Goal: Information Seeking & Learning: Learn about a topic

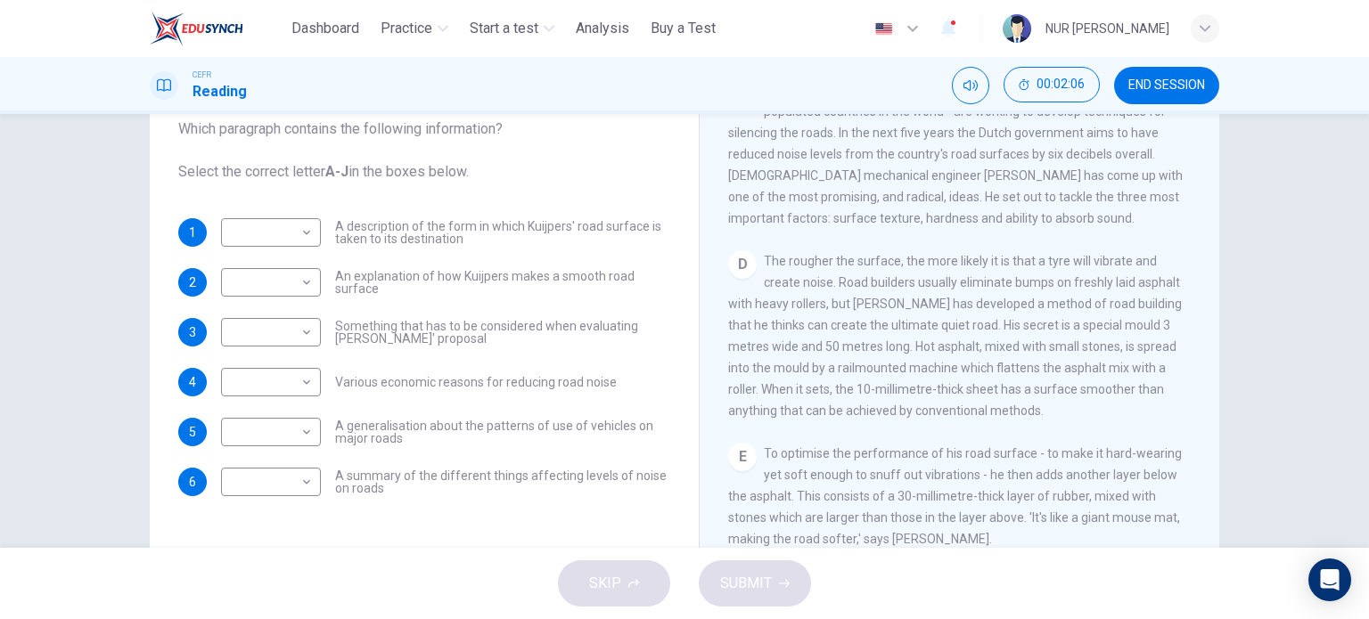
scroll to position [665, 0]
click at [283, 277] on body "This site uses cookies, as explained in our Privacy Policy . If you agree to th…" at bounding box center [684, 309] width 1369 height 619
click at [267, 388] on li "D" at bounding box center [267, 396] width 100 height 29
type input "*"
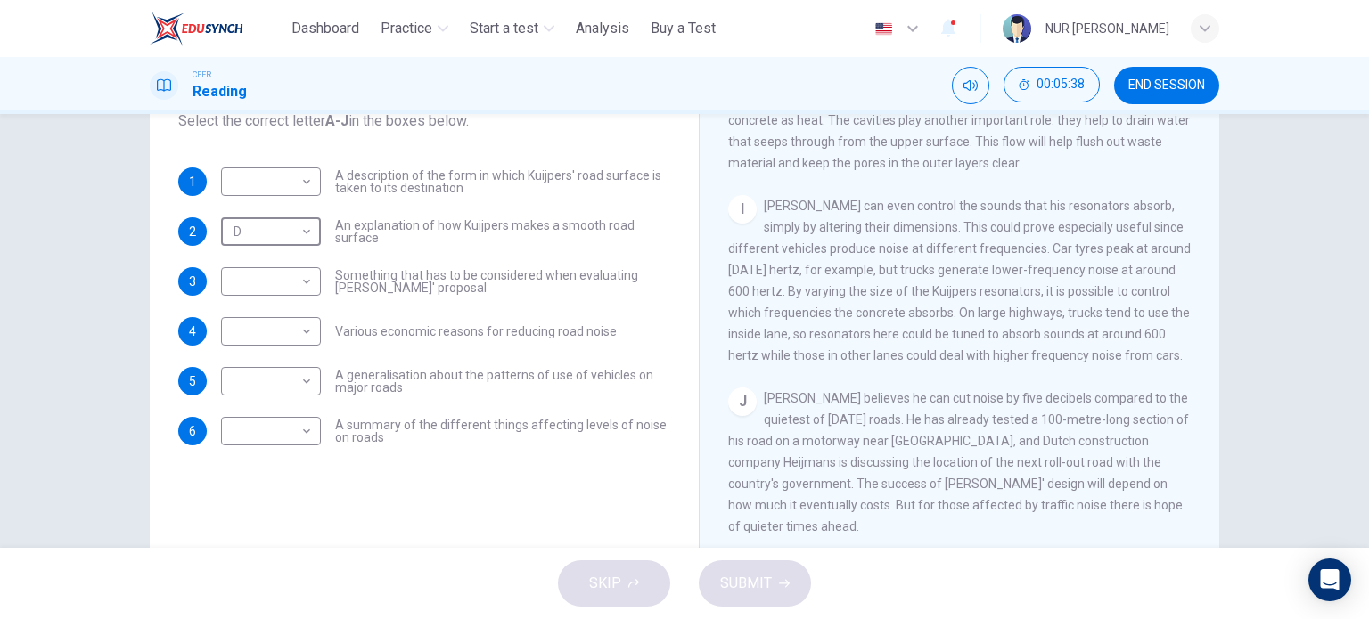
scroll to position [210, 0]
click at [286, 188] on body "This site uses cookies, as explained in our Privacy Policy . If you agree to th…" at bounding box center [684, 309] width 1369 height 619
click at [250, 456] on li "J" at bounding box center [267, 467] width 100 height 29
type input "*"
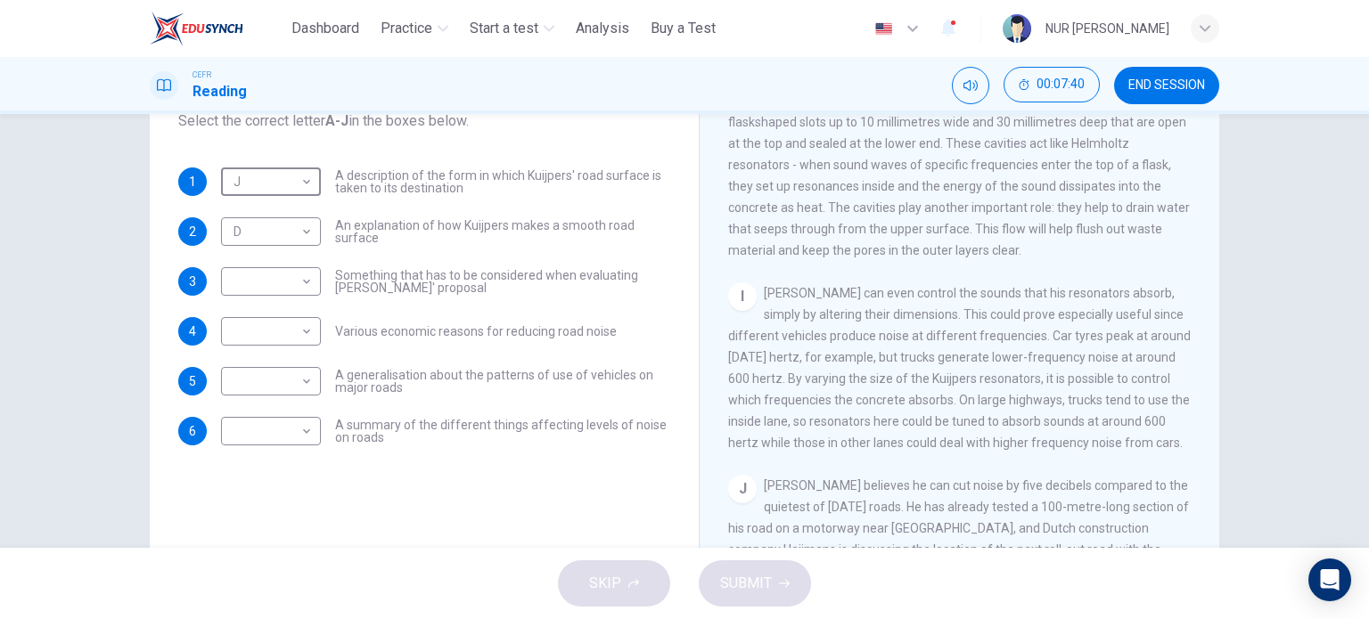
scroll to position [1416, 0]
click at [293, 285] on body "This site uses cookies, as explained in our Privacy Policy . If you agree to th…" at bounding box center [684, 309] width 1369 height 619
click at [278, 530] on li "I" at bounding box center [267, 538] width 100 height 29
type input "*"
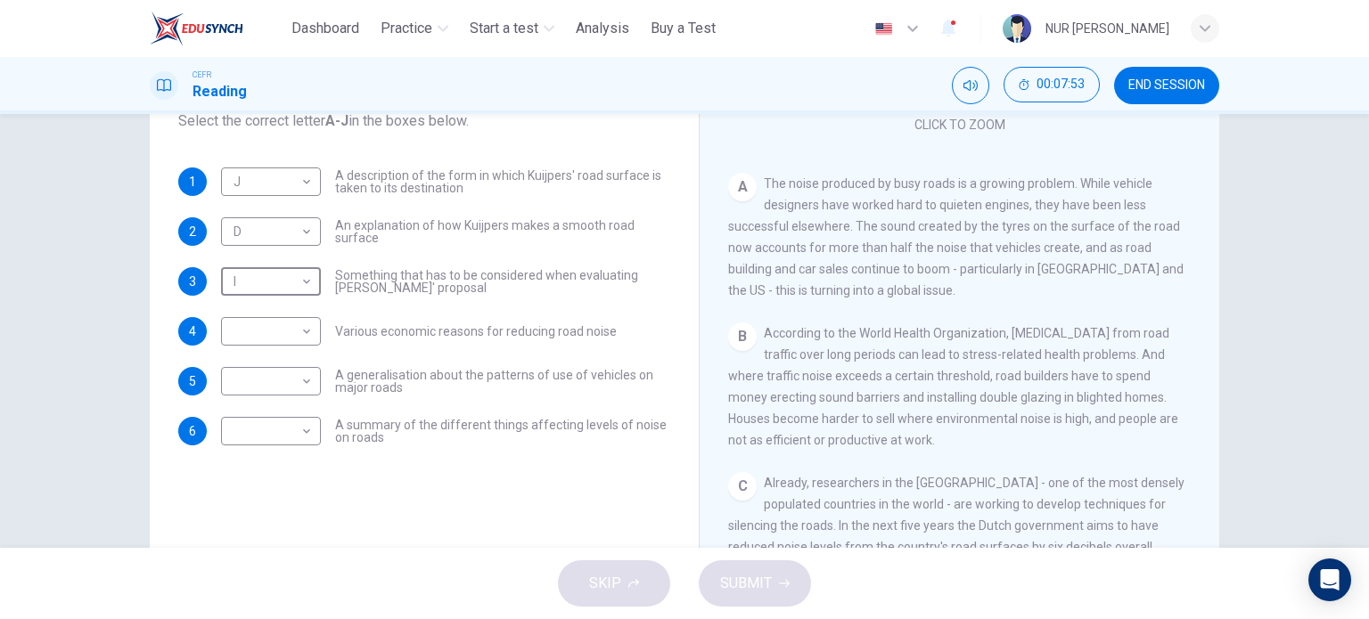
scroll to position [221, 0]
click at [306, 373] on body "This site uses cookies, as explained in our Privacy Policy . If you agree to th…" at bounding box center [684, 309] width 1369 height 619
click at [280, 334] on li "A" at bounding box center [267, 334] width 100 height 29
type input "*"
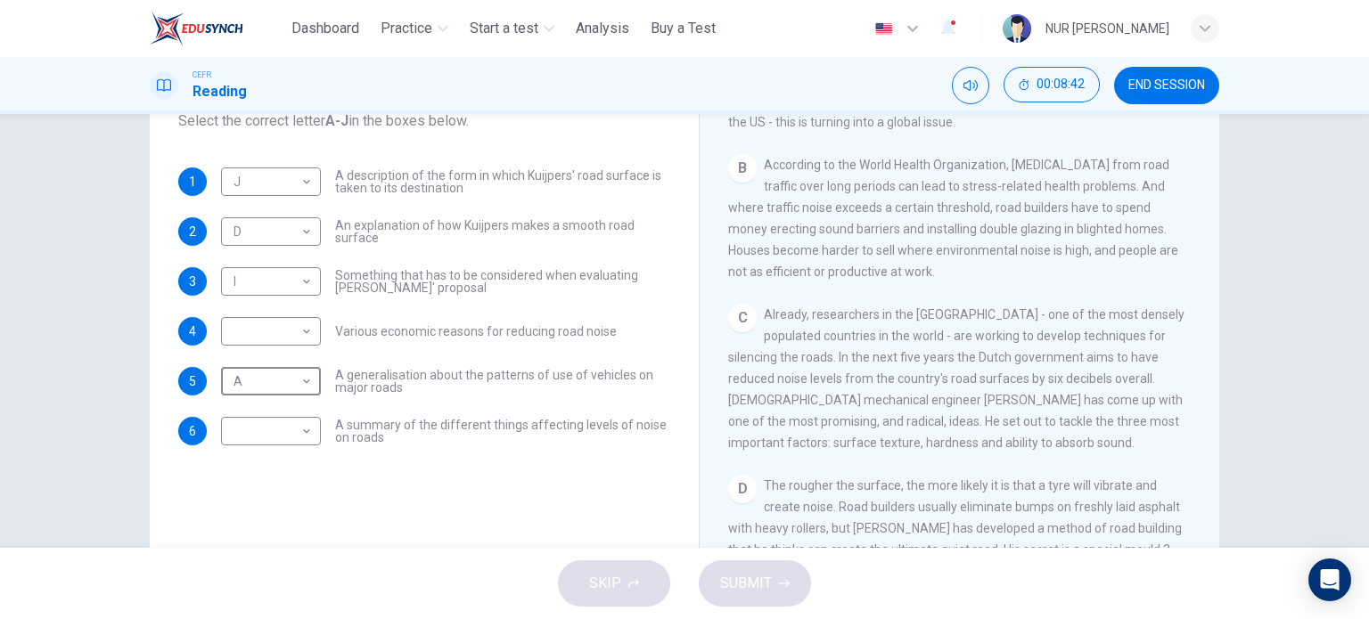
scroll to position [389, 0]
click at [304, 427] on body "This site uses cookies, as explained in our Privacy Policy . If you agree to th…" at bounding box center [684, 309] width 1369 height 619
click at [297, 364] on li "B" at bounding box center [267, 362] width 100 height 29
type input "*"
click at [239, 320] on body "This site uses cookies, as explained in our Privacy Policy . If you agree to th…" at bounding box center [684, 309] width 1369 height 619
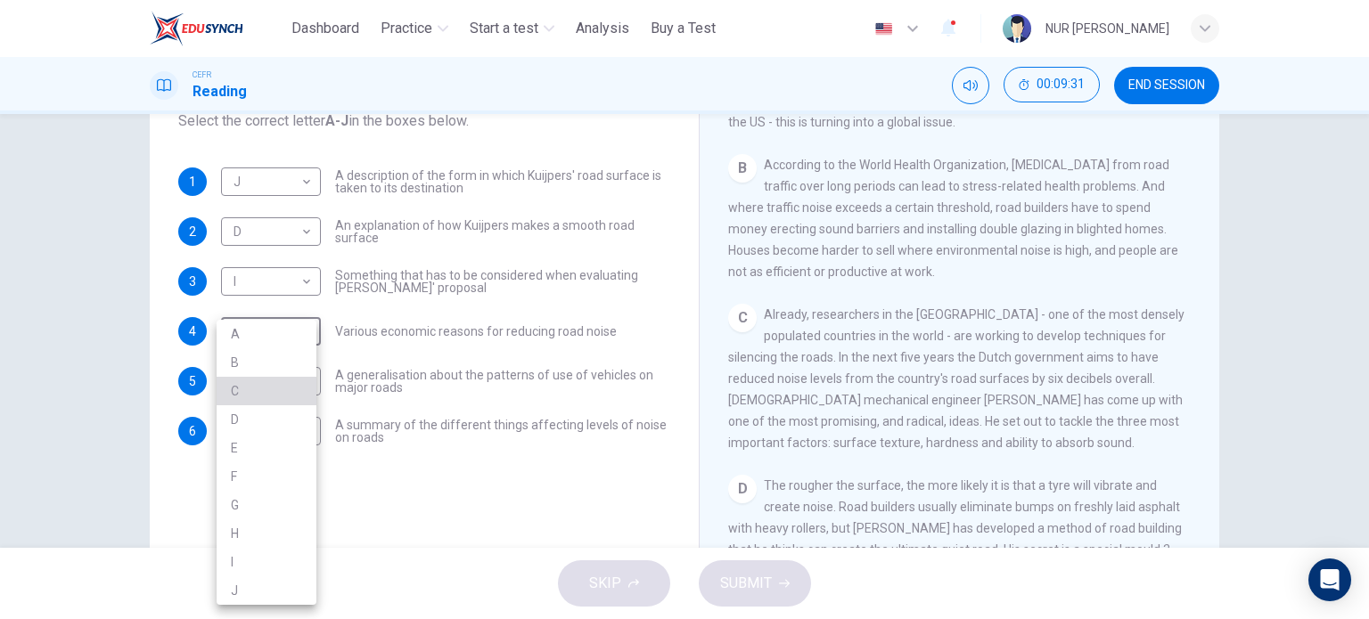
click at [274, 388] on li "C" at bounding box center [267, 391] width 100 height 29
type input "*"
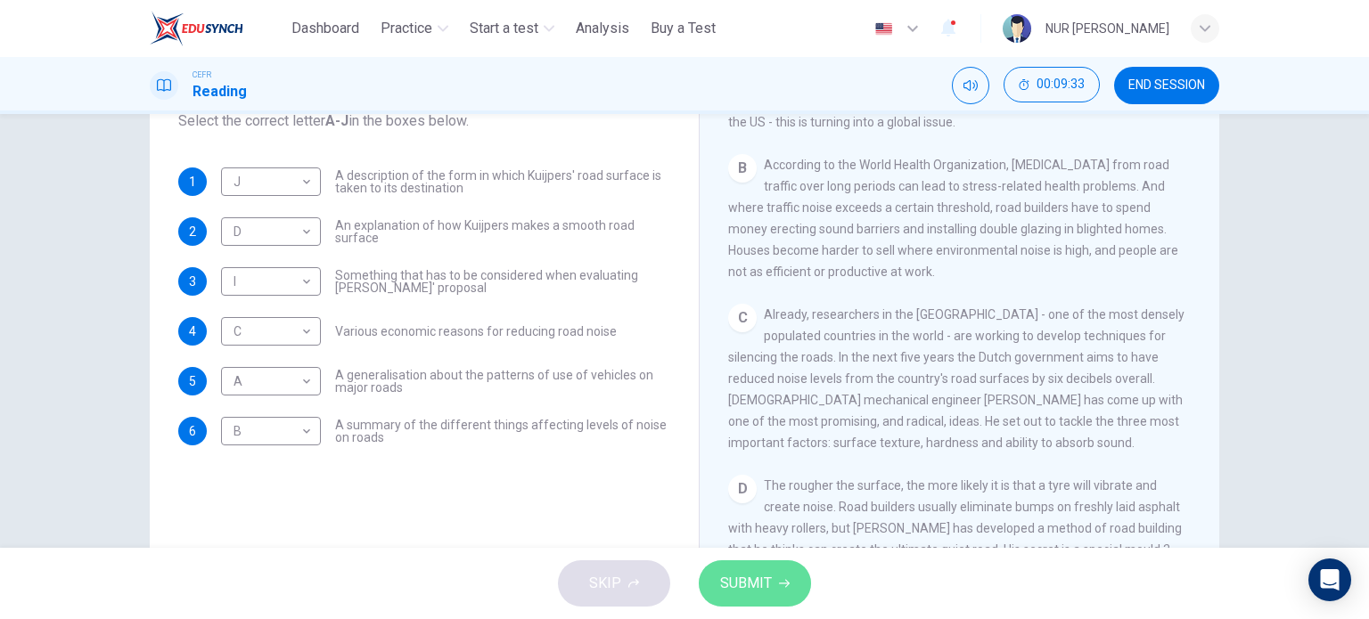
click at [746, 595] on span "SUBMIT" at bounding box center [746, 583] width 52 height 25
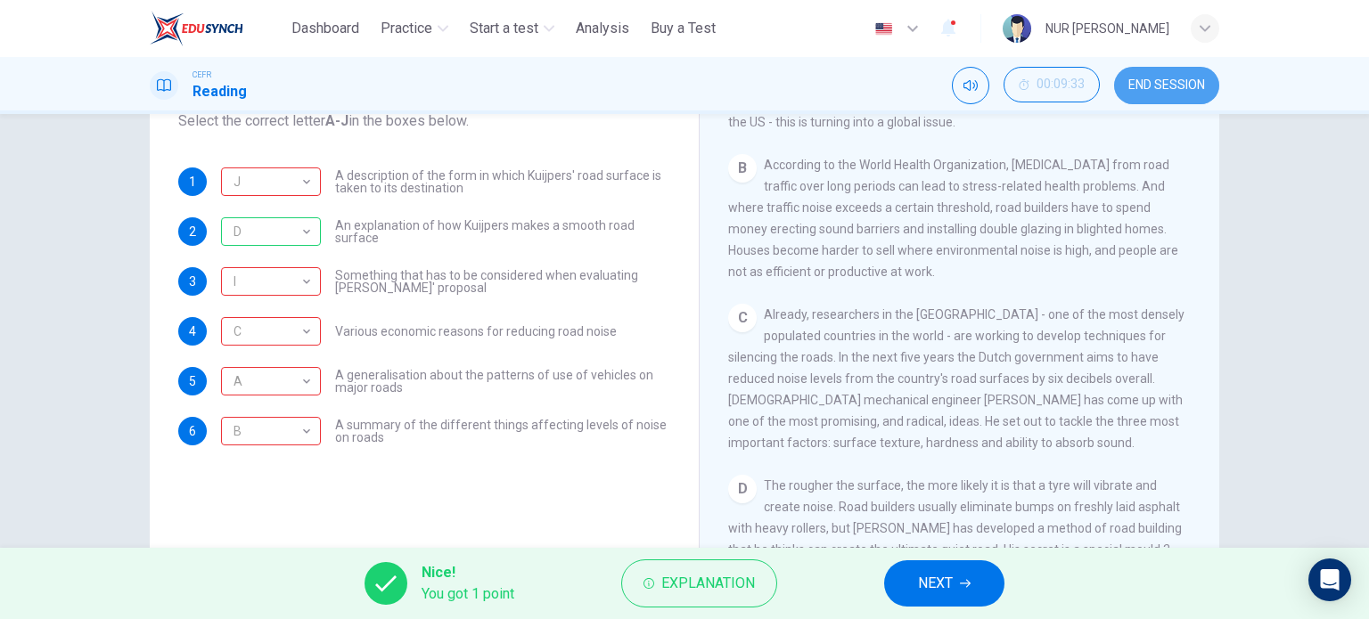
click at [1174, 90] on span "END SESSION" at bounding box center [1166, 85] width 77 height 14
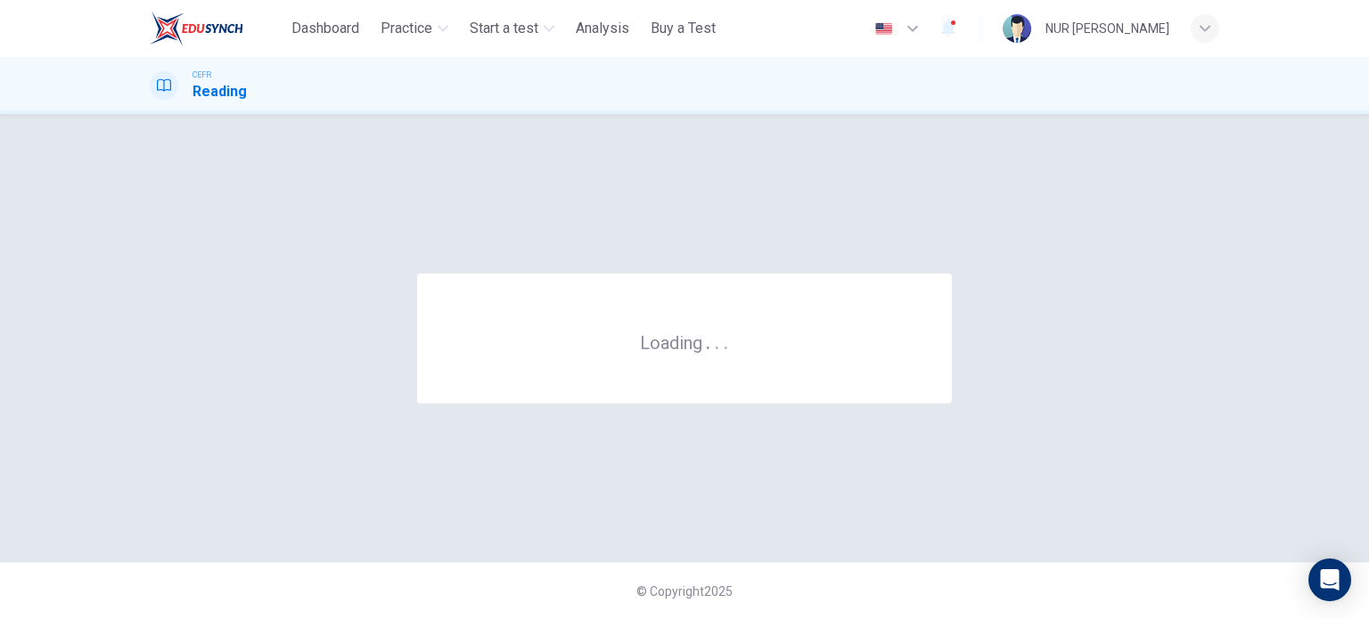
scroll to position [0, 0]
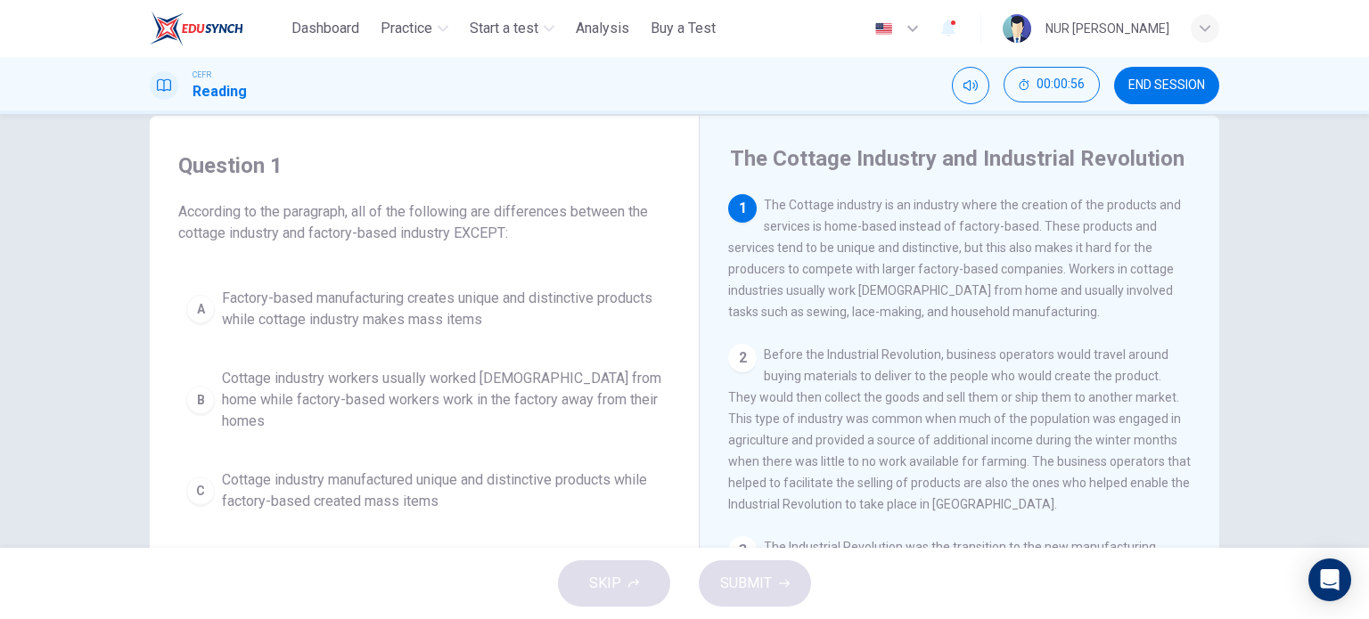
scroll to position [32, 0]
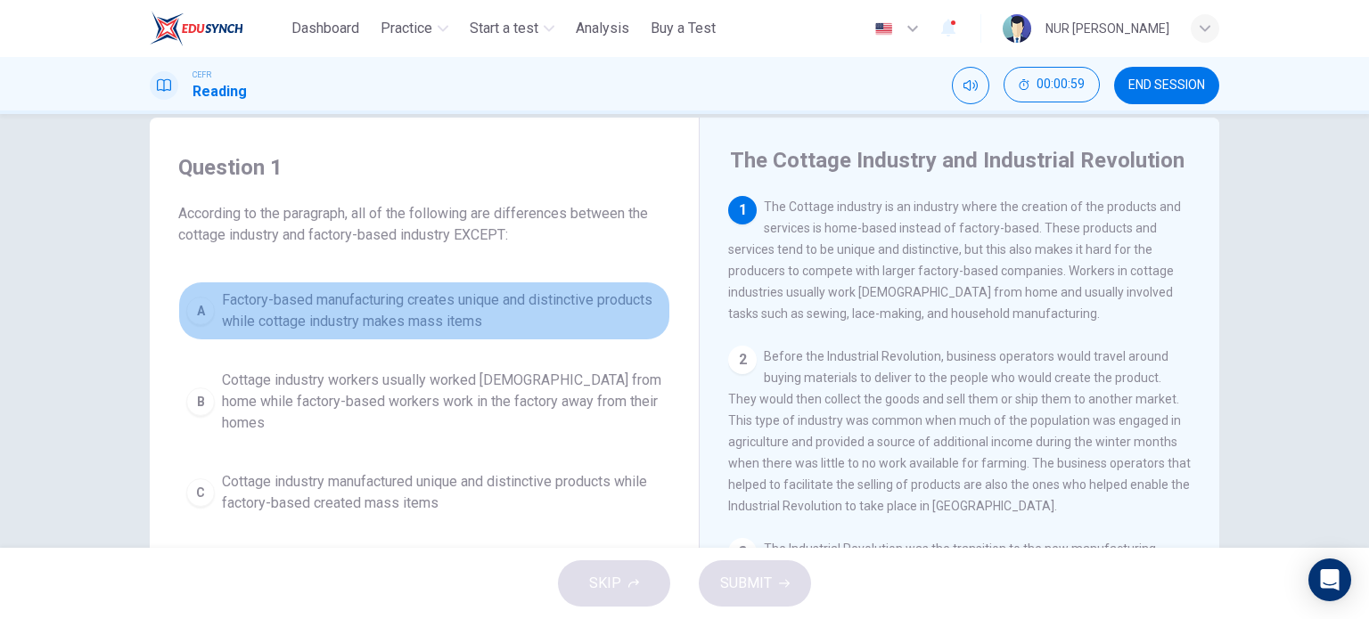
click at [469, 328] on span "Factory-based manufacturing creates unique and distinctive products while cotta…" at bounding box center [442, 311] width 440 height 43
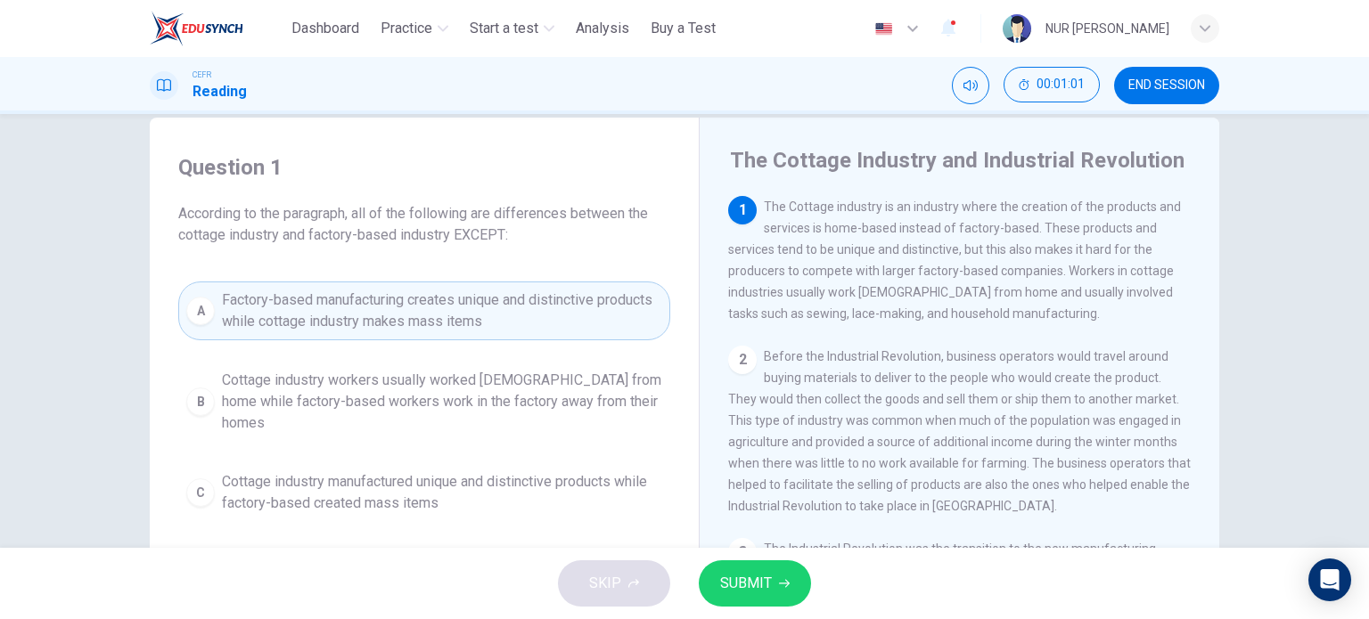
click at [732, 560] on div "SKIP SUBMIT" at bounding box center [684, 583] width 1369 height 71
click at [742, 595] on span "SUBMIT" at bounding box center [746, 583] width 52 height 25
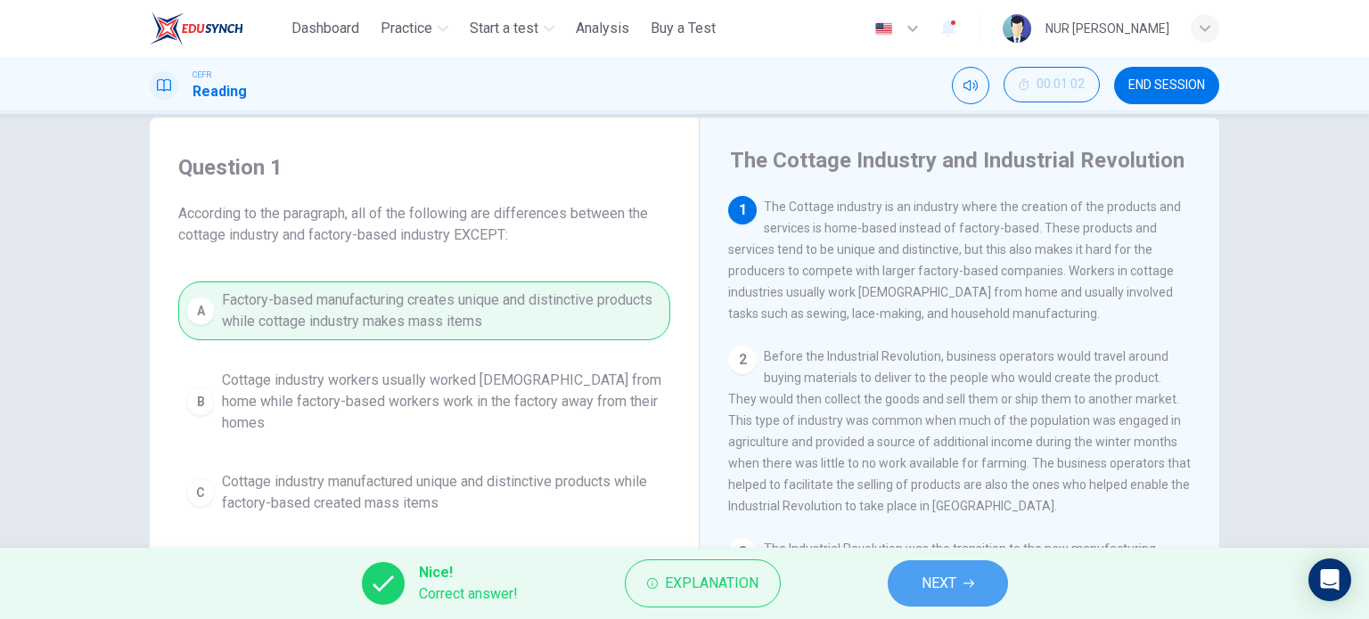
click at [937, 598] on button "NEXT" at bounding box center [948, 583] width 120 height 46
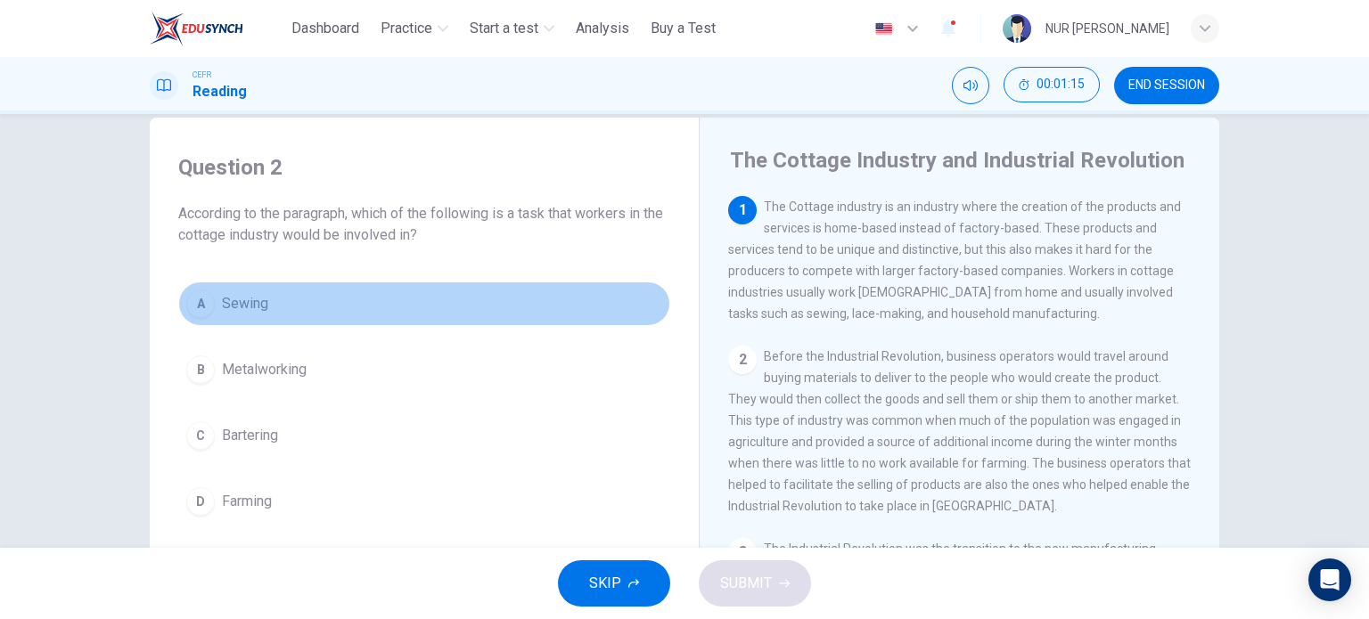
click at [258, 323] on button "A Sewing" at bounding box center [424, 304] width 492 height 45
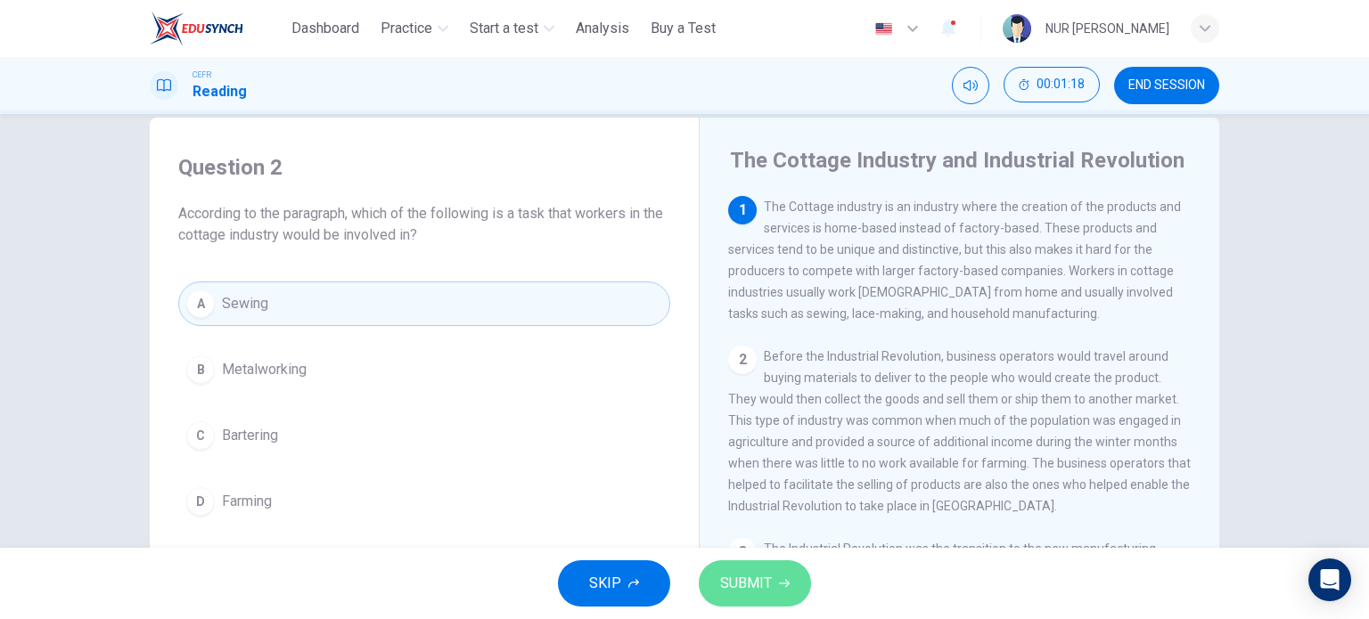
click at [759, 569] on button "SUBMIT" at bounding box center [755, 583] width 112 height 46
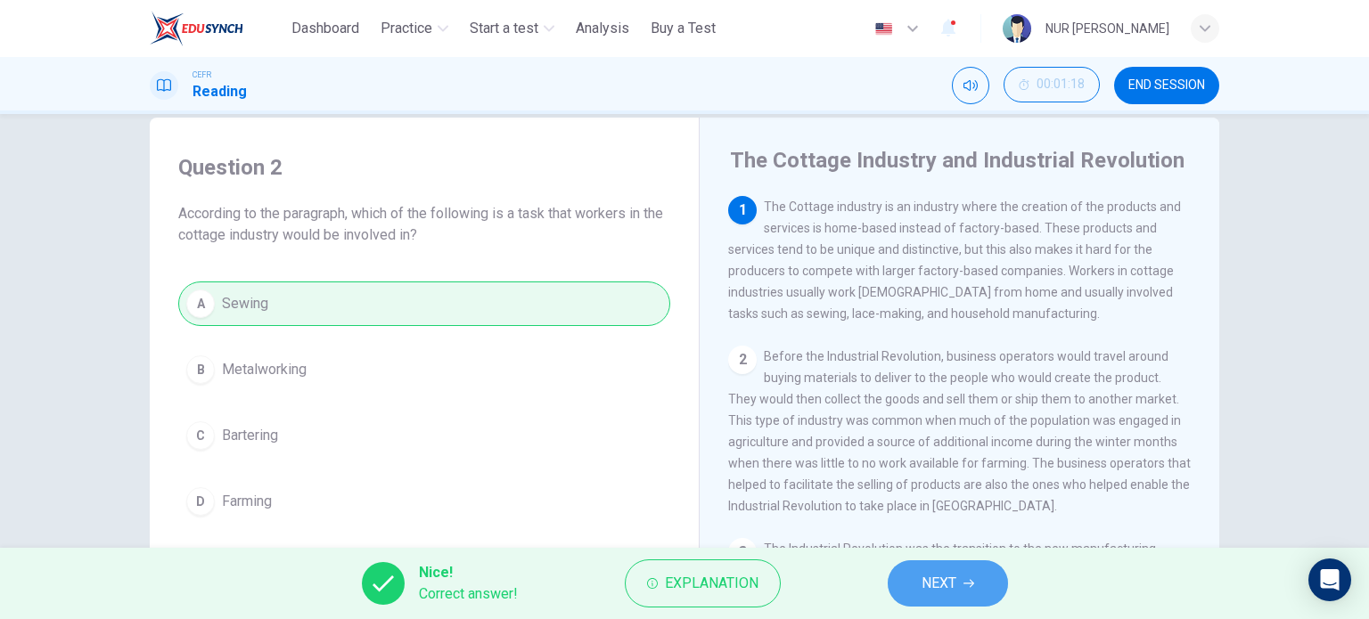
click at [928, 575] on span "NEXT" at bounding box center [938, 583] width 35 height 25
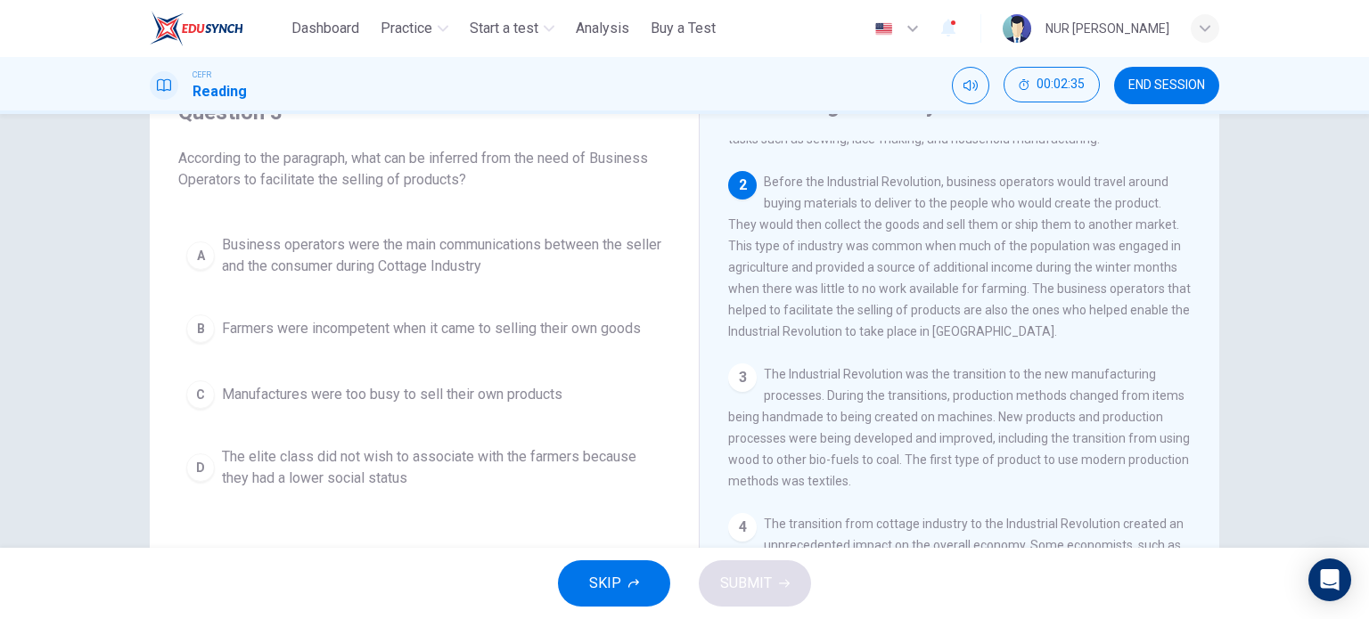
scroll to position [86, 0]
click at [460, 286] on div "A Business operators were the main communications between the seller and the co…" at bounding box center [424, 363] width 492 height 271
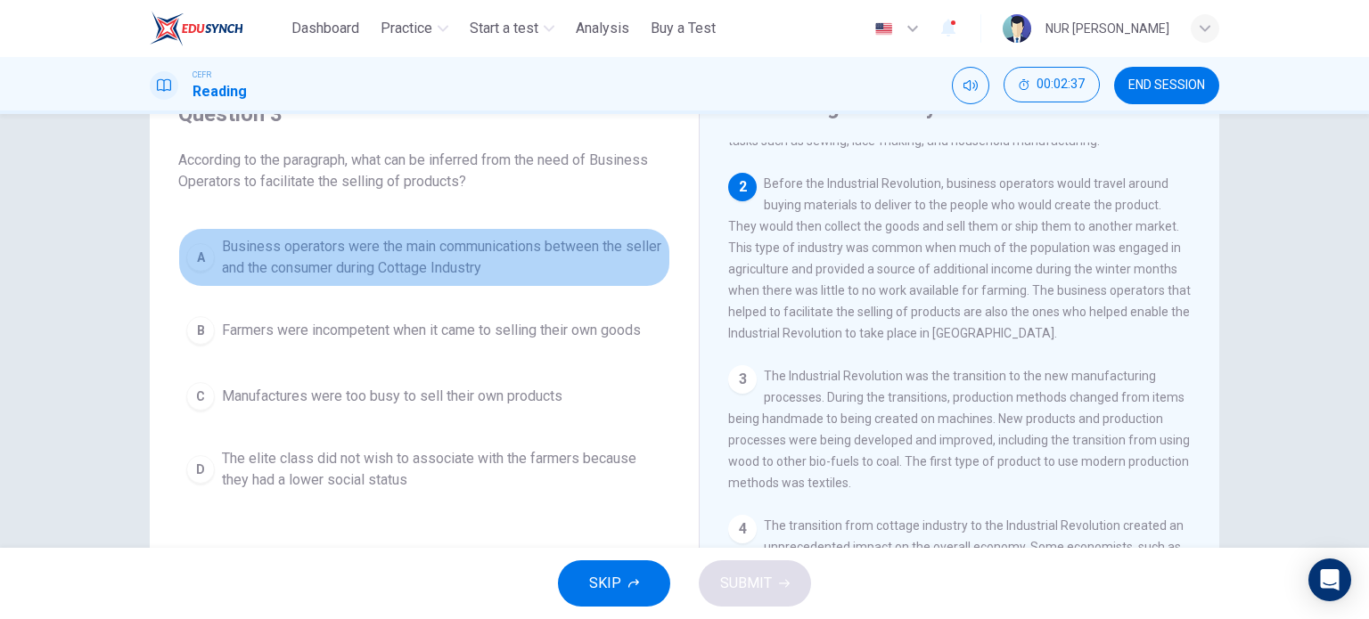
click at [463, 262] on span "Business operators were the main communications between the seller and the cons…" at bounding box center [442, 257] width 440 height 43
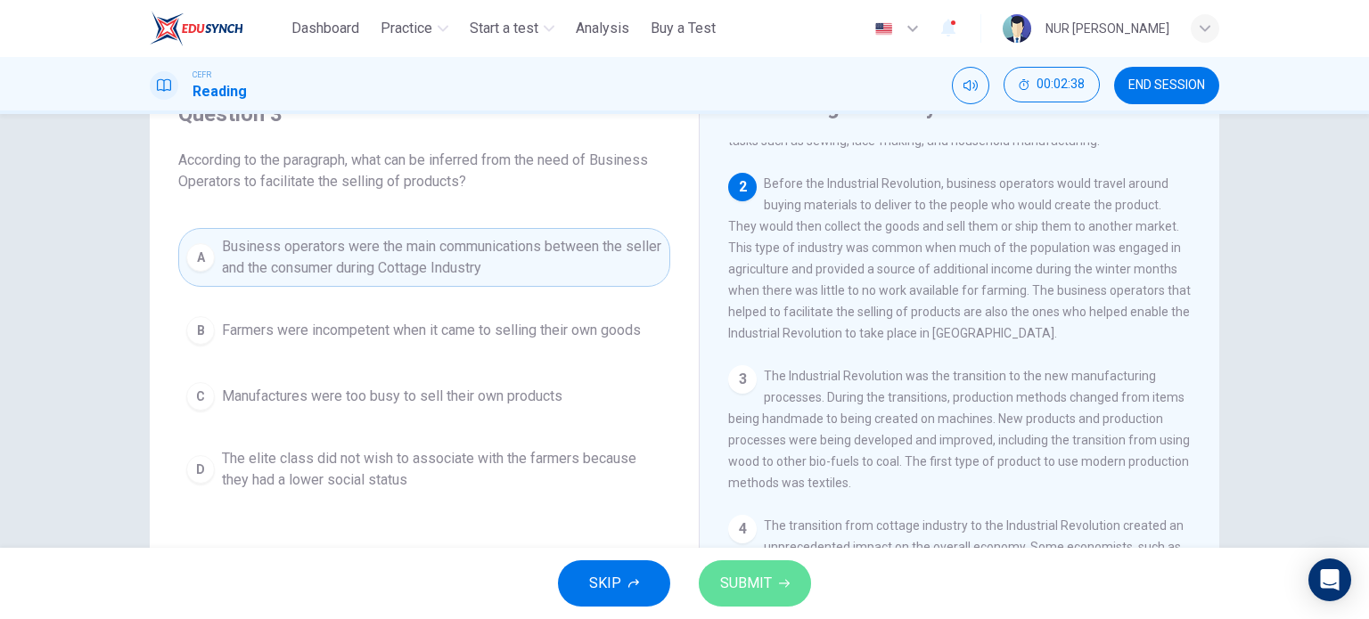
click at [729, 582] on span "SUBMIT" at bounding box center [746, 583] width 52 height 25
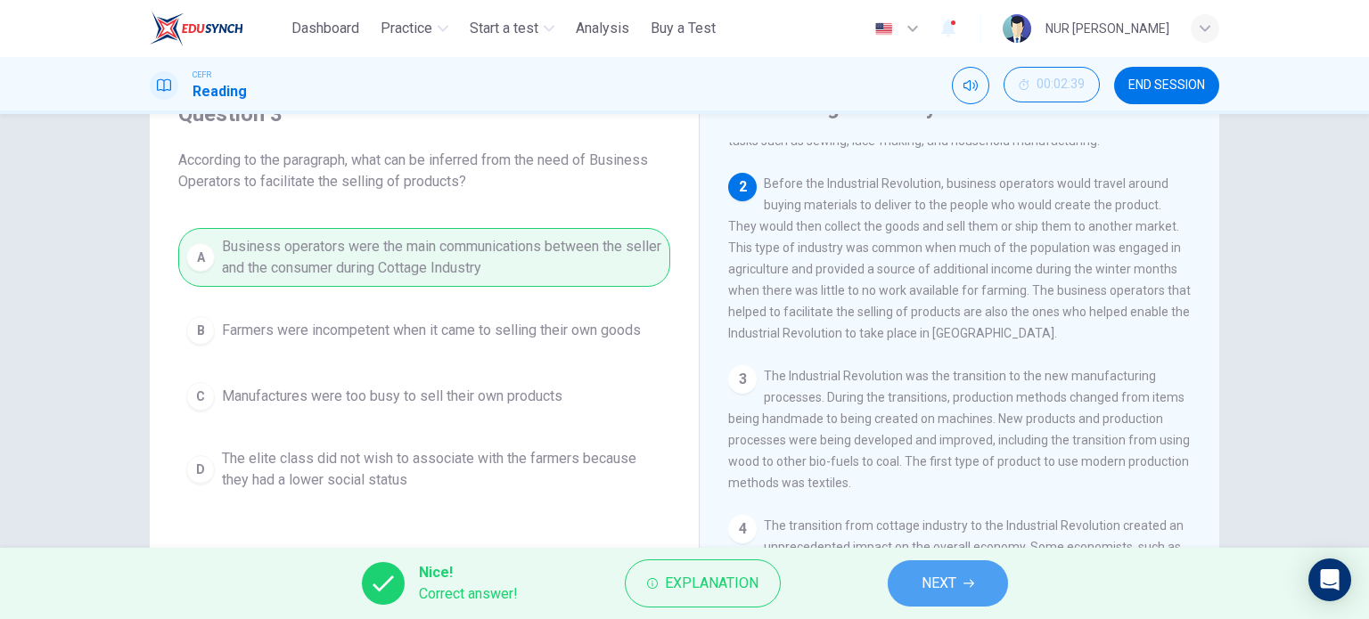
click at [896, 577] on button "NEXT" at bounding box center [948, 583] width 120 height 46
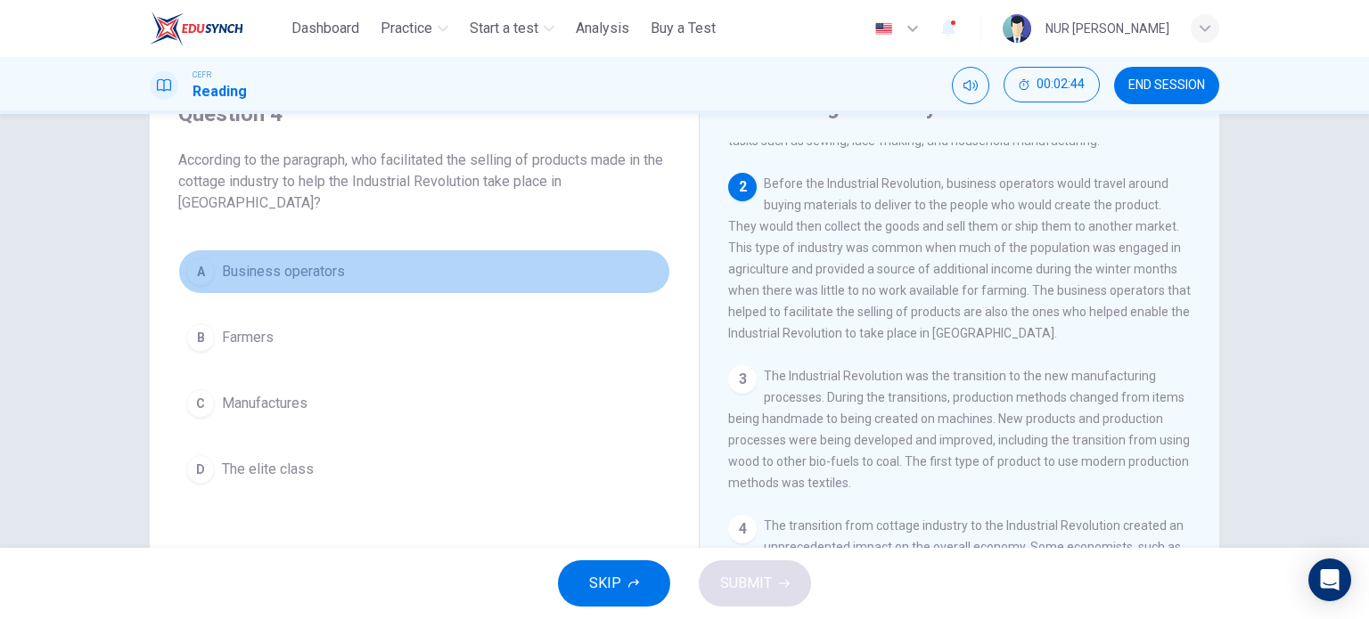
click at [319, 279] on span "Business operators" at bounding box center [283, 271] width 123 height 21
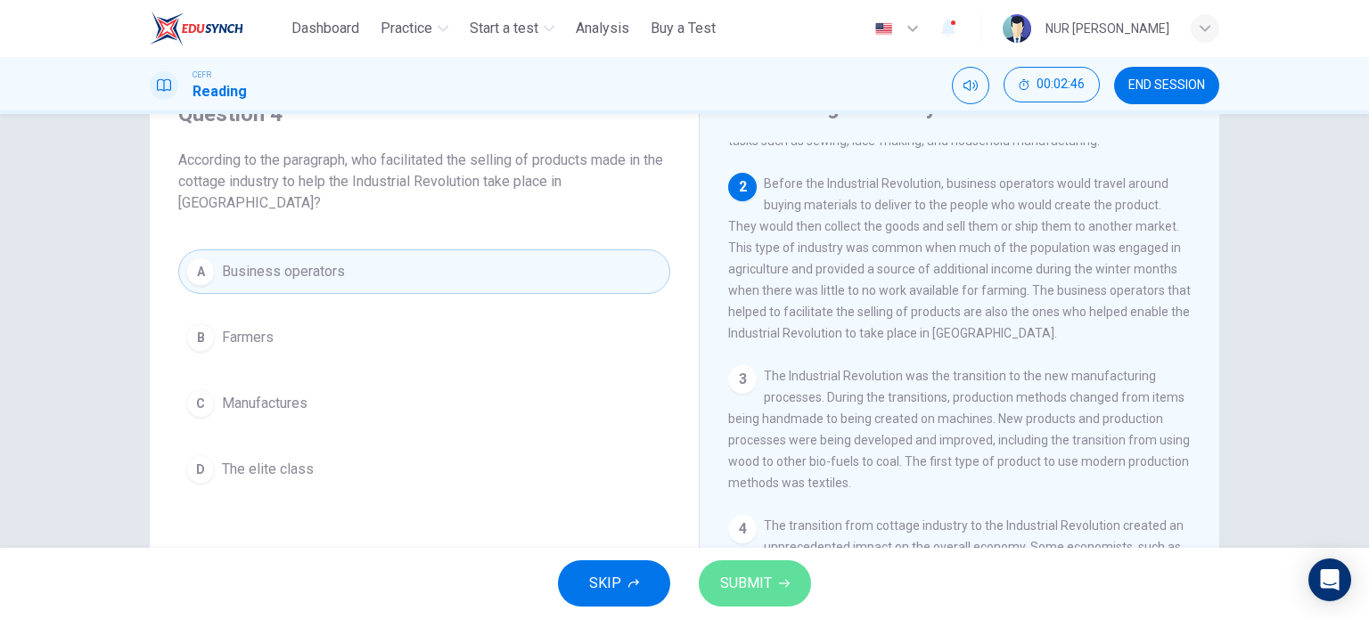
click at [721, 563] on button "SUBMIT" at bounding box center [755, 583] width 112 height 46
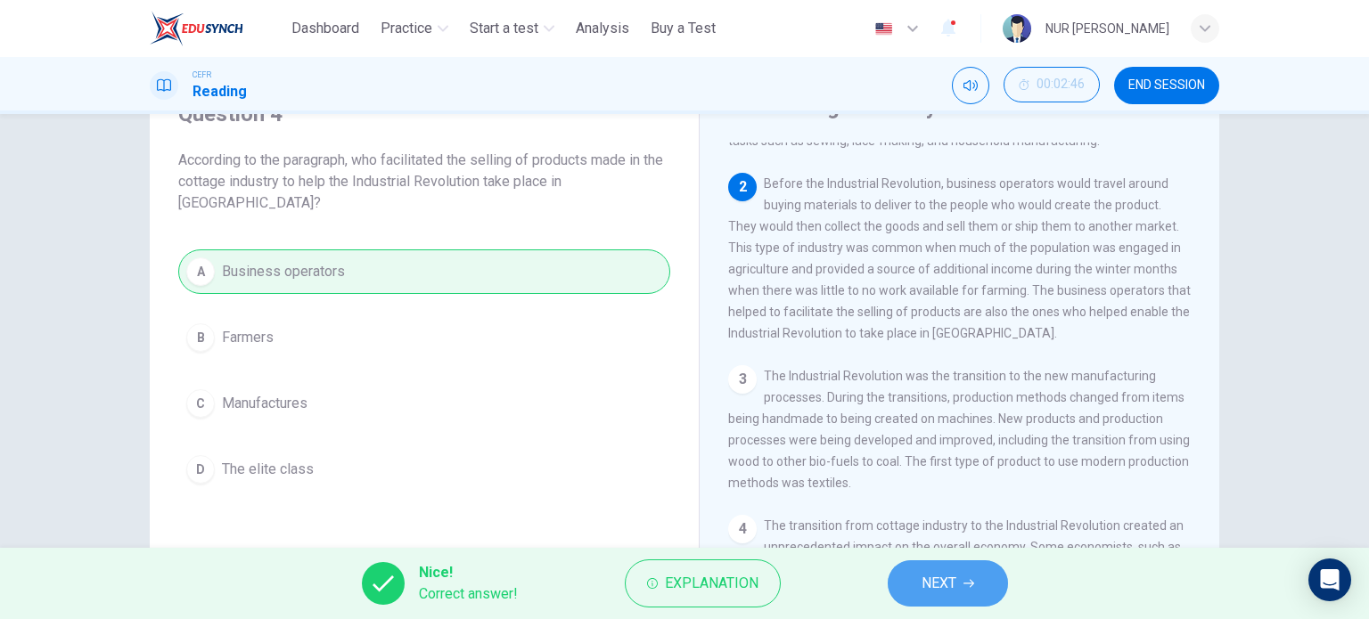
click at [959, 576] on button "NEXT" at bounding box center [948, 583] width 120 height 46
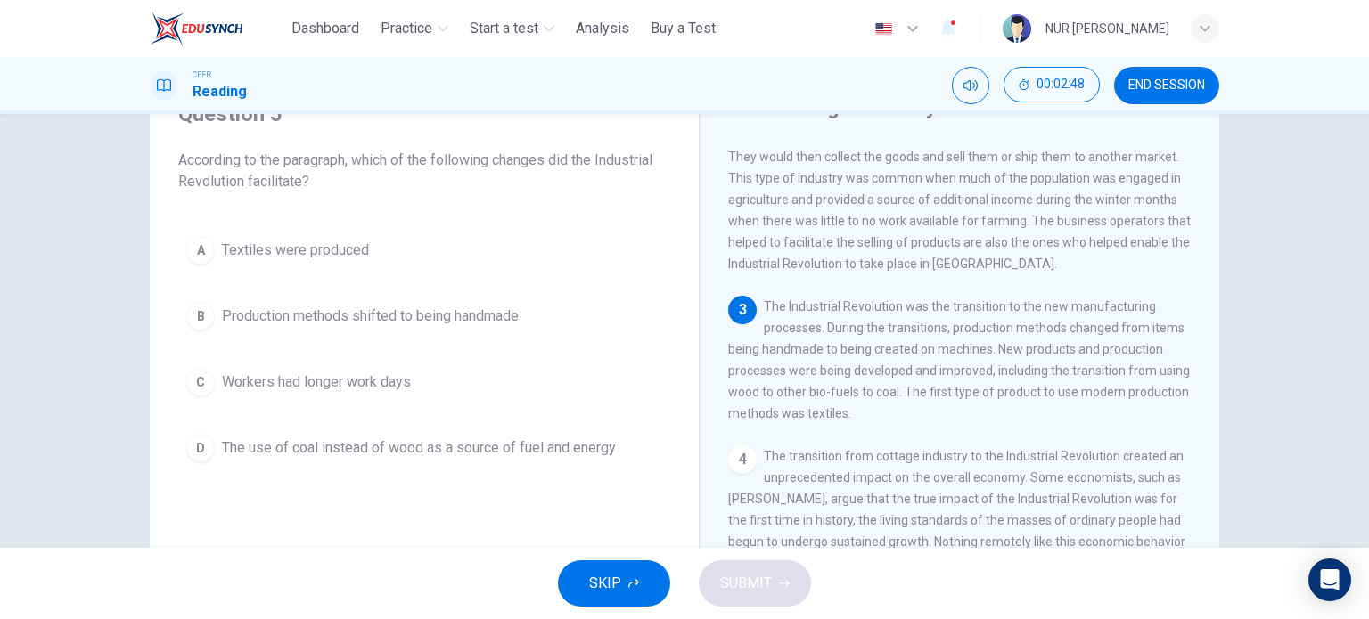
scroll to position [210, 0]
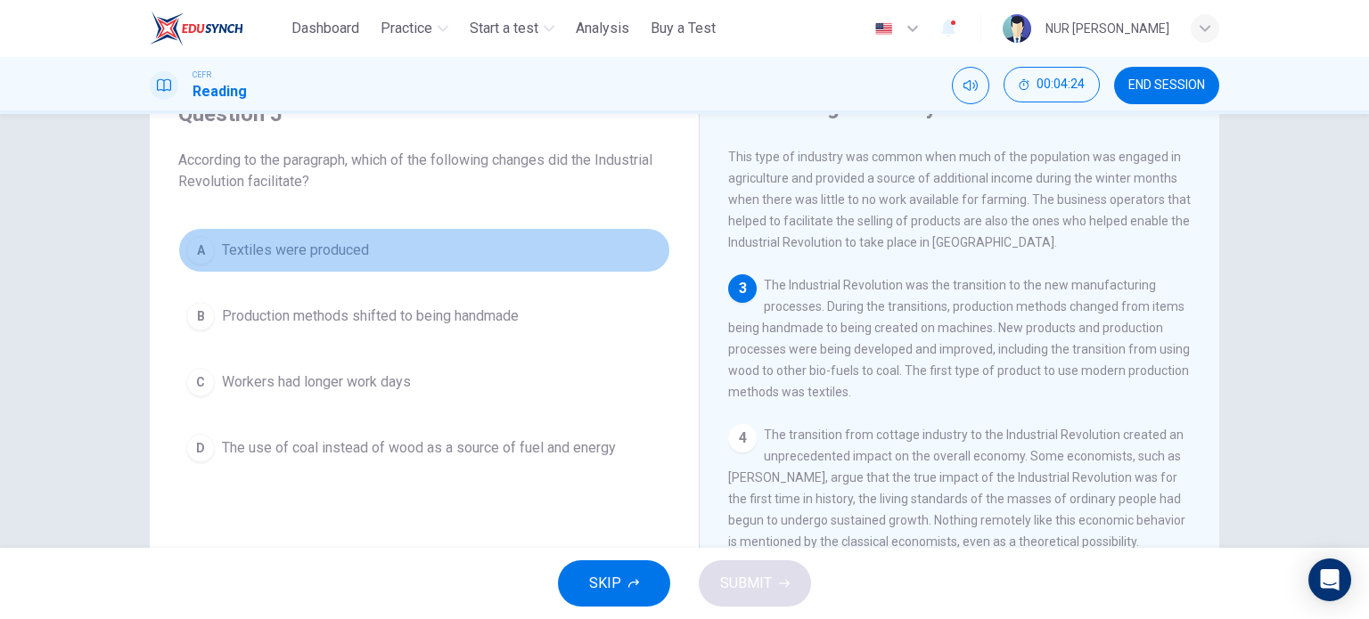
click at [328, 247] on span "Textiles were produced" at bounding box center [295, 250] width 147 height 21
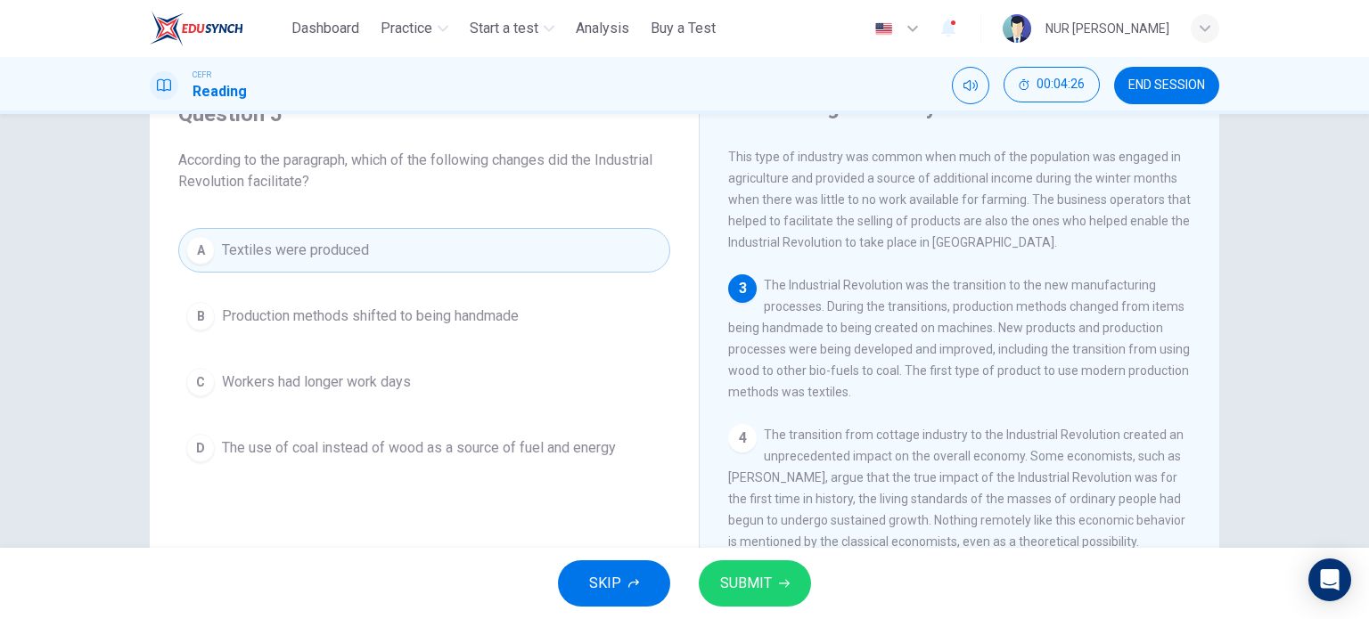
click at [781, 583] on icon "button" at bounding box center [784, 583] width 11 height 11
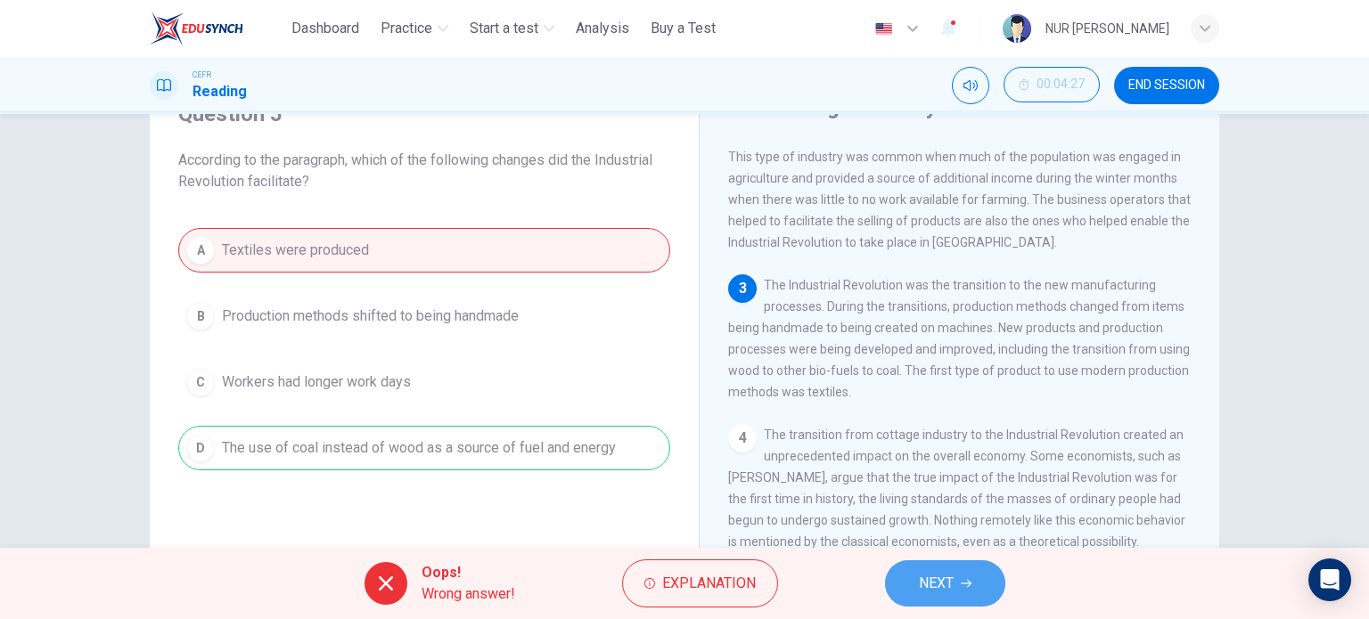
click at [903, 578] on button "NEXT" at bounding box center [945, 583] width 120 height 46
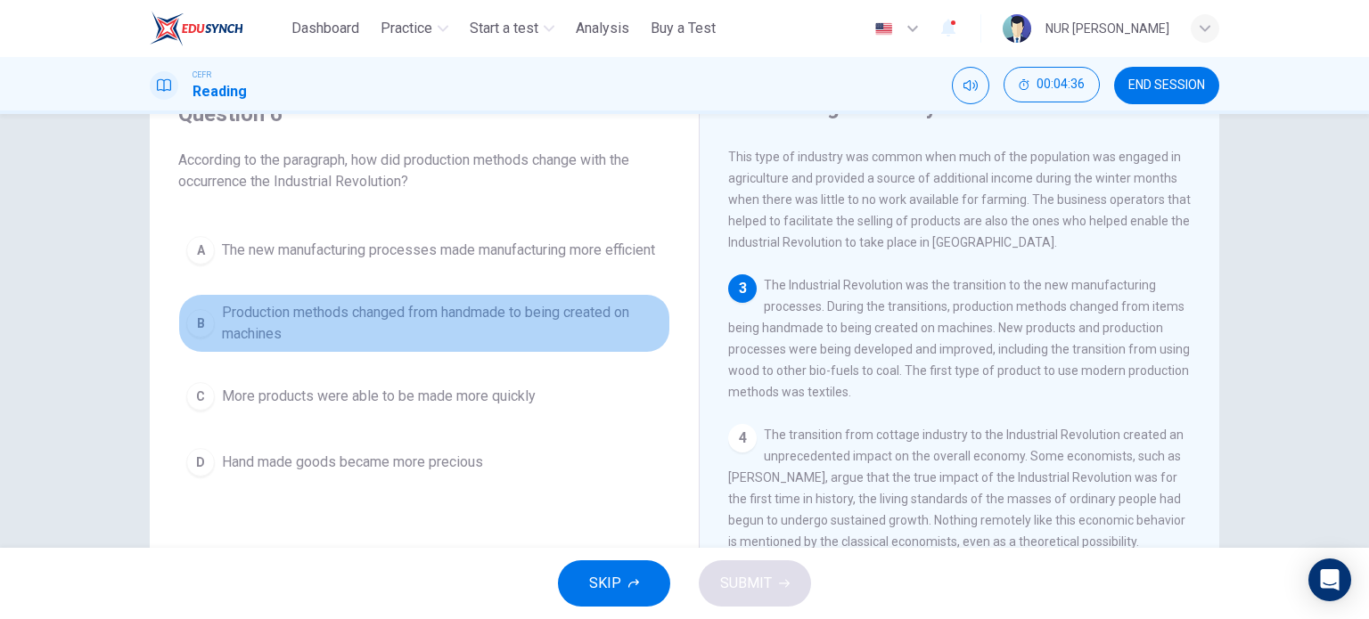
click at [617, 316] on span "Production methods changed from handmade to being created on machines" at bounding box center [442, 323] width 440 height 43
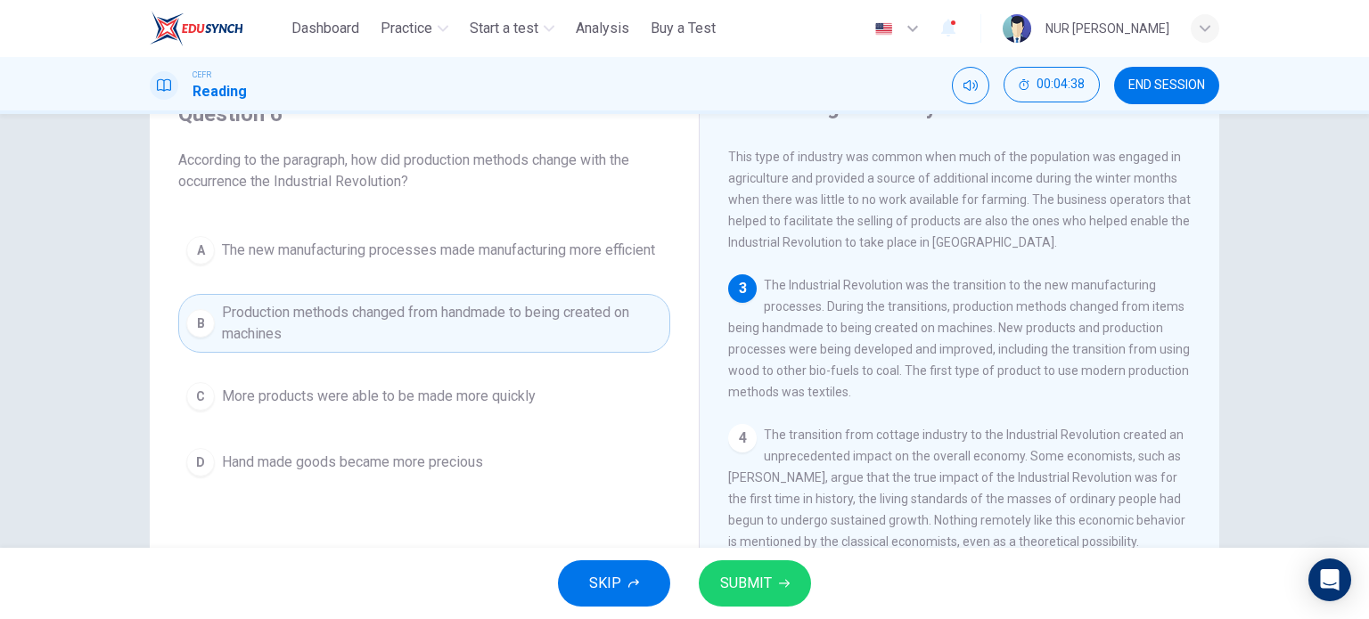
click at [736, 559] on div "SKIP SUBMIT" at bounding box center [684, 583] width 1369 height 71
click at [742, 573] on span "SUBMIT" at bounding box center [746, 583] width 52 height 25
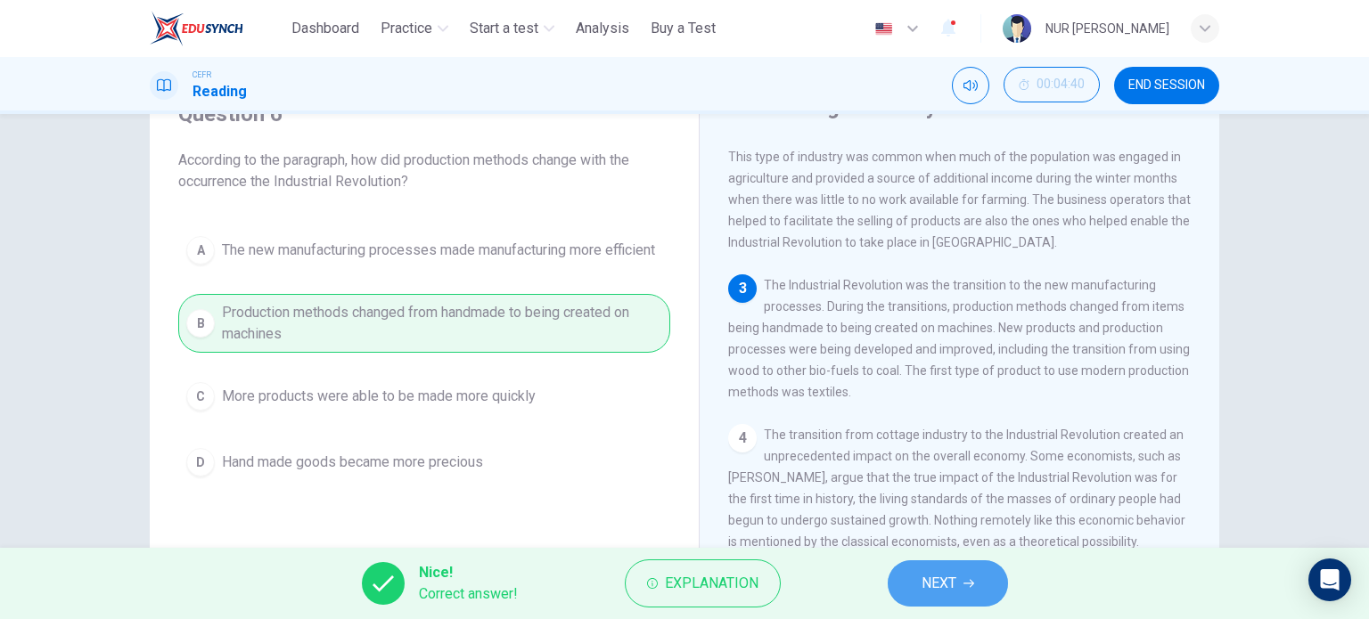
click at [902, 570] on button "NEXT" at bounding box center [948, 583] width 120 height 46
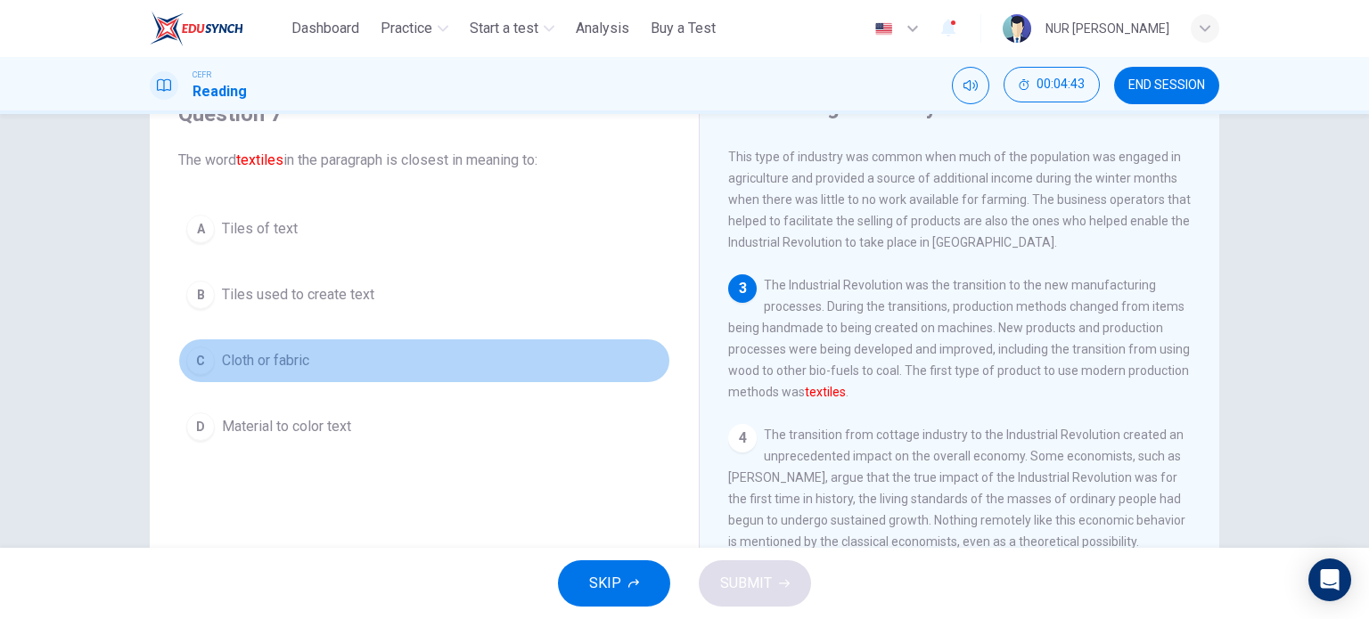
click at [310, 372] on button "C Cloth or fabric" at bounding box center [424, 361] width 492 height 45
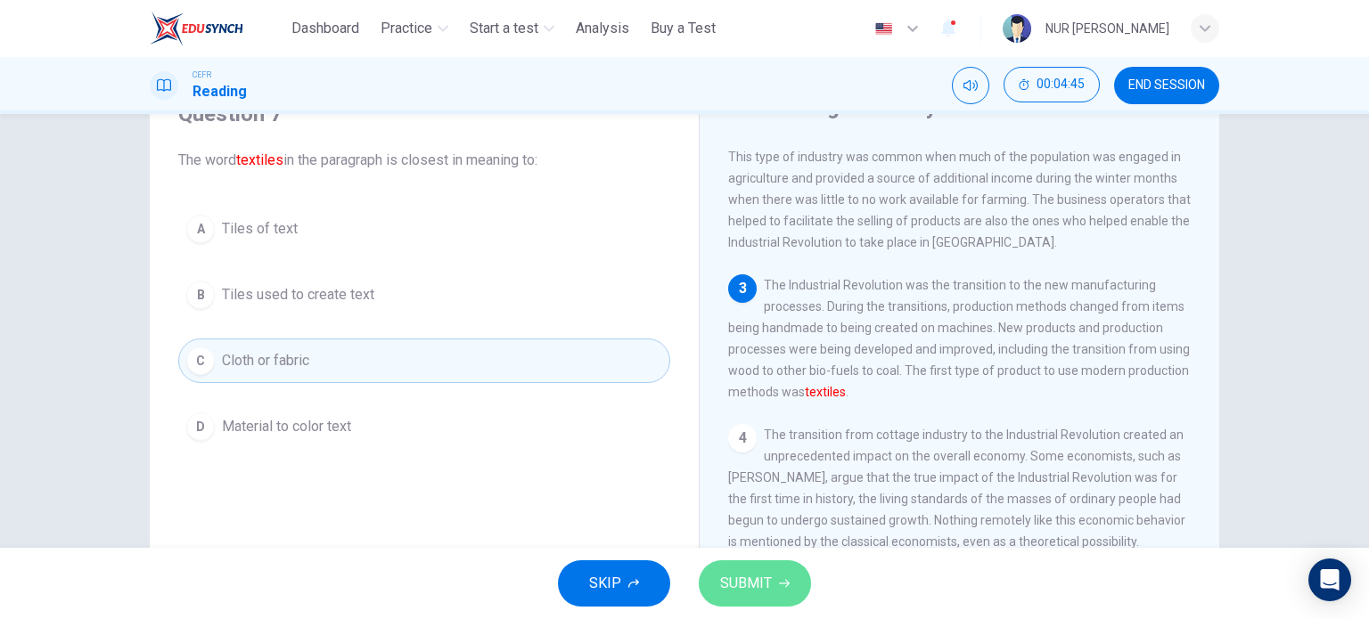
click at [733, 576] on span "SUBMIT" at bounding box center [746, 583] width 52 height 25
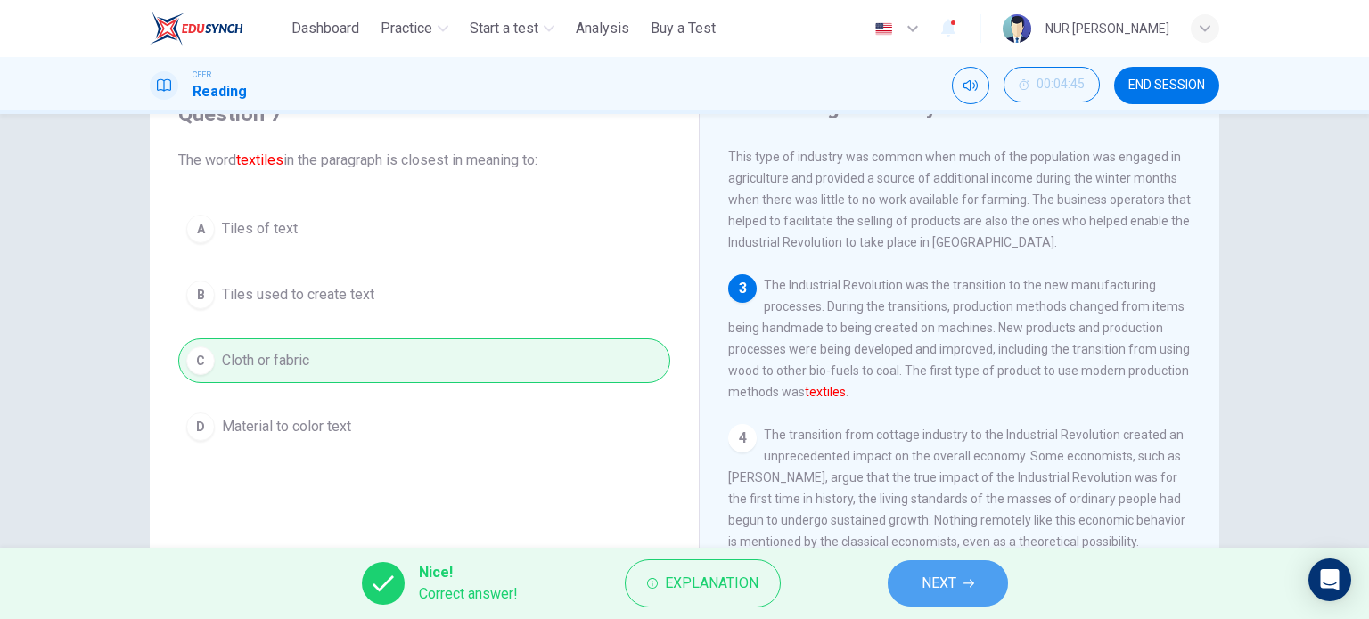
click at [923, 571] on span "NEXT" at bounding box center [938, 583] width 35 height 25
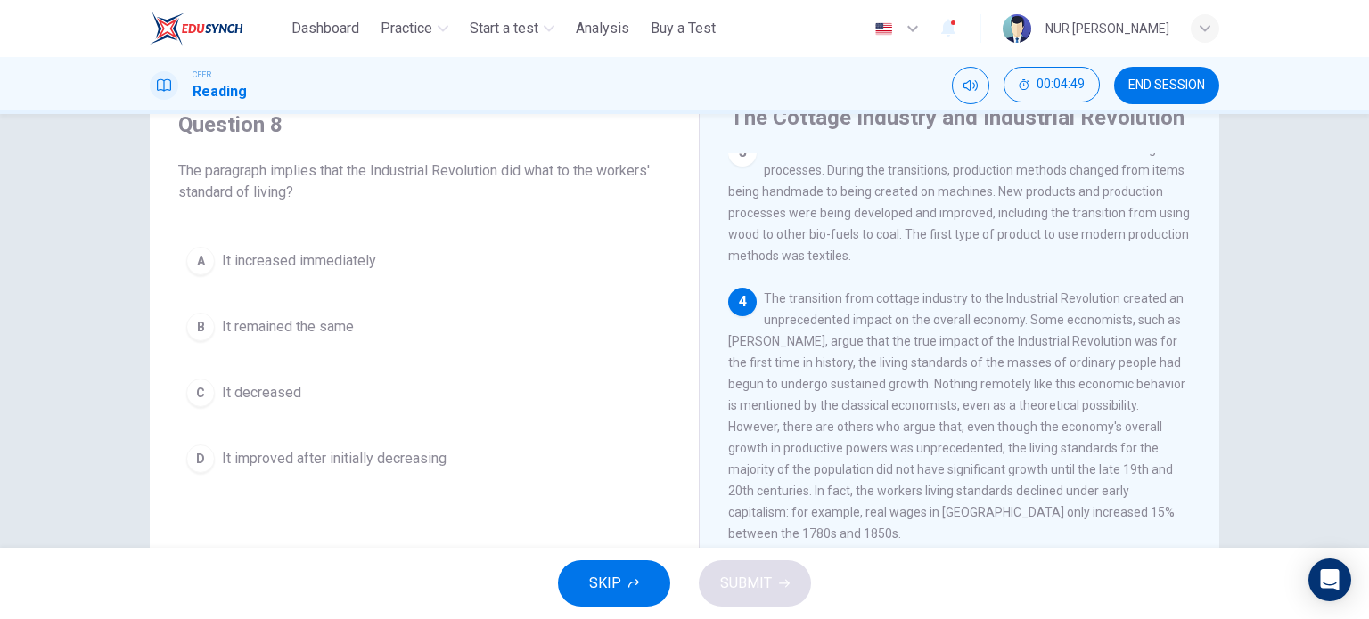
scroll to position [73, 0]
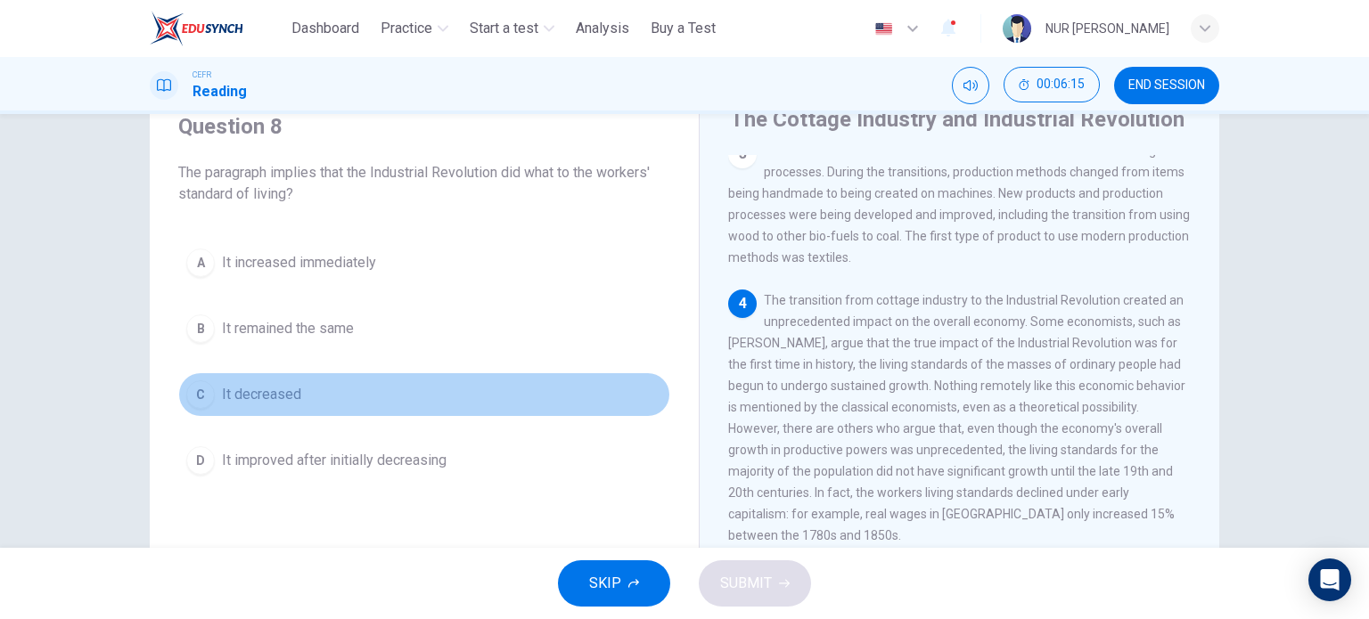
click at [291, 376] on button "C It decreased" at bounding box center [424, 394] width 492 height 45
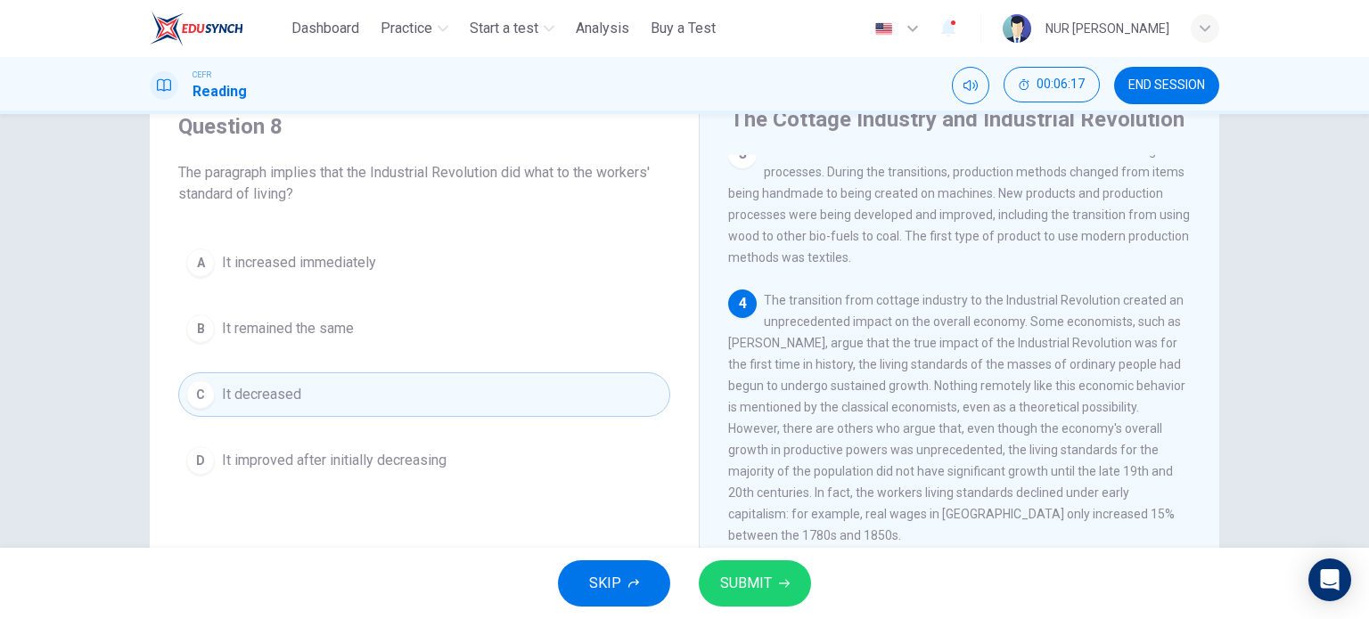
click at [754, 571] on span "SUBMIT" at bounding box center [746, 583] width 52 height 25
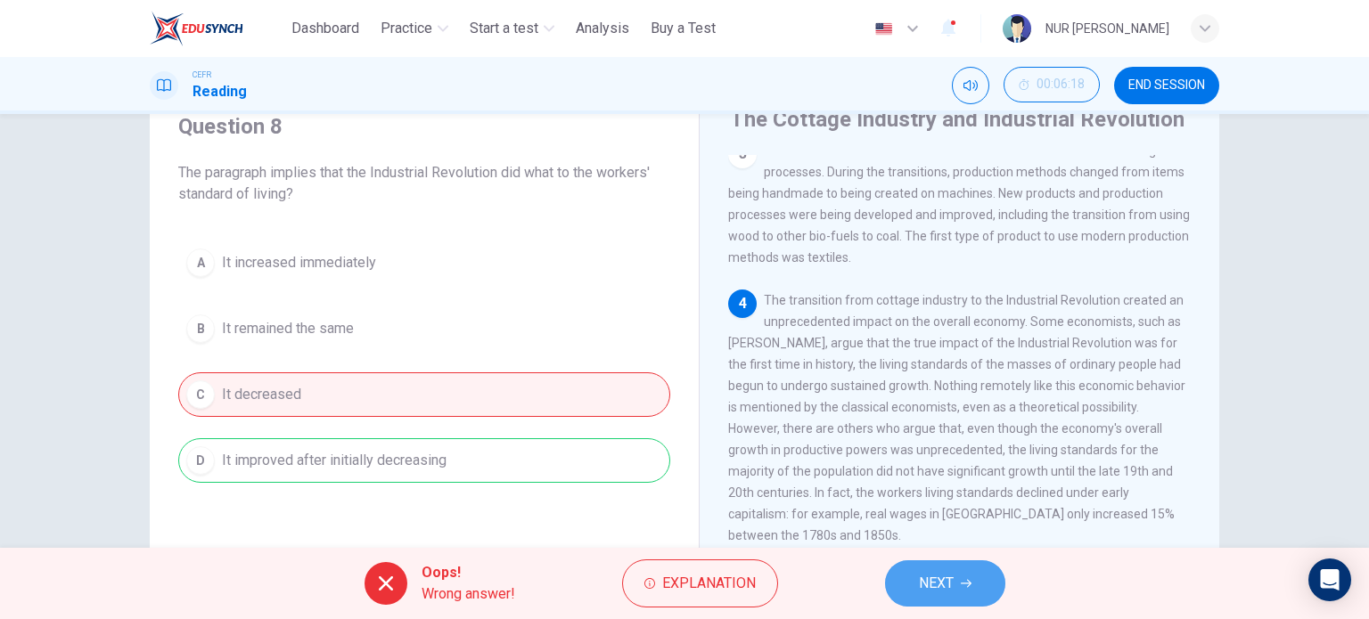
click at [937, 577] on span "NEXT" at bounding box center [936, 583] width 35 height 25
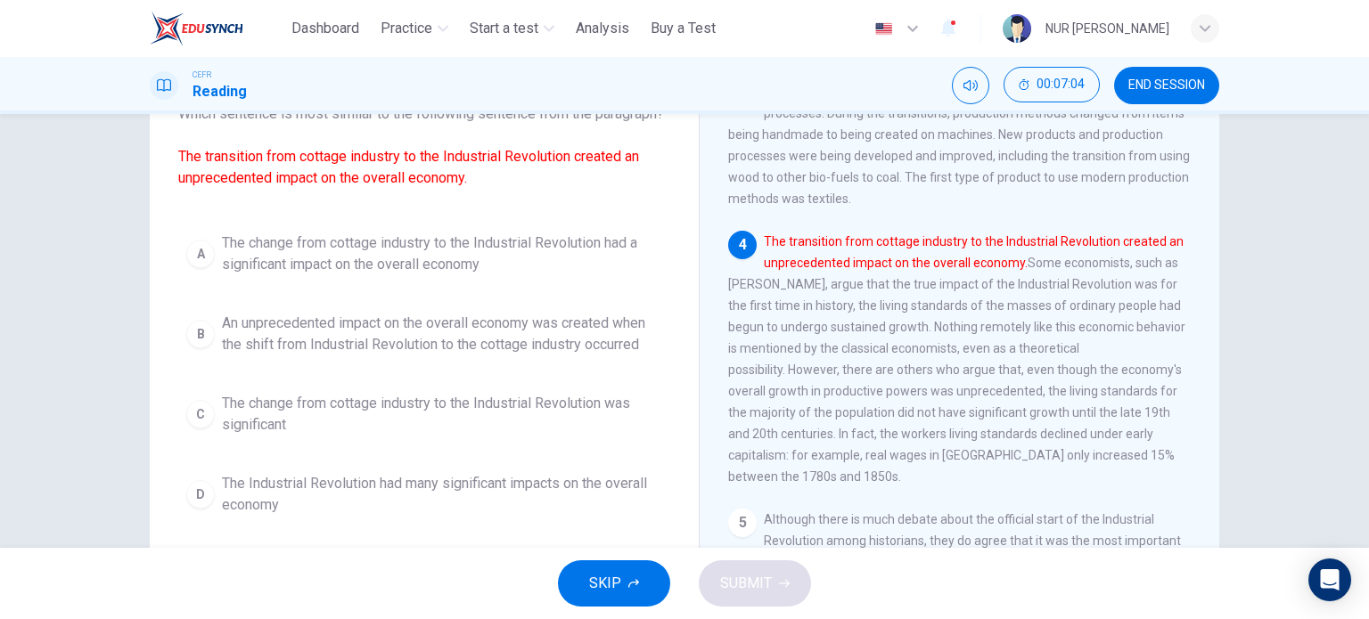
scroll to position [134, 0]
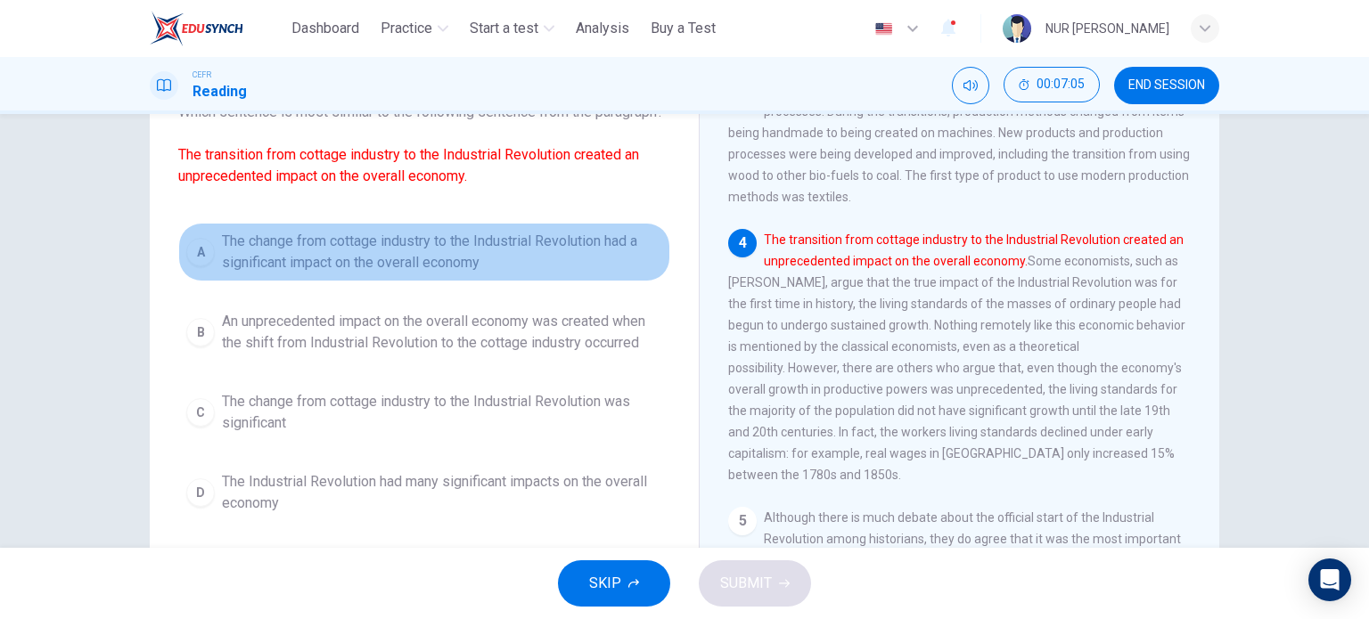
click at [512, 263] on span "The change from cottage industry to the Industrial Revolution had a significant…" at bounding box center [442, 252] width 440 height 43
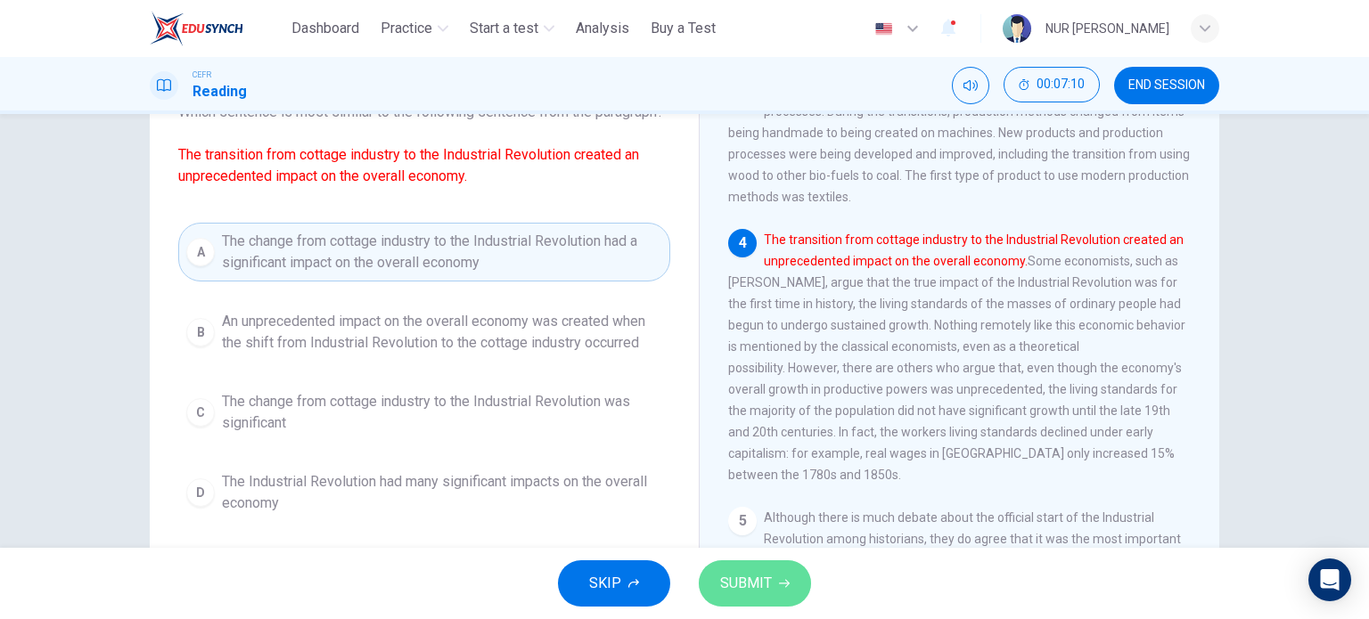
click at [766, 584] on span "SUBMIT" at bounding box center [746, 583] width 52 height 25
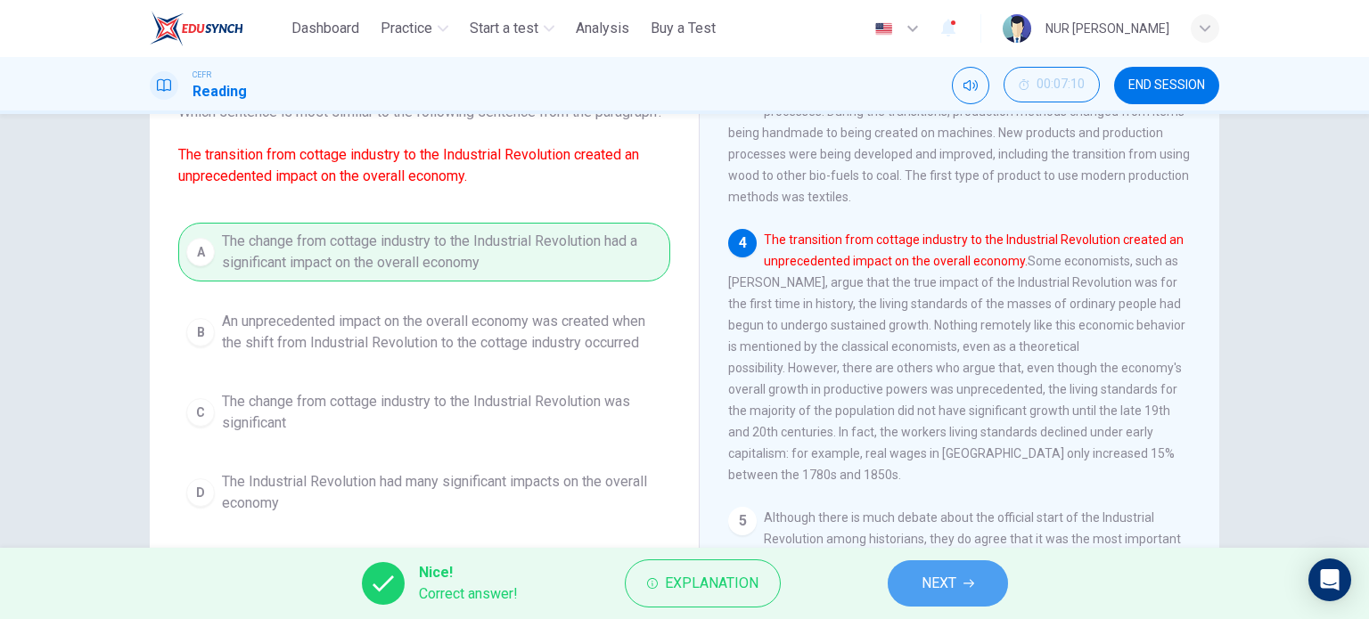
click at [912, 578] on button "NEXT" at bounding box center [948, 583] width 120 height 46
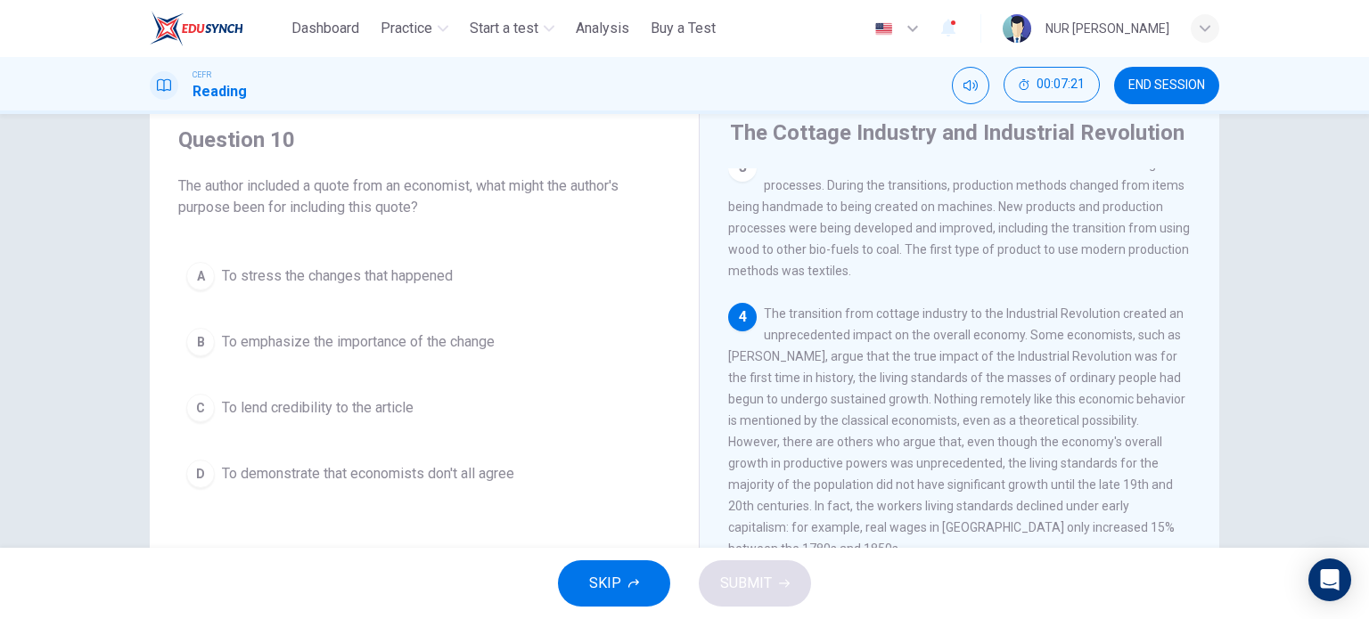
scroll to position [100, 0]
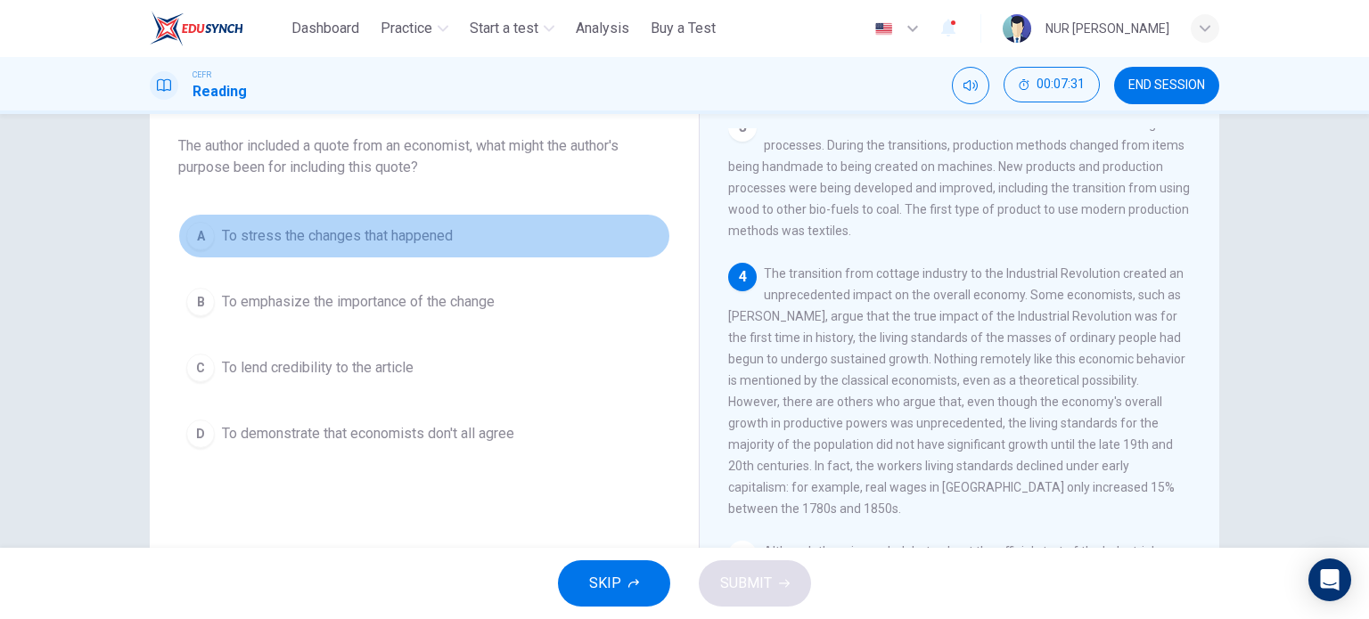
click at [428, 224] on button "A To stress the changes that happened" at bounding box center [424, 236] width 492 height 45
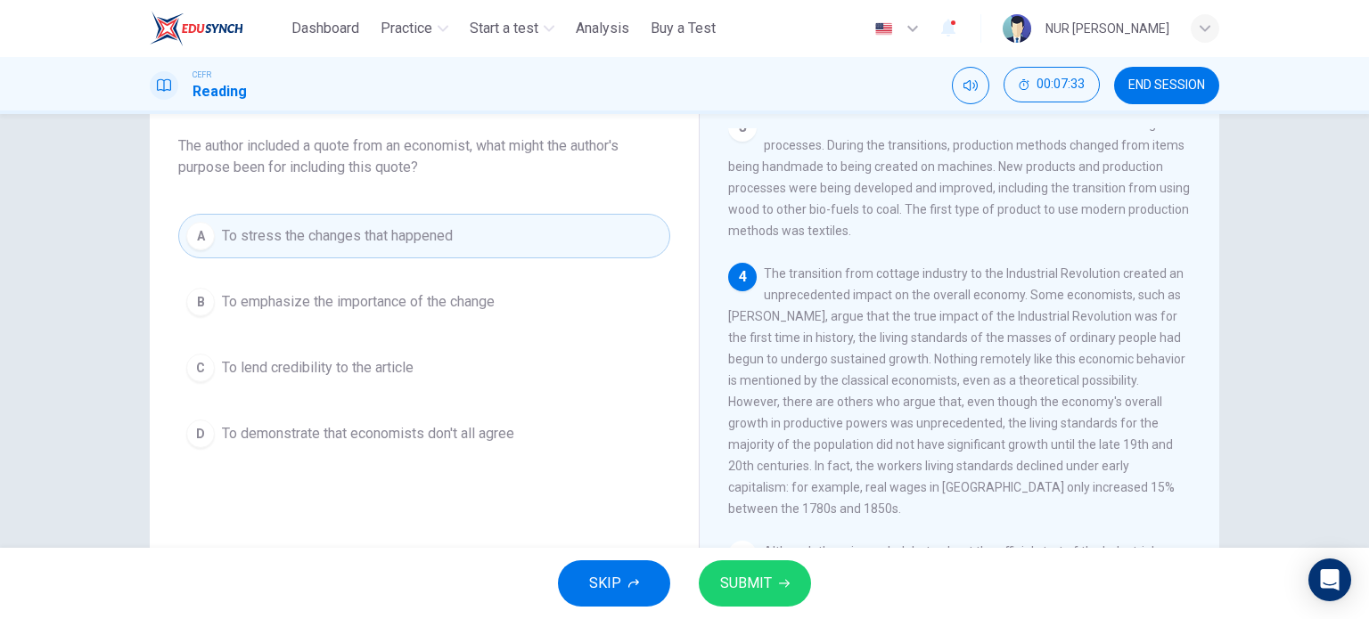
click at [716, 544] on div "The Cottage Industry and Industrial Revolution 1 The Cottage industry is an ind…" at bounding box center [959, 374] width 520 height 648
click at [724, 557] on div "SKIP SUBMIT" at bounding box center [684, 583] width 1369 height 71
click at [738, 577] on span "SUBMIT" at bounding box center [746, 583] width 52 height 25
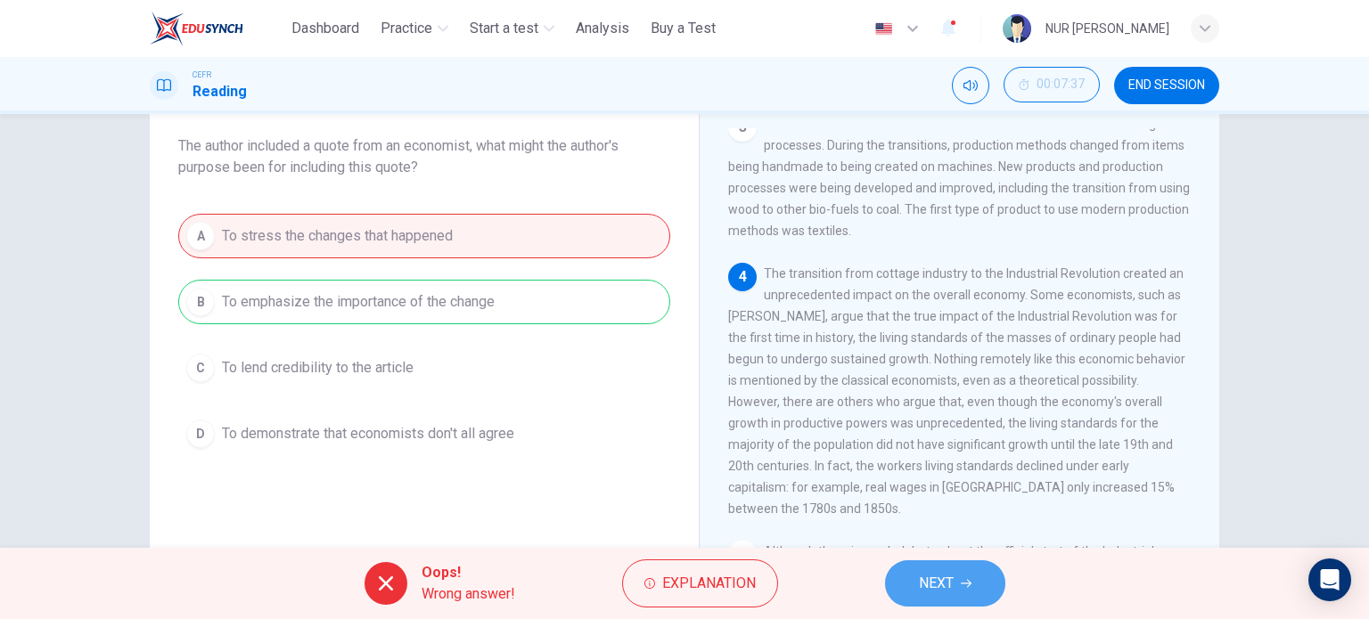
click at [936, 573] on span "NEXT" at bounding box center [936, 583] width 35 height 25
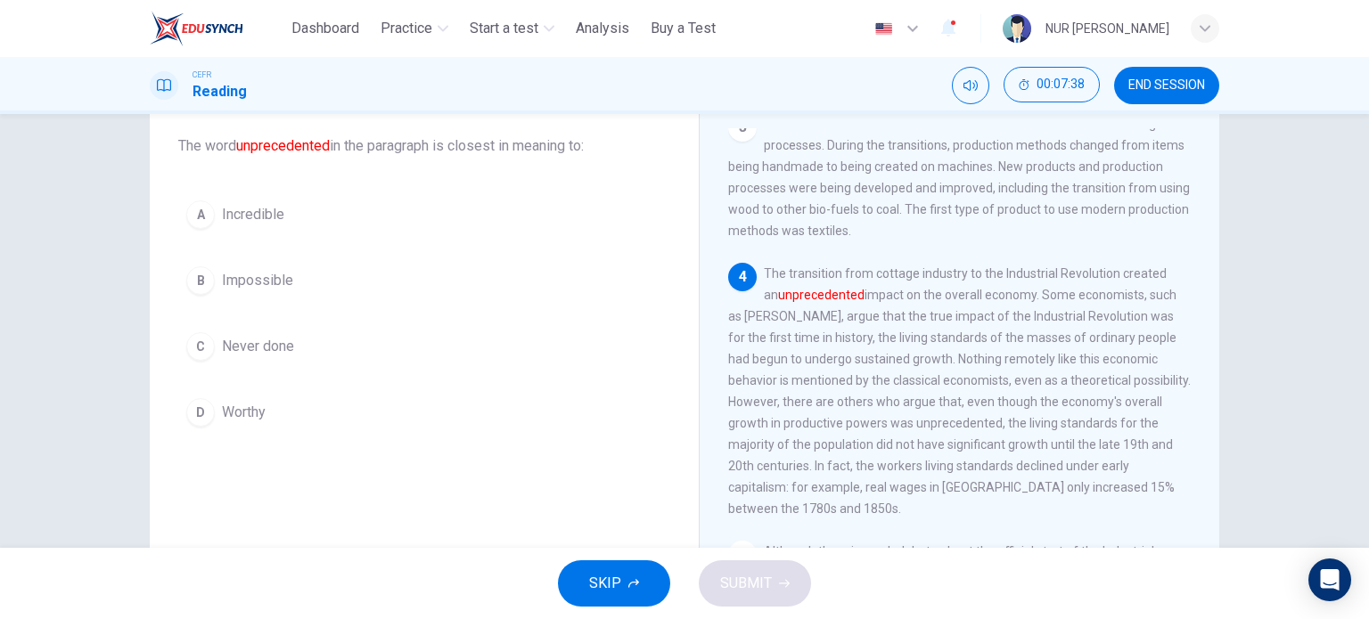
scroll to position [178, 0]
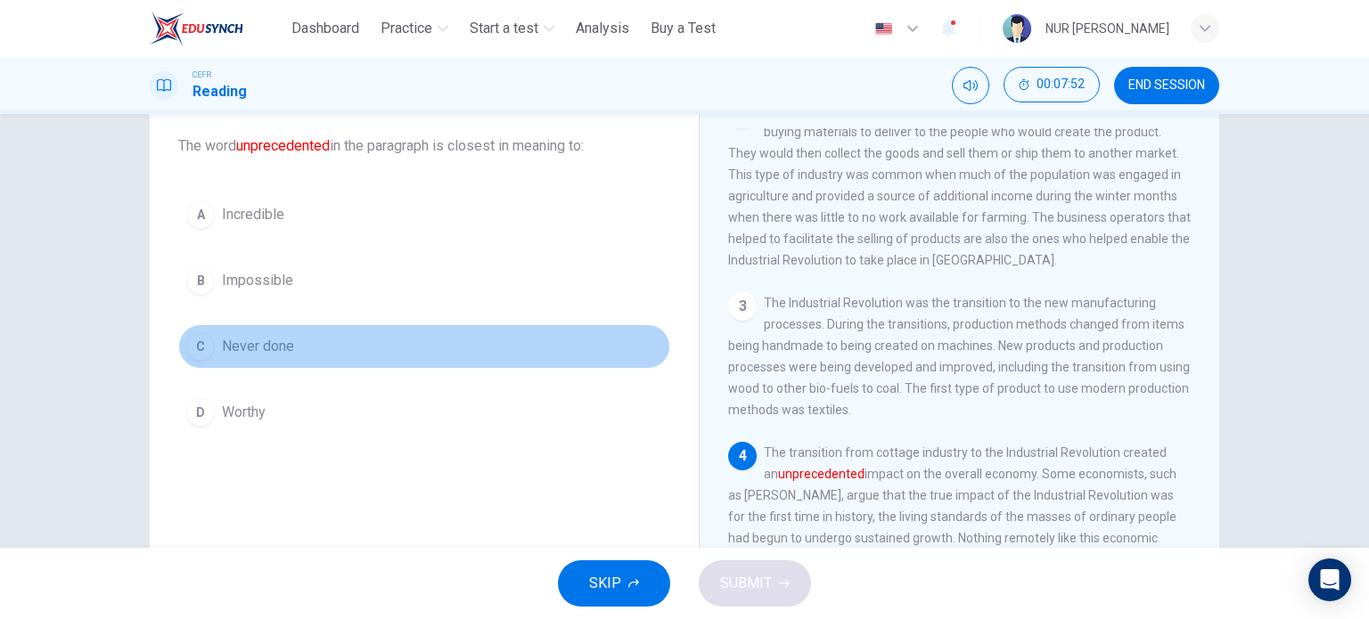
click at [274, 346] on span "Never done" at bounding box center [258, 346] width 72 height 21
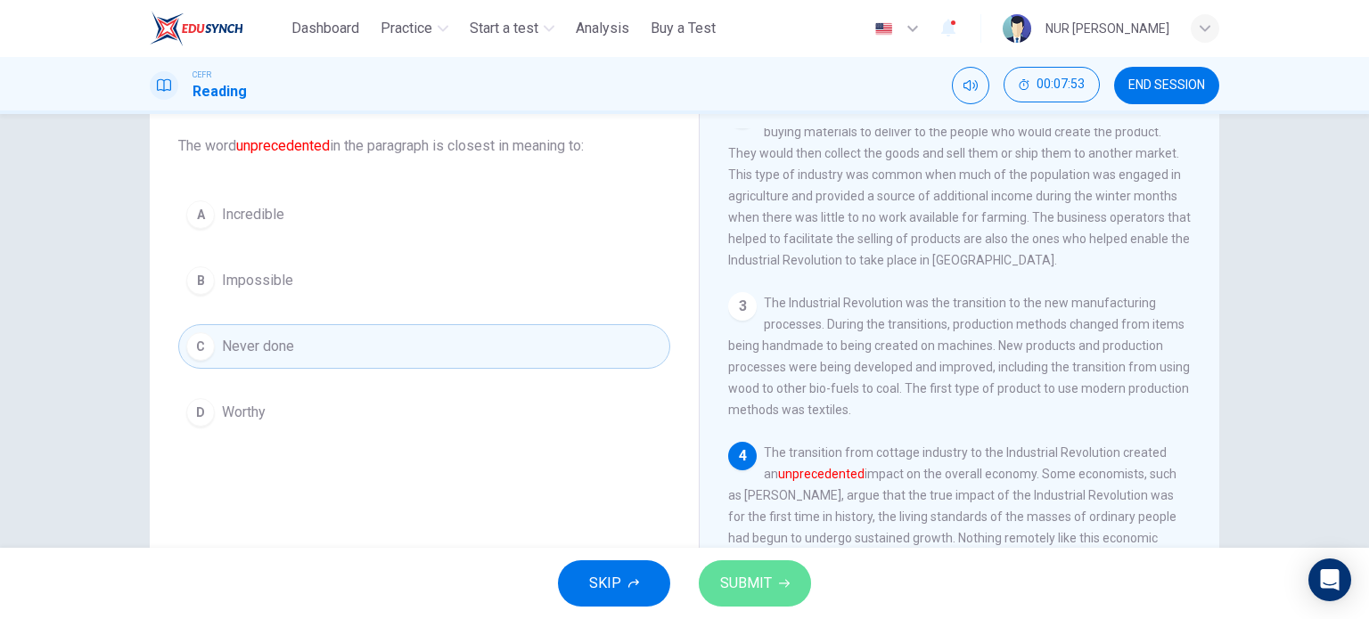
click at [737, 593] on span "SUBMIT" at bounding box center [746, 583] width 52 height 25
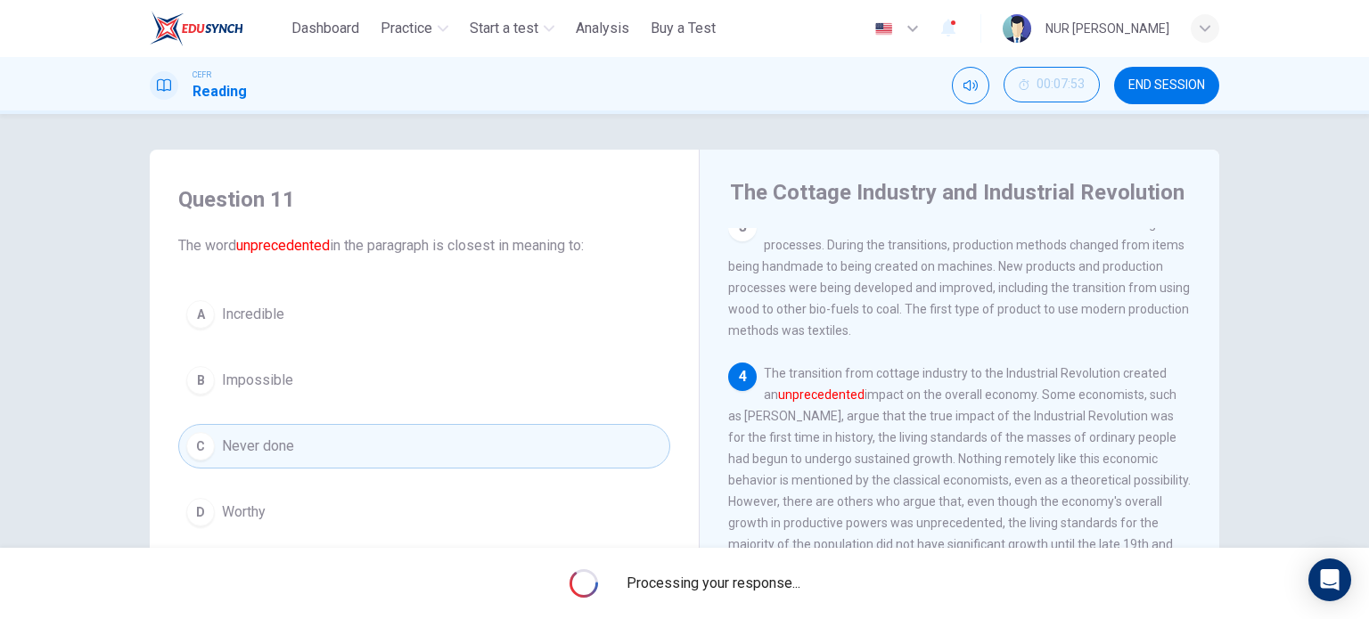
scroll to position [257, 0]
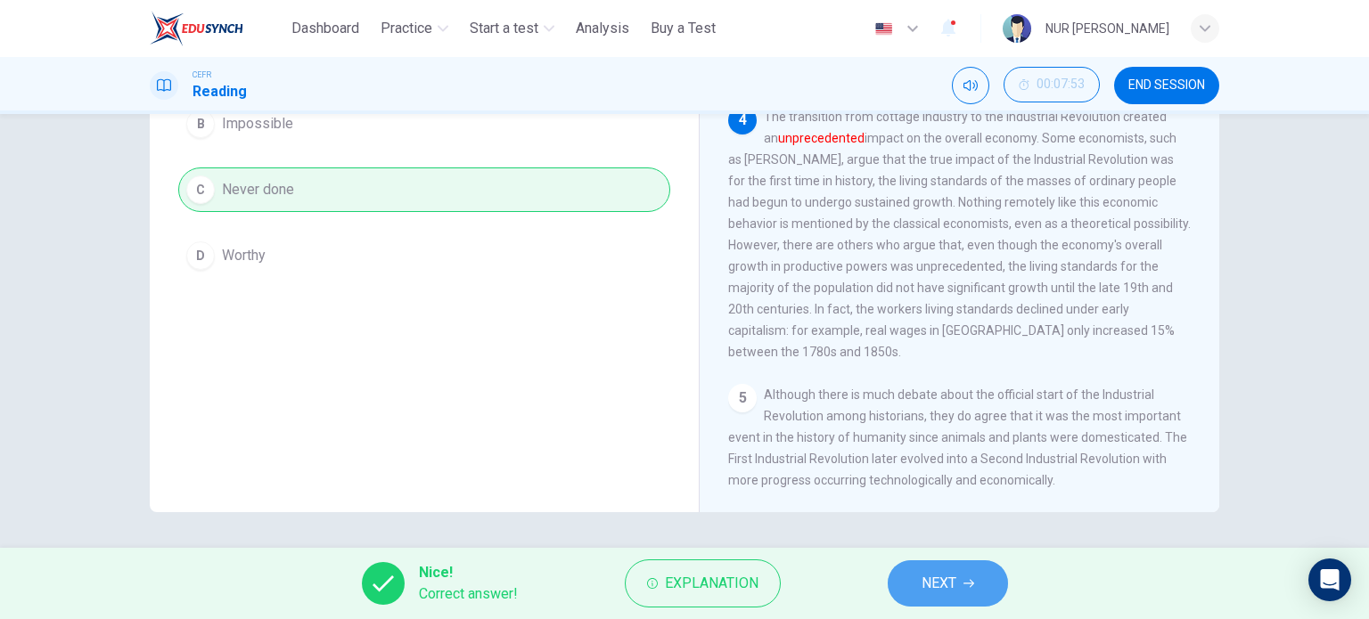
click at [929, 580] on span "NEXT" at bounding box center [938, 583] width 35 height 25
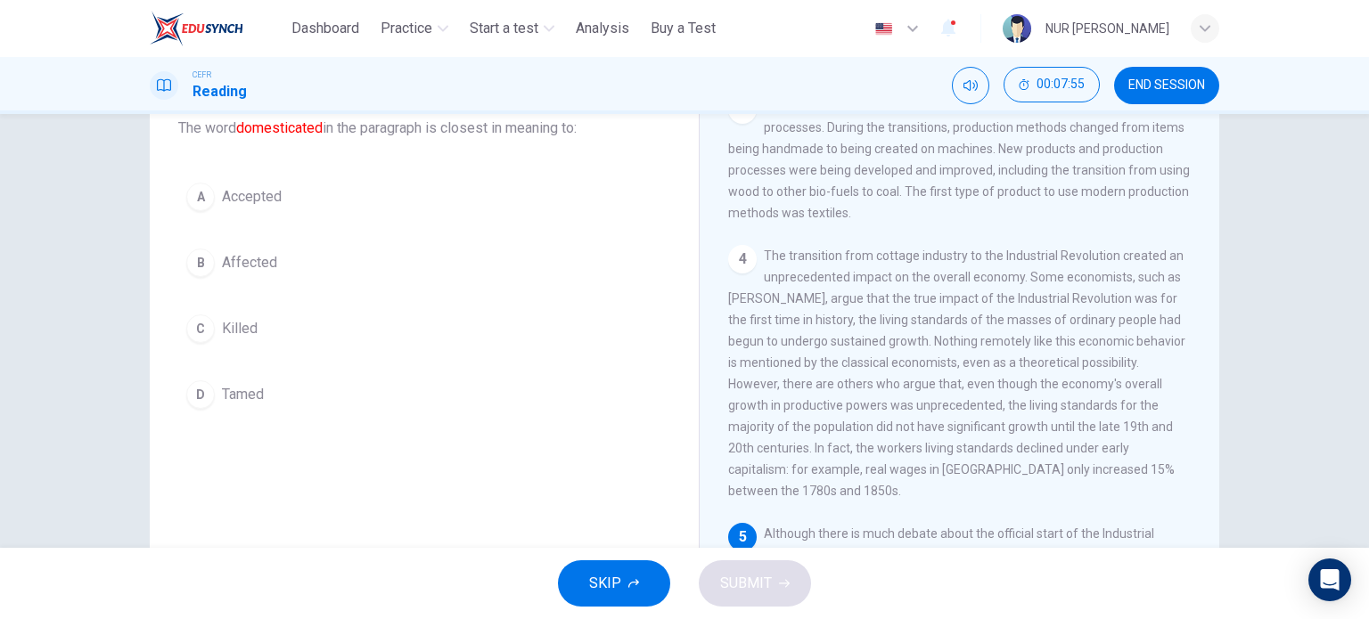
scroll to position [118, 0]
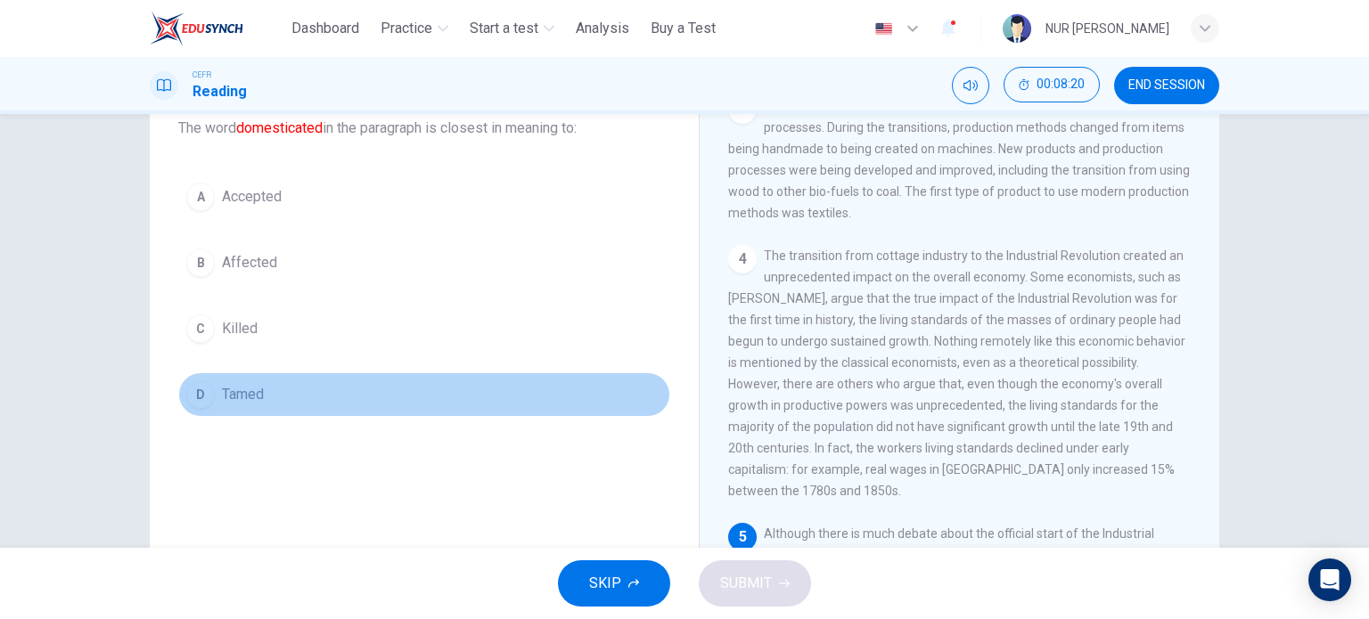
click at [238, 372] on button "D Tamed" at bounding box center [424, 394] width 492 height 45
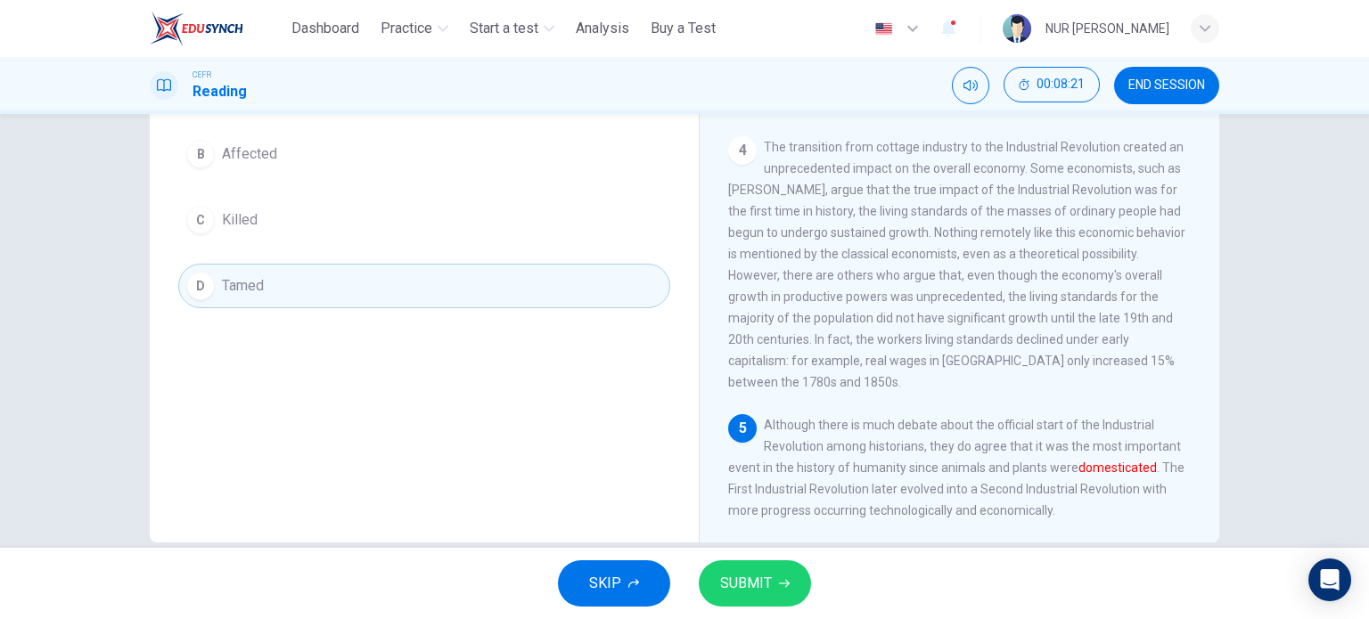
scroll to position [257, 0]
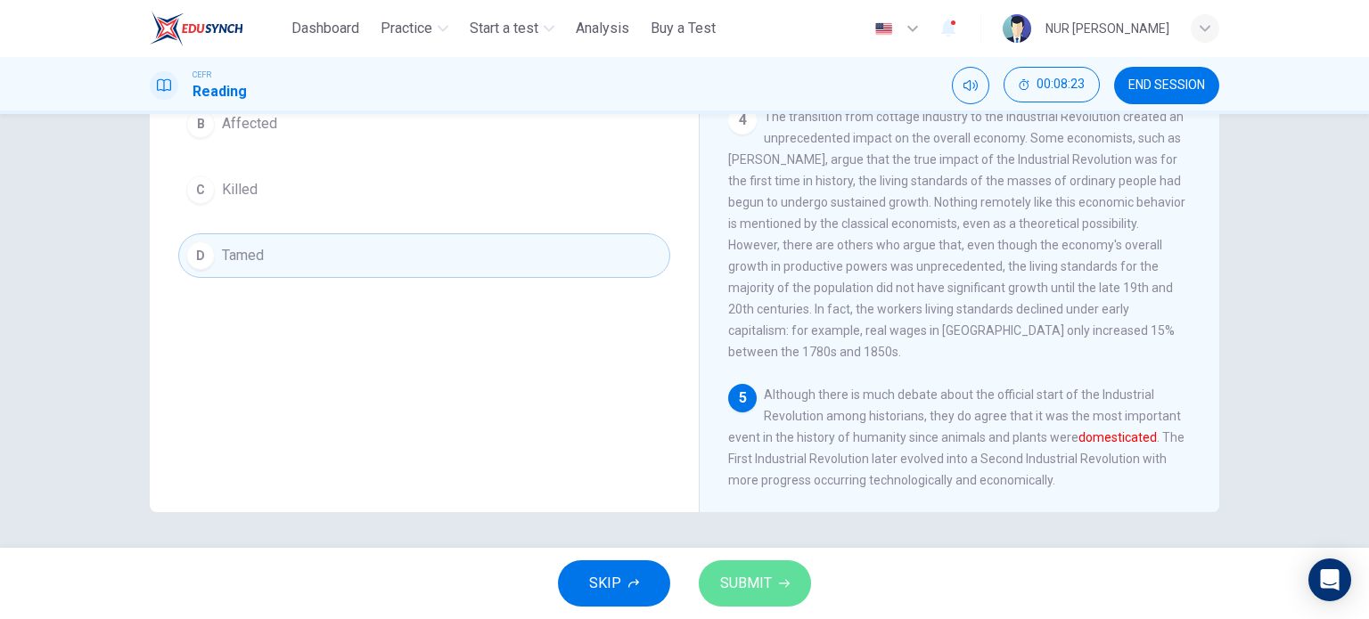
click at [791, 601] on button "SUBMIT" at bounding box center [755, 583] width 112 height 46
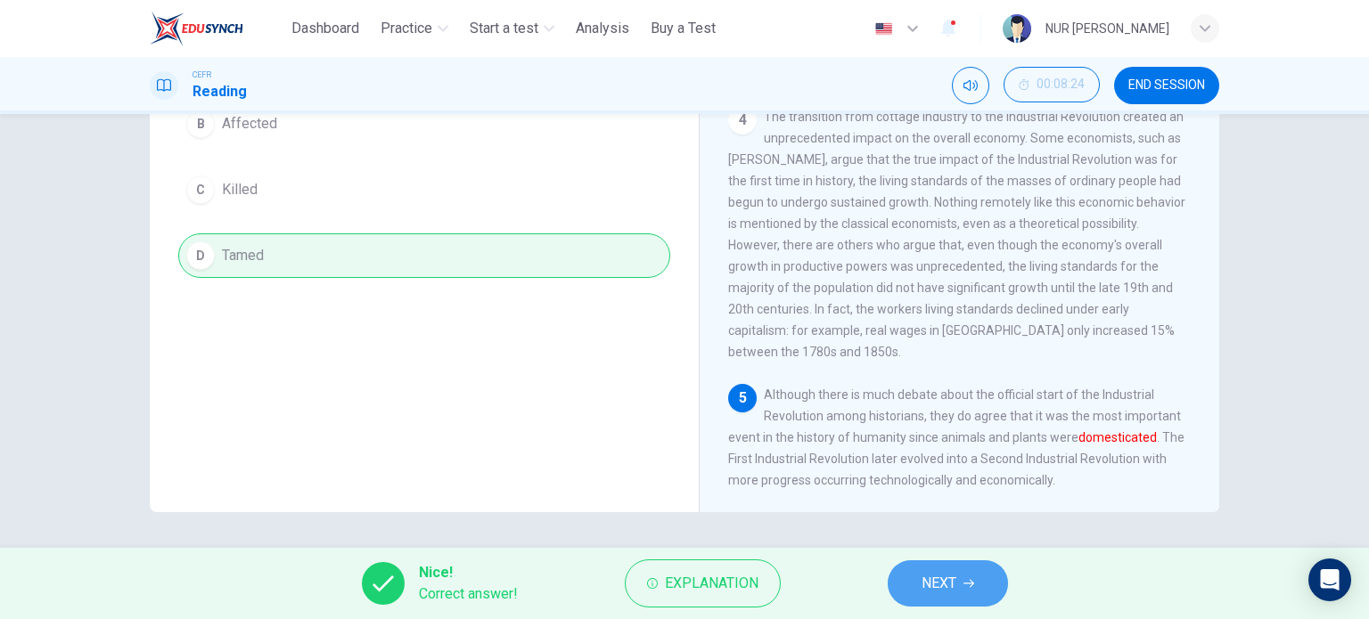
click at [945, 583] on span "NEXT" at bounding box center [938, 583] width 35 height 25
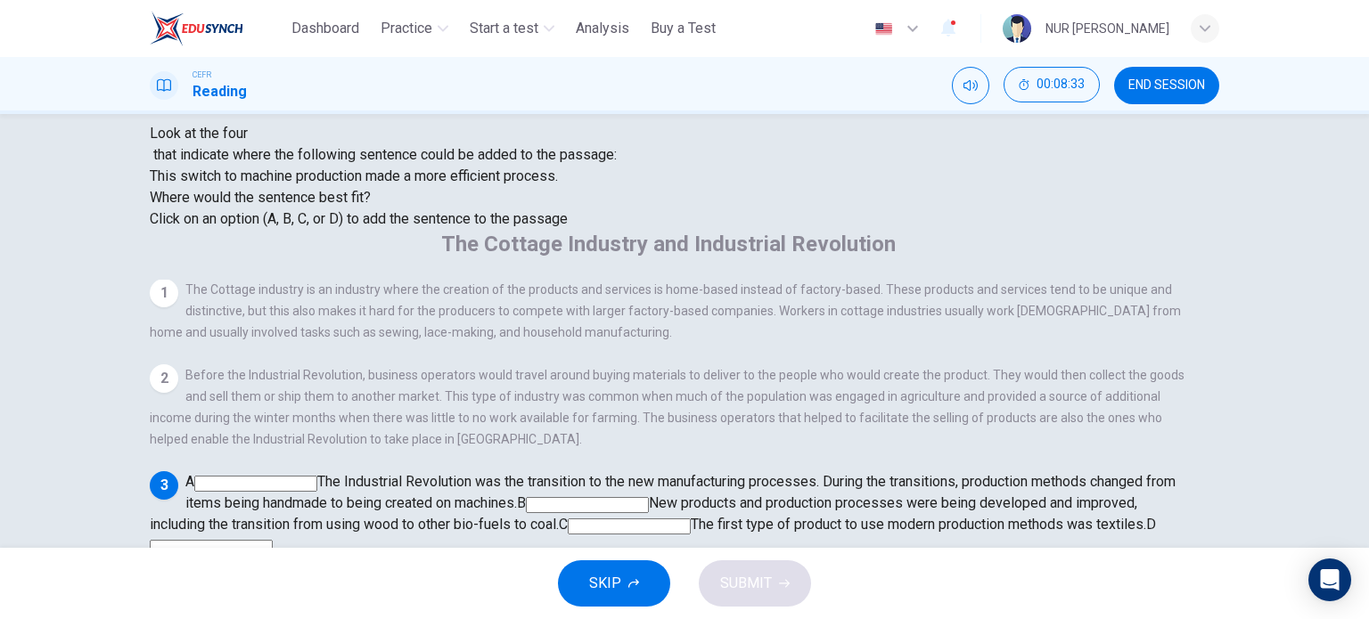
scroll to position [127, 0]
click at [691, 518] on input at bounding box center [629, 526] width 123 height 16
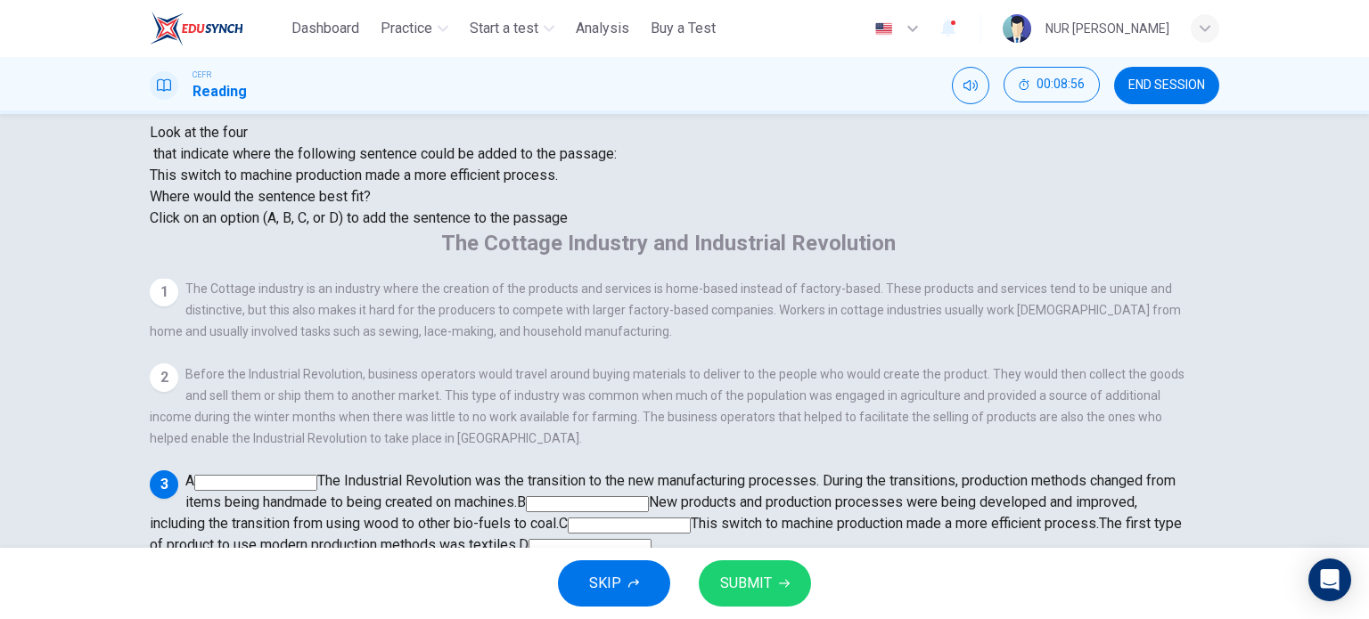
click at [649, 496] on input at bounding box center [587, 504] width 123 height 16
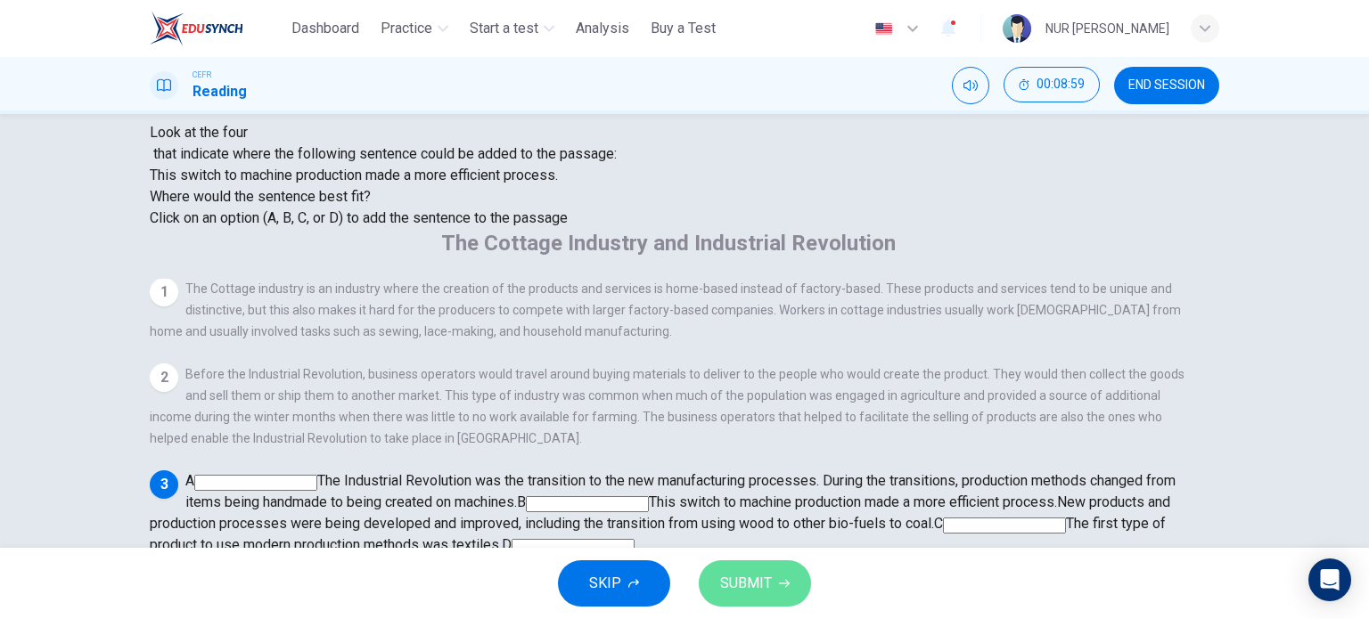
click at [786, 579] on icon "button" at bounding box center [784, 583] width 11 height 11
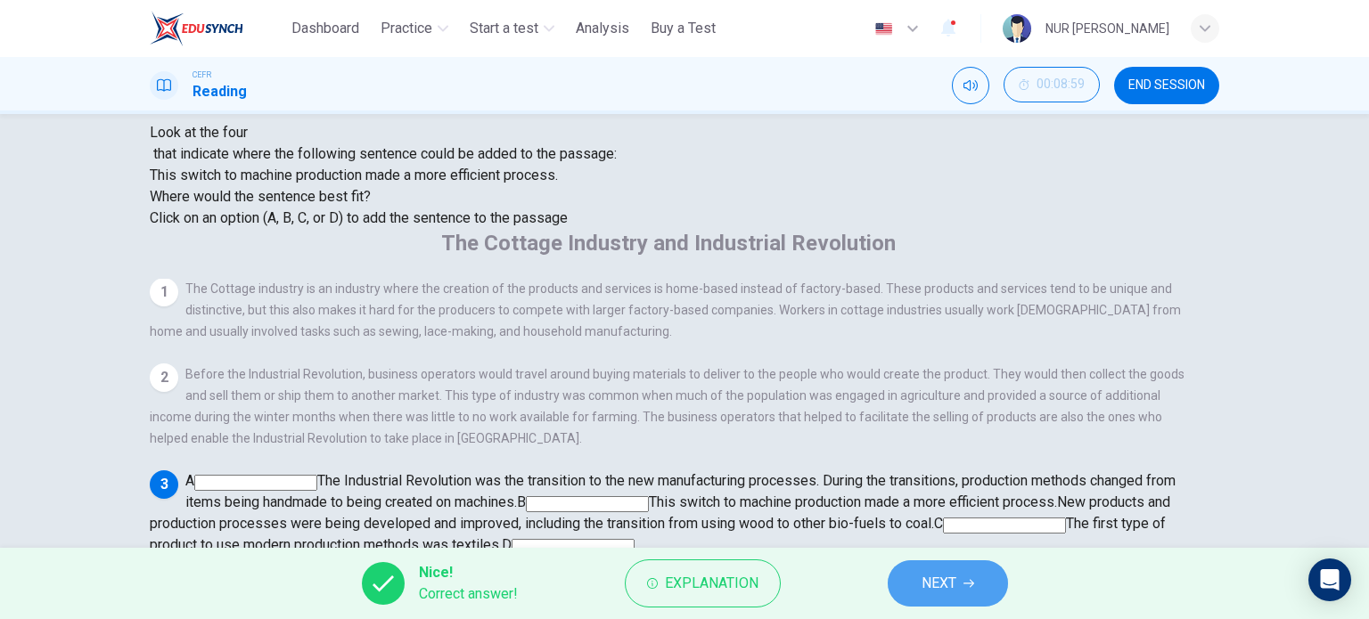
click at [928, 587] on span "NEXT" at bounding box center [938, 583] width 35 height 25
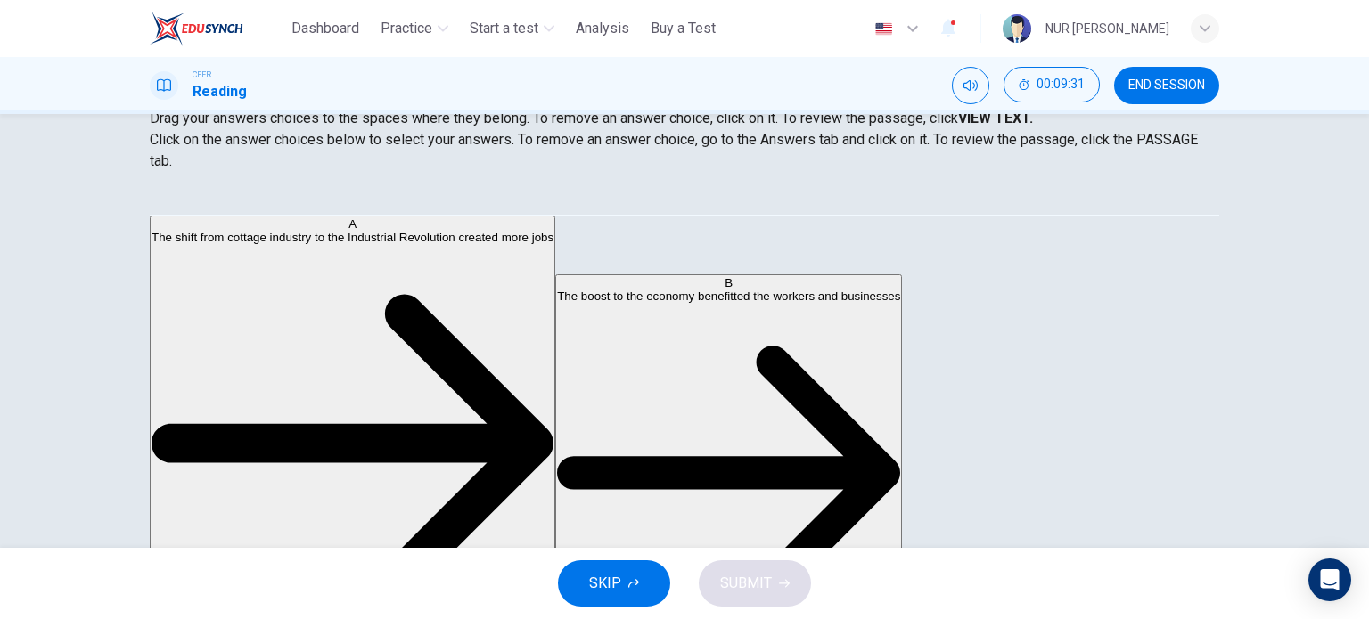
scroll to position [0, 0]
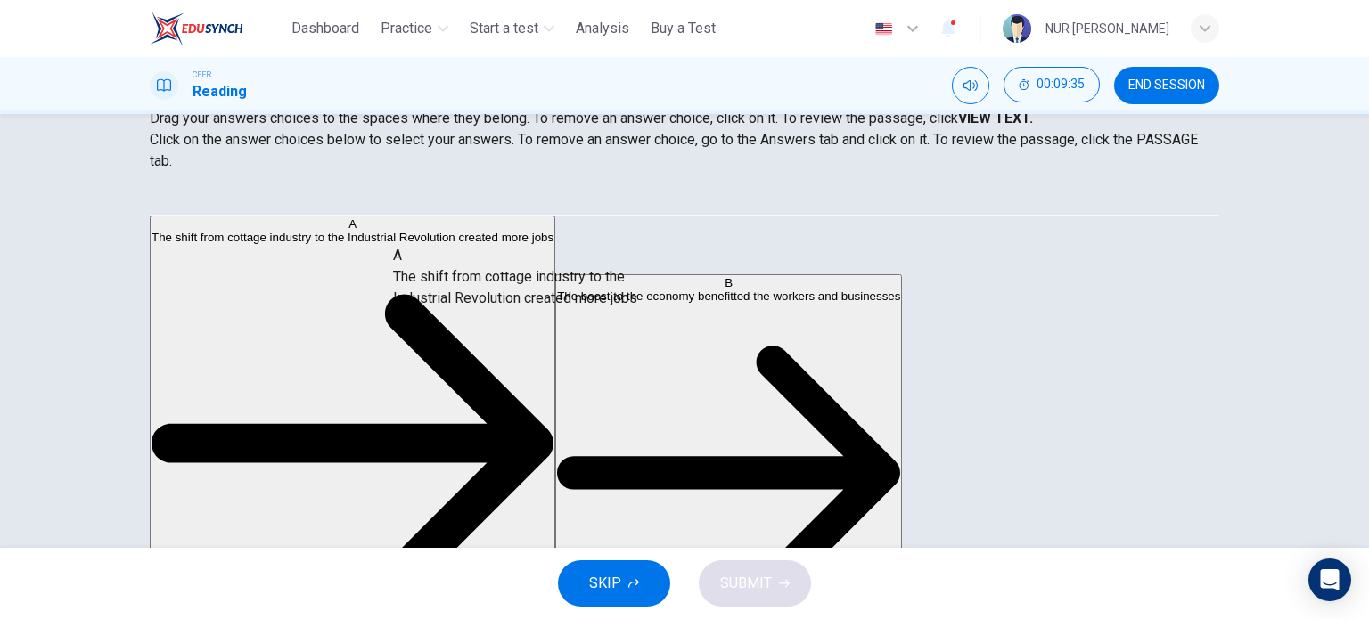
drag, startPoint x: 307, startPoint y: 267, endPoint x: 539, endPoint y: 329, distance: 239.7
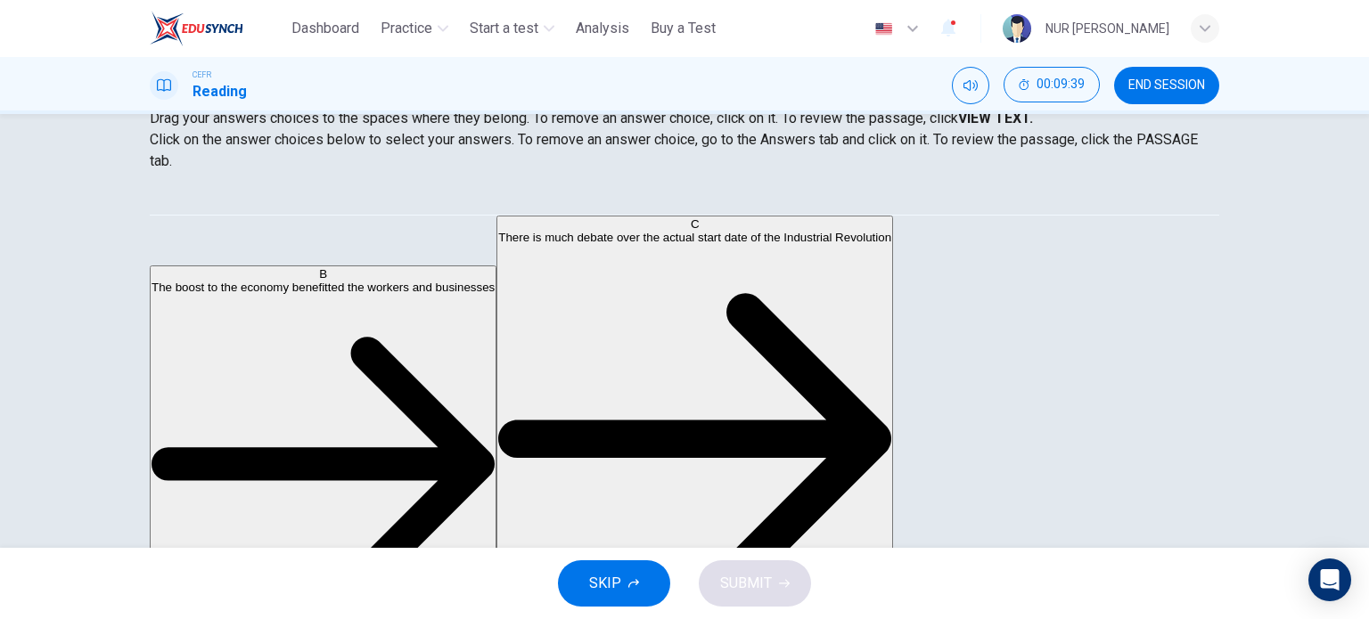
scroll to position [331, 0]
drag, startPoint x: 314, startPoint y: 294, endPoint x: 551, endPoint y: 397, distance: 258.6
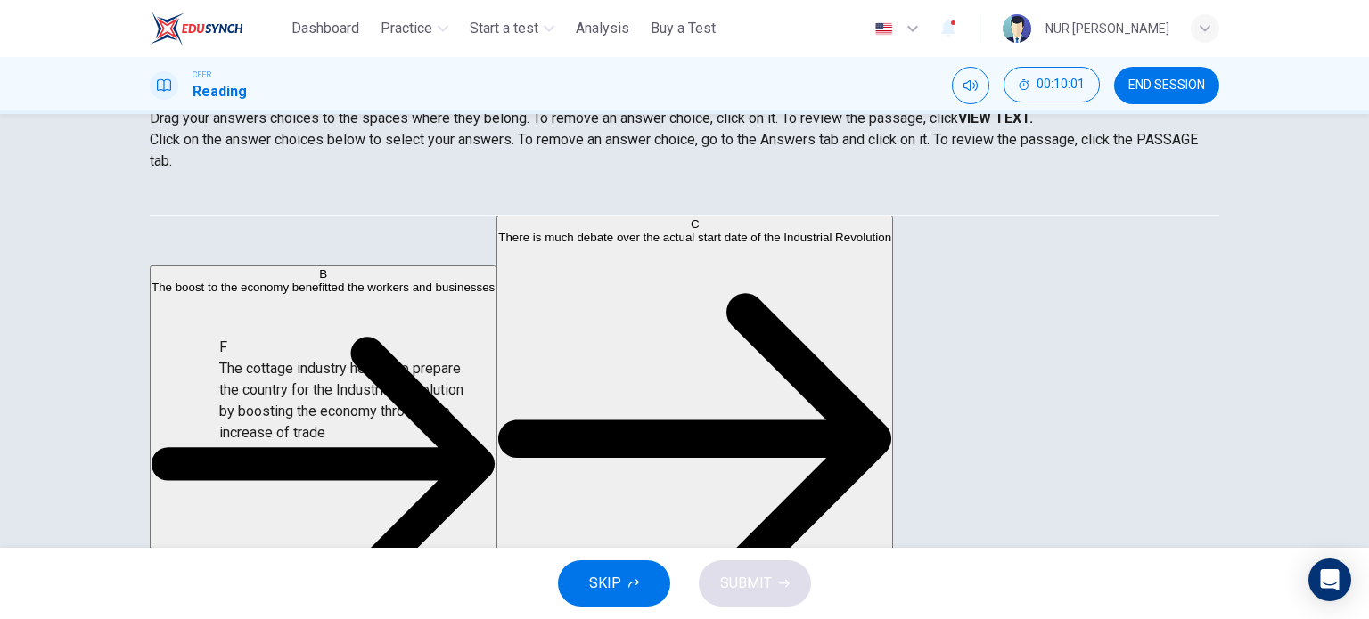
drag, startPoint x: 309, startPoint y: 405, endPoint x: 581, endPoint y: 426, distance: 272.6
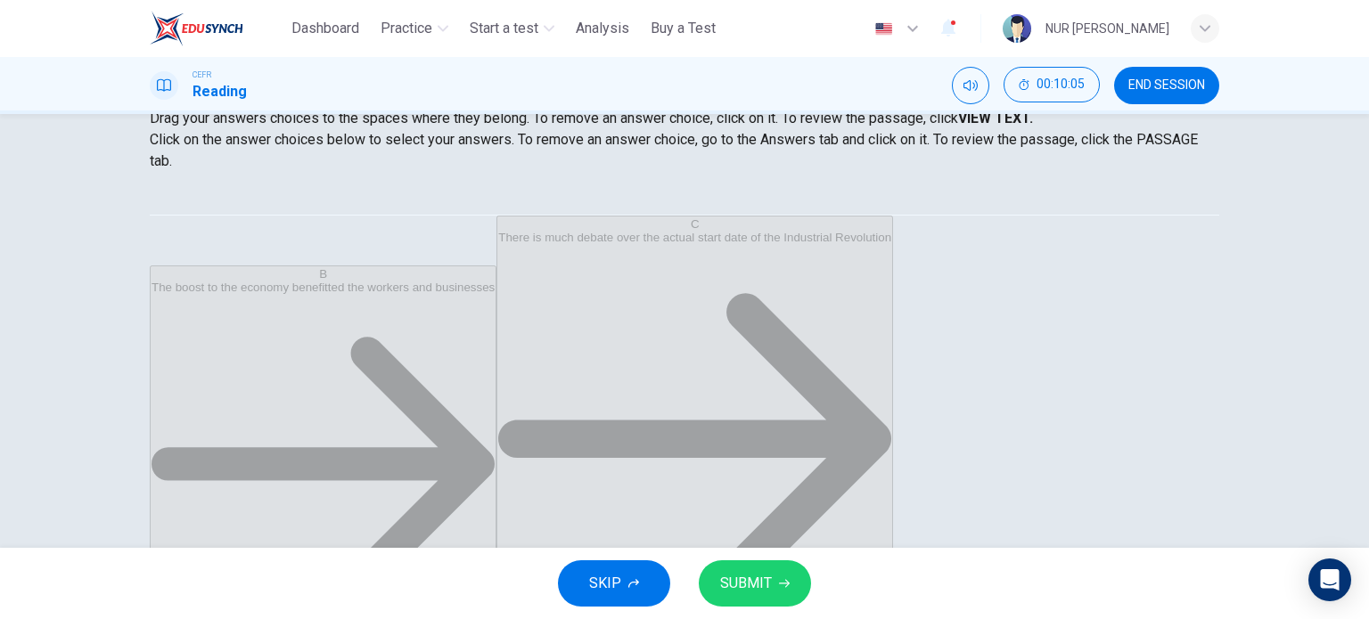
scroll to position [0, 0]
click at [726, 567] on button "SUBMIT" at bounding box center [755, 583] width 112 height 46
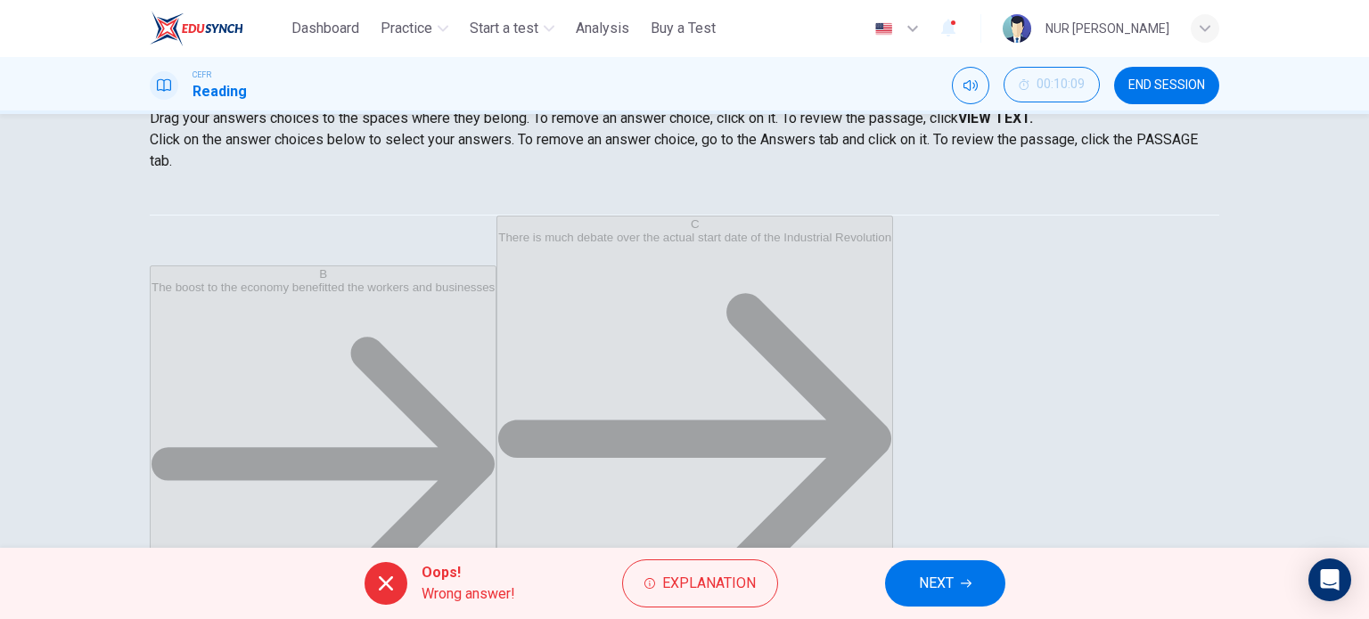
scroll to position [78, 0]
click at [1145, 95] on button "END SESSION" at bounding box center [1166, 85] width 105 height 37
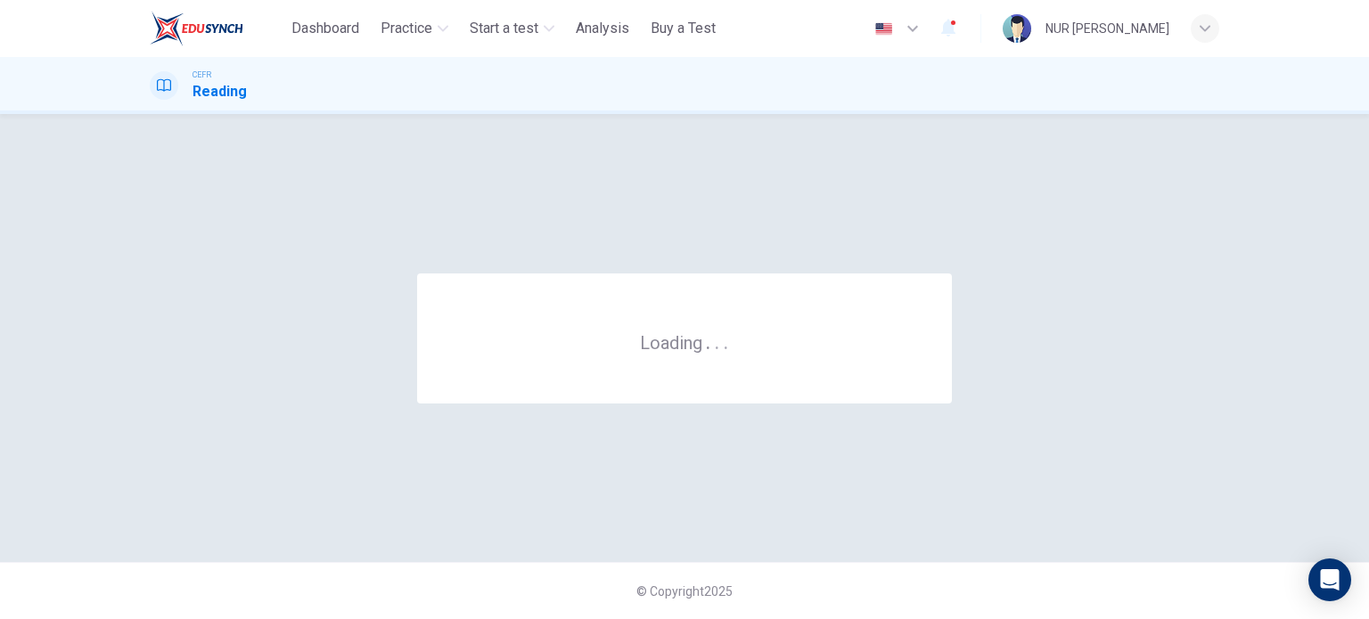
scroll to position [0, 0]
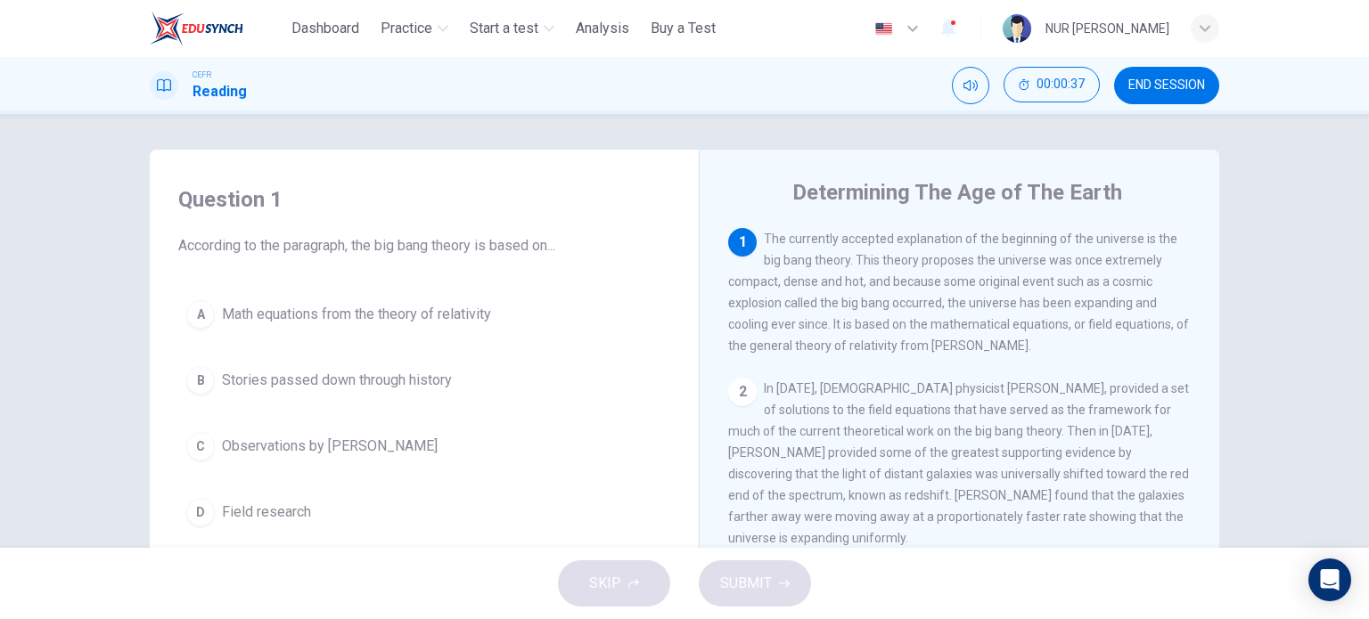
click at [468, 345] on div "A Math equations from the theory of relativity B Stories passed down through hi…" at bounding box center [424, 413] width 492 height 242
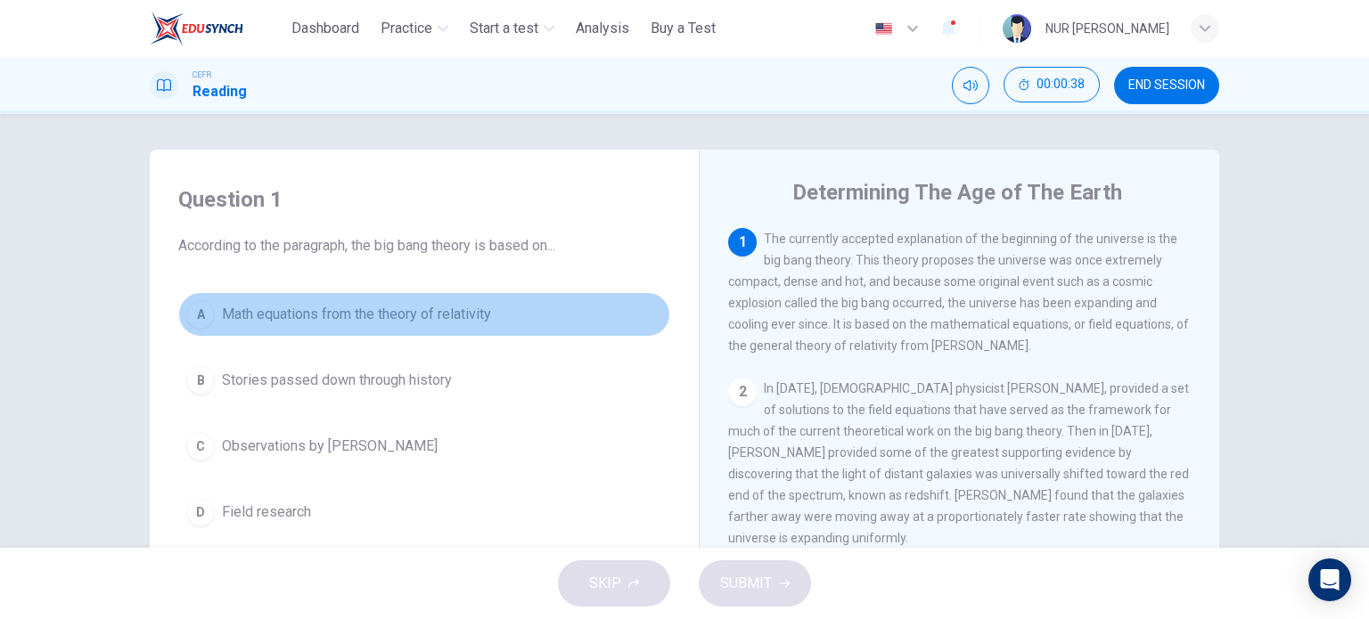
click at [446, 334] on button "A Math equations from the theory of relativity" at bounding box center [424, 314] width 492 height 45
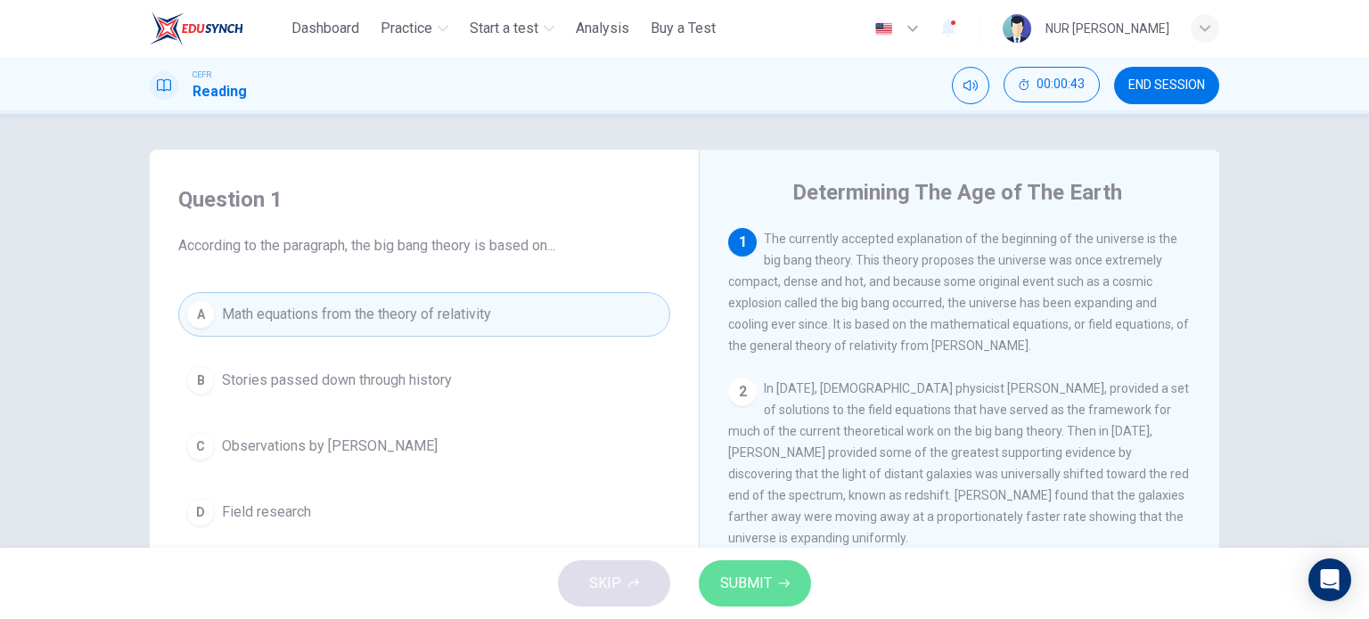
click at [751, 588] on span "SUBMIT" at bounding box center [746, 583] width 52 height 25
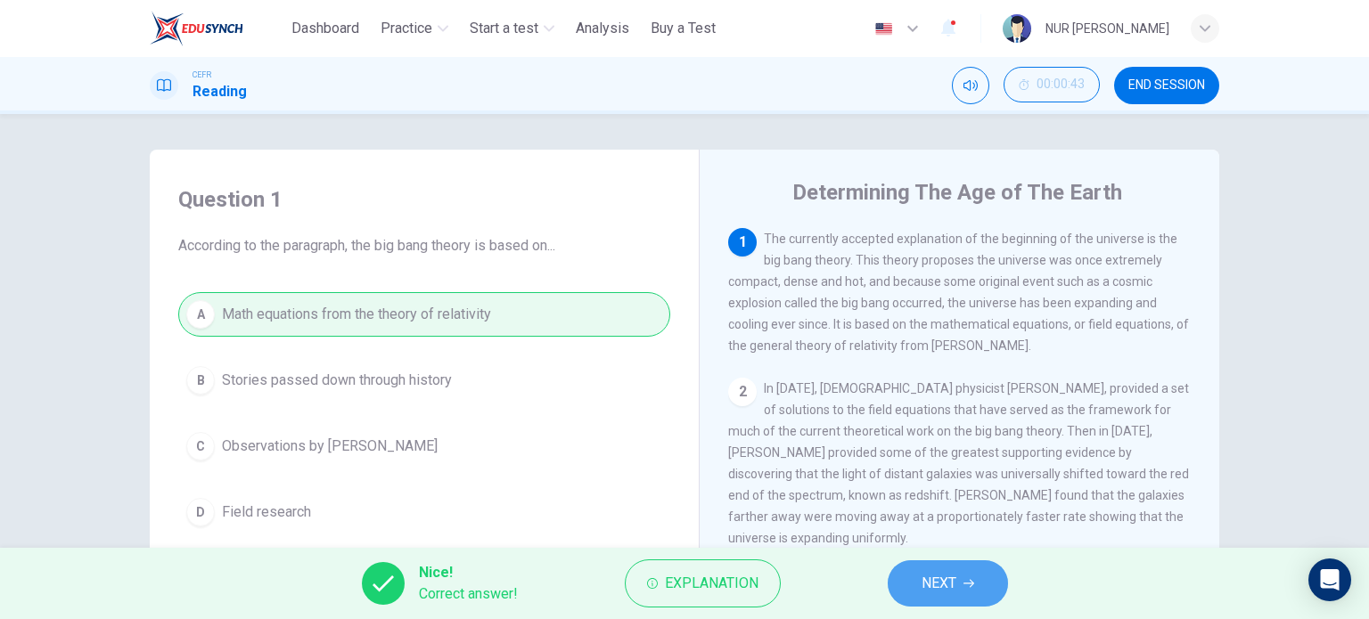
click at [945, 571] on span "NEXT" at bounding box center [938, 583] width 35 height 25
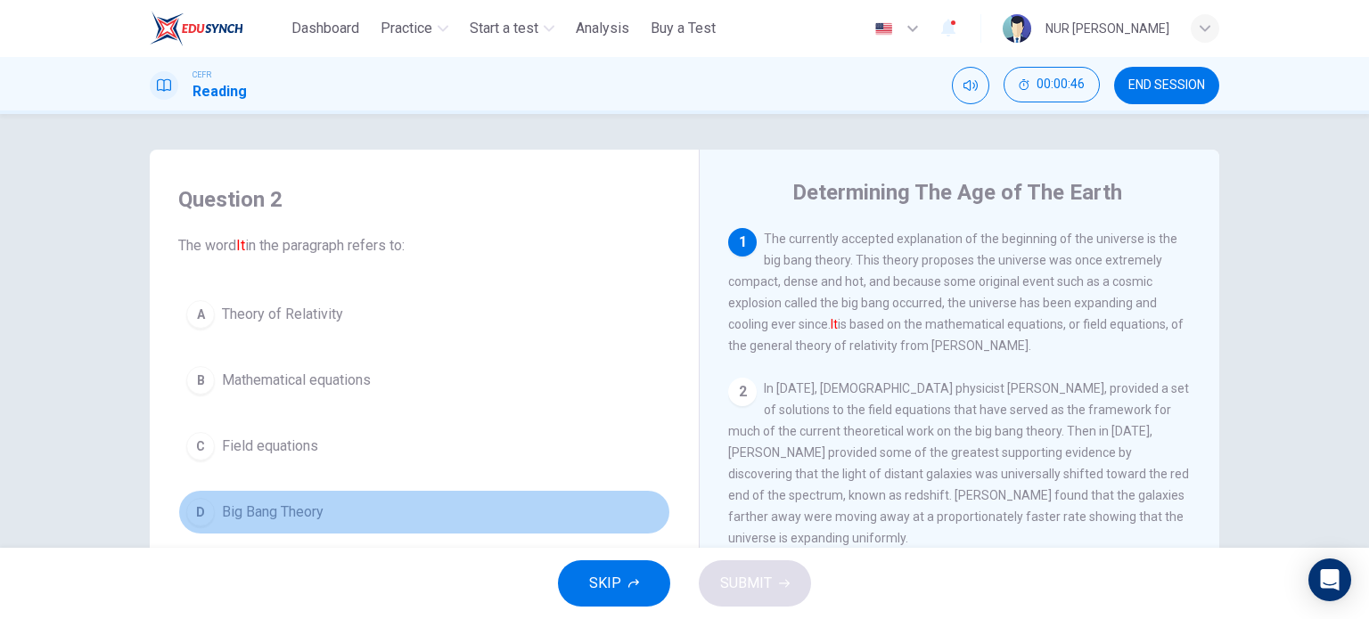
click at [309, 492] on button "D Big Bang Theory" at bounding box center [424, 512] width 492 height 45
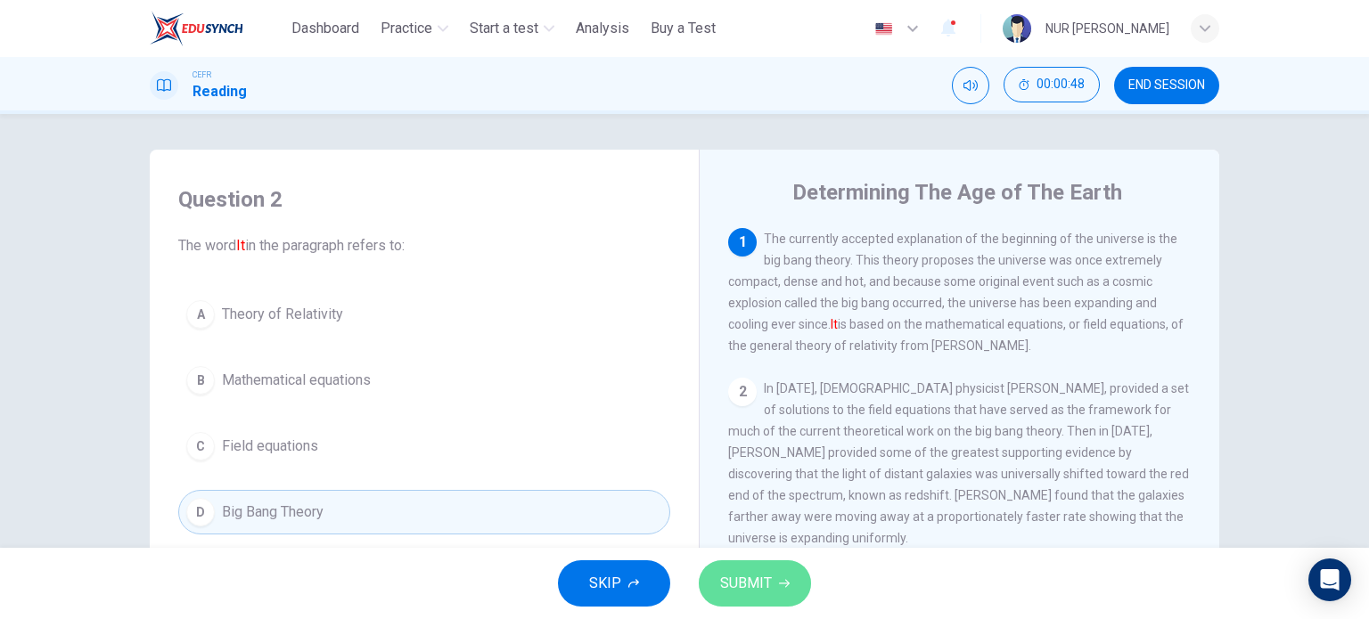
click at [724, 571] on span "SUBMIT" at bounding box center [746, 583] width 52 height 25
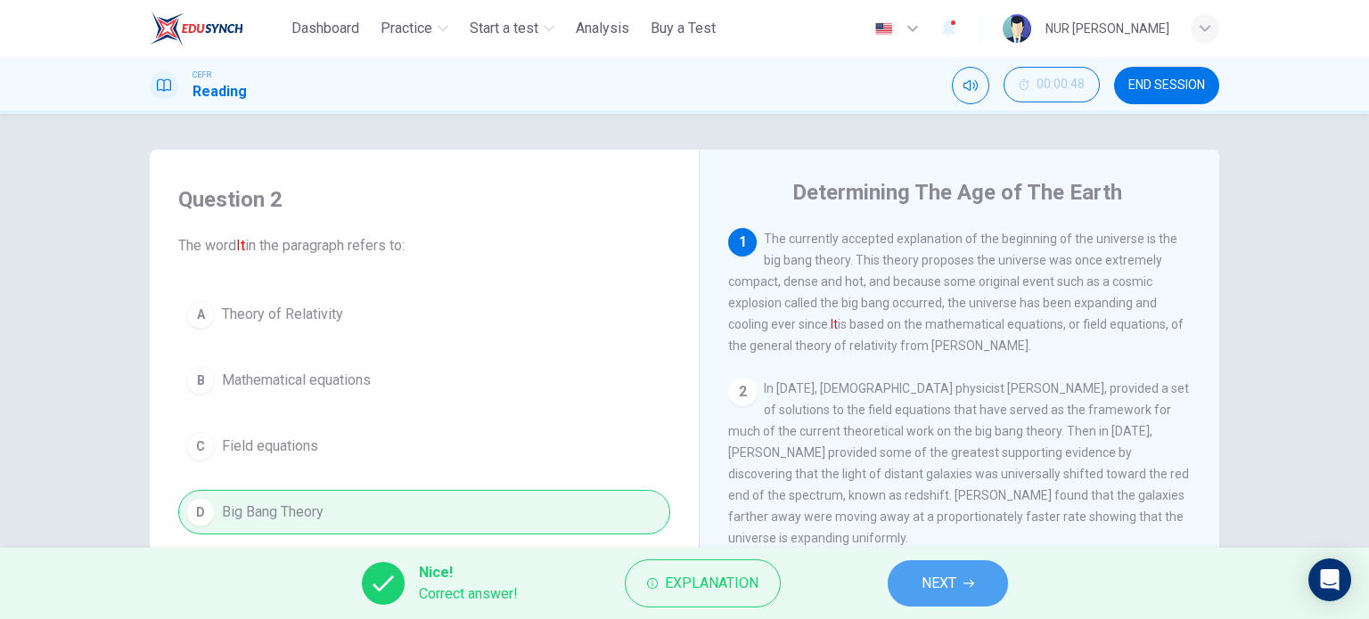
click at [917, 573] on button "NEXT" at bounding box center [948, 583] width 120 height 46
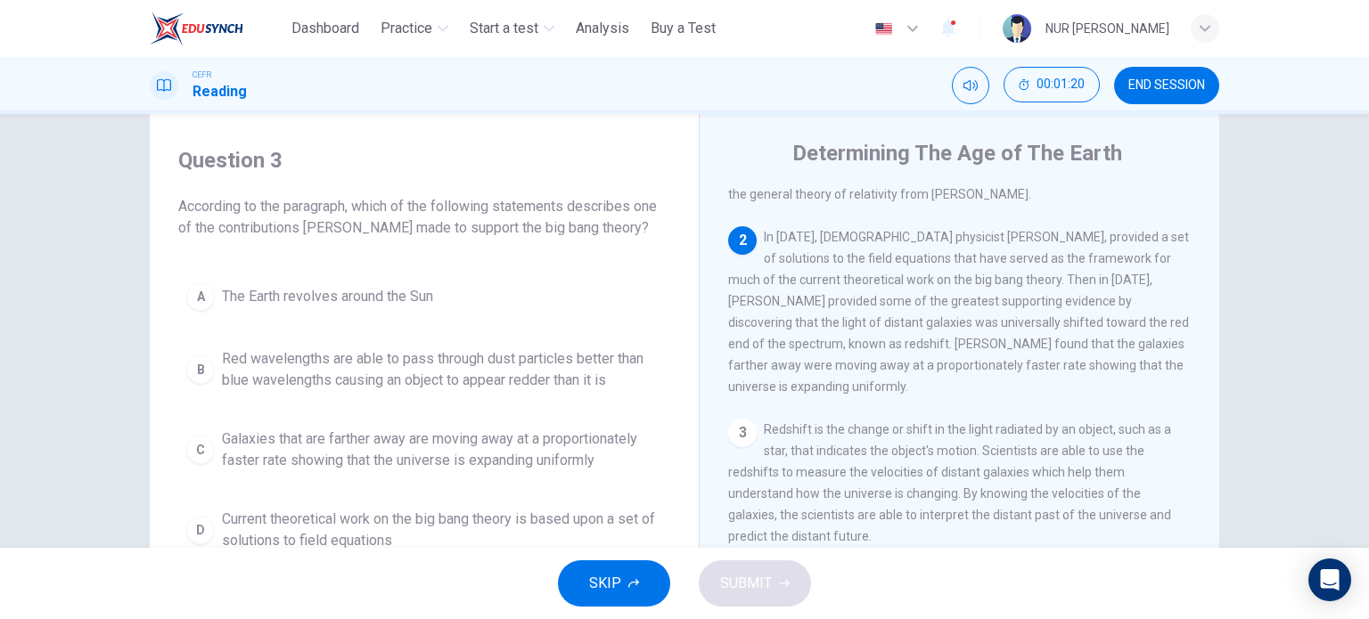
scroll to position [41, 0]
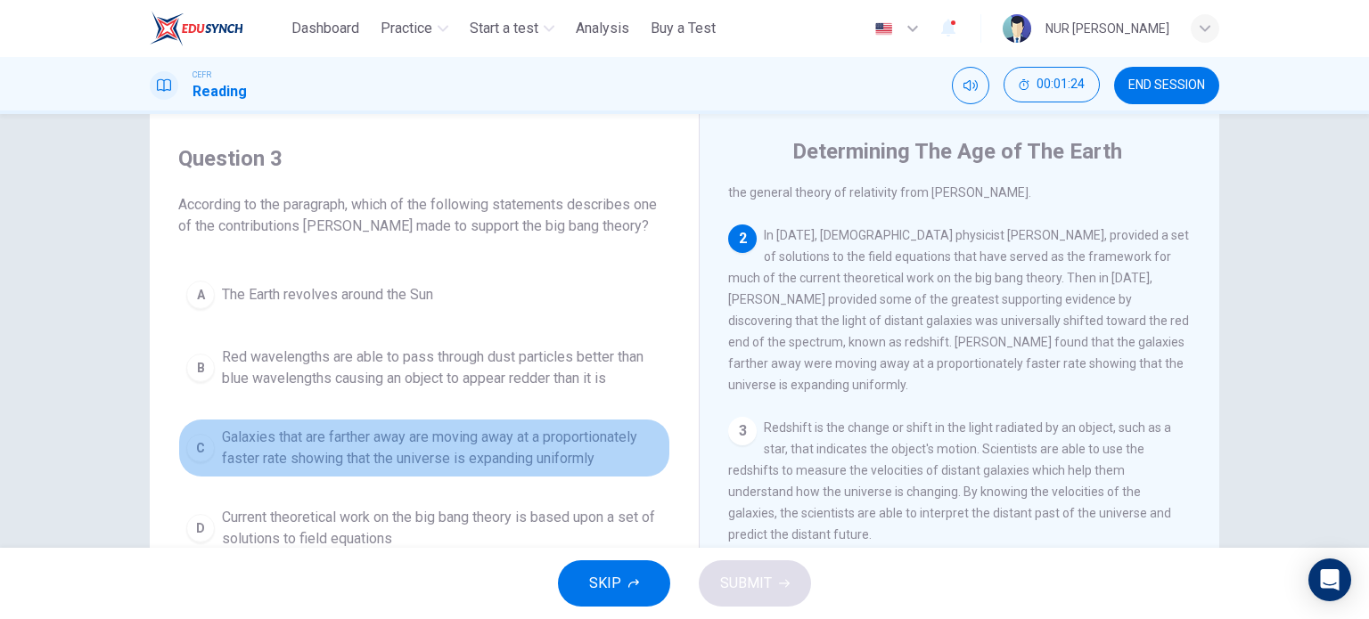
click at [539, 457] on span "Galaxies that are farther away are moving away at a proportionately faster rate…" at bounding box center [442, 448] width 440 height 43
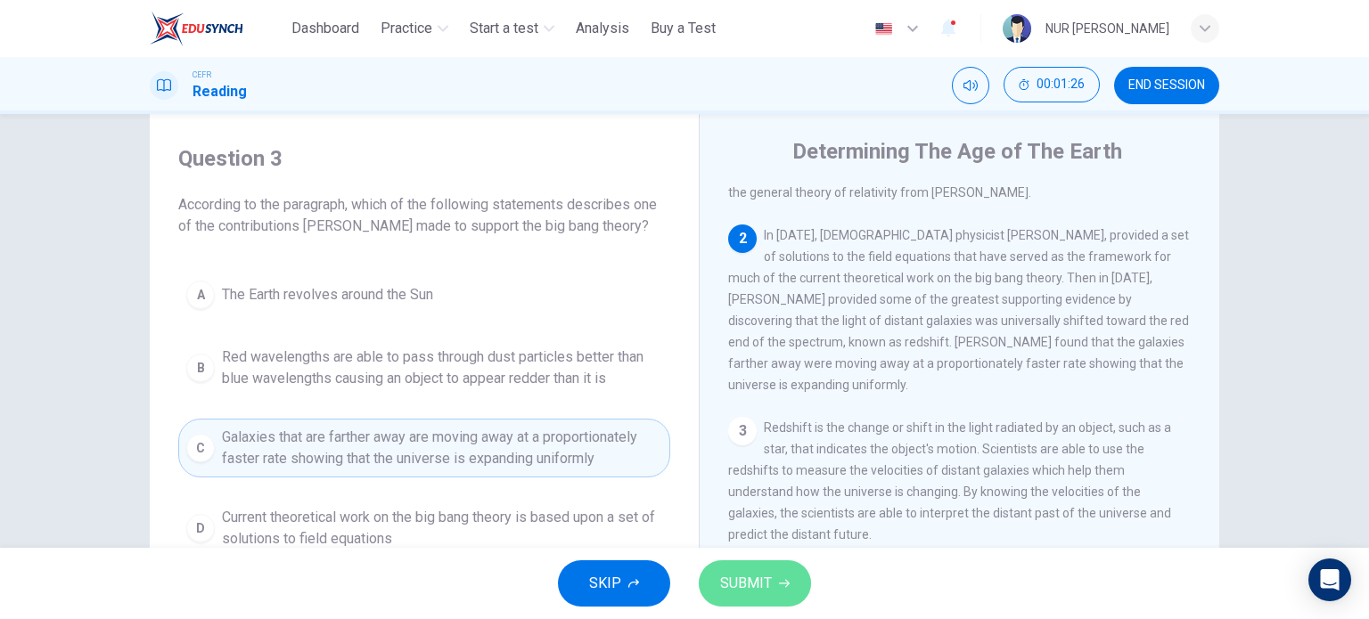
click at [752, 577] on span "SUBMIT" at bounding box center [746, 583] width 52 height 25
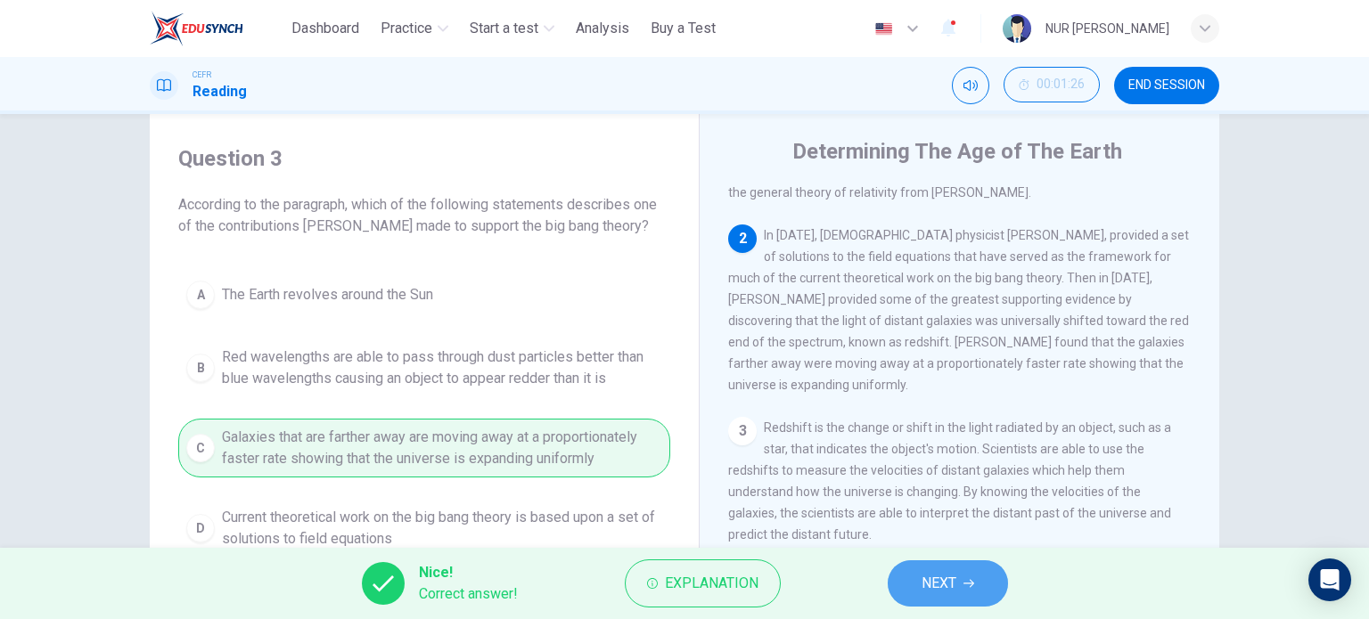
click at [914, 568] on button "NEXT" at bounding box center [948, 583] width 120 height 46
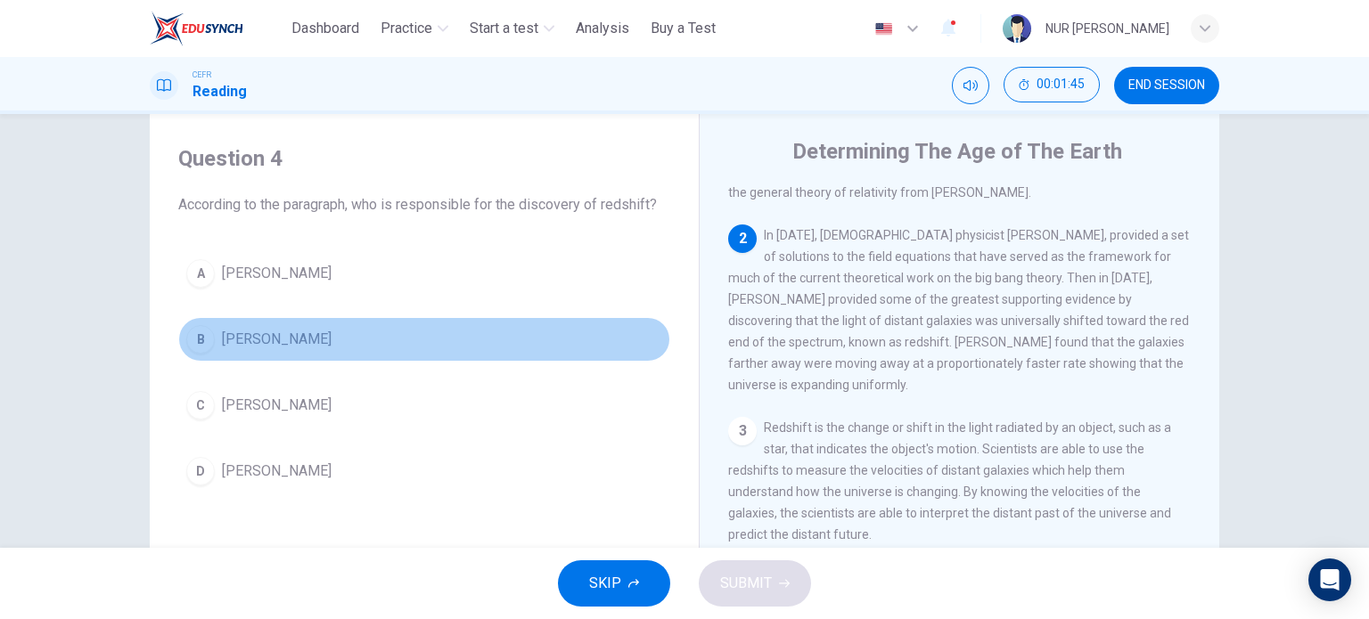
click at [285, 341] on span "Edwinn Hubble" at bounding box center [277, 339] width 110 height 21
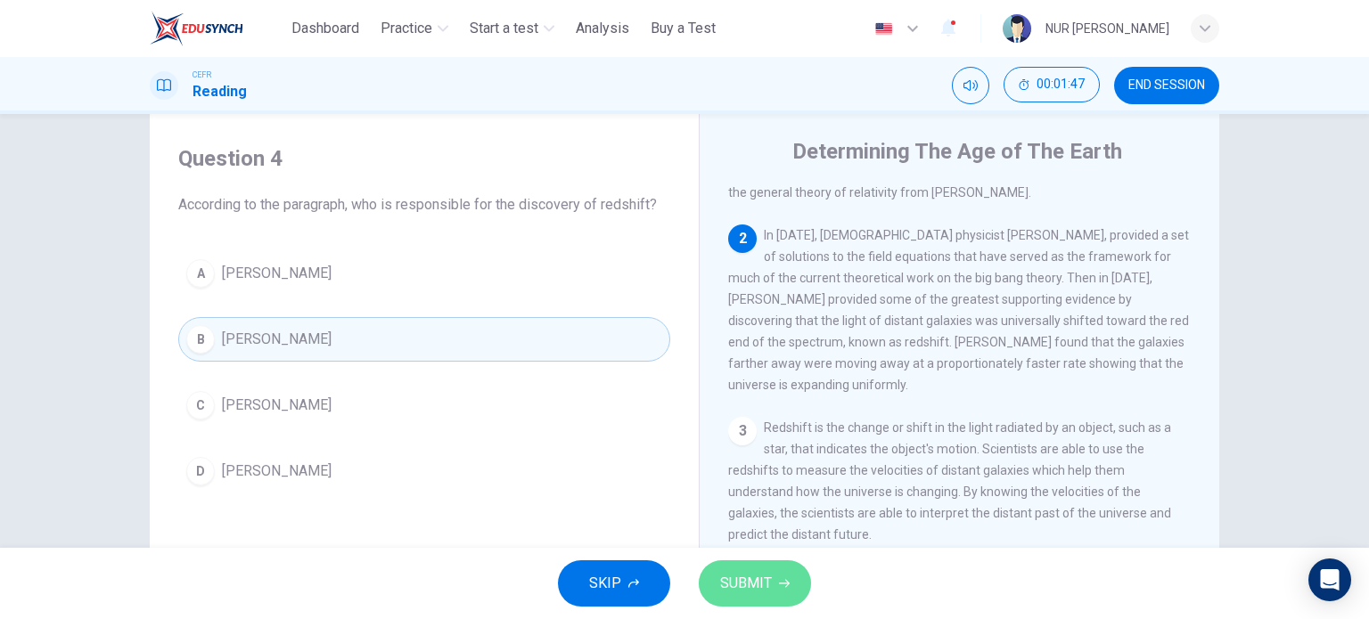
click at [724, 573] on span "SUBMIT" at bounding box center [746, 583] width 52 height 25
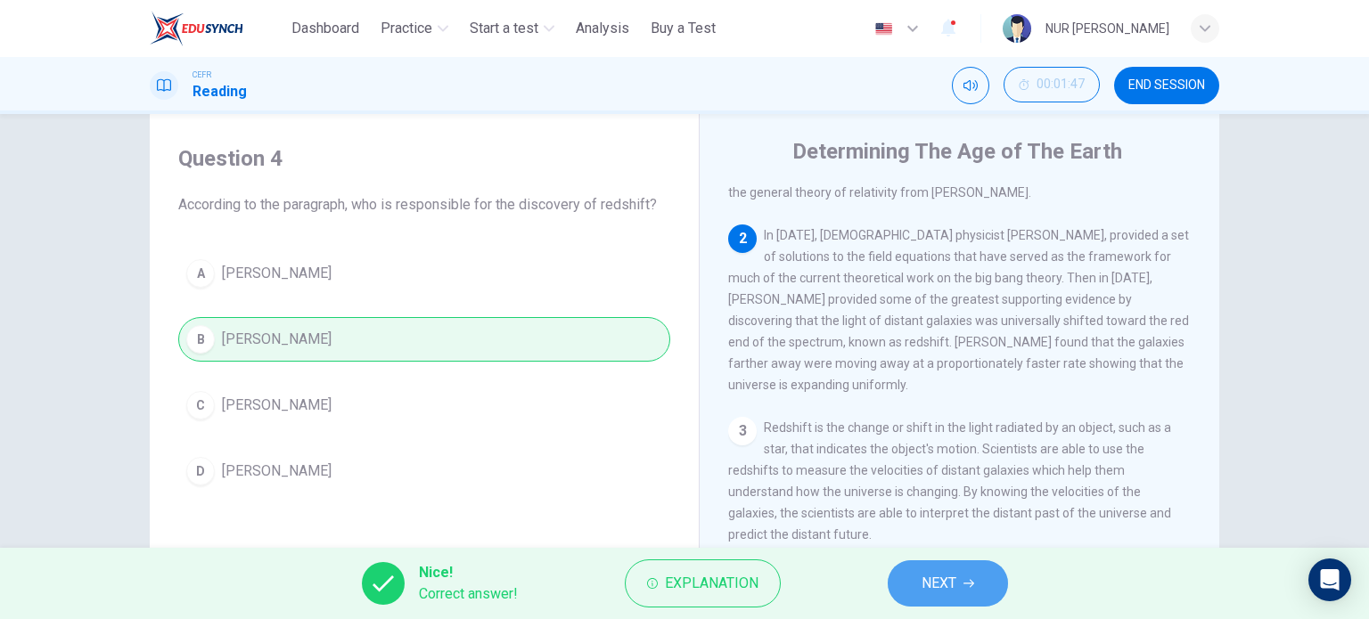
click at [908, 590] on button "NEXT" at bounding box center [948, 583] width 120 height 46
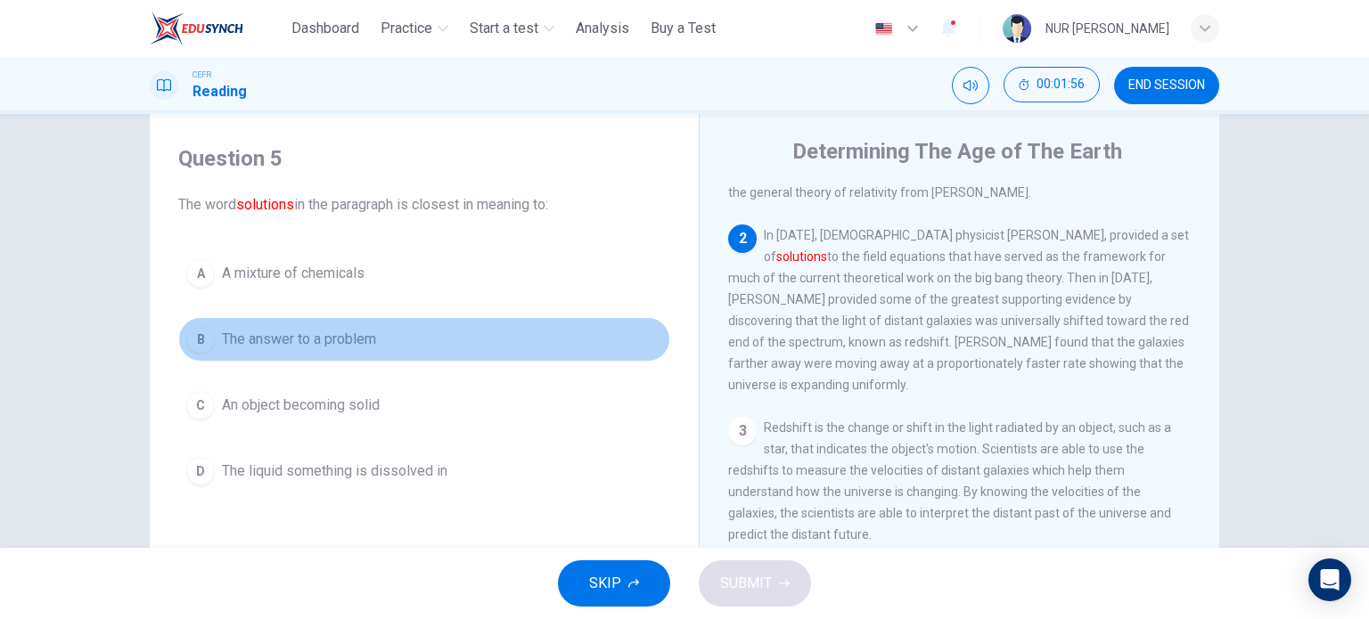
click at [356, 332] on span "The answer to a problem" at bounding box center [299, 339] width 154 height 21
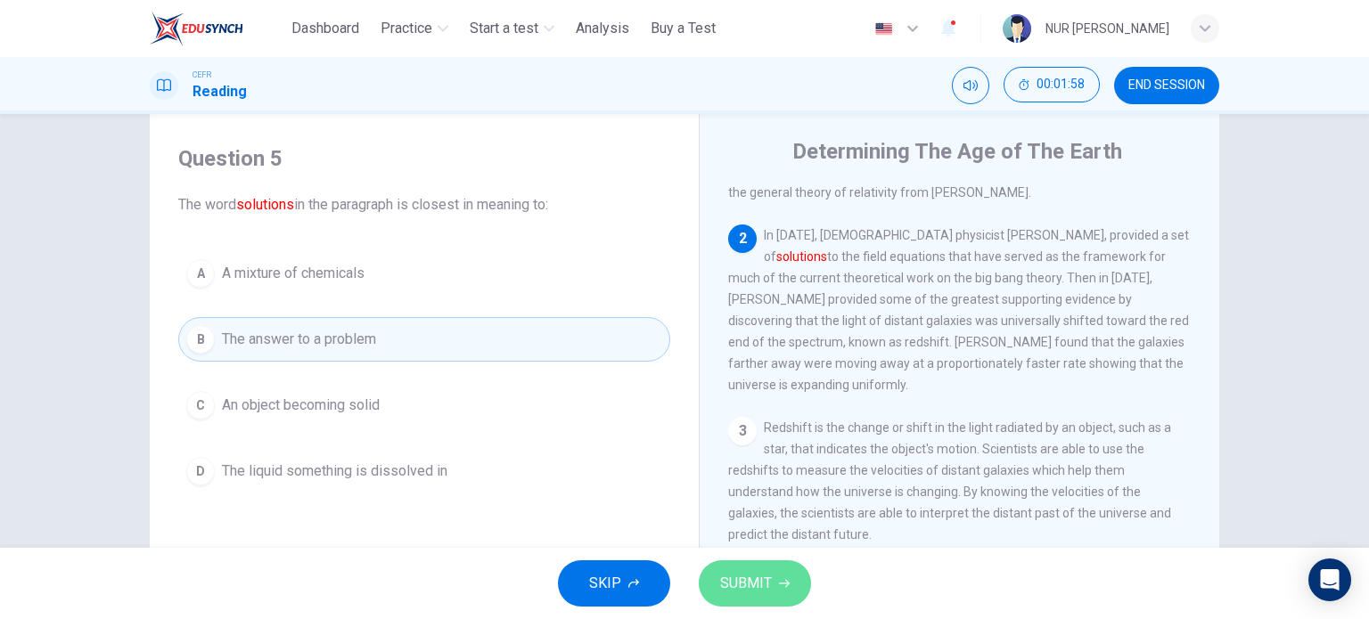
click at [731, 577] on span "SUBMIT" at bounding box center [746, 583] width 52 height 25
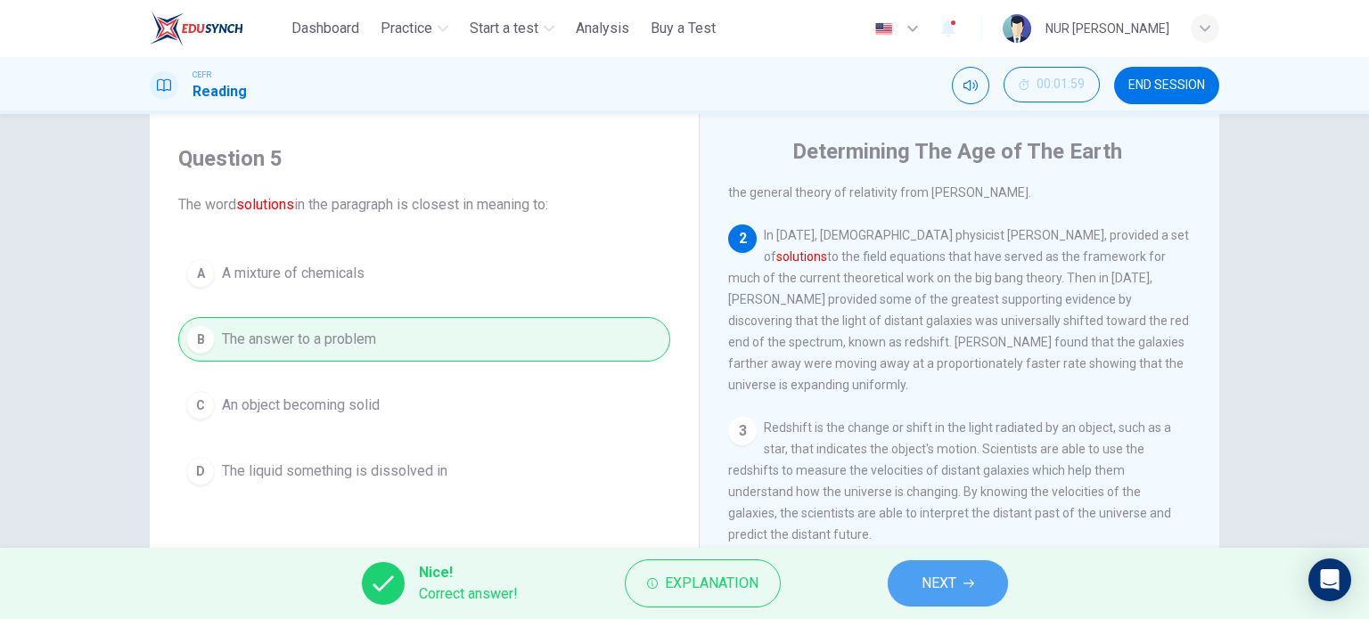
click at [924, 567] on button "NEXT" at bounding box center [948, 583] width 120 height 46
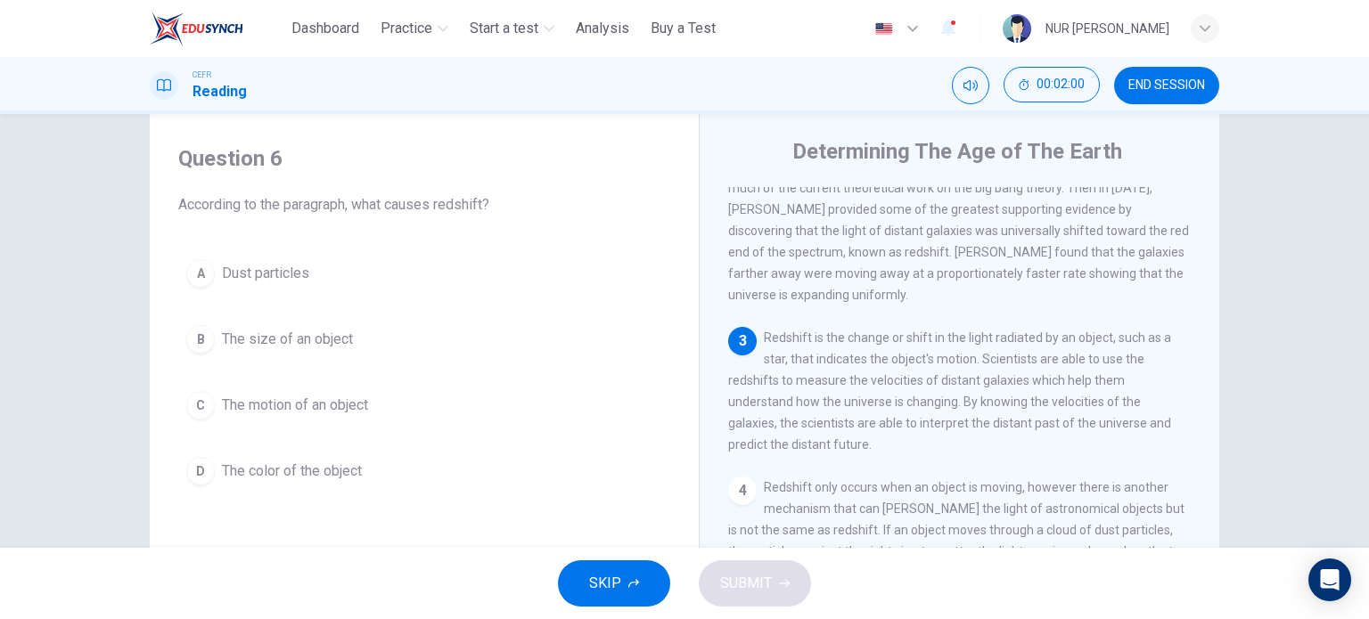
scroll to position [207, 0]
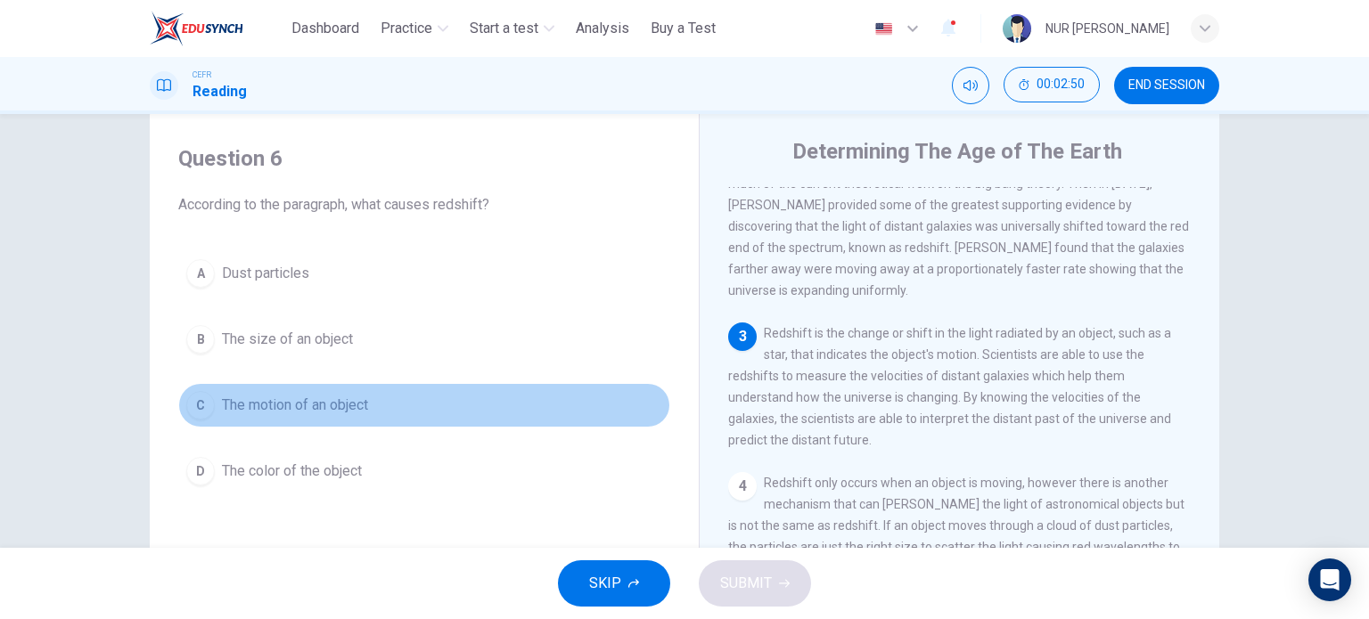
click at [367, 387] on button "C The motion of an object" at bounding box center [424, 405] width 492 height 45
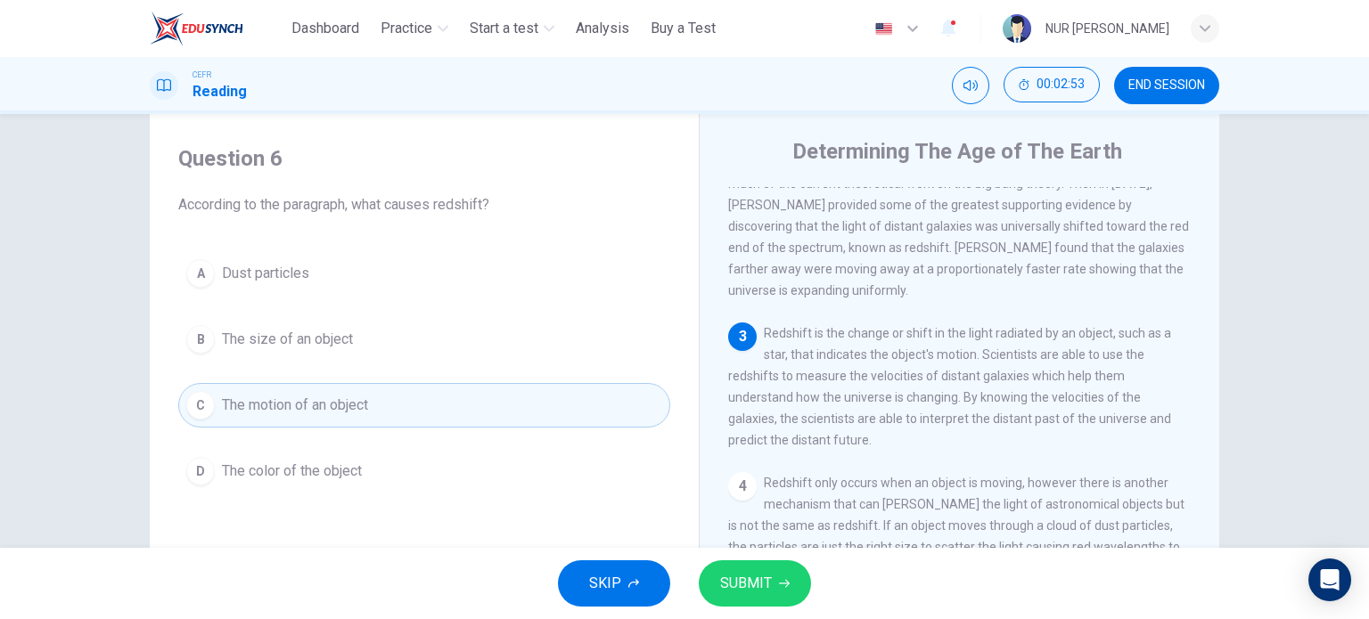
click at [738, 577] on span "SUBMIT" at bounding box center [746, 583] width 52 height 25
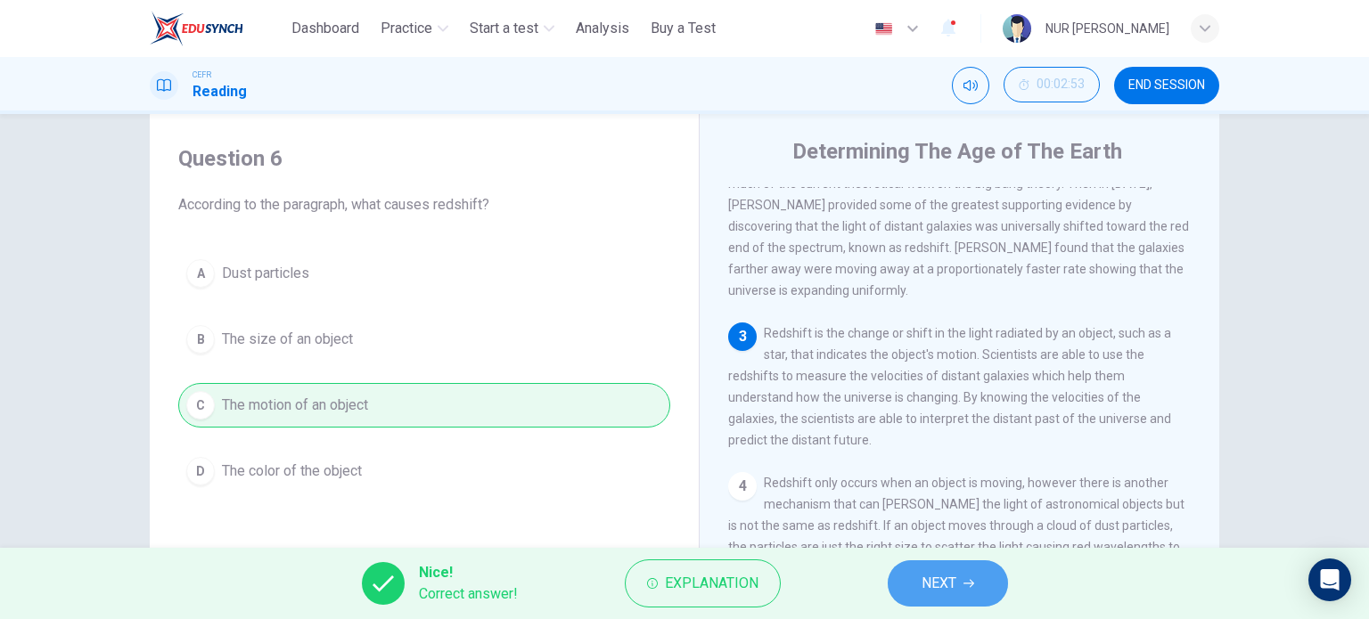
click at [953, 591] on span "NEXT" at bounding box center [938, 583] width 35 height 25
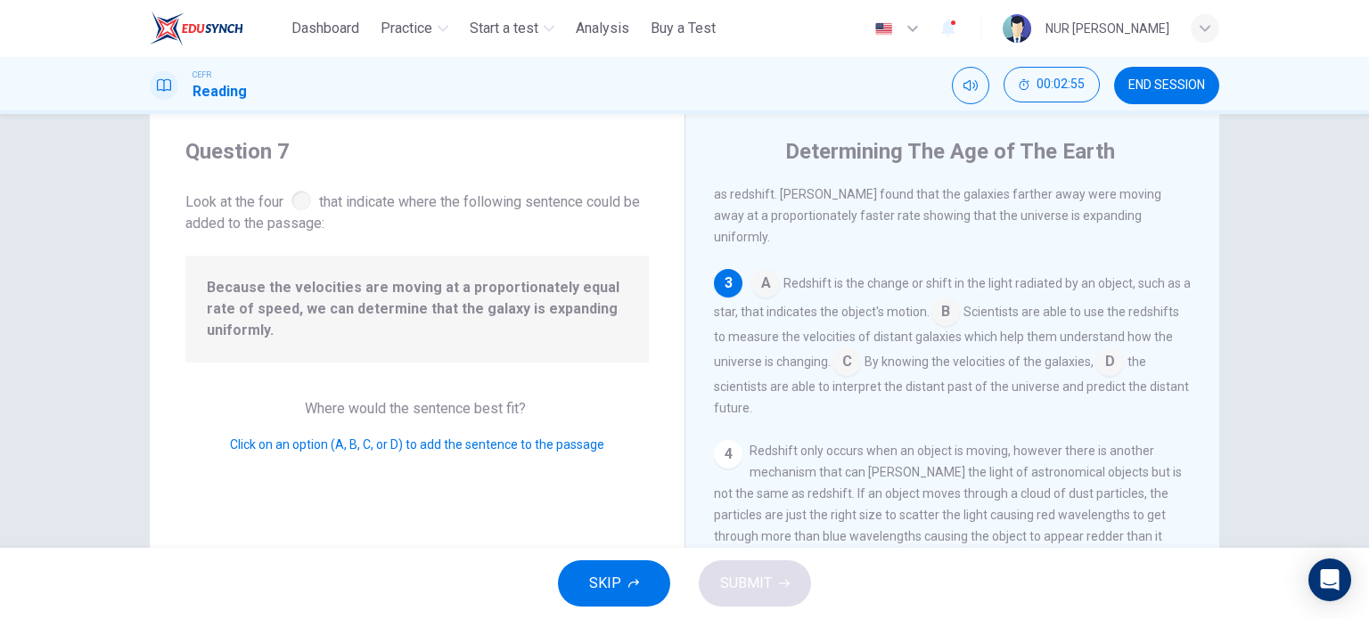
scroll to position [262, 0]
click at [861, 351] on input at bounding box center [846, 362] width 29 height 29
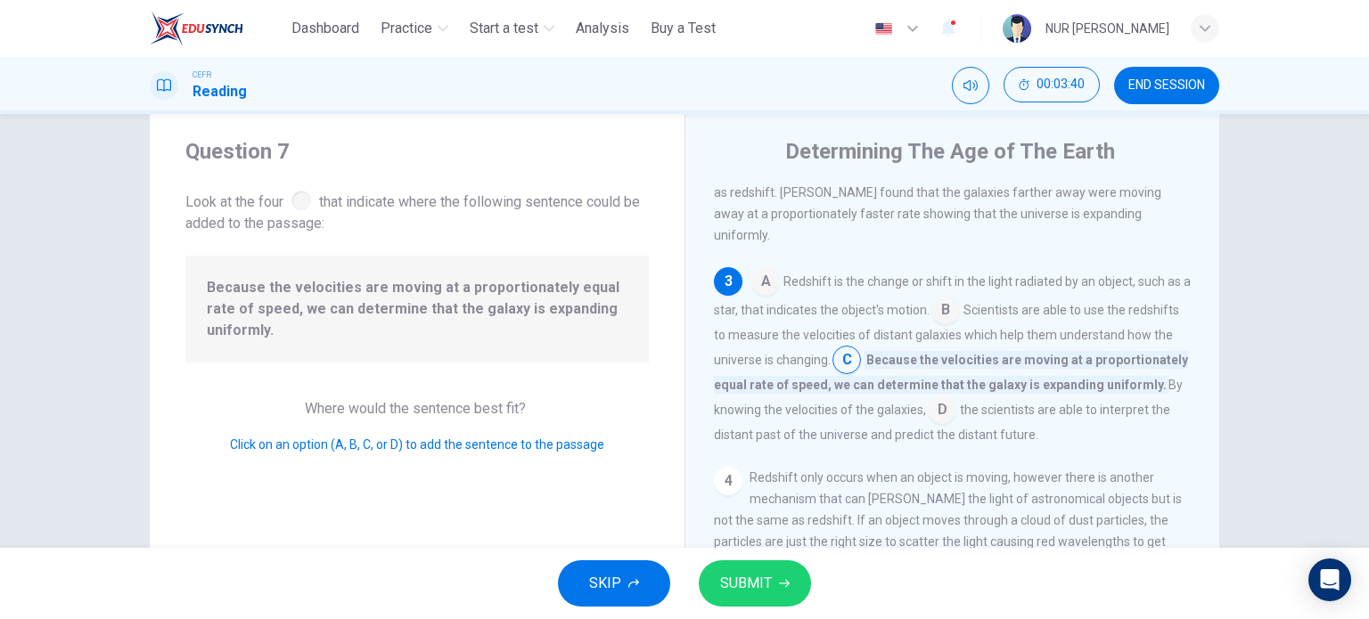
click at [770, 553] on div "SKIP SUBMIT" at bounding box center [684, 583] width 1369 height 71
click at [765, 569] on button "SUBMIT" at bounding box center [755, 583] width 112 height 46
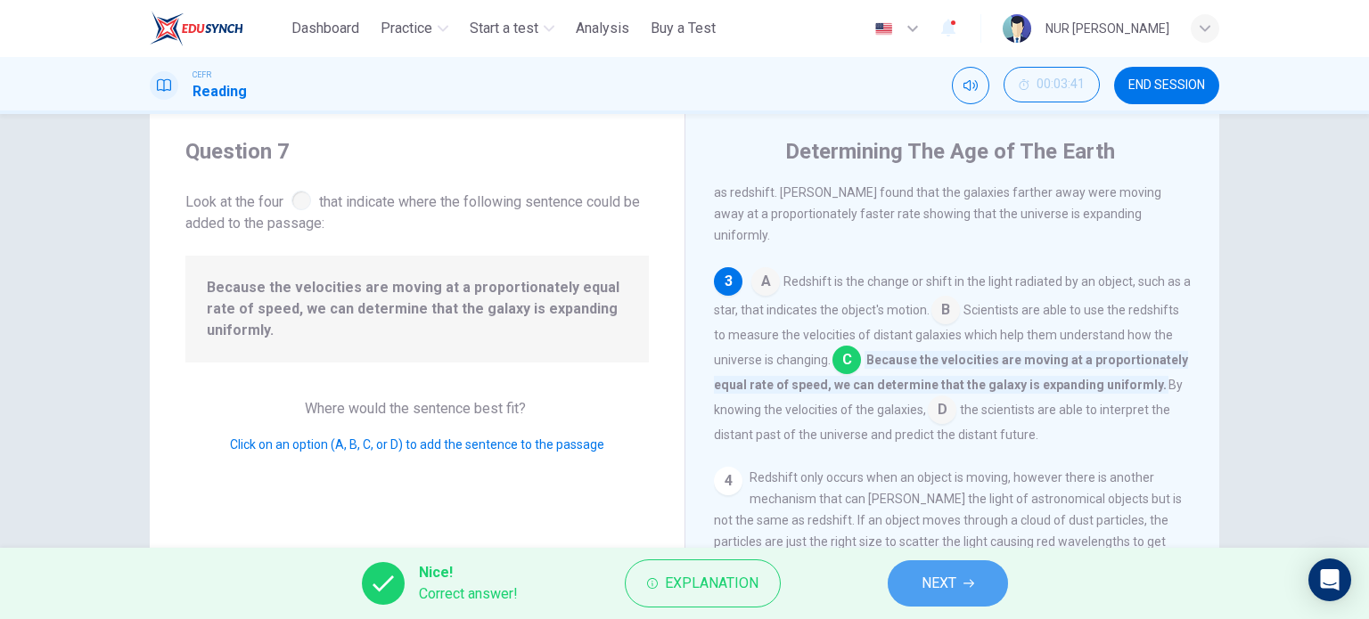
click at [912, 584] on button "NEXT" at bounding box center [948, 583] width 120 height 46
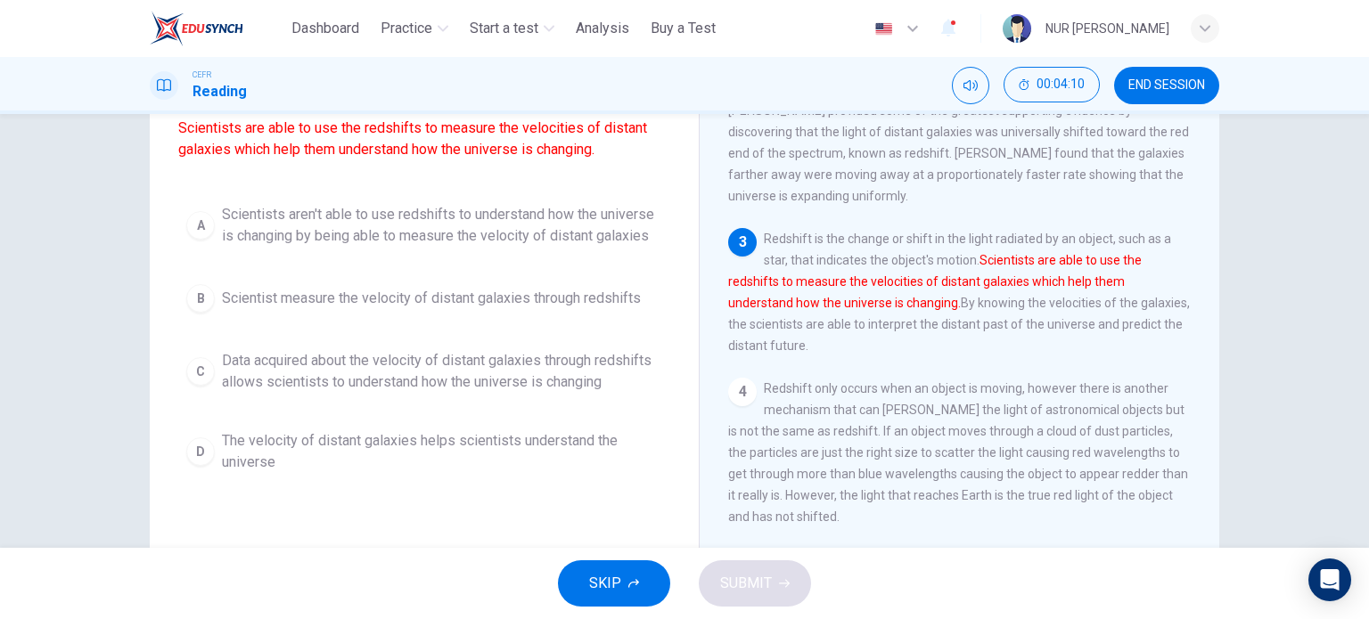
scroll to position [160, 0]
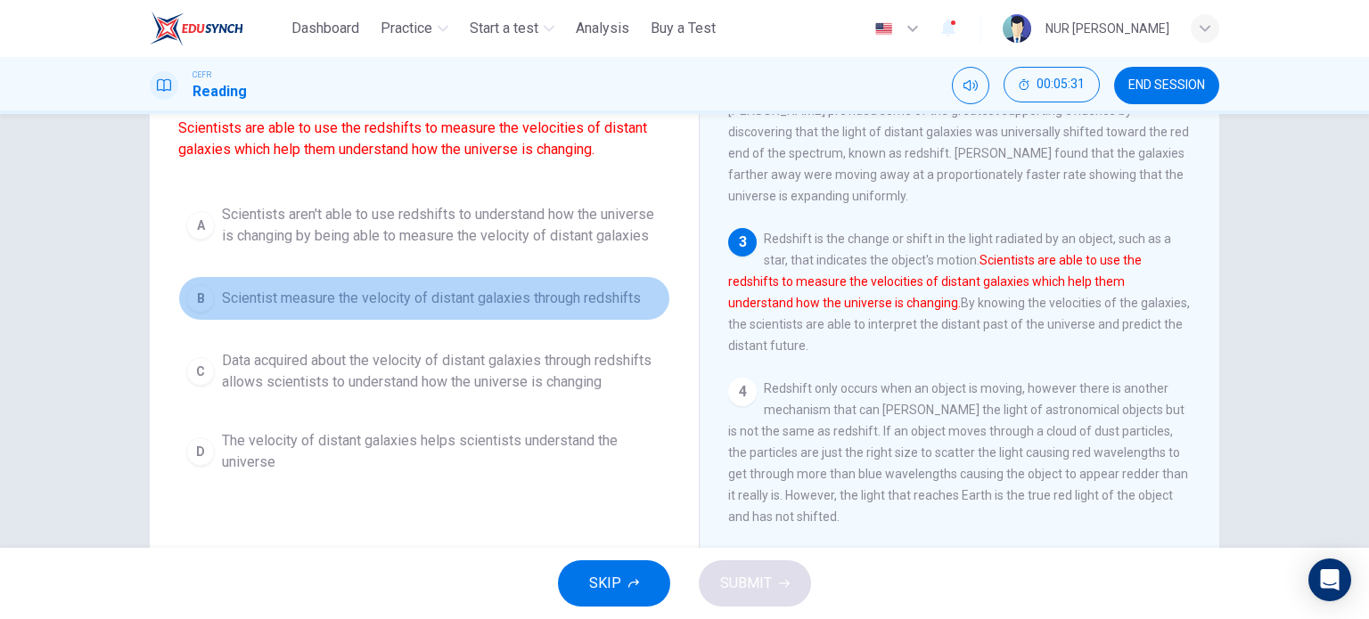
click at [598, 309] on button "B Scientist measure the velocity of distant galaxies through redshifts" at bounding box center [424, 298] width 492 height 45
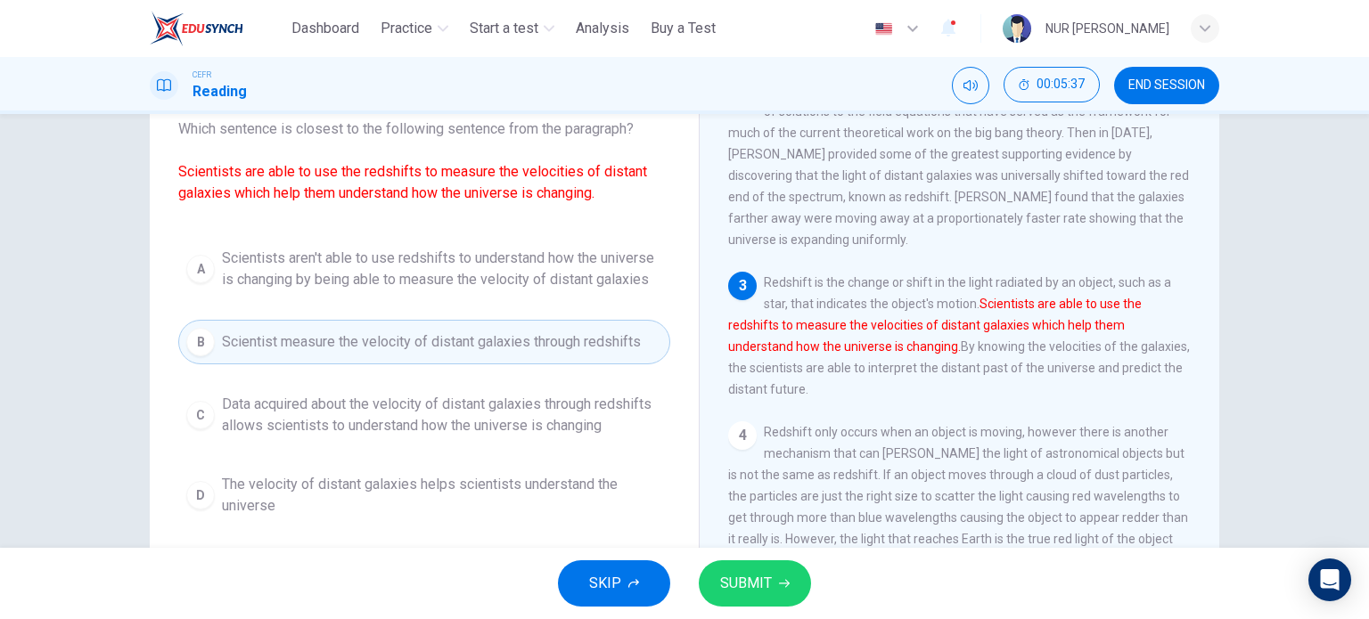
scroll to position [118, 0]
click at [764, 574] on span "SUBMIT" at bounding box center [746, 583] width 52 height 25
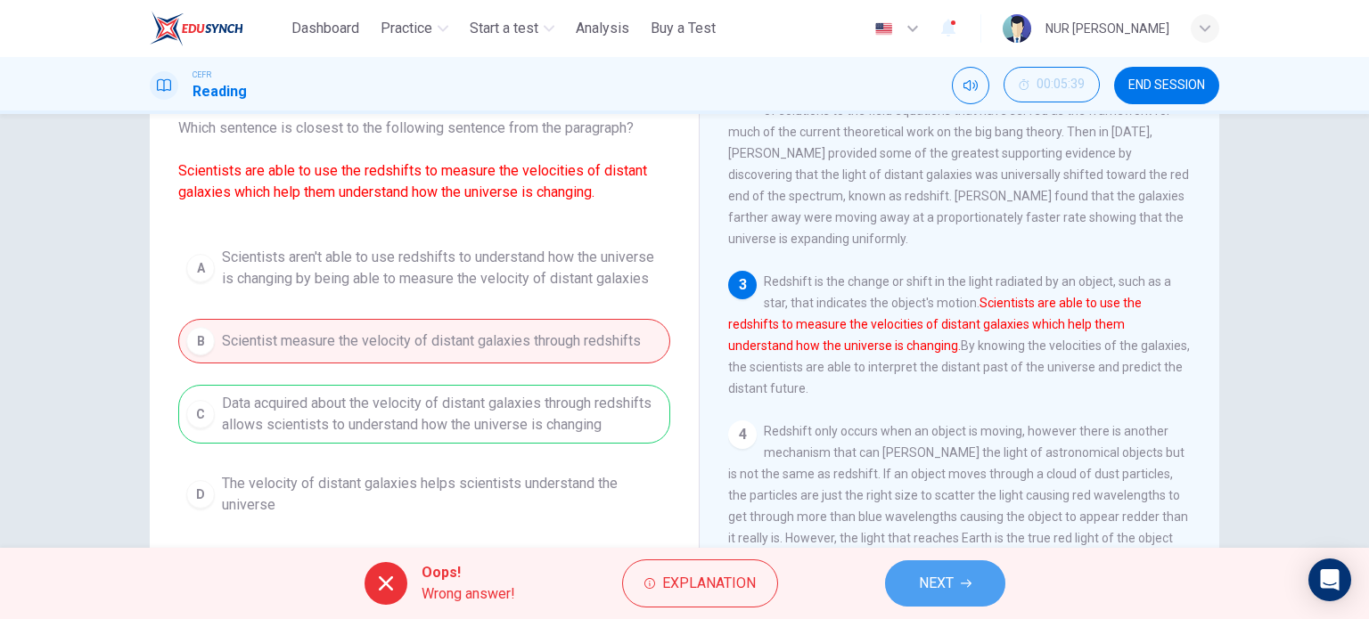
click at [899, 572] on button "NEXT" at bounding box center [945, 583] width 120 height 46
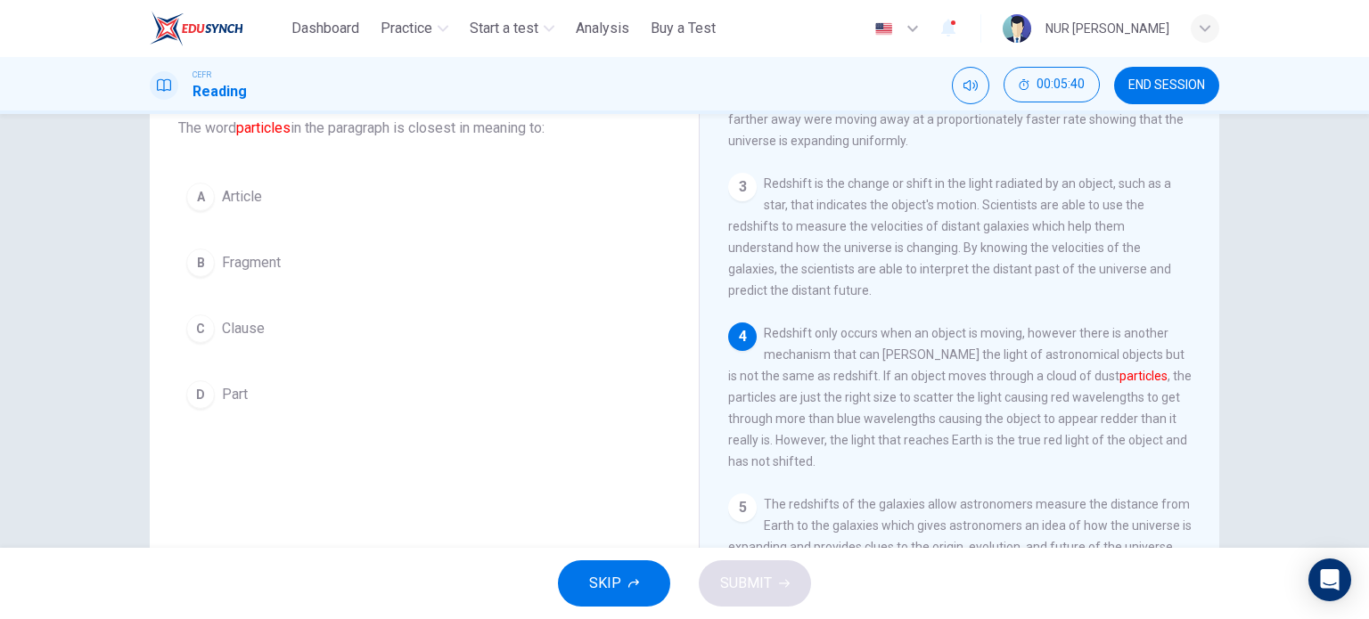
scroll to position [282, 0]
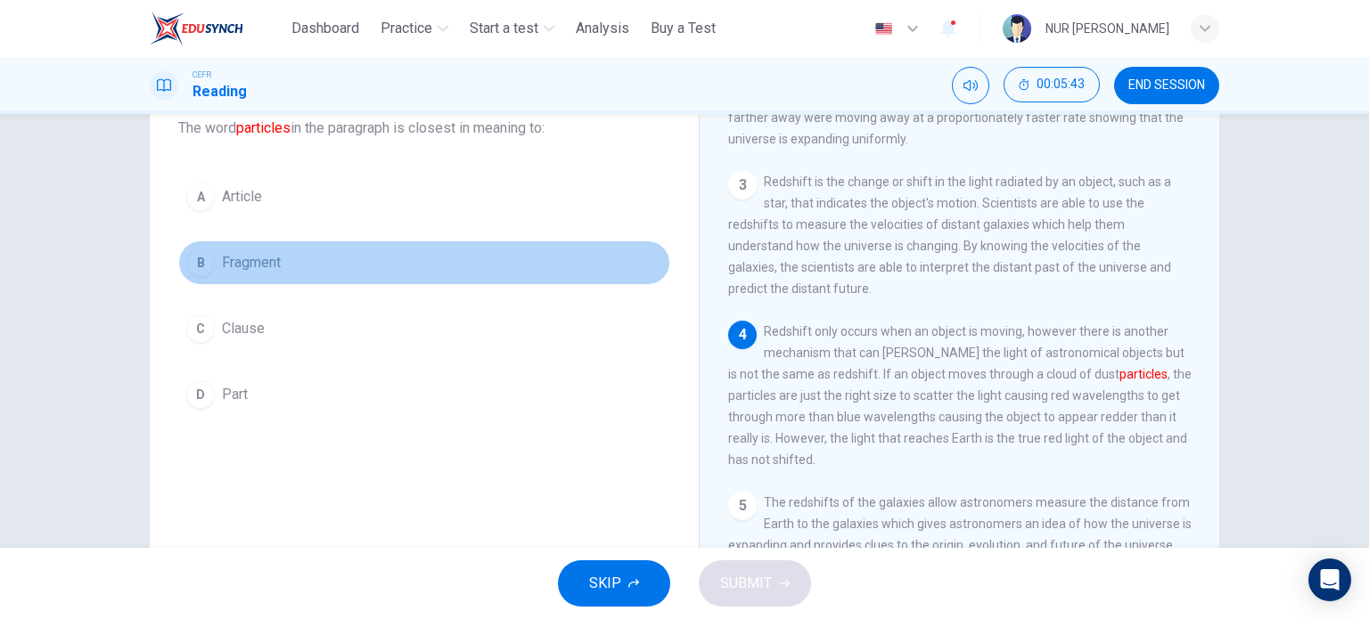
click at [248, 254] on span "Fragment" at bounding box center [251, 262] width 59 height 21
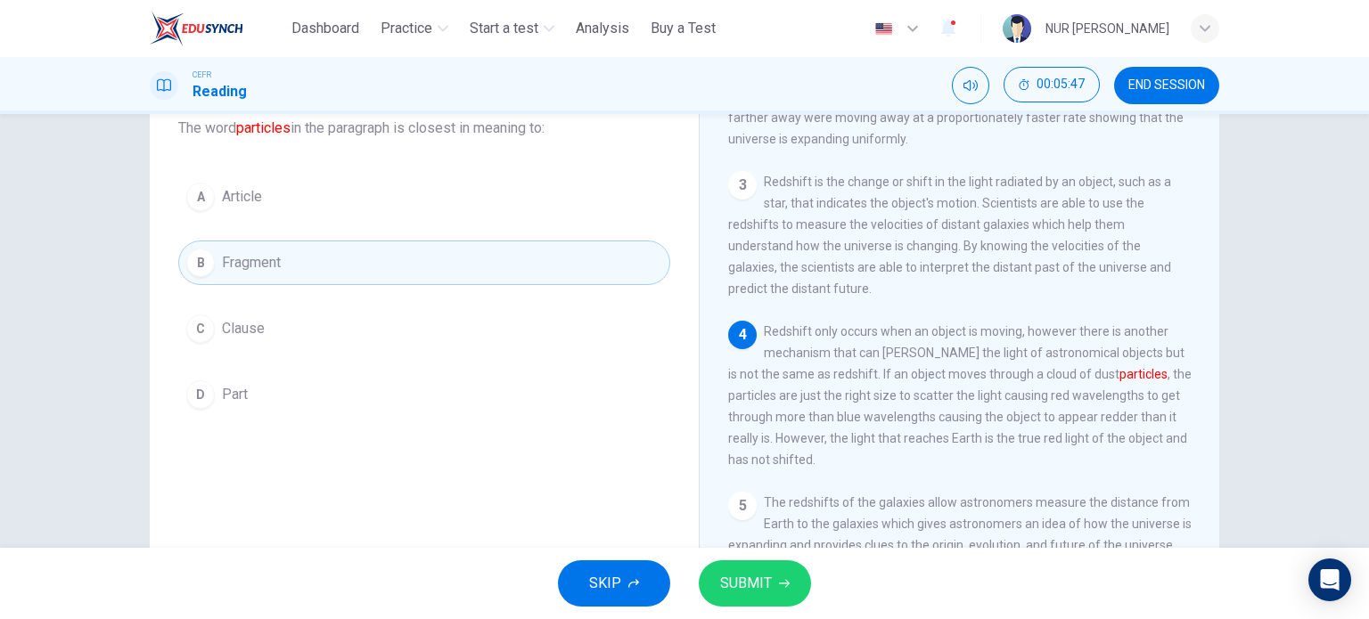
click at [761, 579] on span "SUBMIT" at bounding box center [746, 583] width 52 height 25
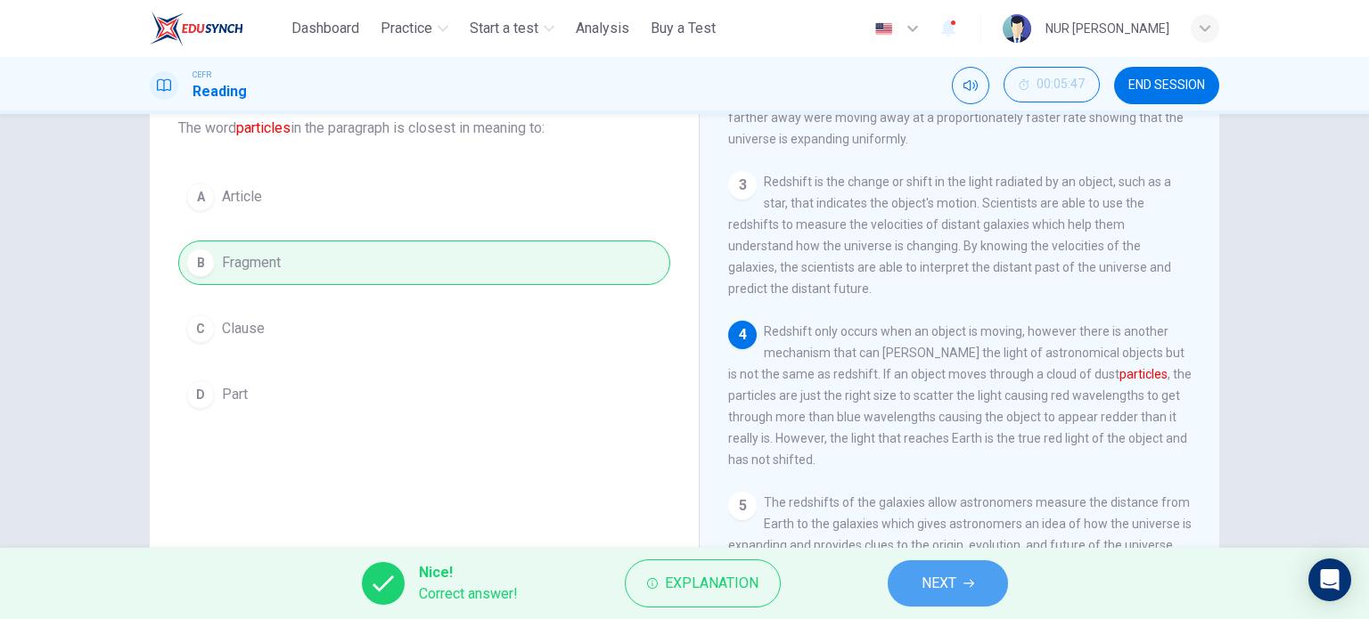
click at [912, 582] on button "NEXT" at bounding box center [948, 583] width 120 height 46
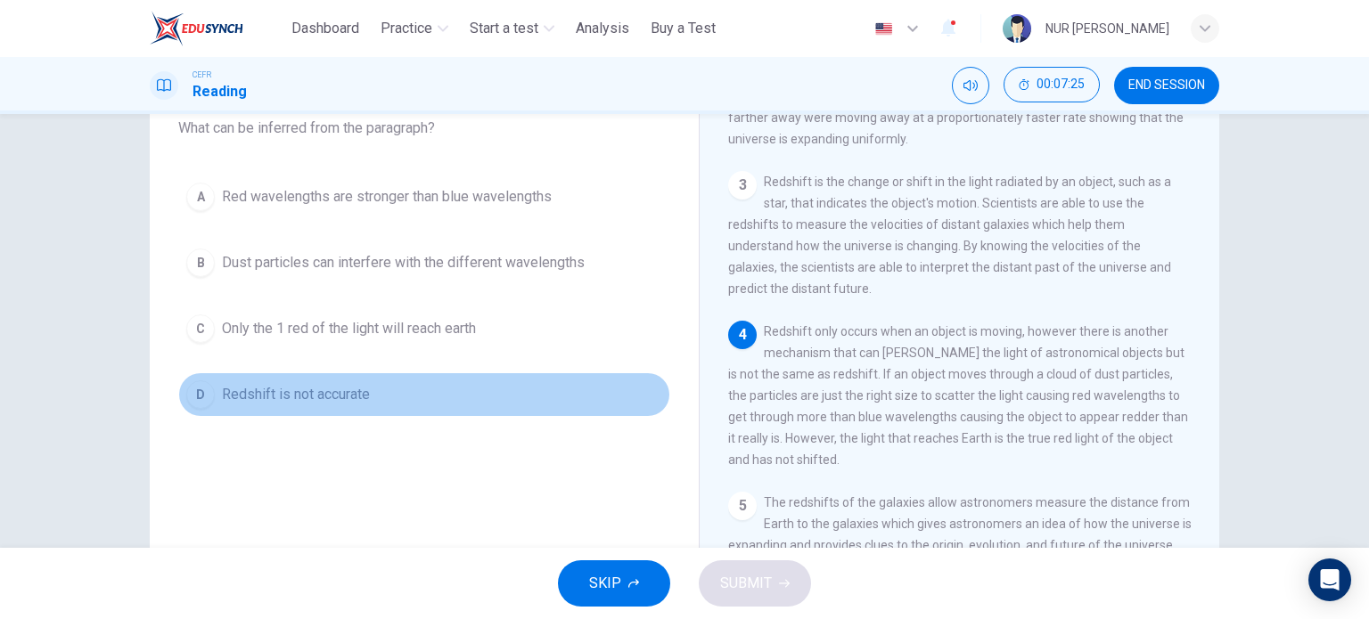
click at [360, 390] on span "Redshift is not accurate" at bounding box center [296, 394] width 148 height 21
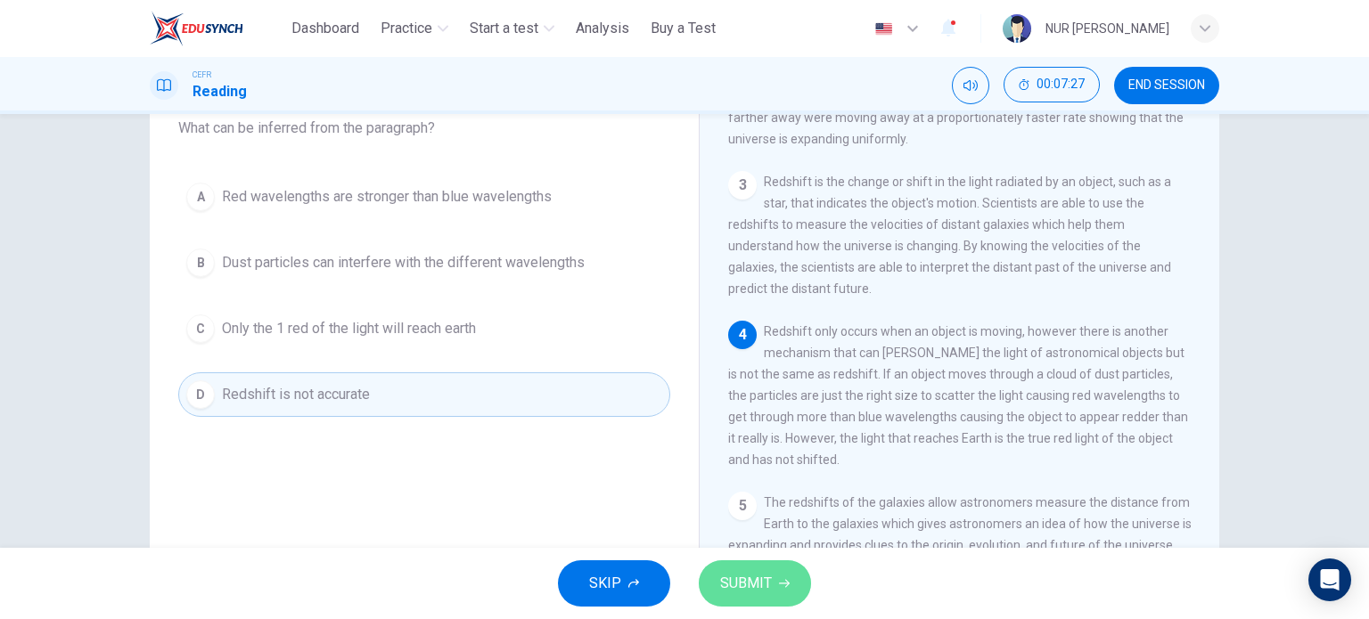
click at [757, 580] on span "SUBMIT" at bounding box center [746, 583] width 52 height 25
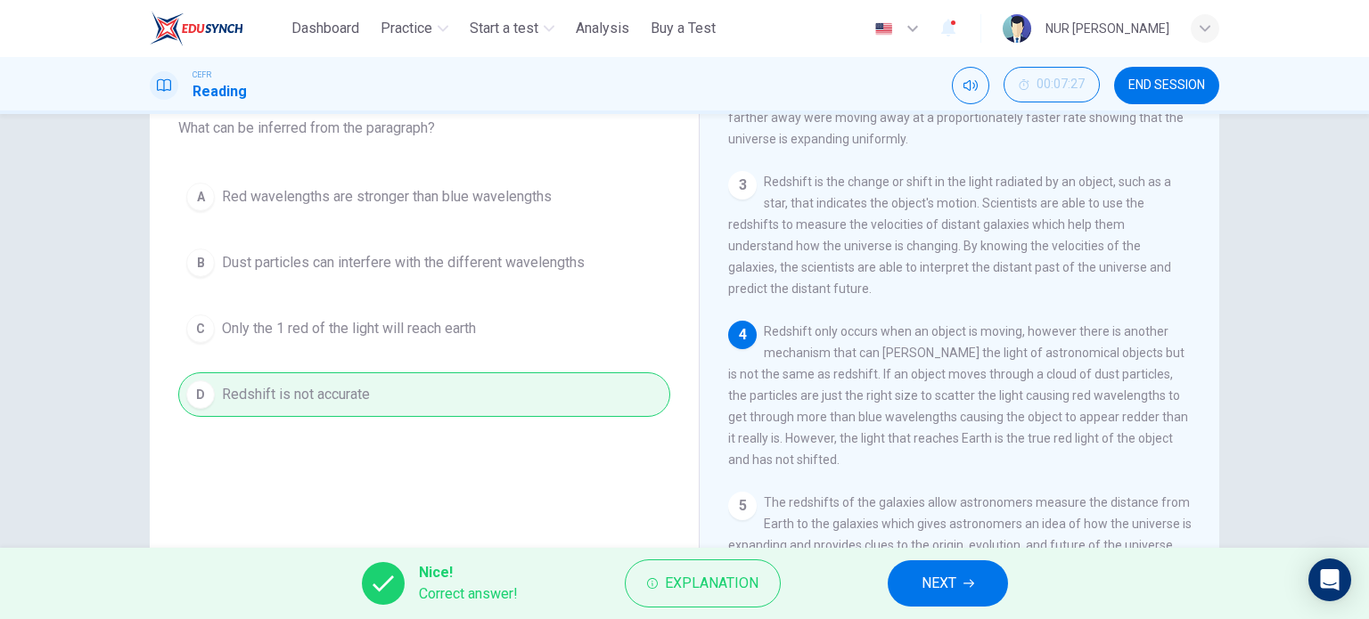
click at [919, 574] on button "NEXT" at bounding box center [948, 583] width 120 height 46
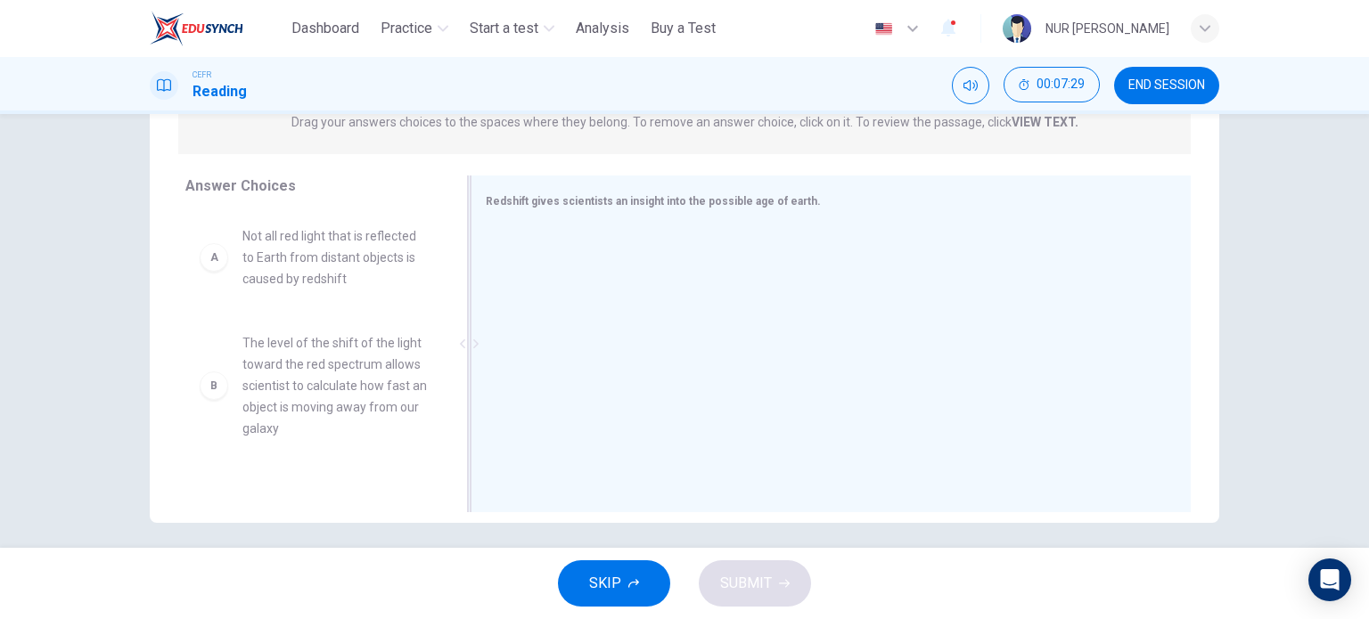
scroll to position [257, 0]
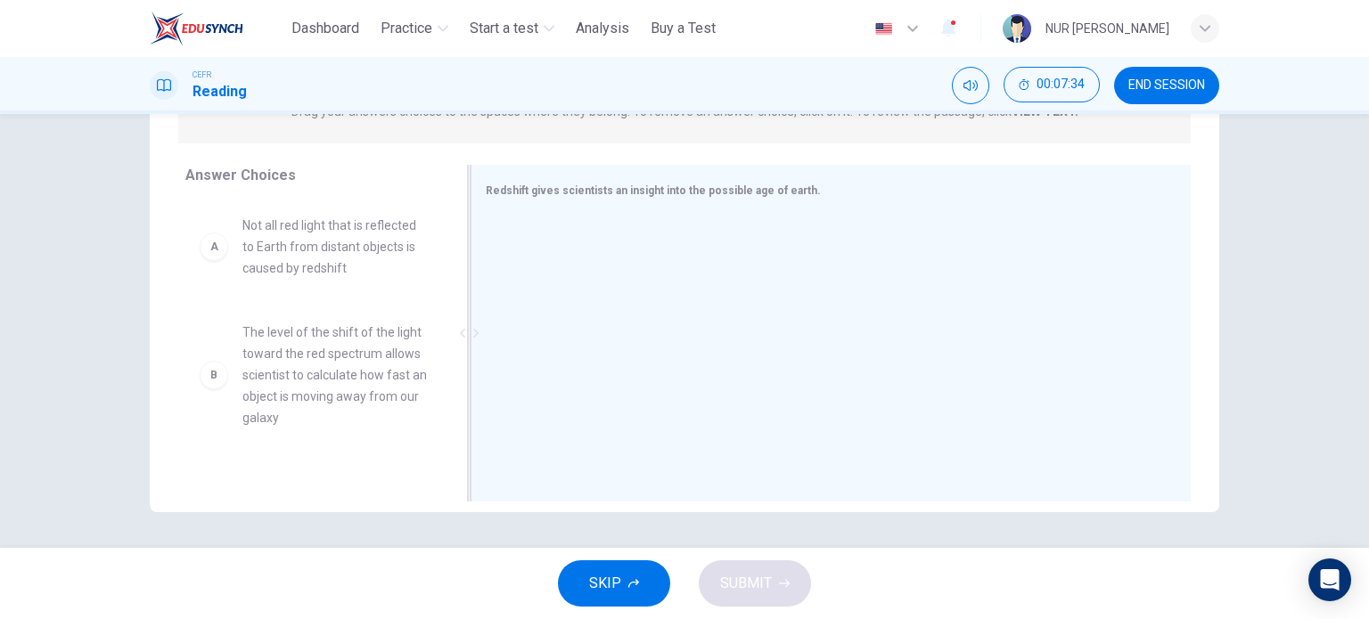
drag, startPoint x: 331, startPoint y: 250, endPoint x: 571, endPoint y: 274, distance: 240.8
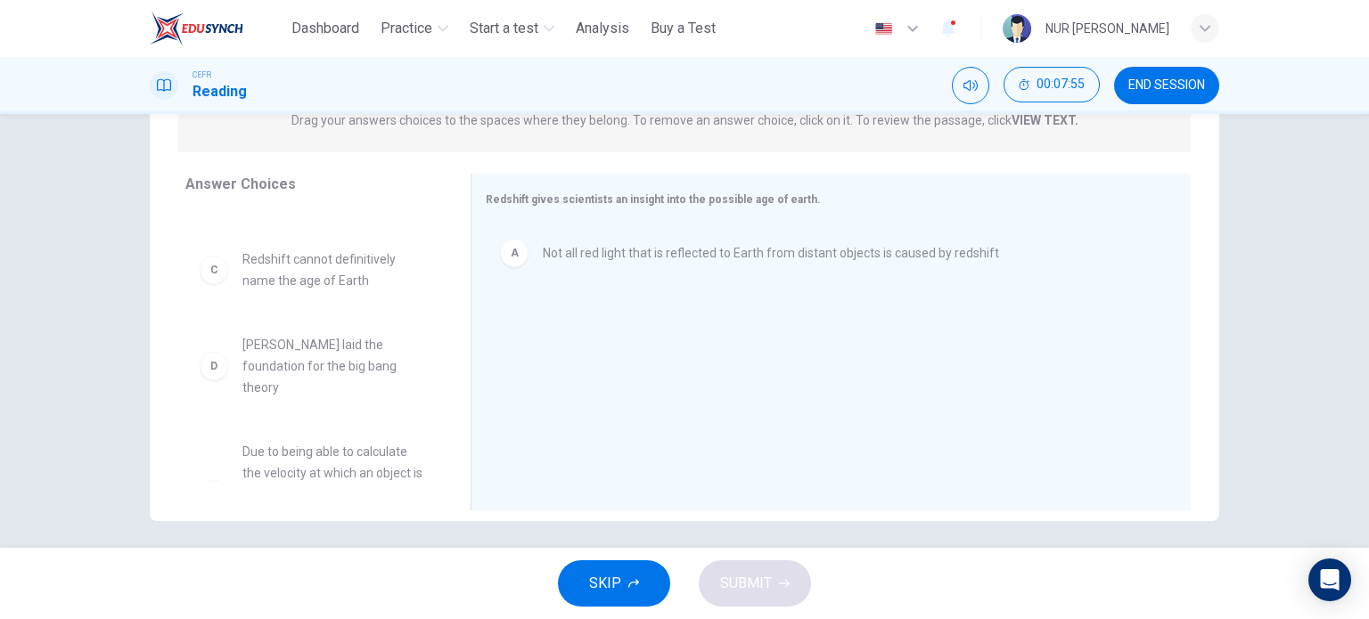
scroll to position [331, 0]
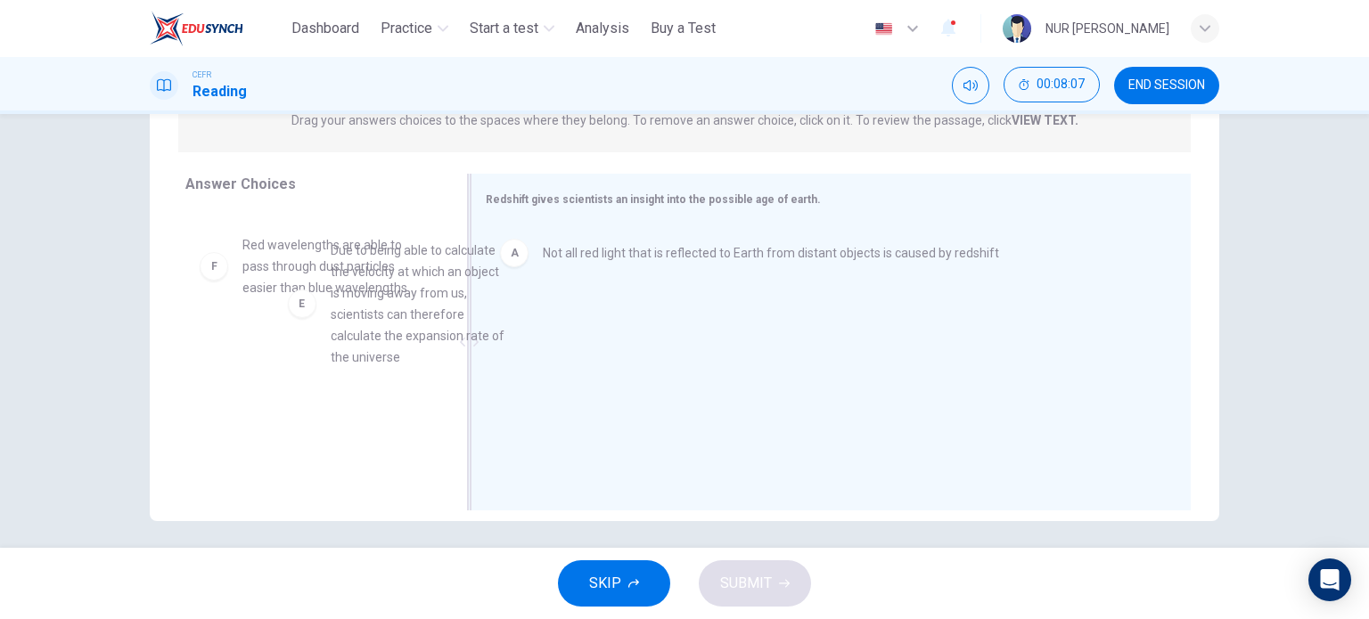
drag, startPoint x: 301, startPoint y: 303, endPoint x: 627, endPoint y: 398, distance: 339.8
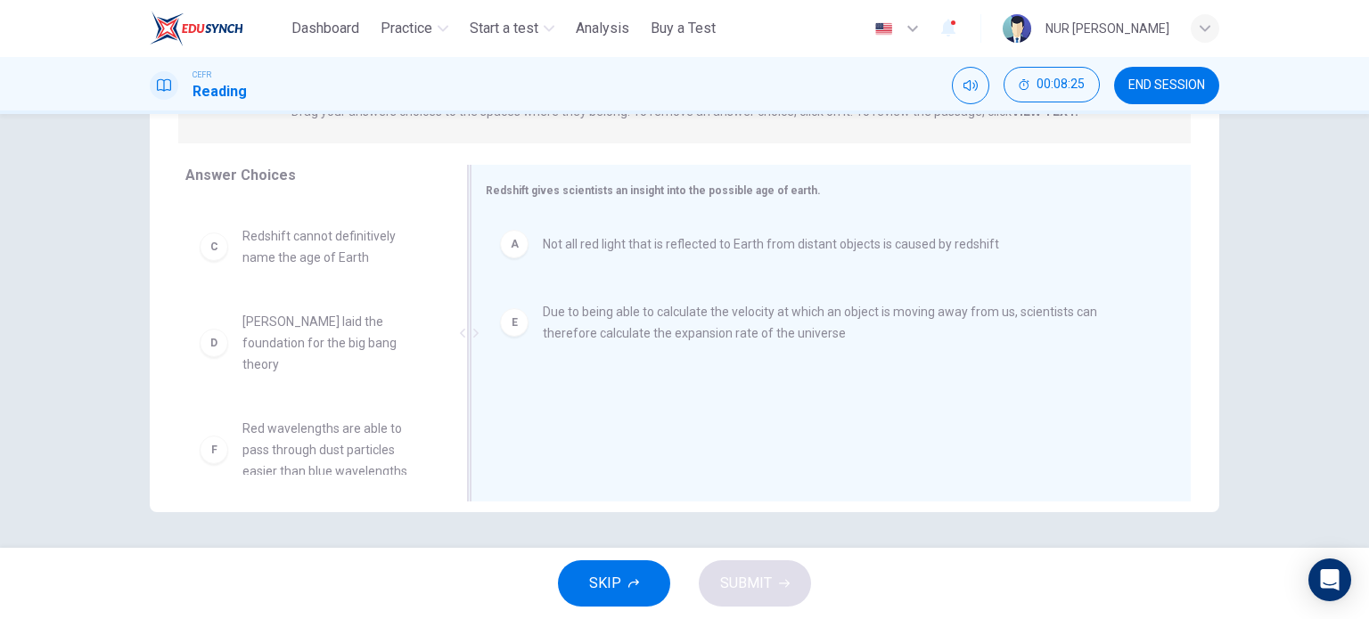
scroll to position [0, 0]
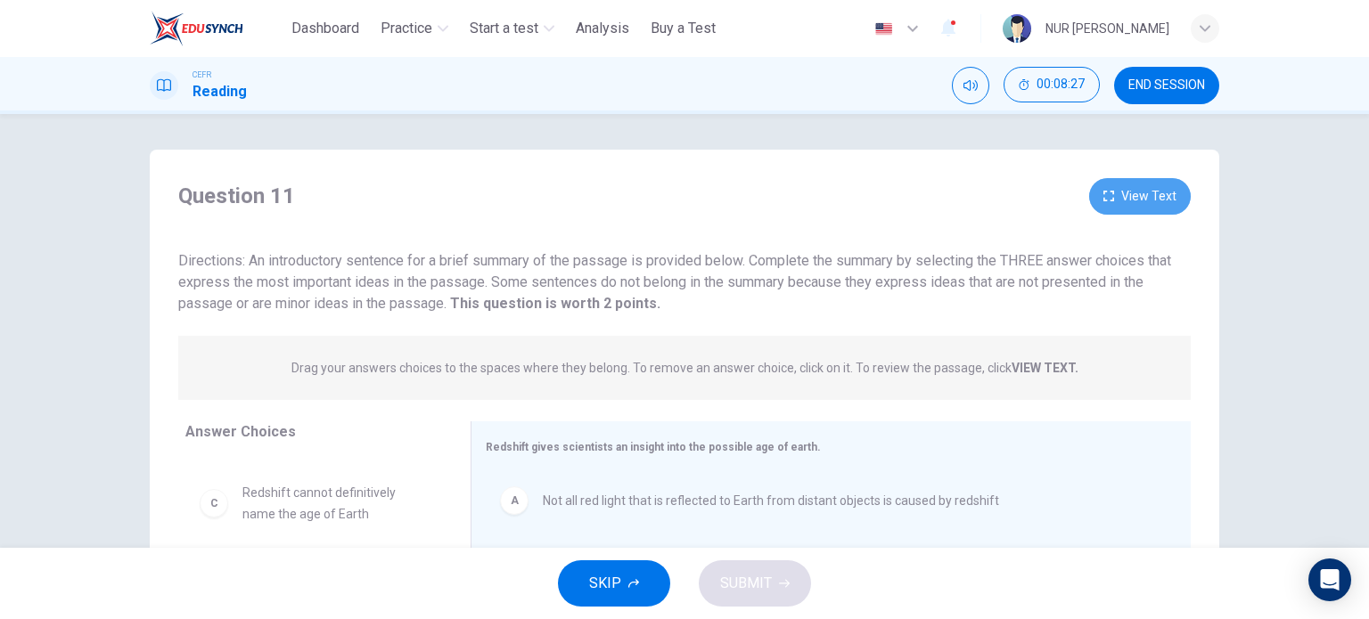
click at [1156, 184] on button "View Text" at bounding box center [1140, 196] width 102 height 37
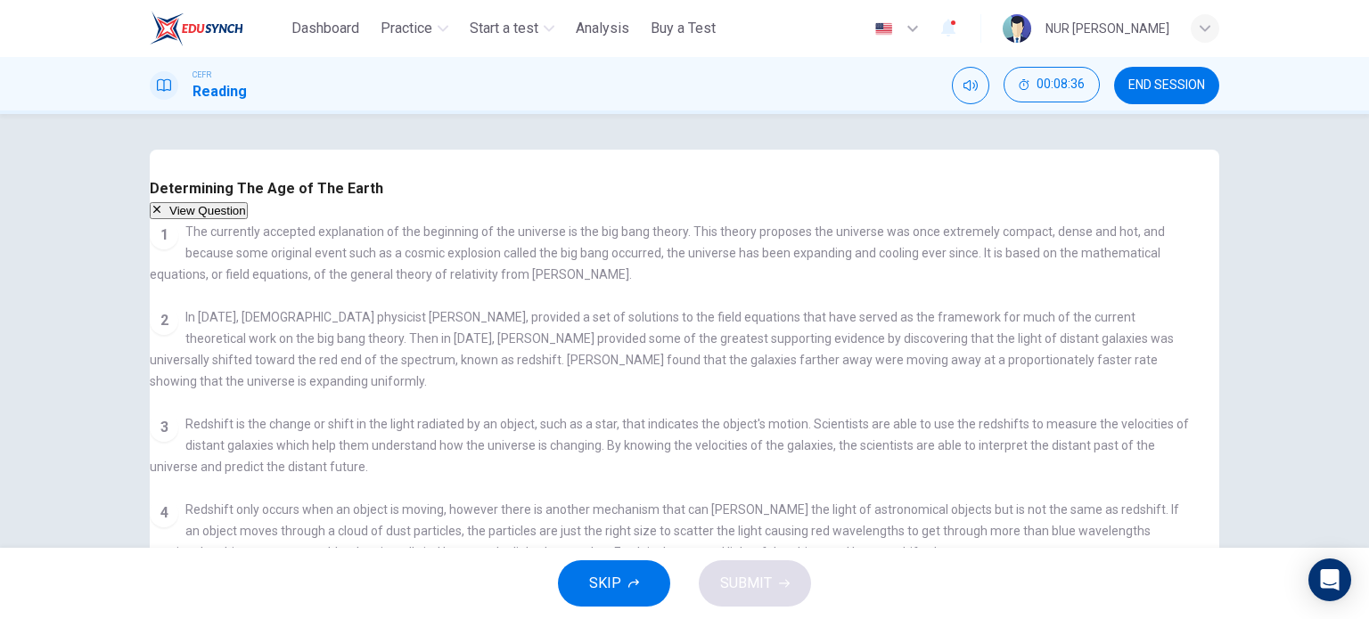
click at [248, 202] on button "View Question" at bounding box center [199, 210] width 98 height 17
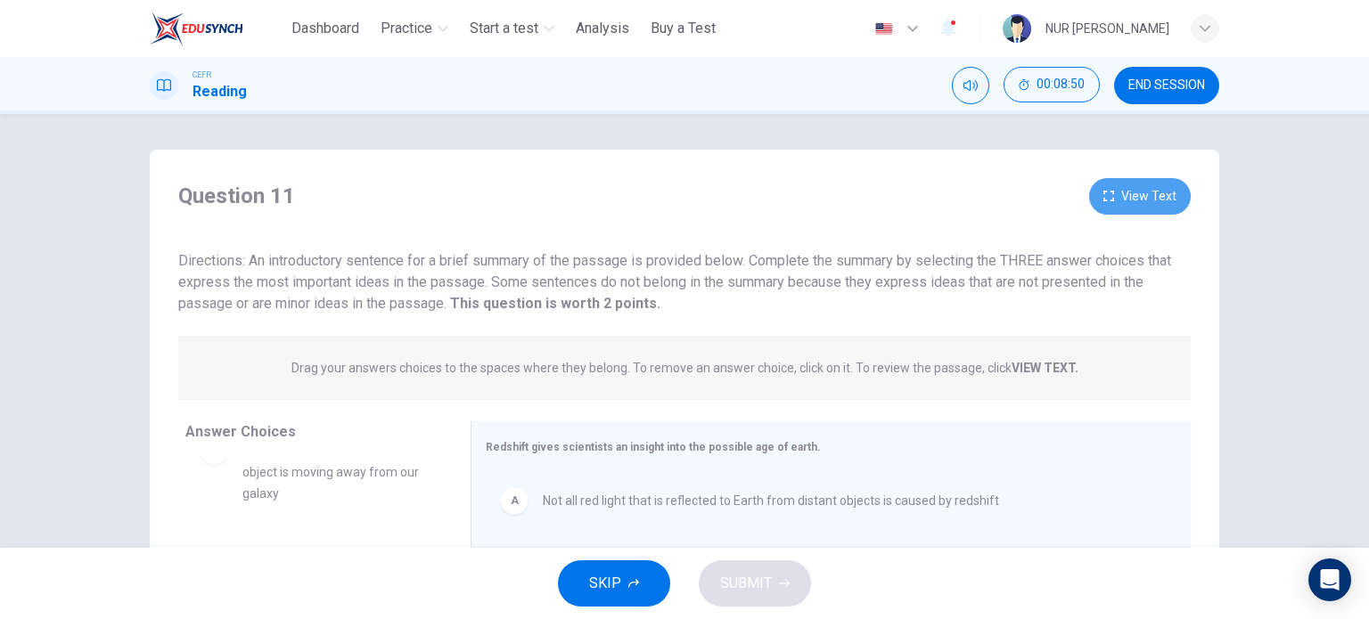
click at [1133, 200] on button "View Text" at bounding box center [1140, 196] width 102 height 37
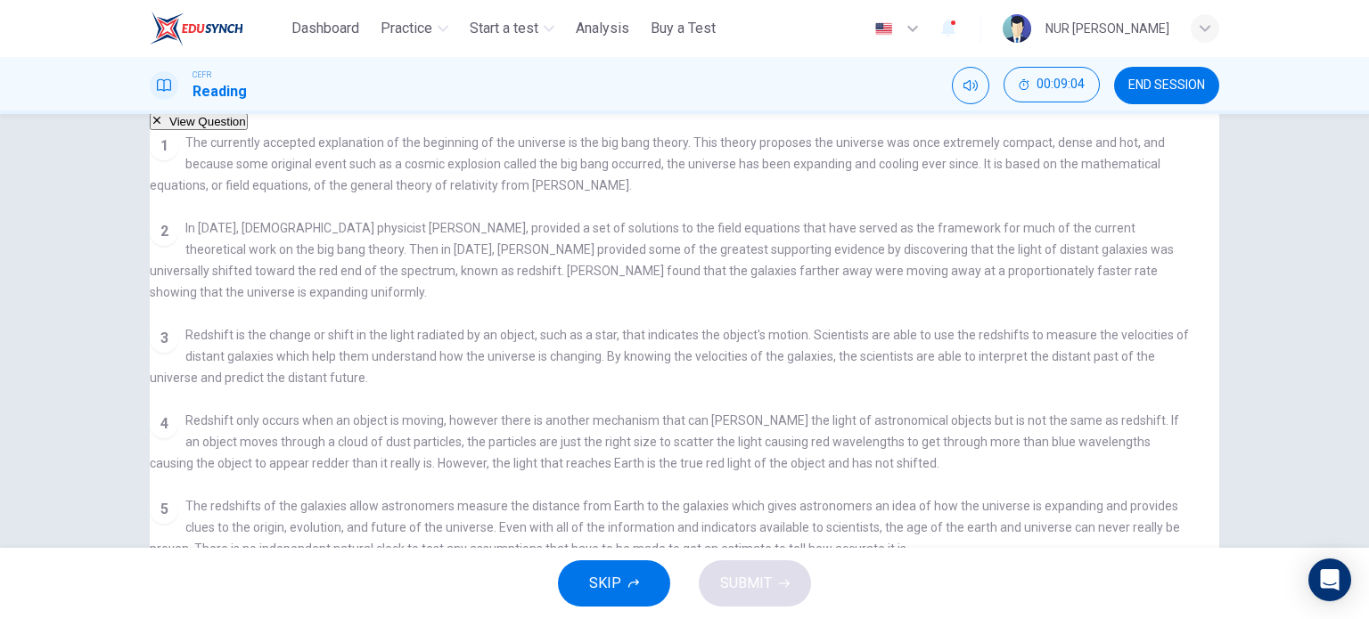
scroll to position [64, 0]
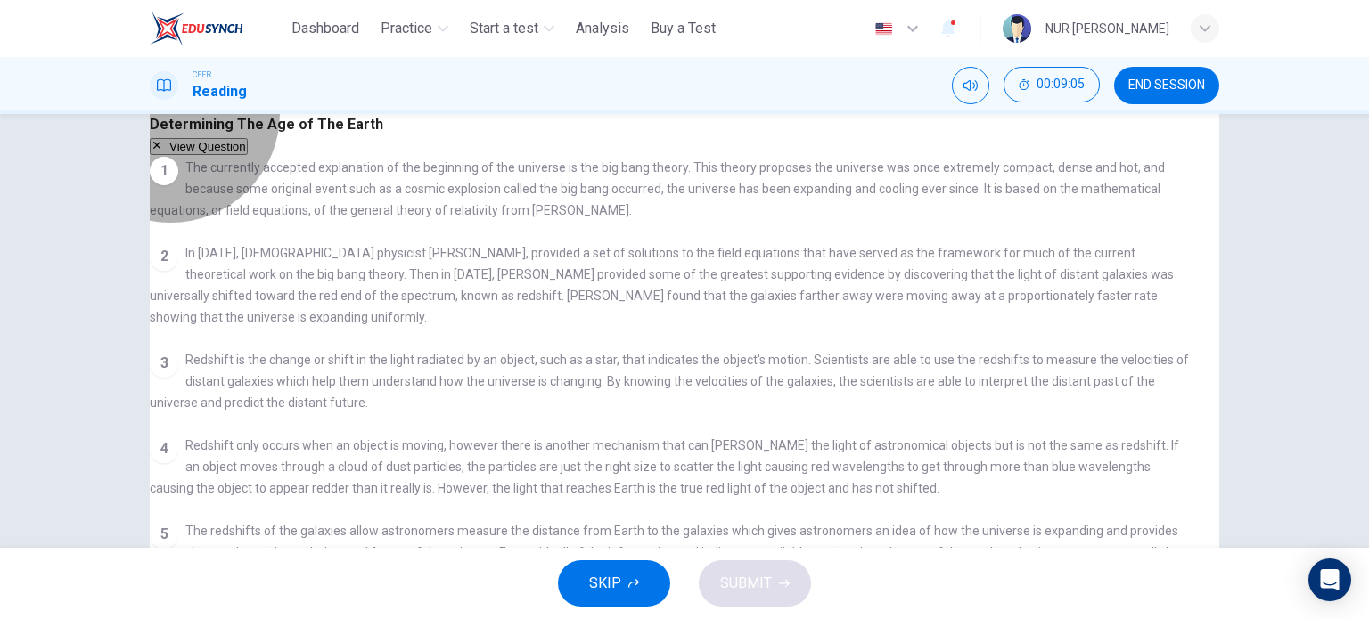
click at [248, 142] on button "View Question" at bounding box center [199, 146] width 98 height 17
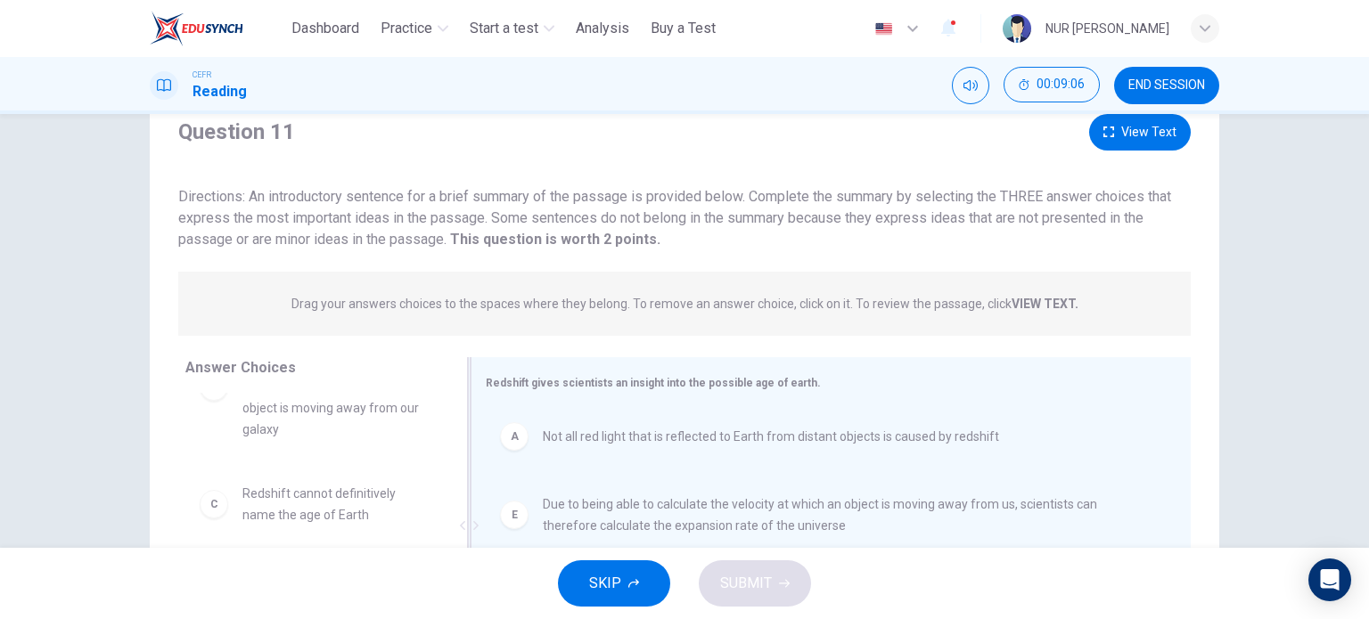
scroll to position [200, 0]
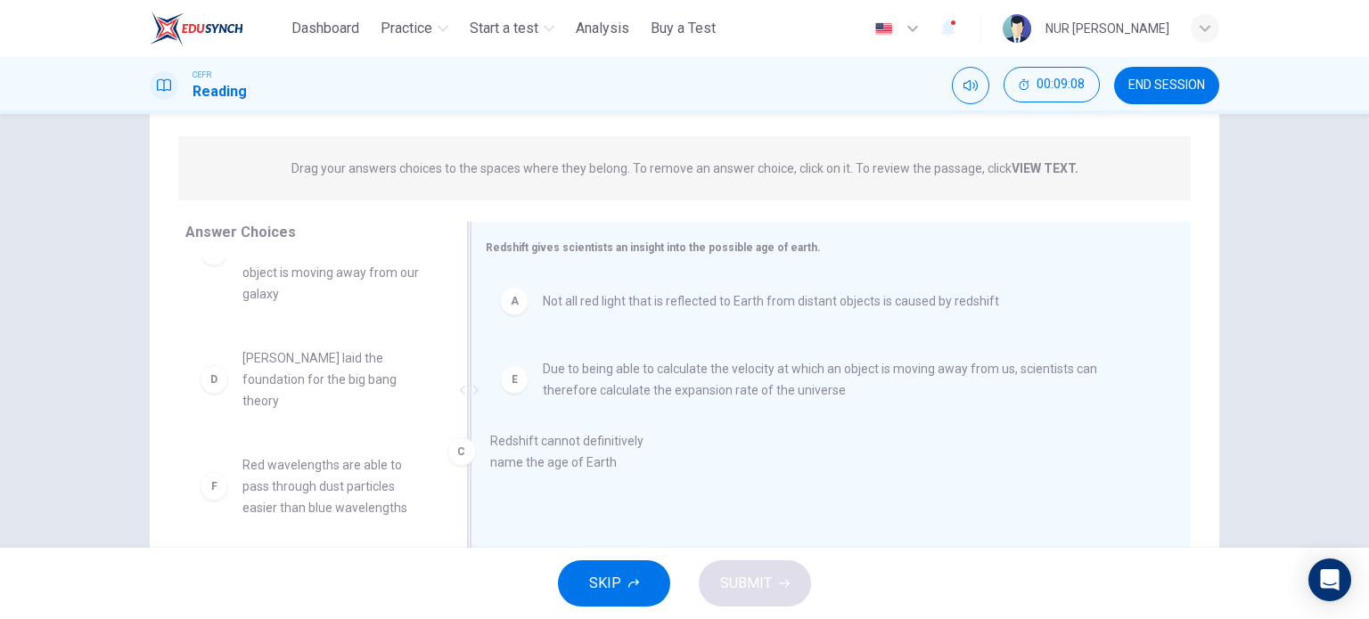
drag, startPoint x: 357, startPoint y: 391, endPoint x: 623, endPoint y: 475, distance: 278.4
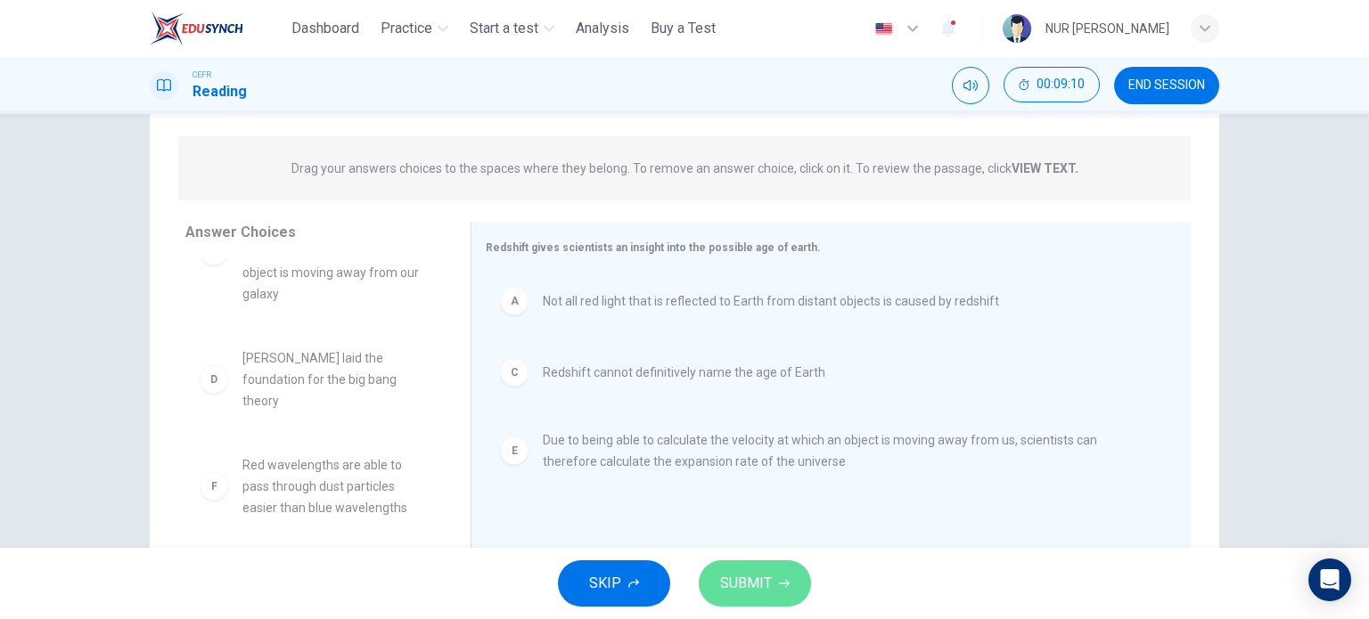
click at [754, 587] on span "SUBMIT" at bounding box center [746, 583] width 52 height 25
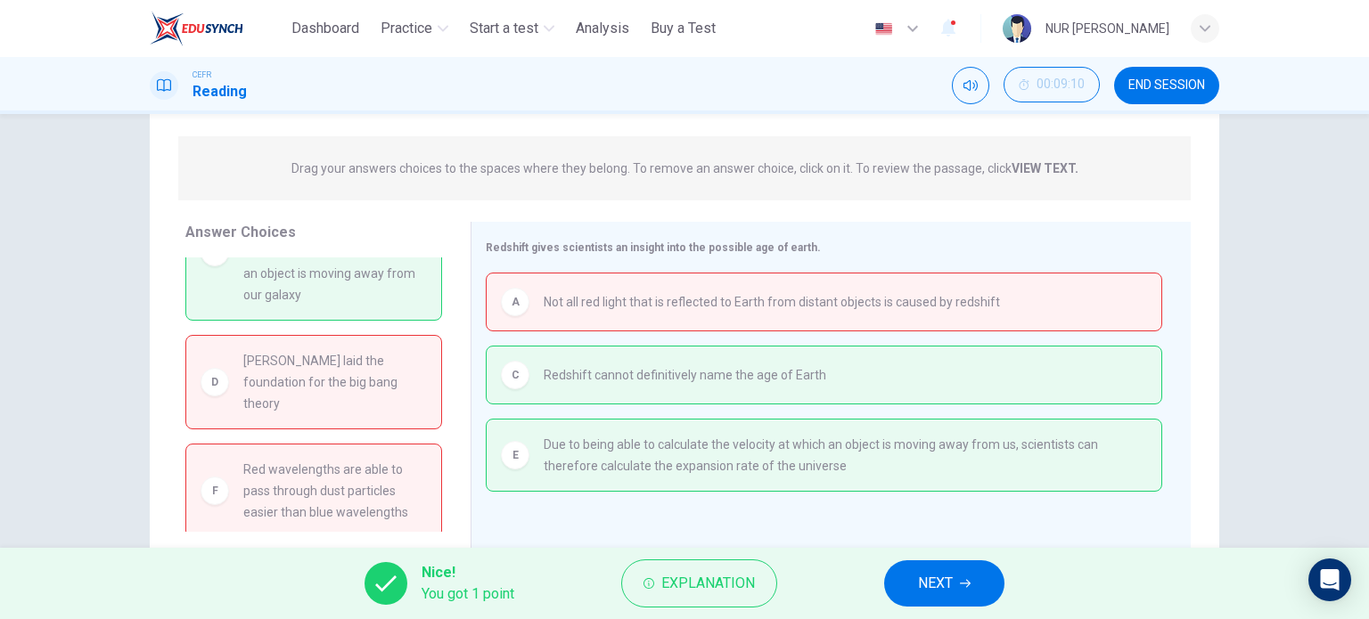
scroll to position [0, 0]
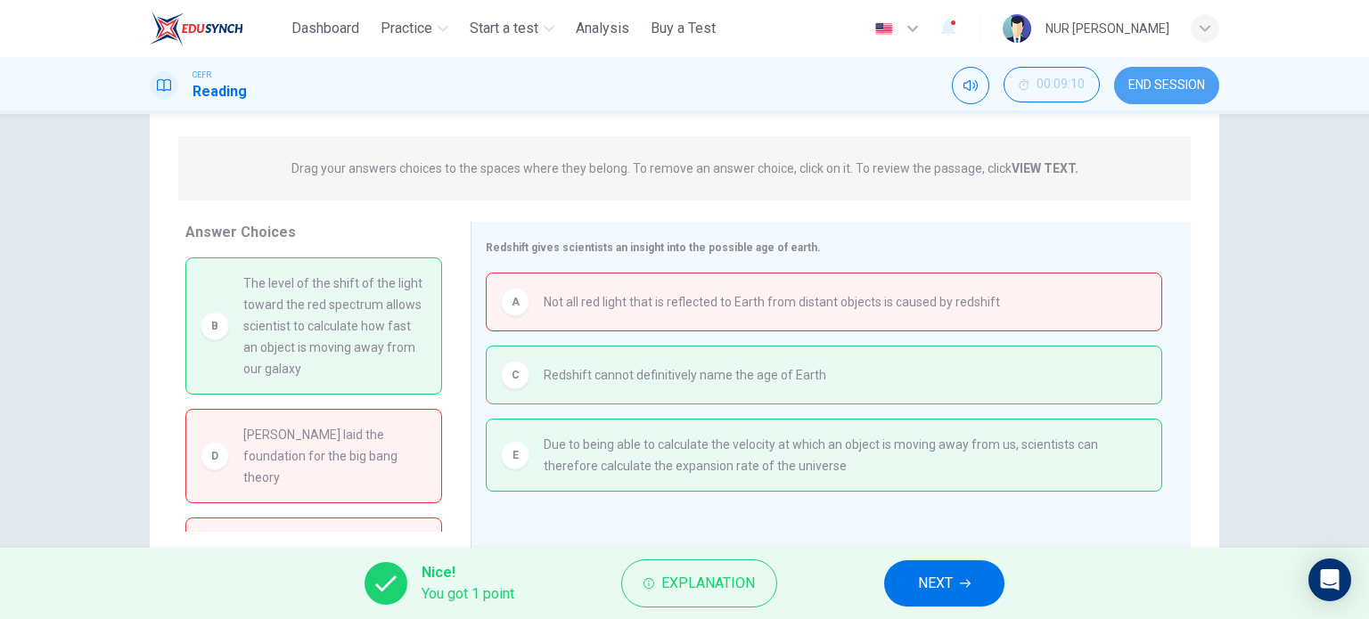
click at [1166, 87] on span "END SESSION" at bounding box center [1166, 85] width 77 height 14
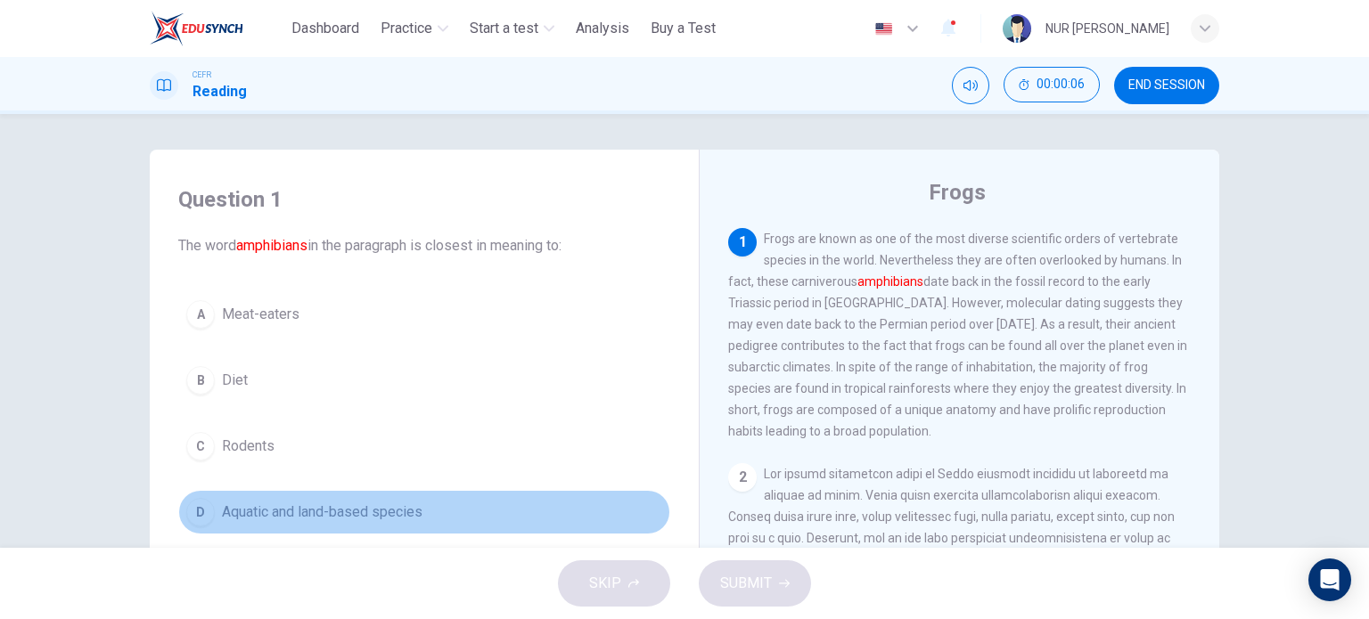
click at [353, 510] on span "Aquatic and land-based species" at bounding box center [322, 512] width 200 height 21
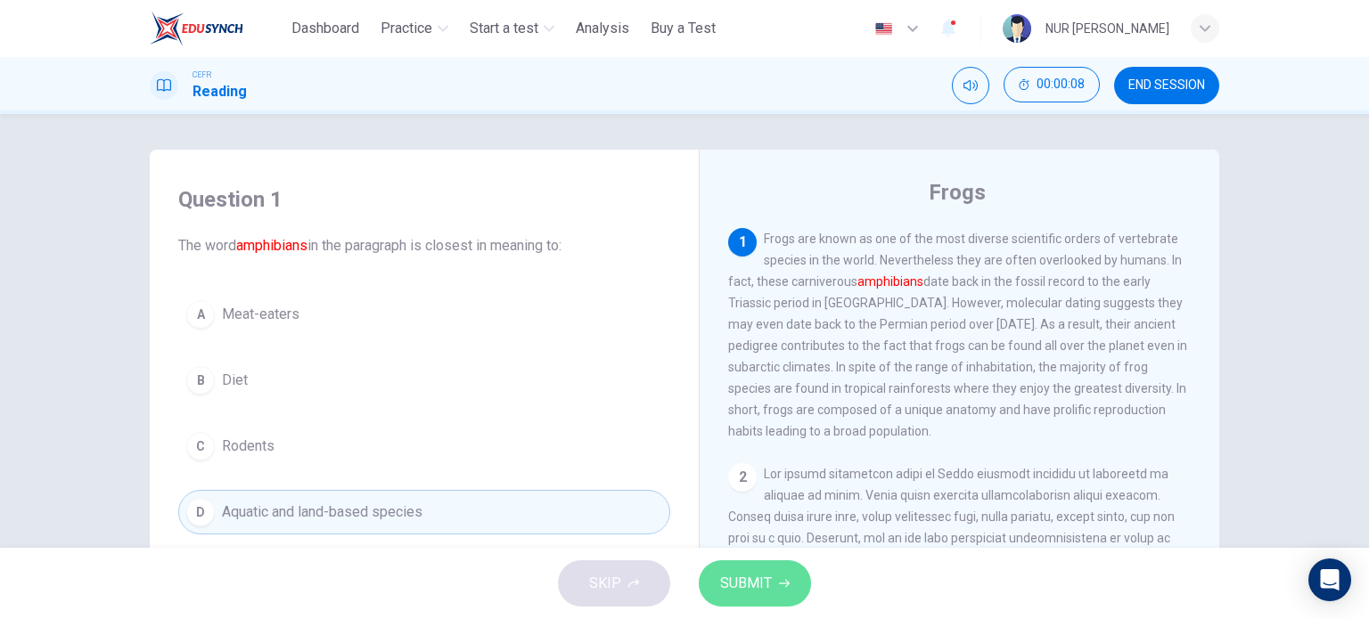
click at [724, 571] on span "SUBMIT" at bounding box center [746, 583] width 52 height 25
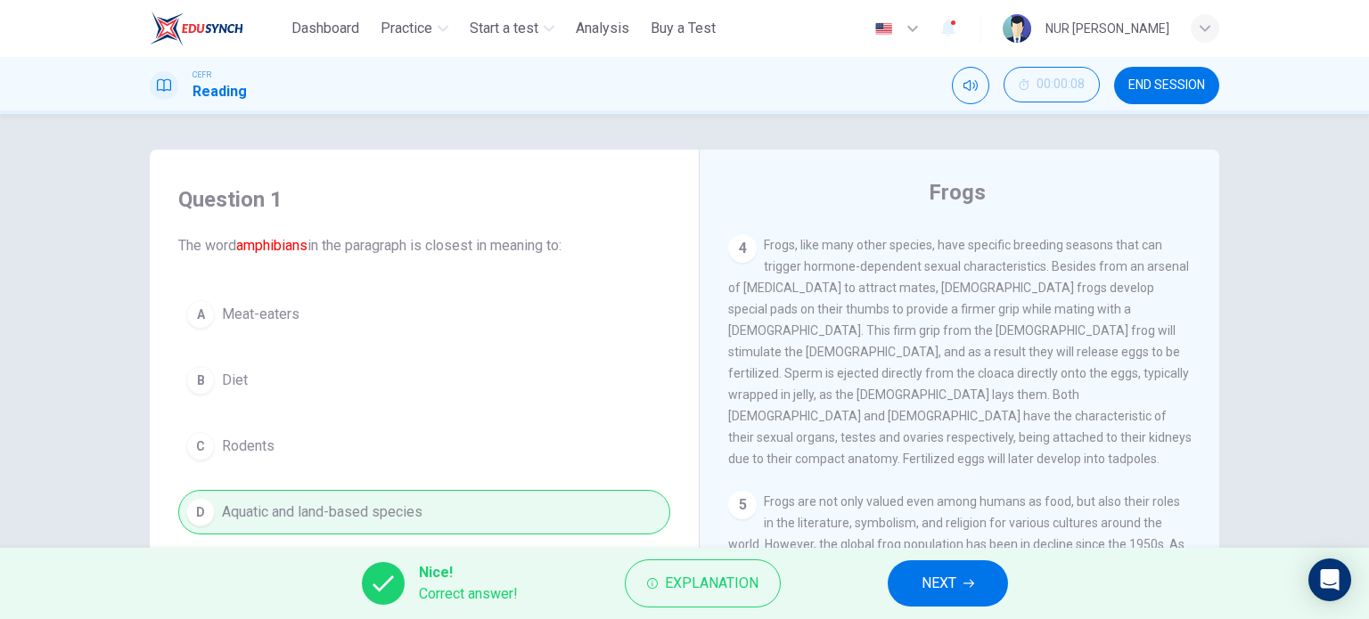
scroll to position [241, 0]
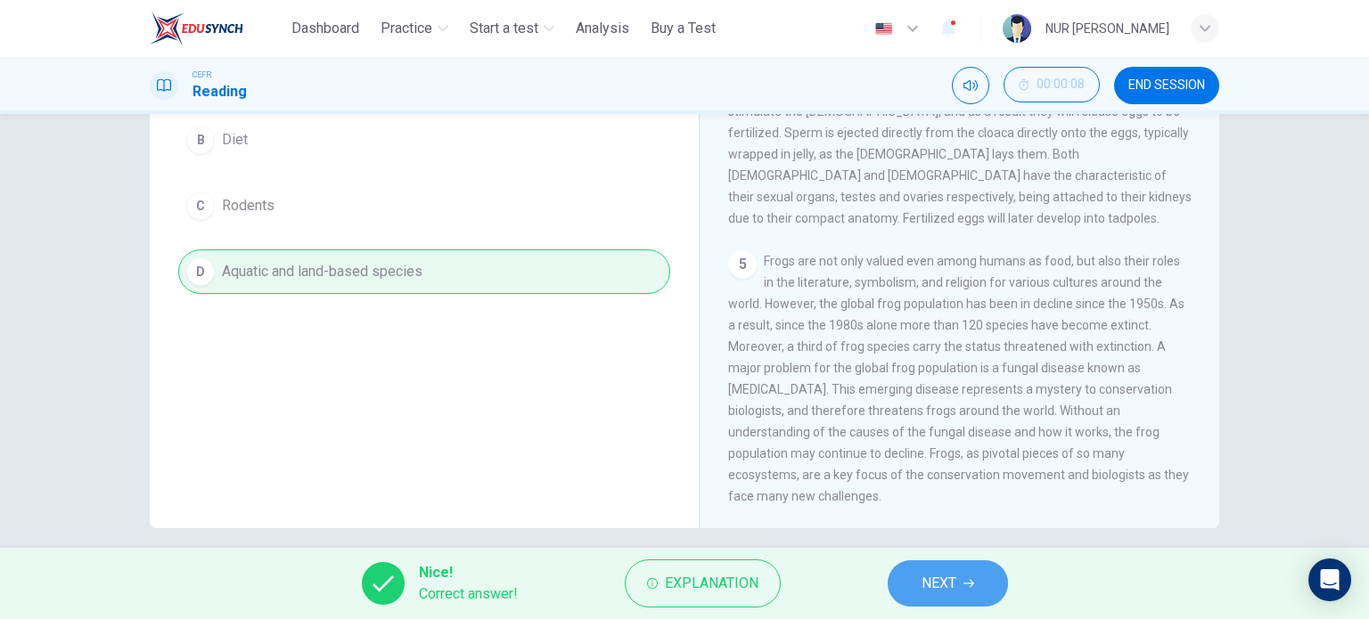
click at [923, 582] on span "NEXT" at bounding box center [938, 583] width 35 height 25
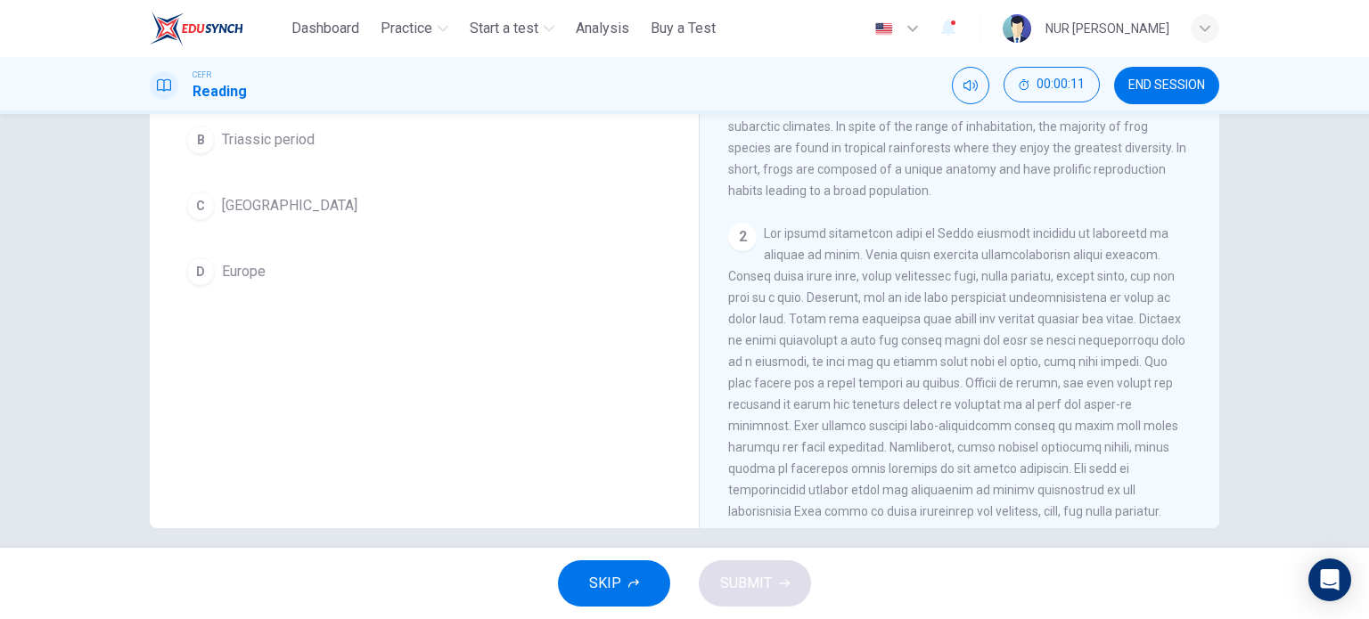
scroll to position [0, 0]
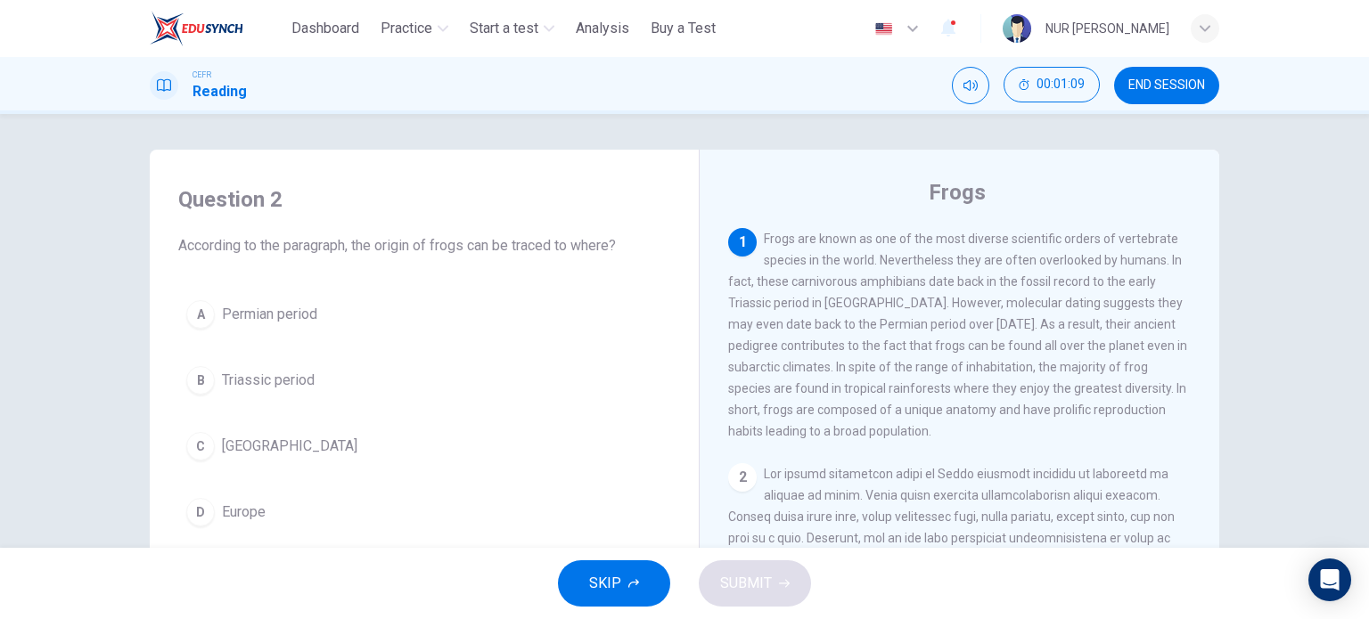
click at [307, 326] on button "A Permian period" at bounding box center [424, 314] width 492 height 45
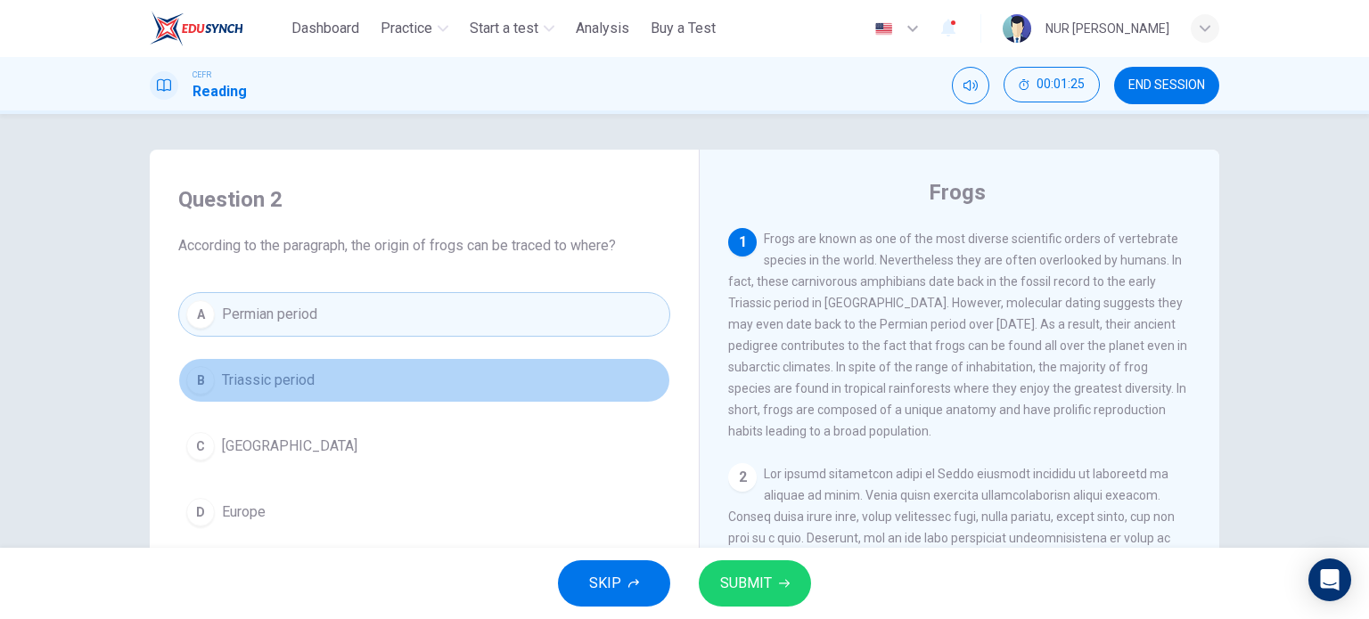
click at [307, 398] on button "B Triassic period" at bounding box center [424, 380] width 492 height 45
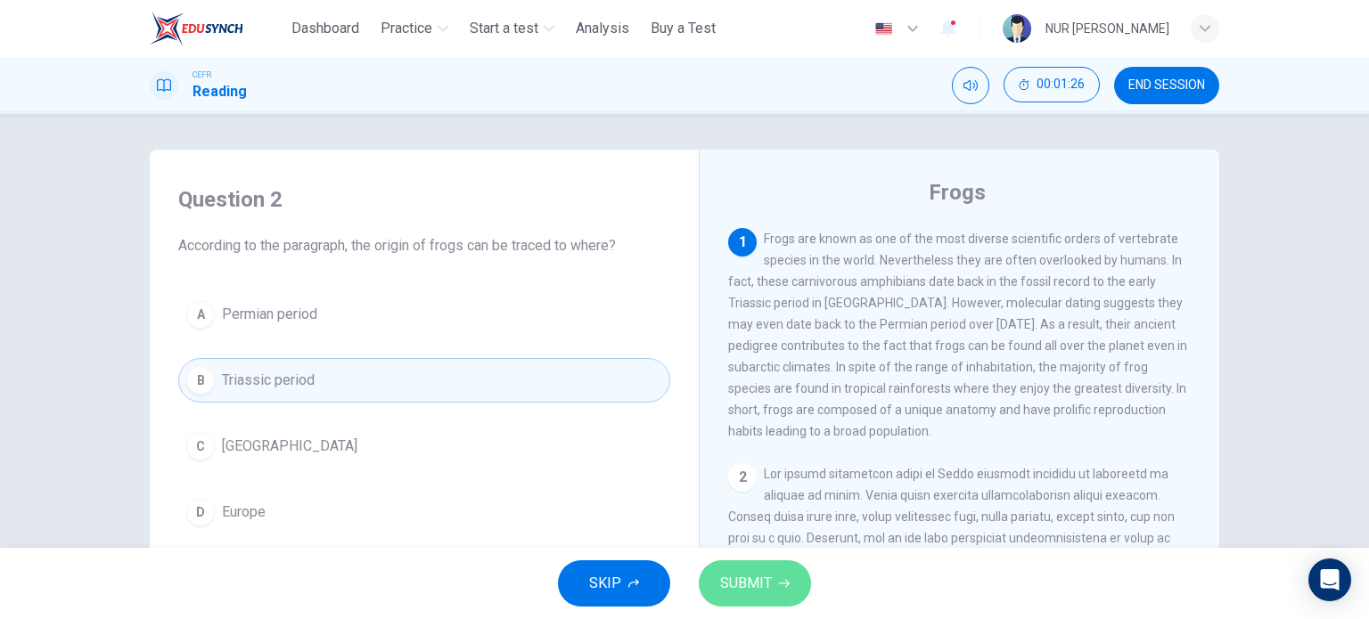
click at [758, 569] on button "SUBMIT" at bounding box center [755, 583] width 112 height 46
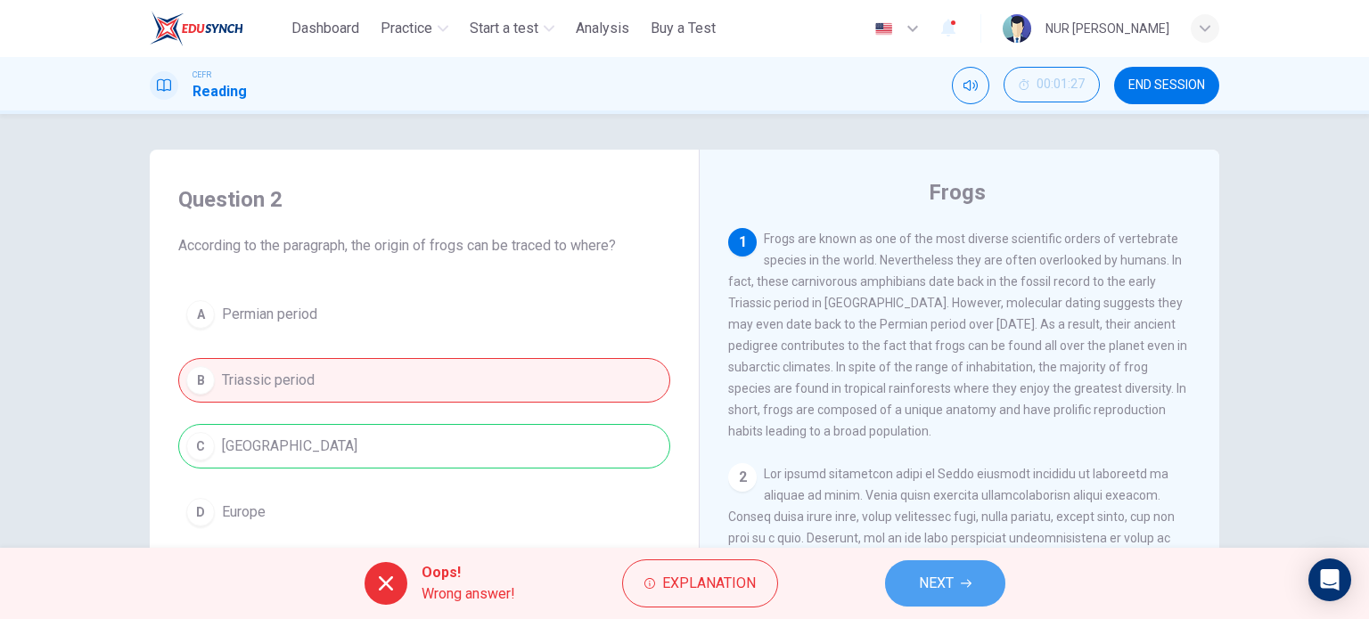
click at [926, 590] on span "NEXT" at bounding box center [936, 583] width 35 height 25
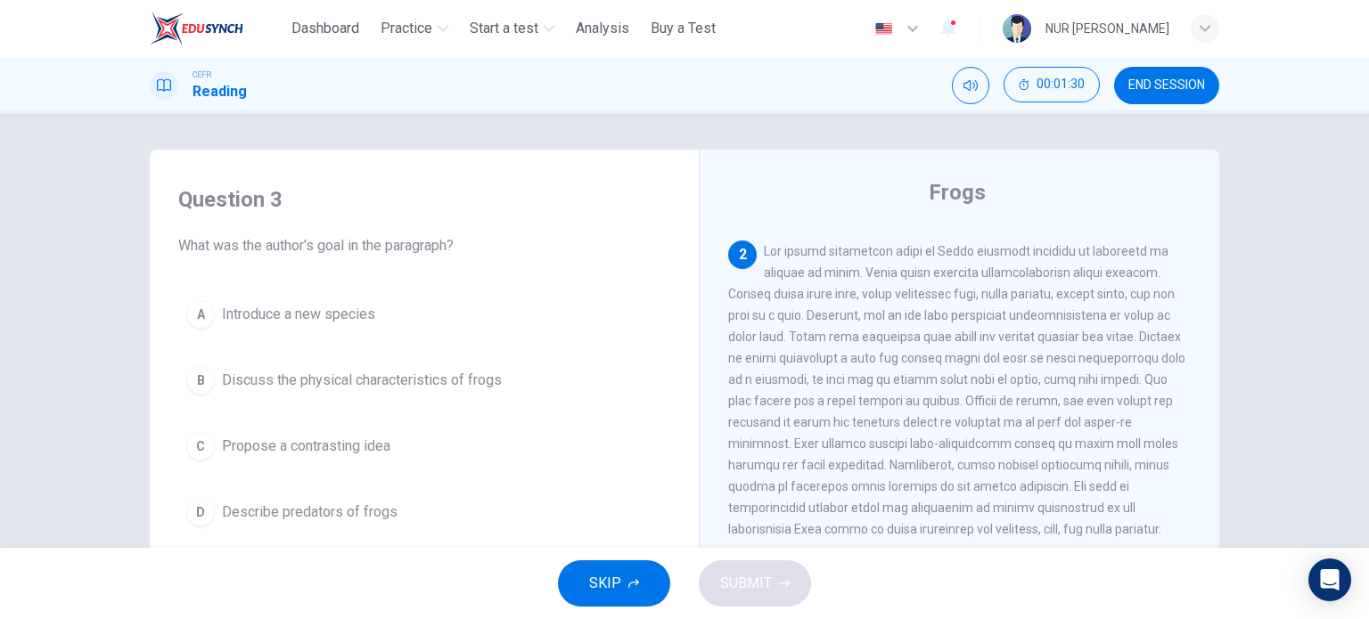
scroll to position [225, 0]
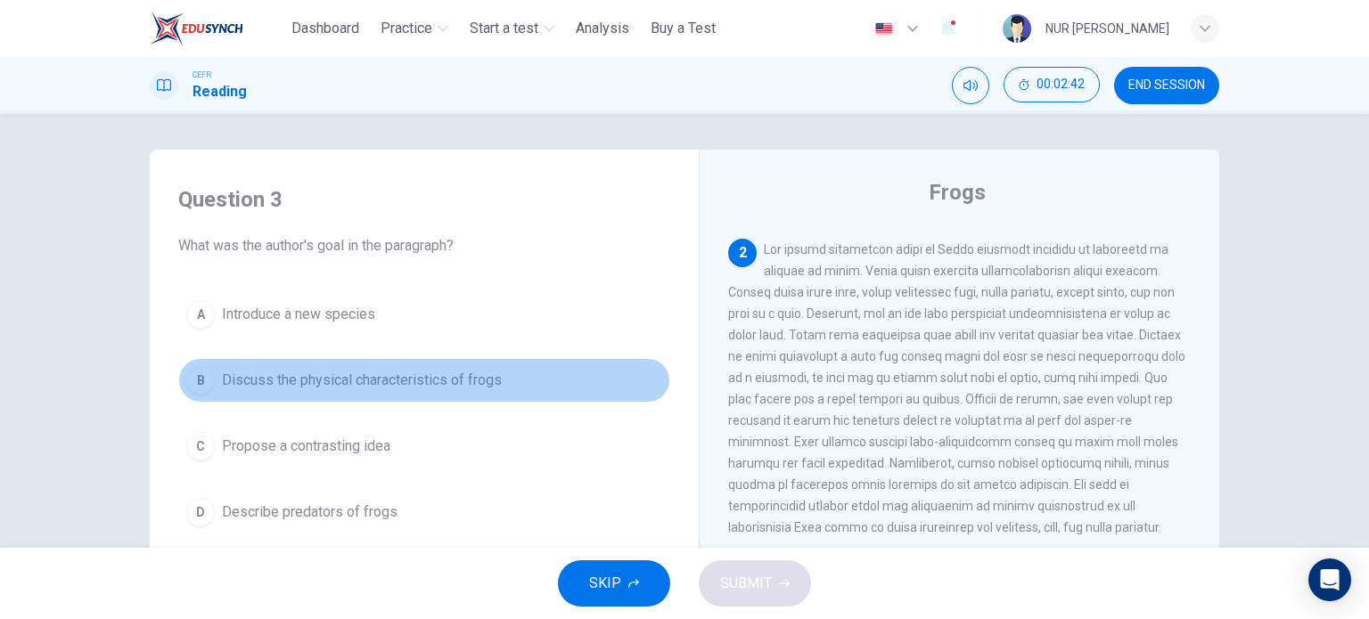
click at [405, 384] on span "Discuss the physical characteristics of frogs" at bounding box center [362, 380] width 280 height 21
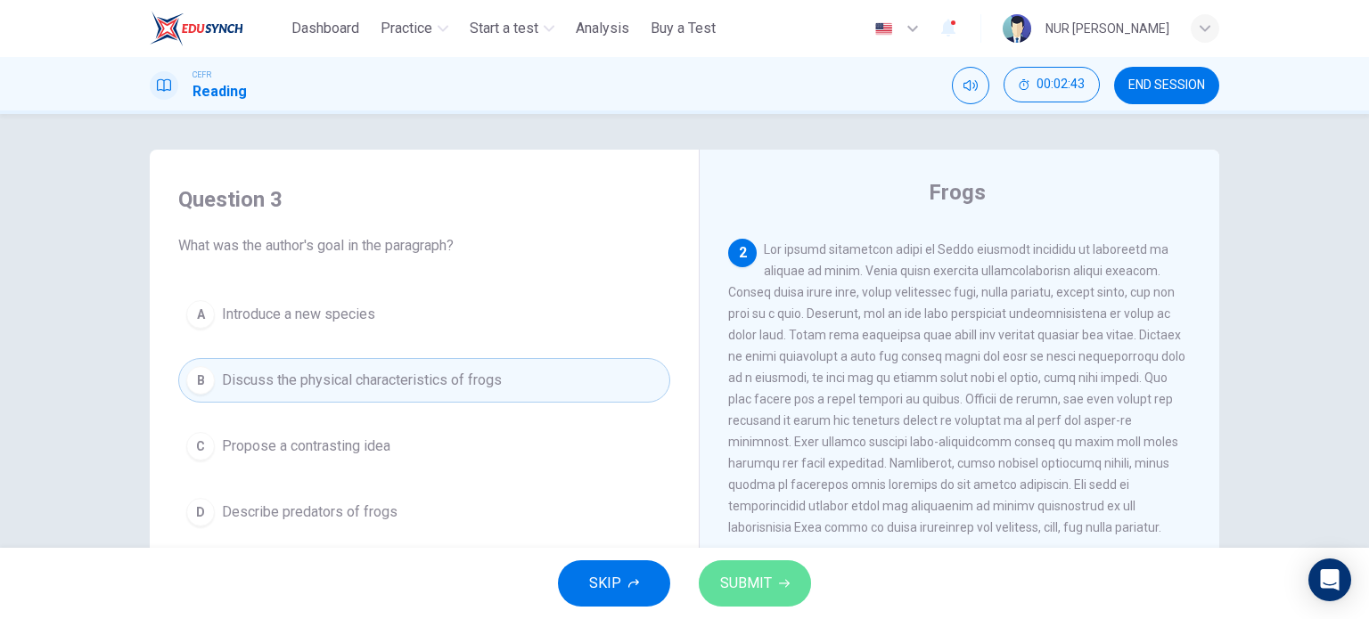
click at [759, 569] on button "SUBMIT" at bounding box center [755, 583] width 112 height 46
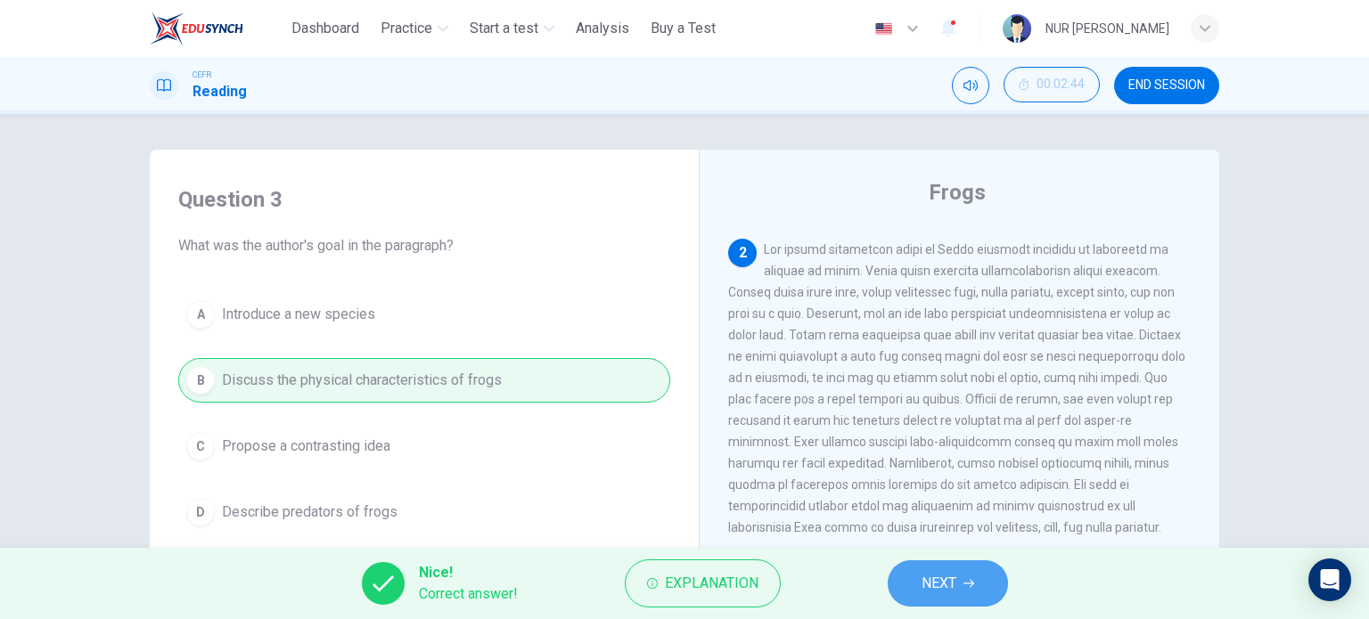
click at [916, 584] on button "NEXT" at bounding box center [948, 583] width 120 height 46
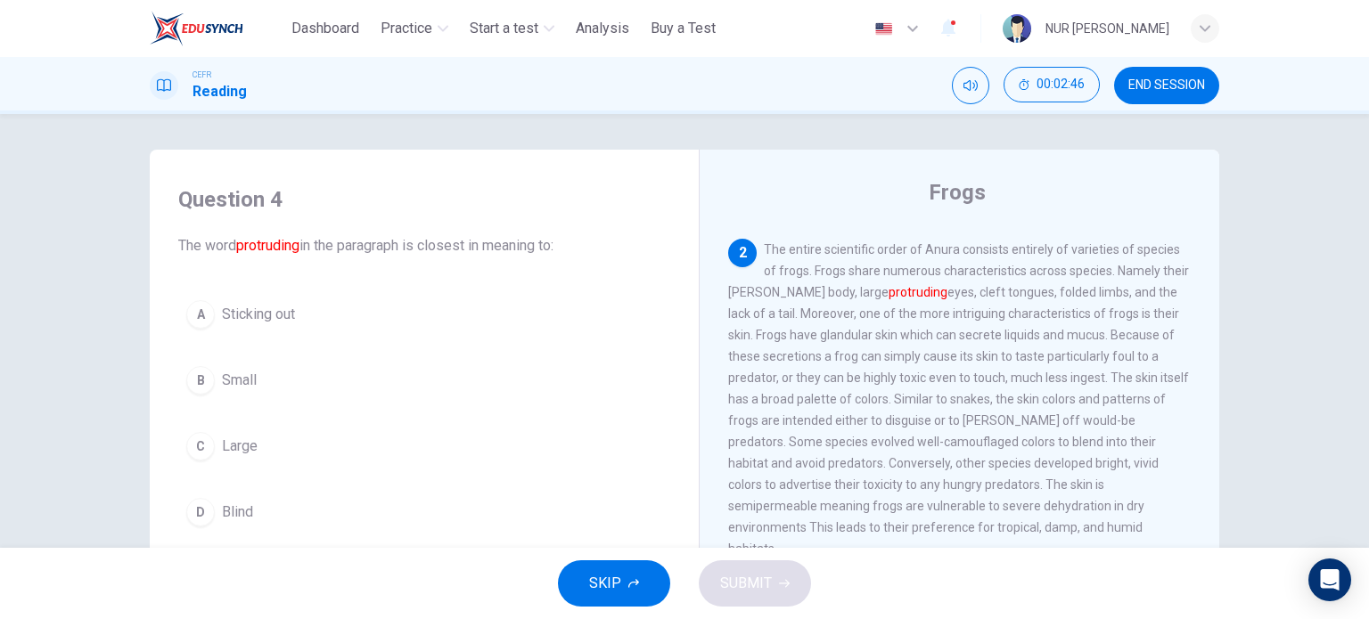
click at [274, 324] on span "Sticking out" at bounding box center [258, 314] width 73 height 21
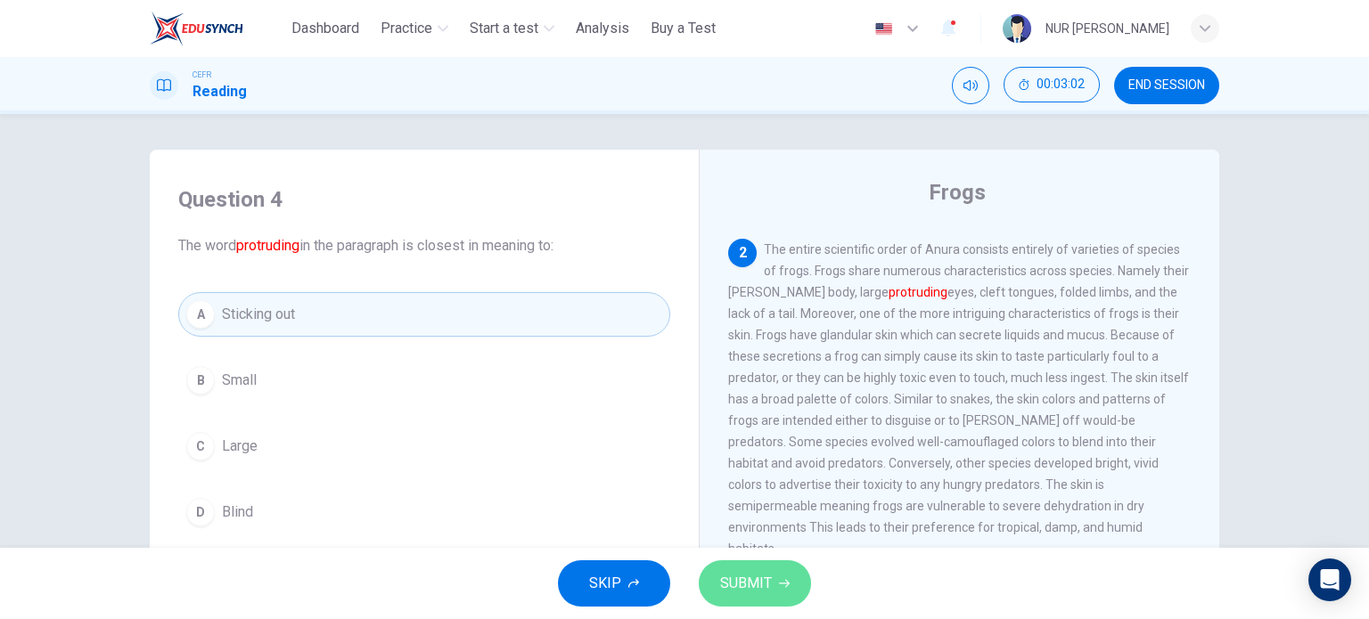
click at [772, 582] on button "SUBMIT" at bounding box center [755, 583] width 112 height 46
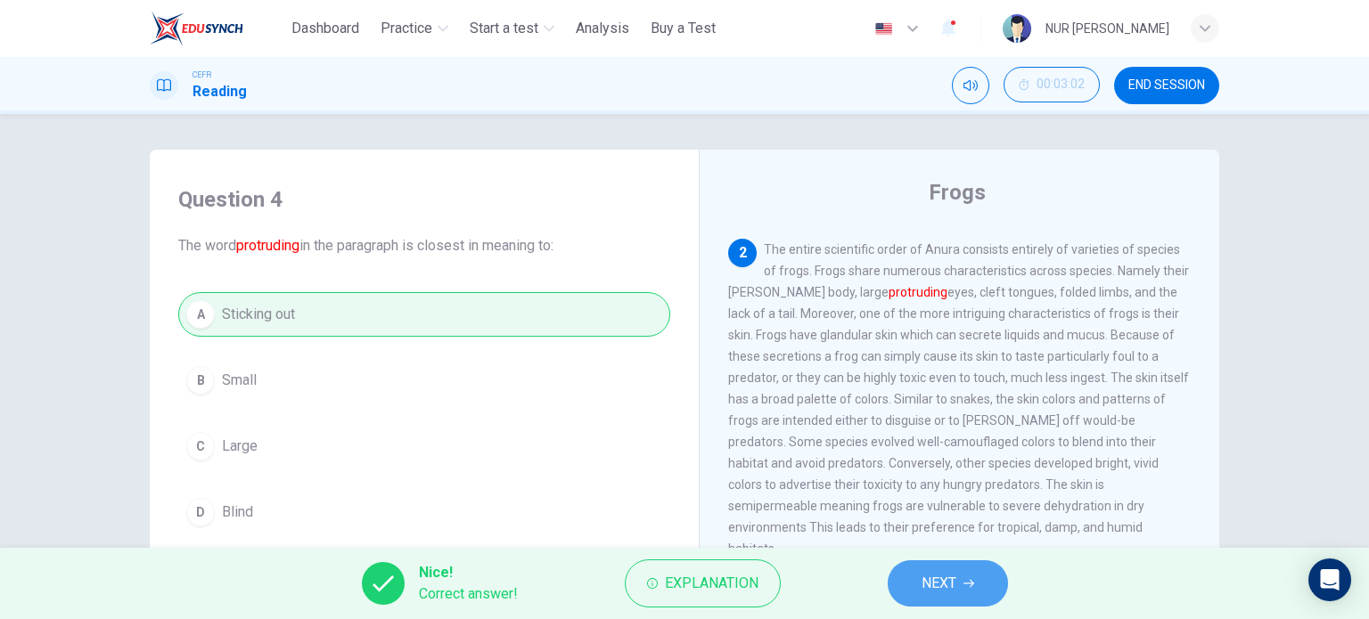
click at [951, 581] on span "NEXT" at bounding box center [938, 583] width 35 height 25
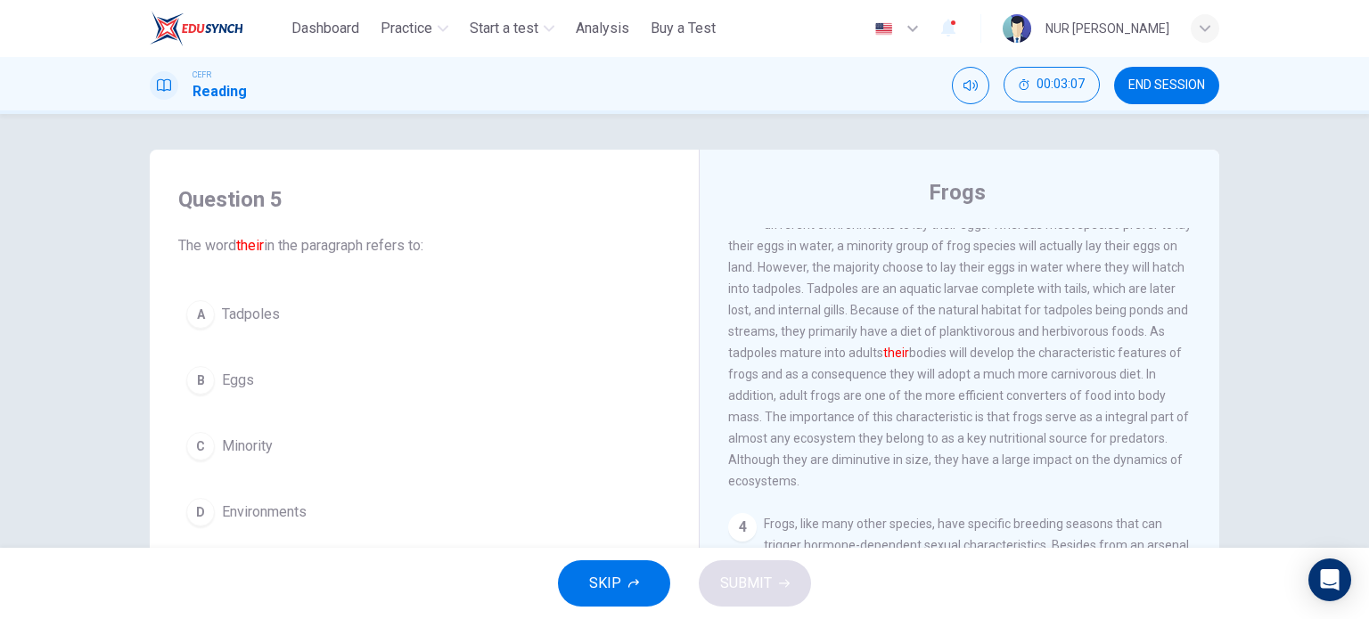
scroll to position [588, 0]
click at [267, 337] on div "A Tadpoles B Eggs C Minority D Environments" at bounding box center [424, 413] width 492 height 242
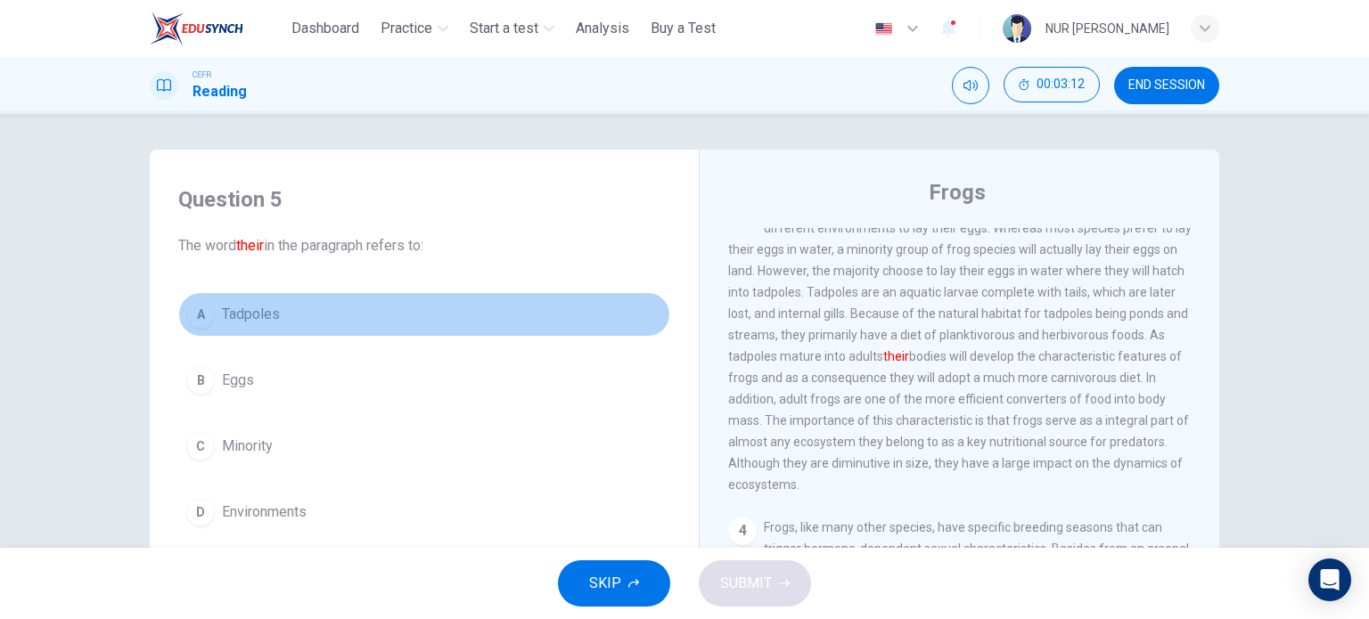
click at [246, 308] on span "Tadpoles" at bounding box center [251, 314] width 58 height 21
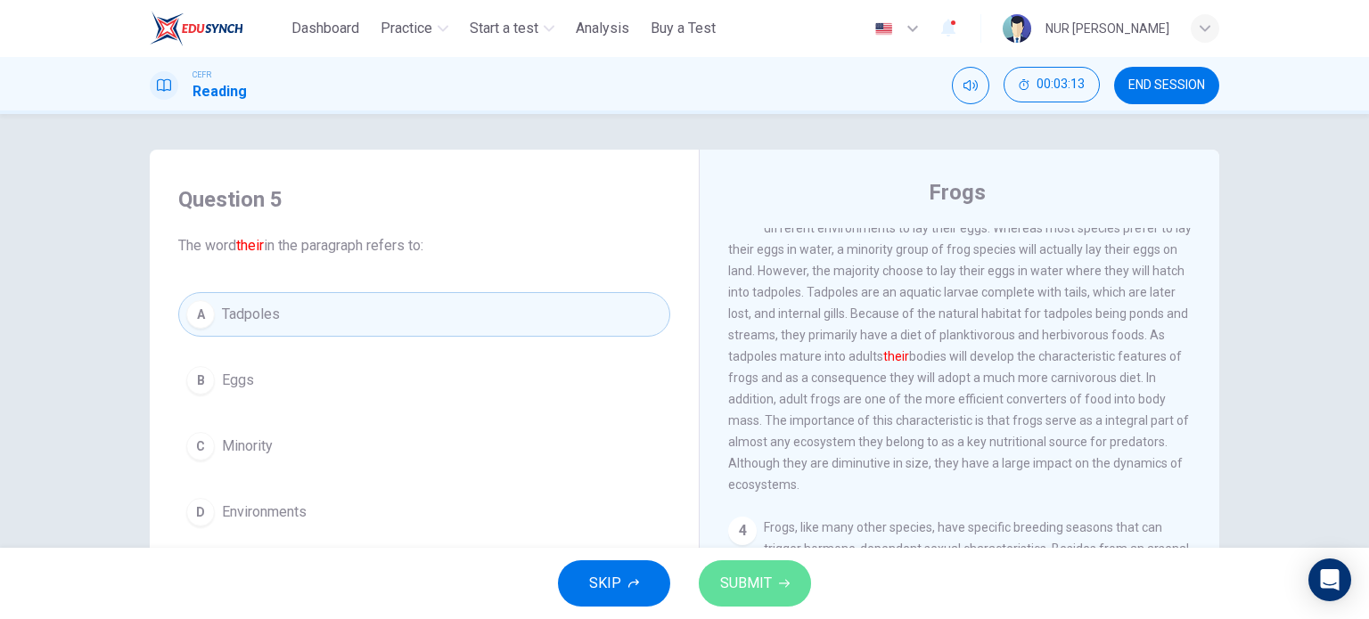
click at [723, 595] on span "SUBMIT" at bounding box center [746, 583] width 52 height 25
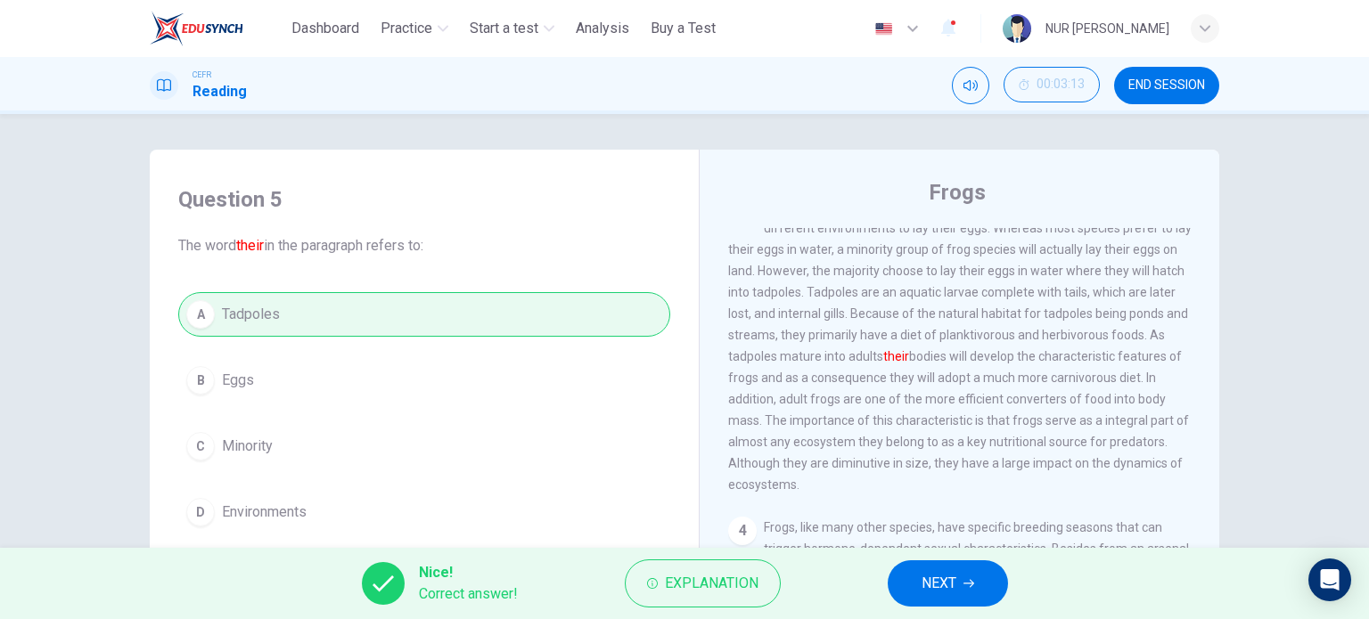
click at [961, 580] on button "NEXT" at bounding box center [948, 583] width 120 height 46
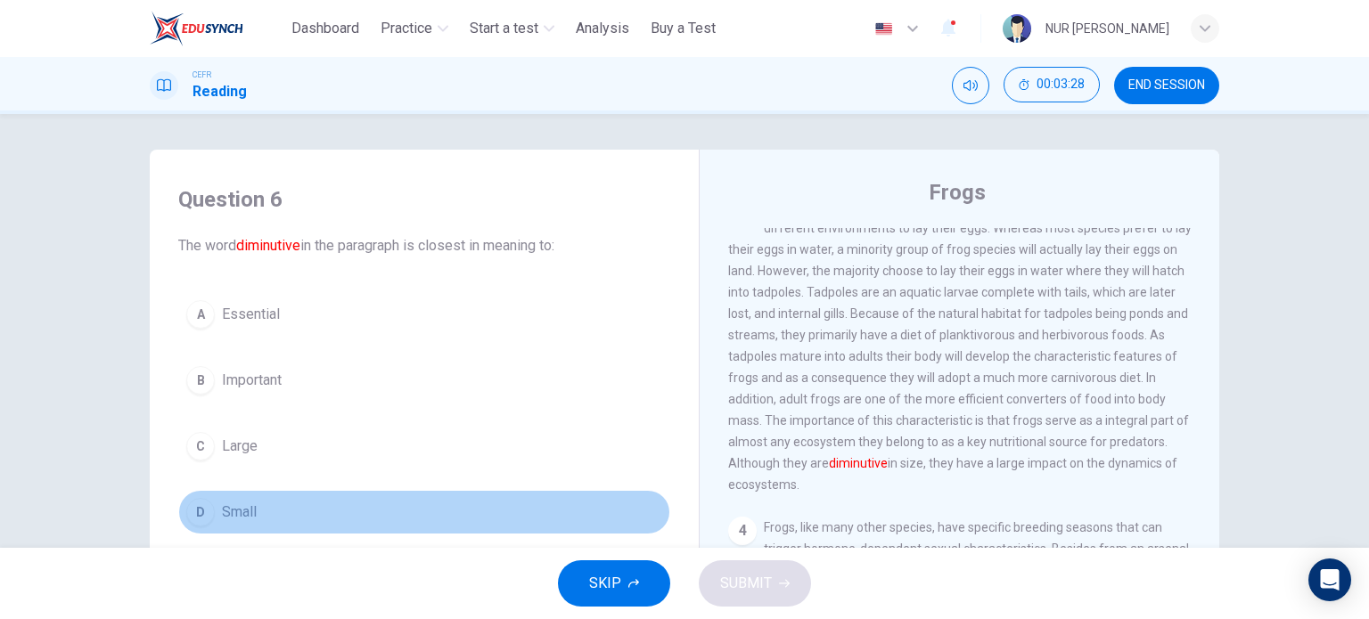
click at [241, 519] on span "Small" at bounding box center [239, 512] width 35 height 21
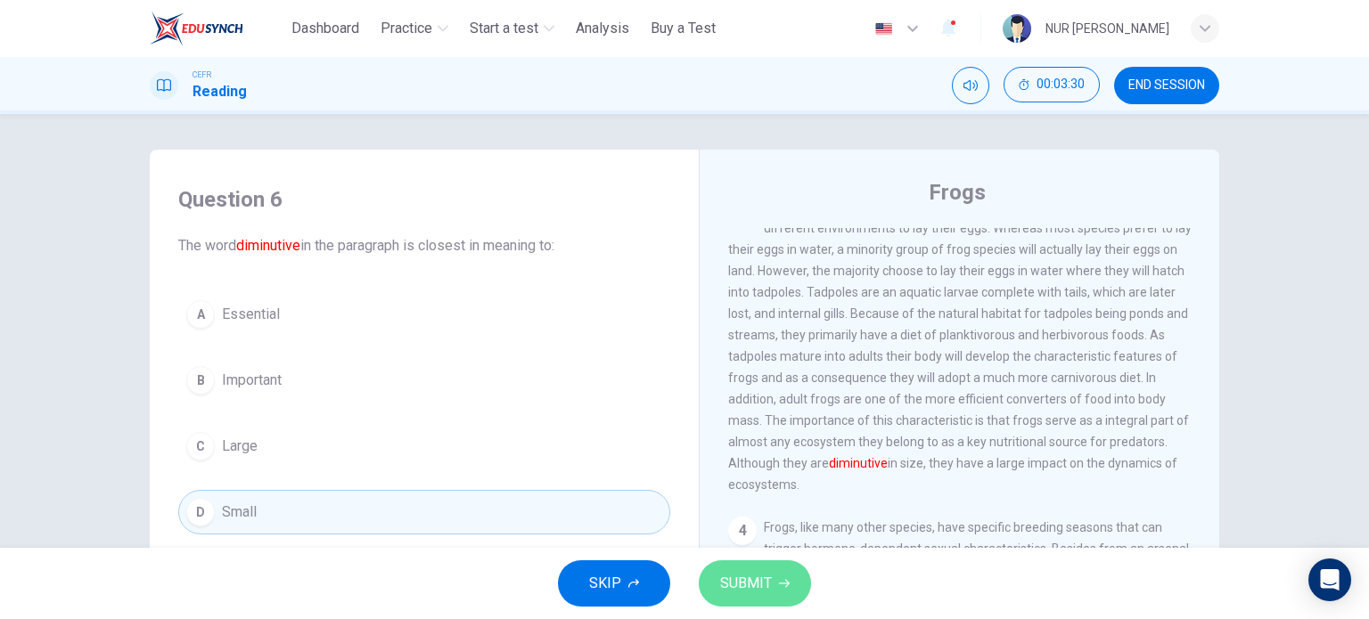
click at [741, 580] on span "SUBMIT" at bounding box center [746, 583] width 52 height 25
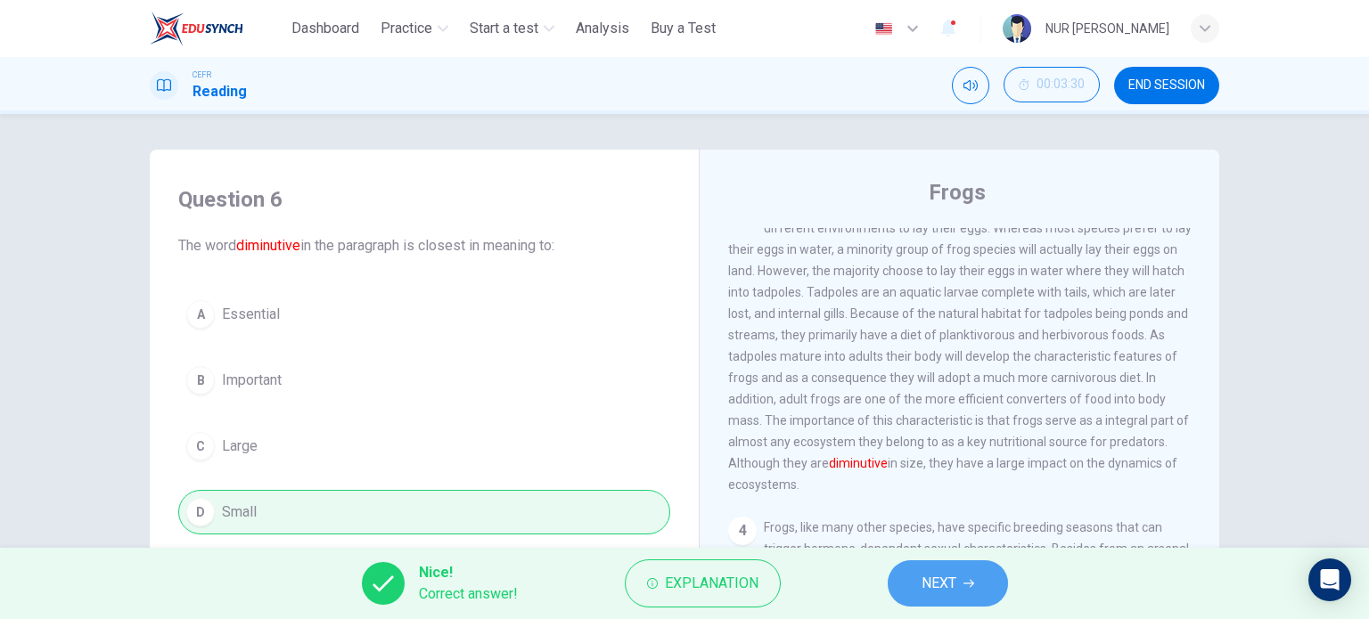
click at [949, 573] on span "NEXT" at bounding box center [938, 583] width 35 height 25
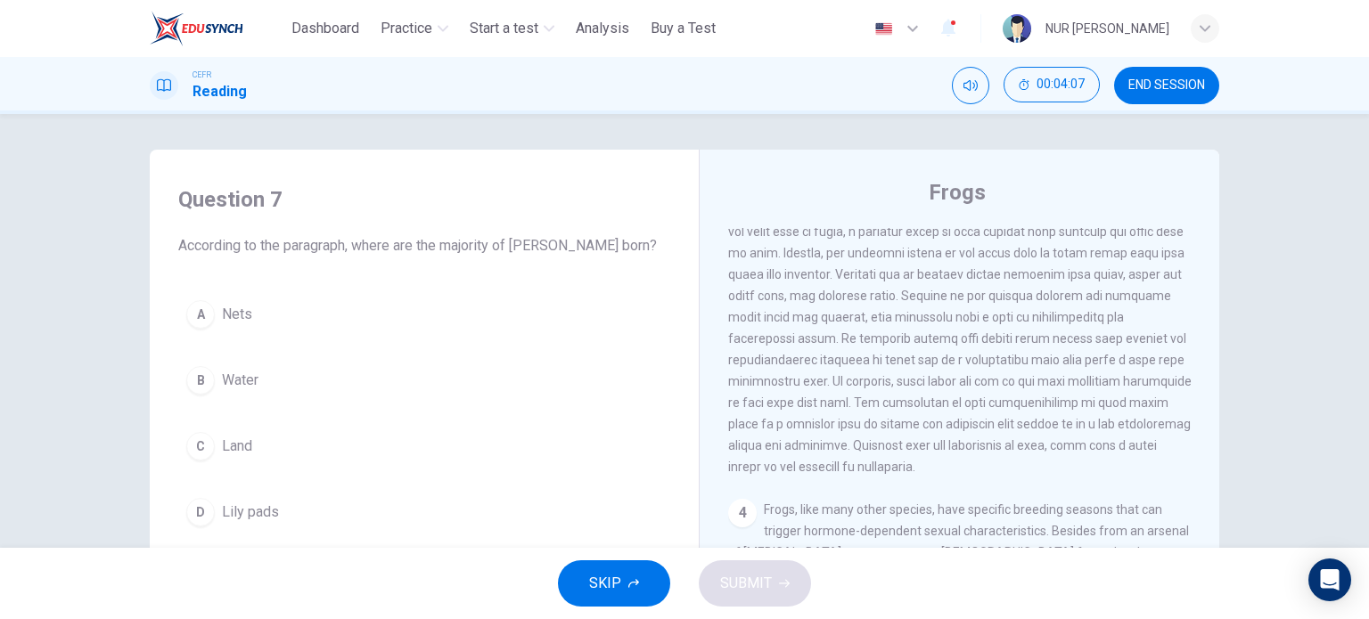
scroll to position [605, 0]
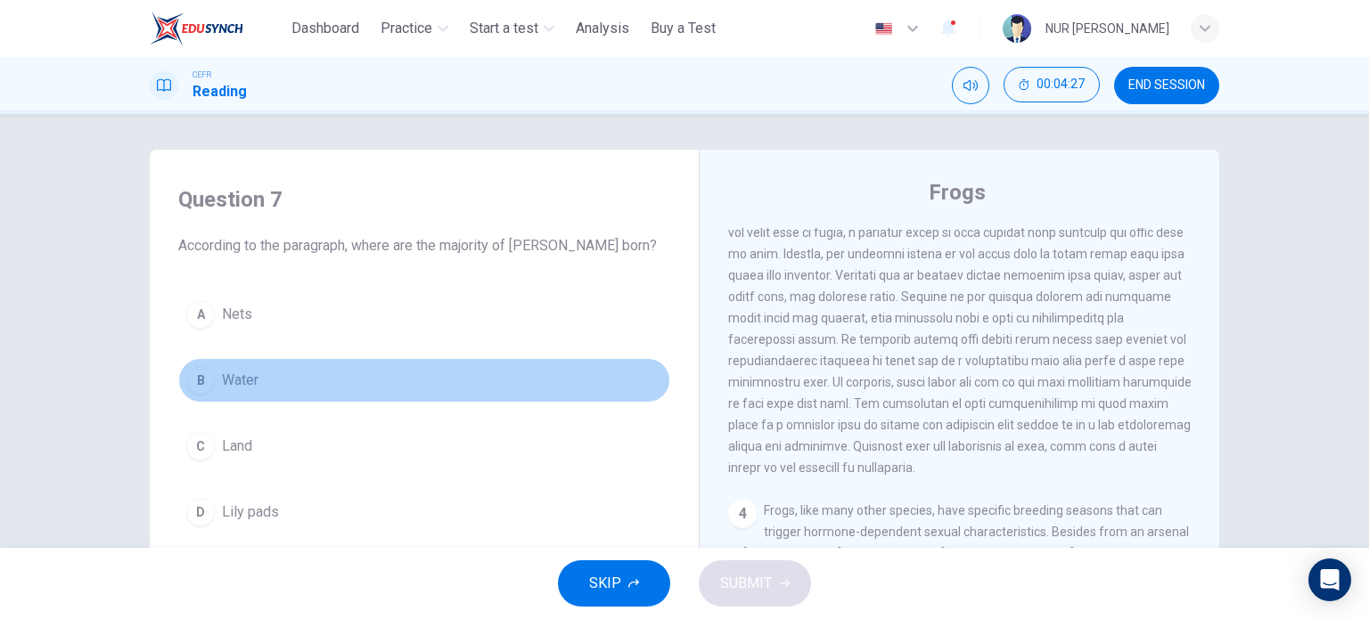
click at [258, 374] on button "B Water" at bounding box center [424, 380] width 492 height 45
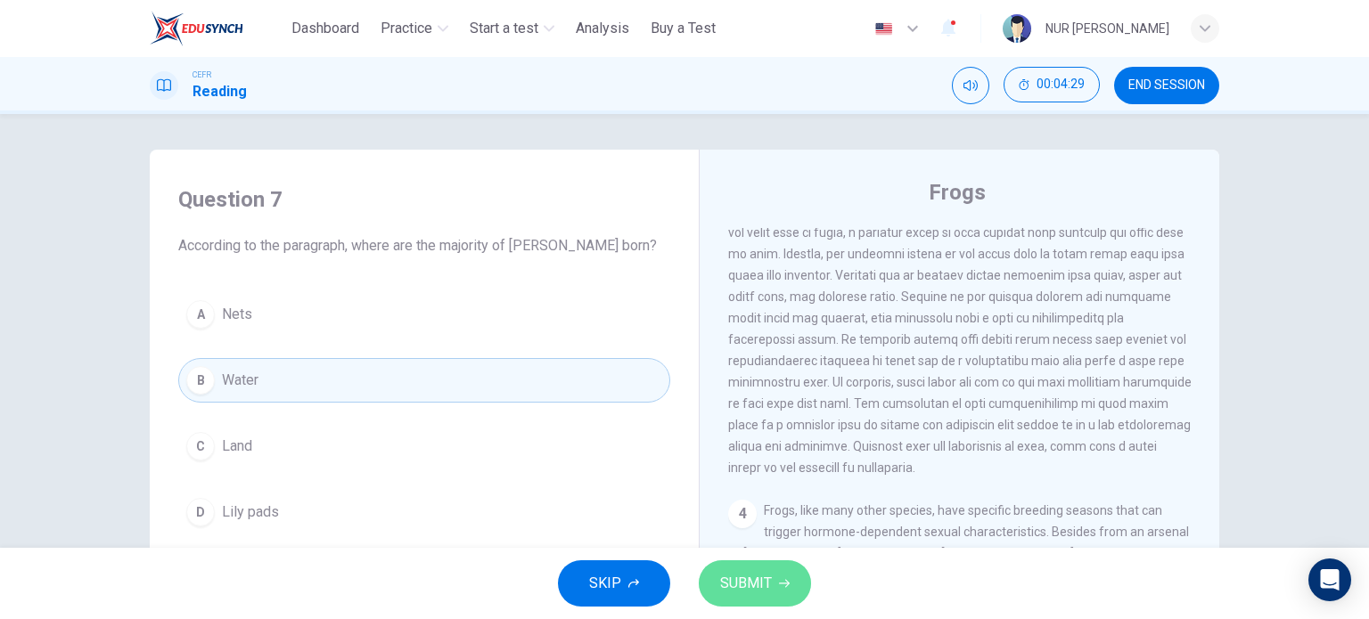
click at [781, 575] on button "SUBMIT" at bounding box center [755, 583] width 112 height 46
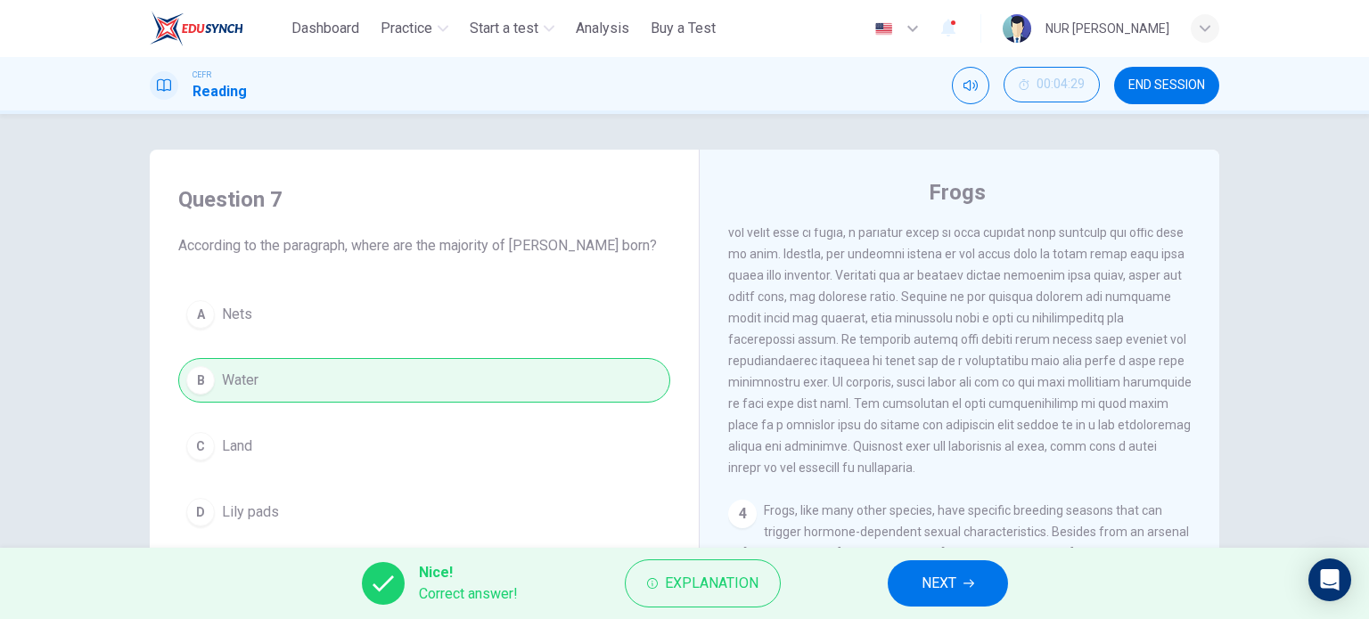
click at [973, 583] on icon "button" at bounding box center [968, 584] width 11 height 8
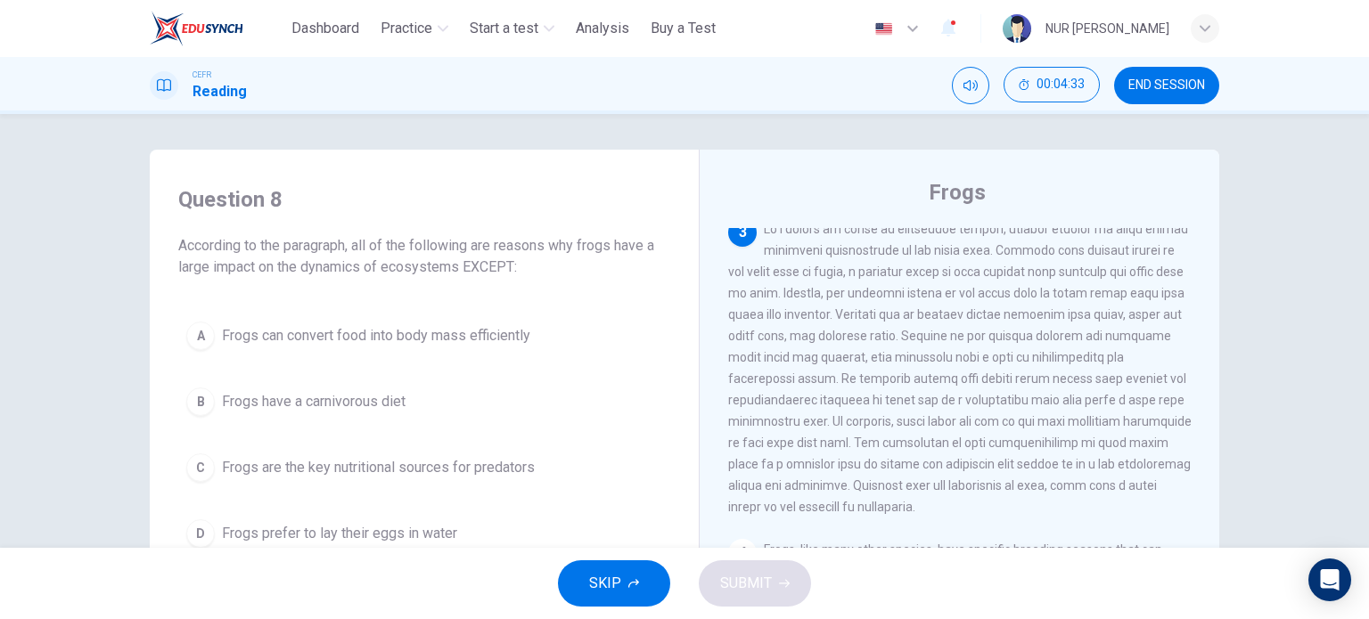
scroll to position [564, 0]
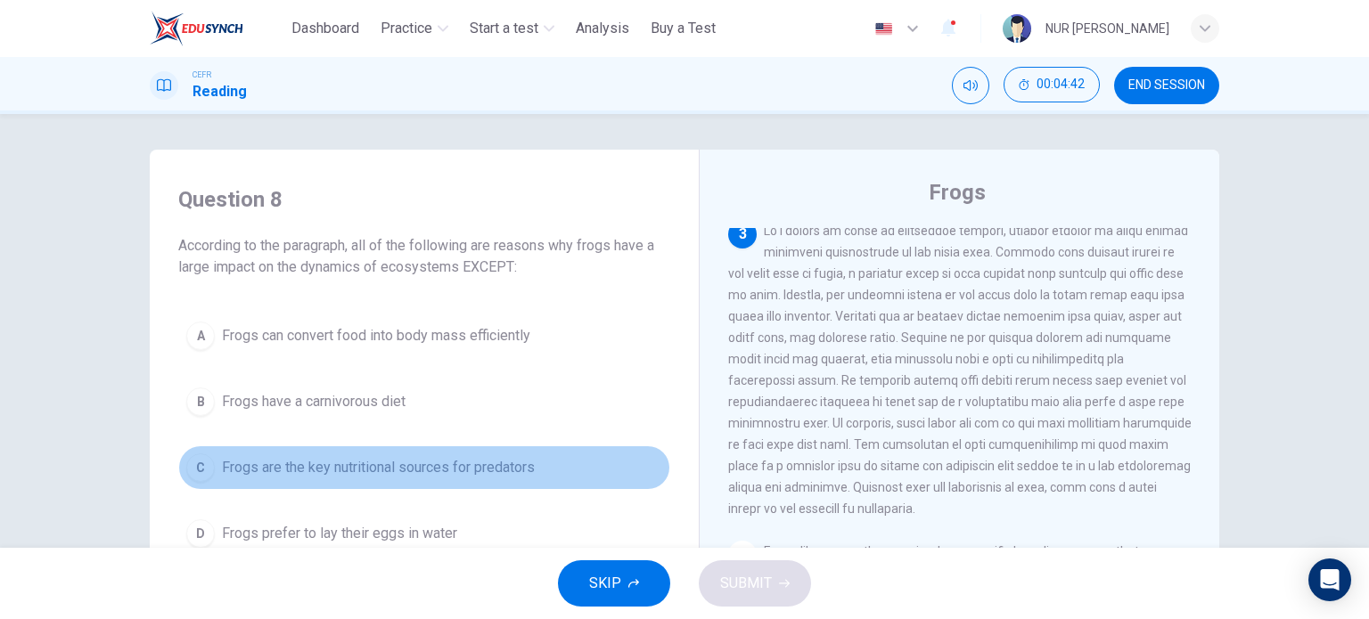
click at [384, 487] on button "C Frogs are the key nutritional sources for predators" at bounding box center [424, 468] width 492 height 45
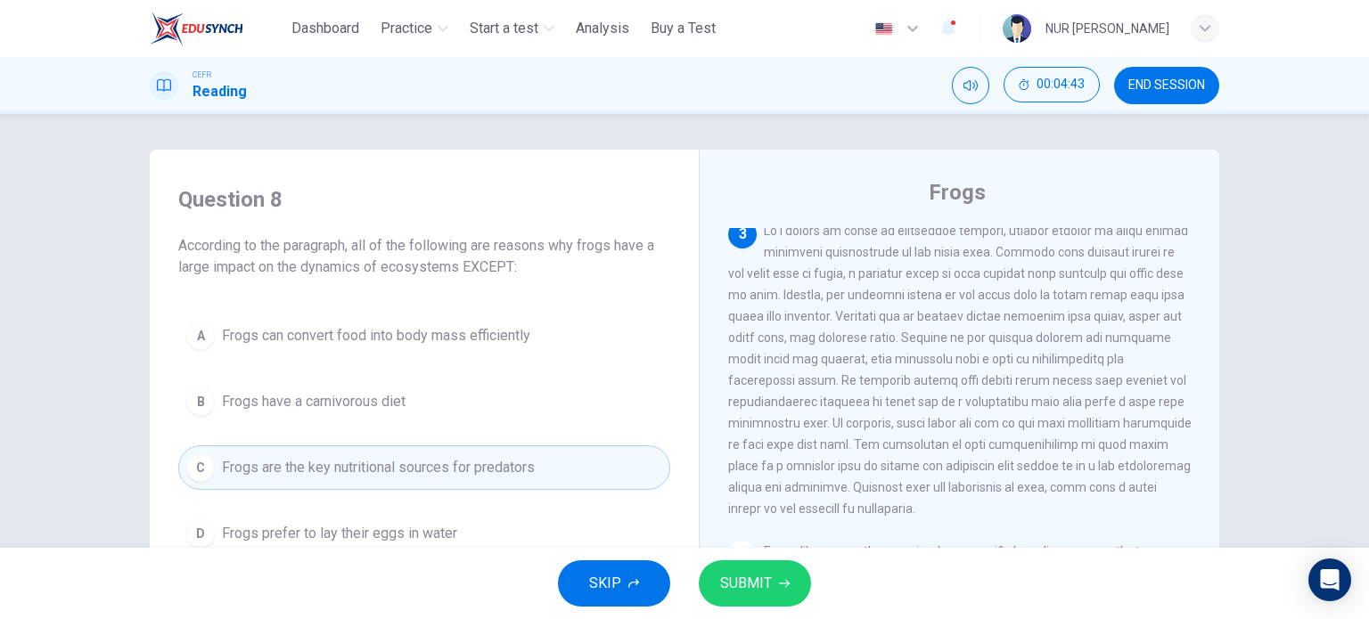
click at [741, 563] on button "SUBMIT" at bounding box center [755, 583] width 112 height 46
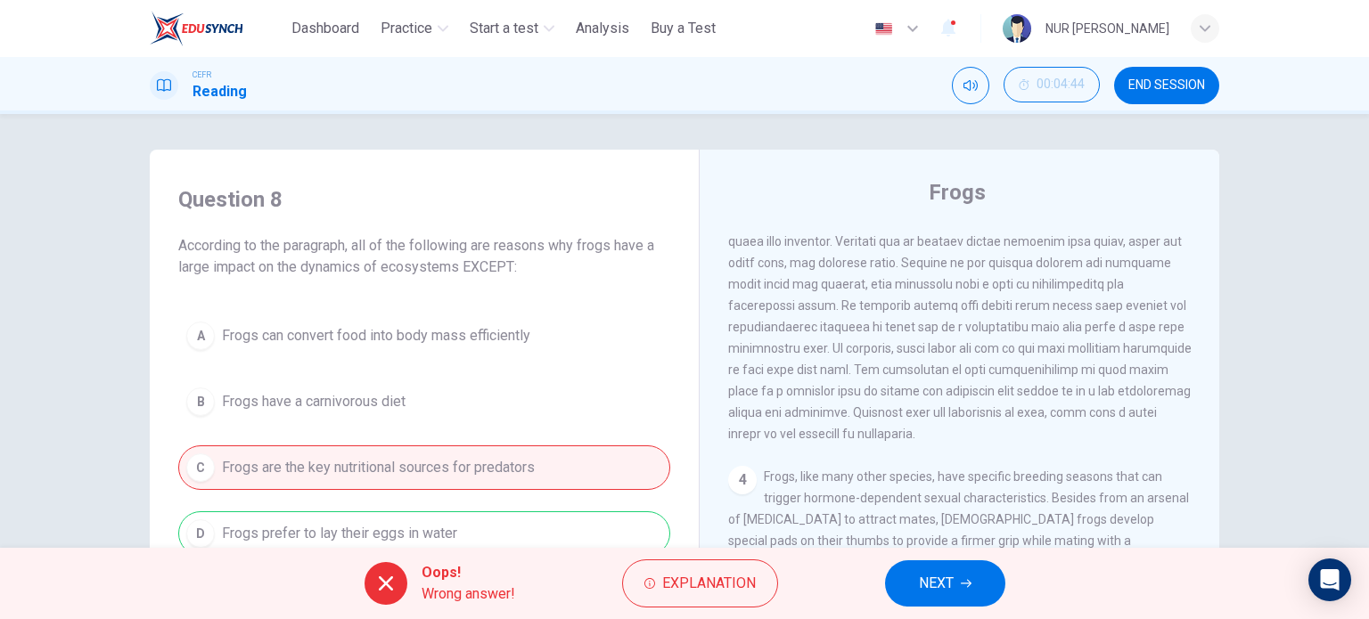
scroll to position [632, 0]
click at [926, 577] on span "NEXT" at bounding box center [936, 583] width 35 height 25
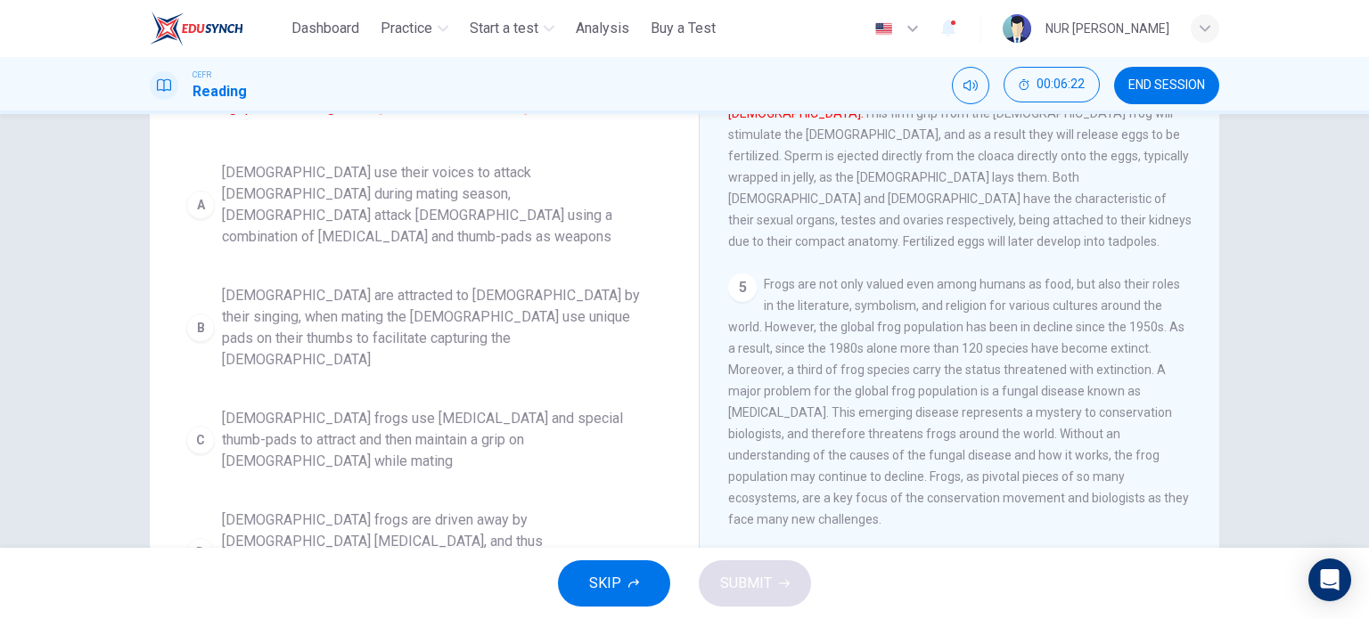
scroll to position [221, 0]
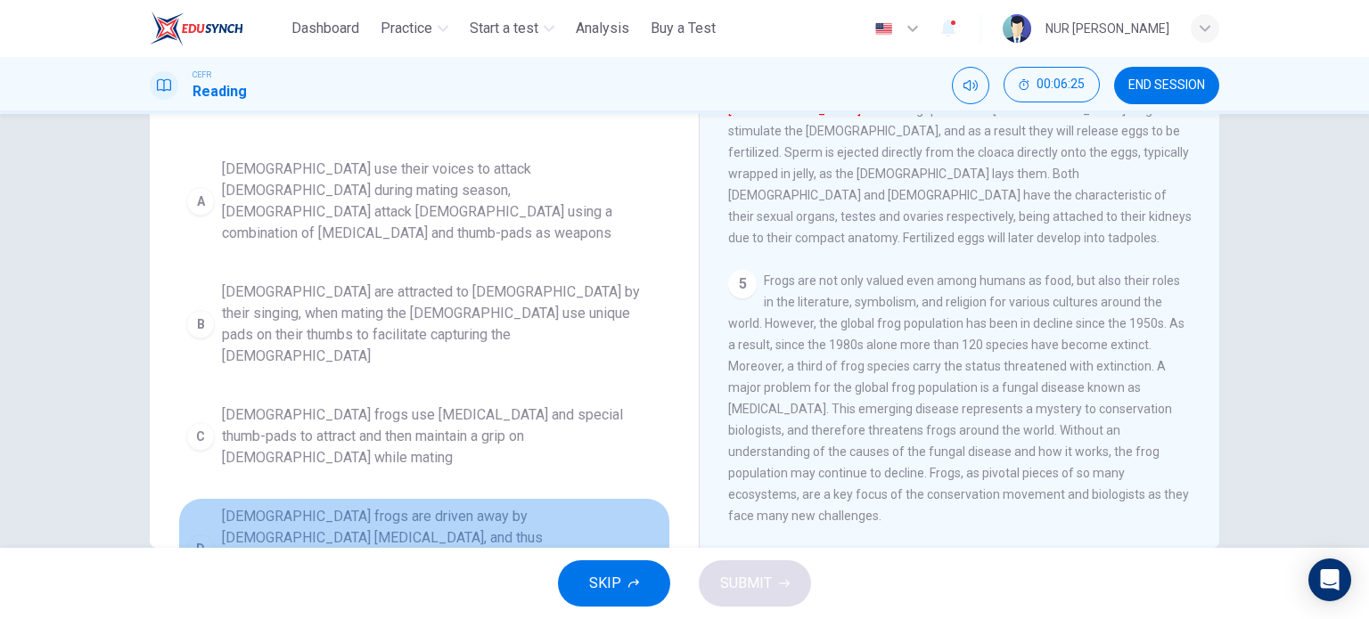
click at [544, 498] on button "D [DEMOGRAPHIC_DATA] frogs are driven away by [DEMOGRAPHIC_DATA] [MEDICAL_DATA]…" at bounding box center [424, 549] width 492 height 102
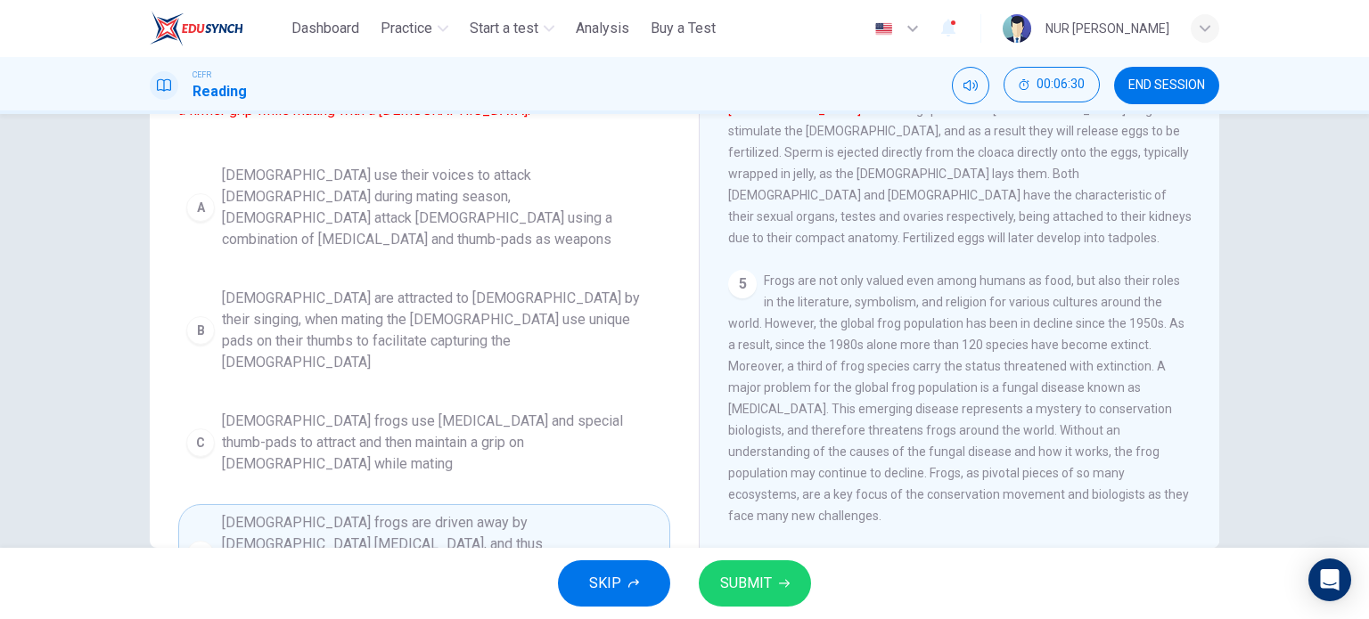
scroll to position [153, 0]
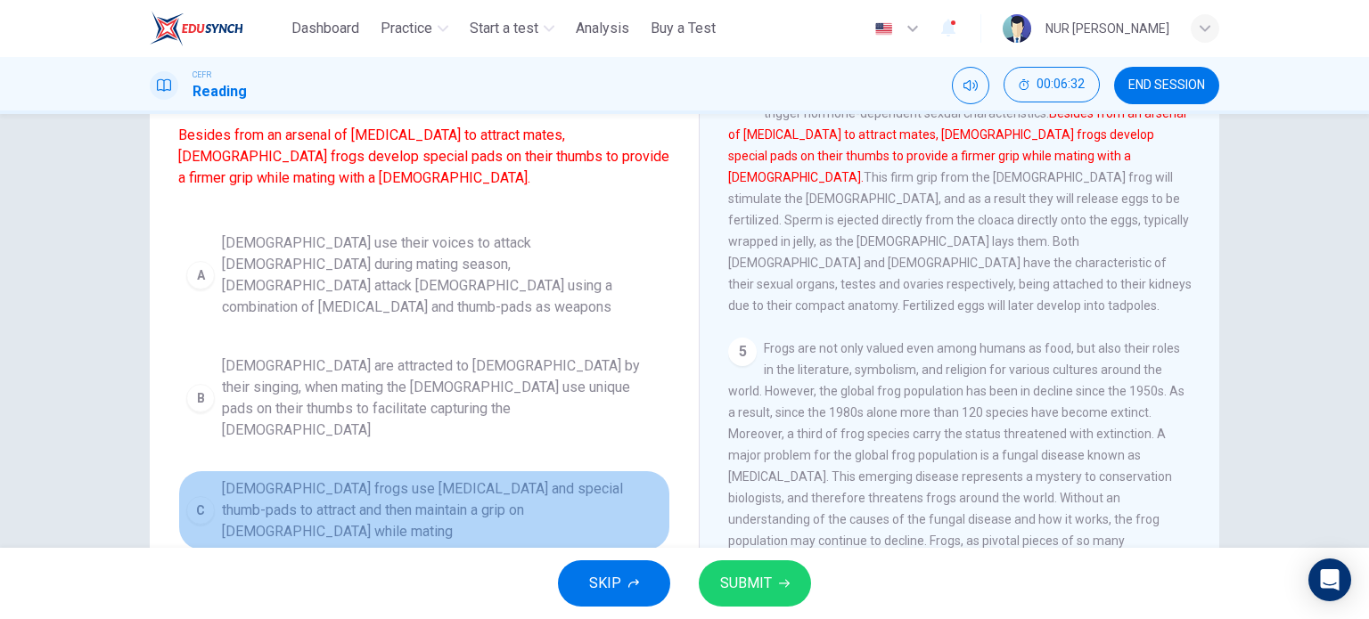
click at [505, 479] on span "[DEMOGRAPHIC_DATA] frogs use [MEDICAL_DATA] and special thumb-pads to attract a…" at bounding box center [442, 511] width 440 height 64
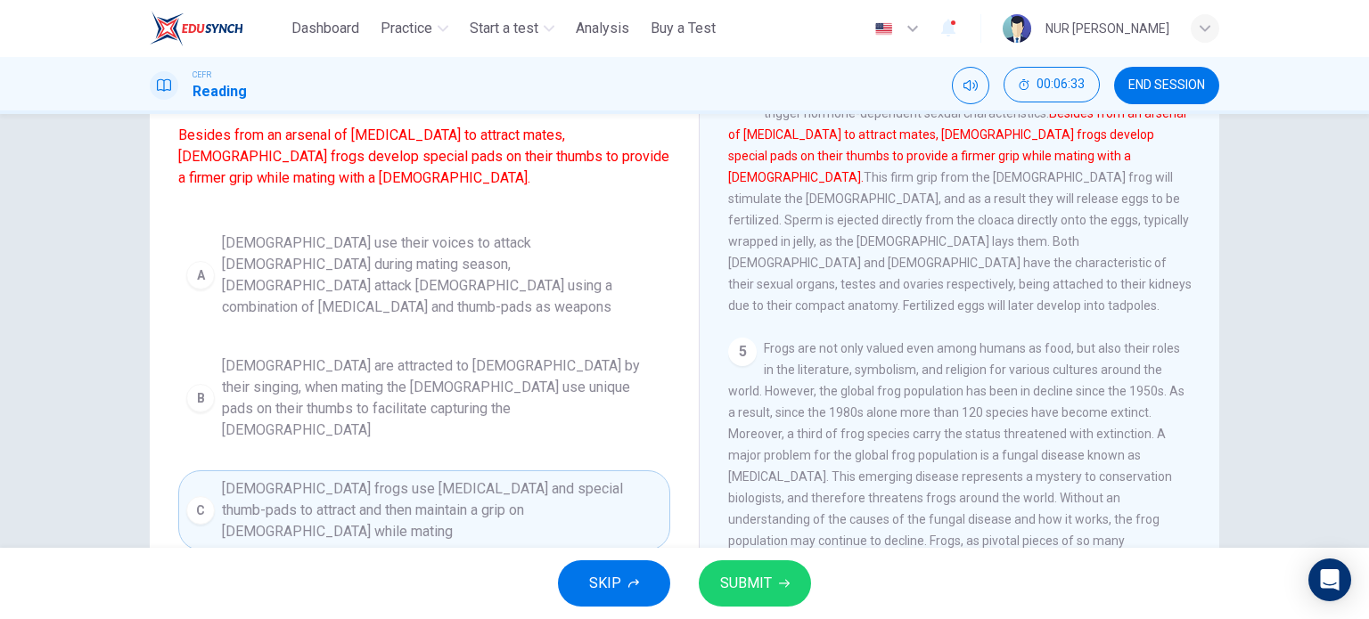
click at [773, 584] on button "SUBMIT" at bounding box center [755, 583] width 112 height 46
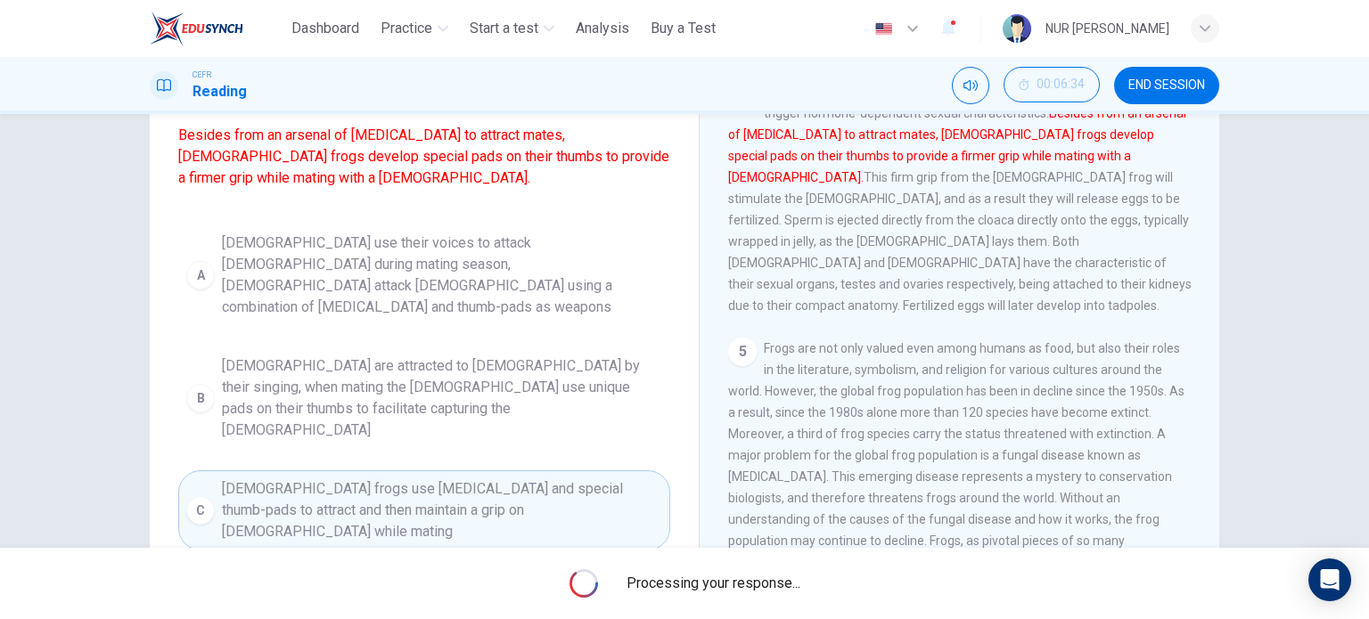
scroll to position [250, 0]
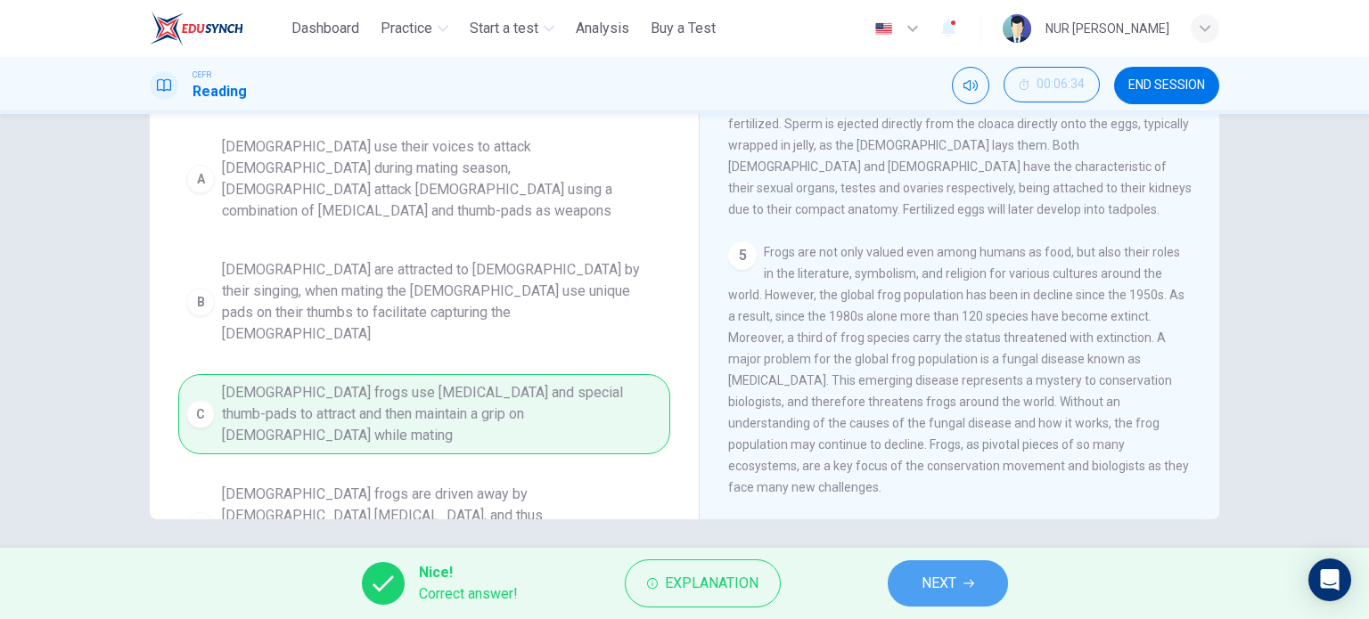
click at [966, 576] on button "NEXT" at bounding box center [948, 583] width 120 height 46
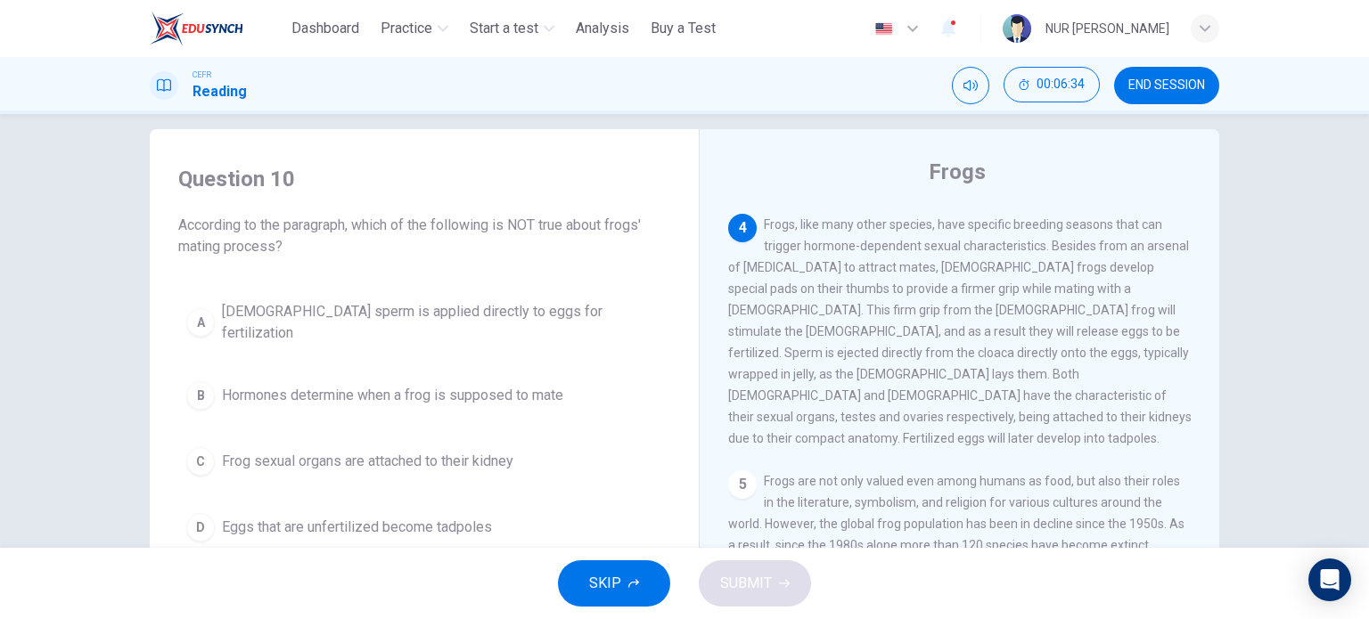
scroll to position [20, 0]
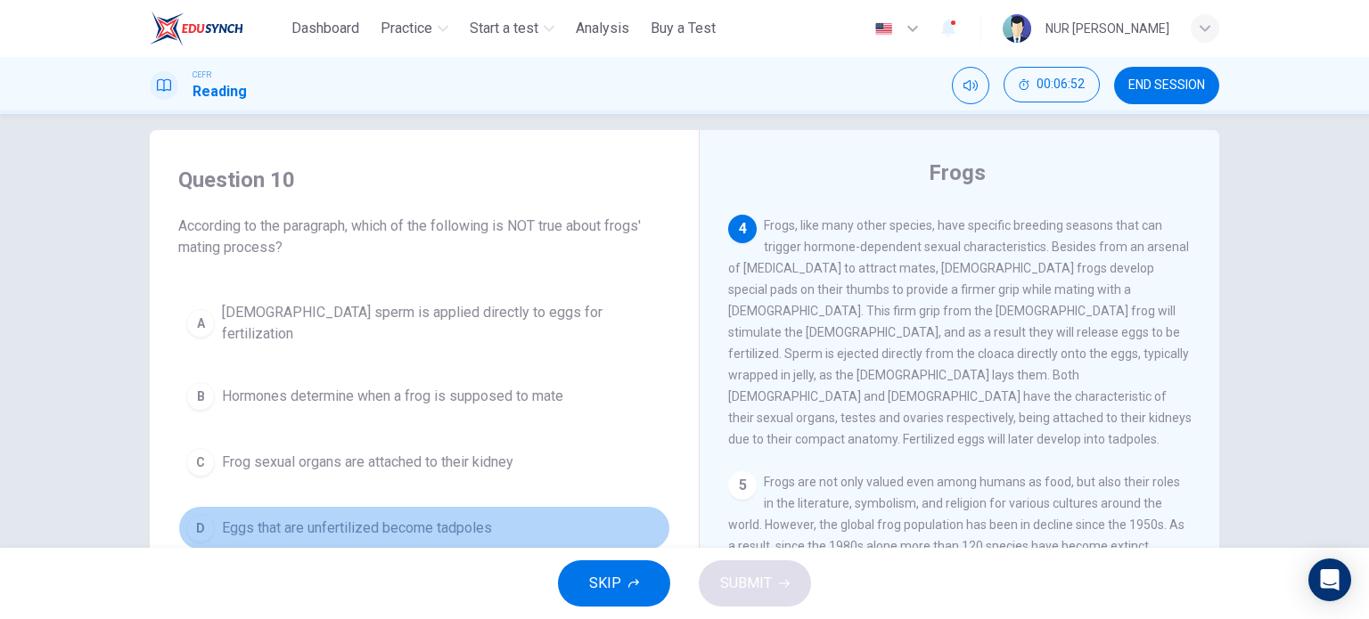
click at [417, 518] on span "Eggs that are unfertilized become tadpoles" at bounding box center [357, 528] width 270 height 21
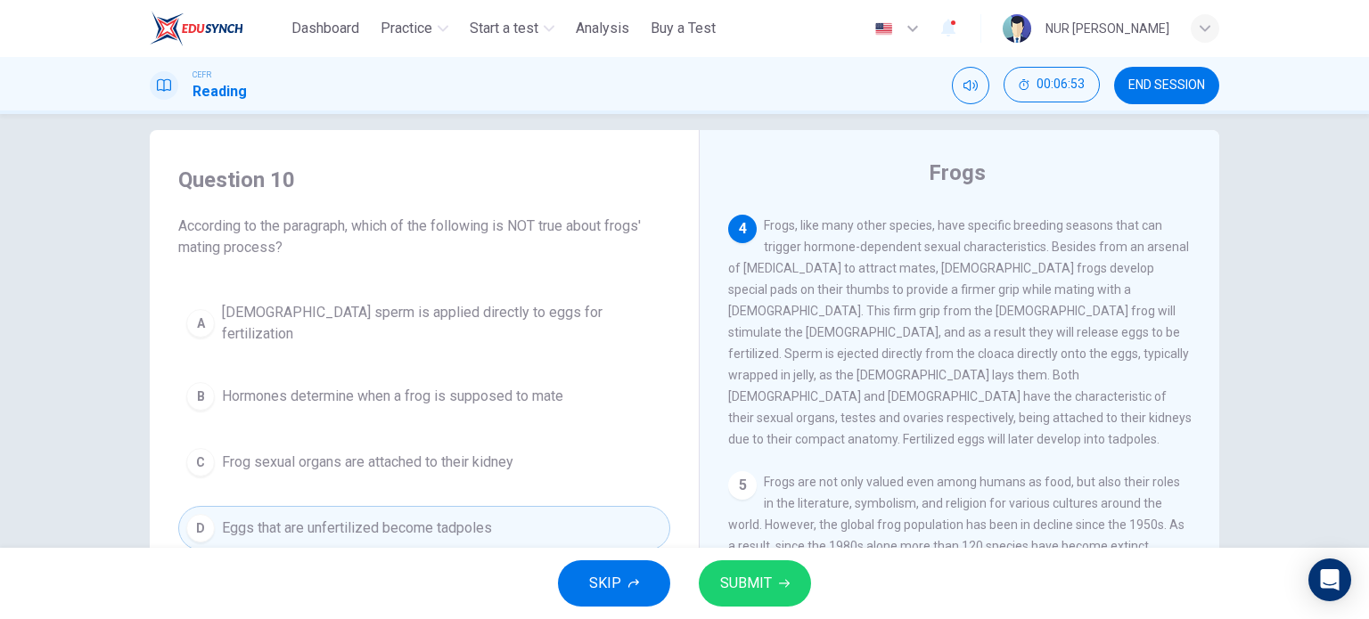
drag, startPoint x: 711, startPoint y: 560, endPoint x: 718, endPoint y: 574, distance: 15.1
click at [718, 574] on div "SKIP SUBMIT" at bounding box center [684, 583] width 1369 height 71
click at [718, 574] on button "SUBMIT" at bounding box center [755, 583] width 112 height 46
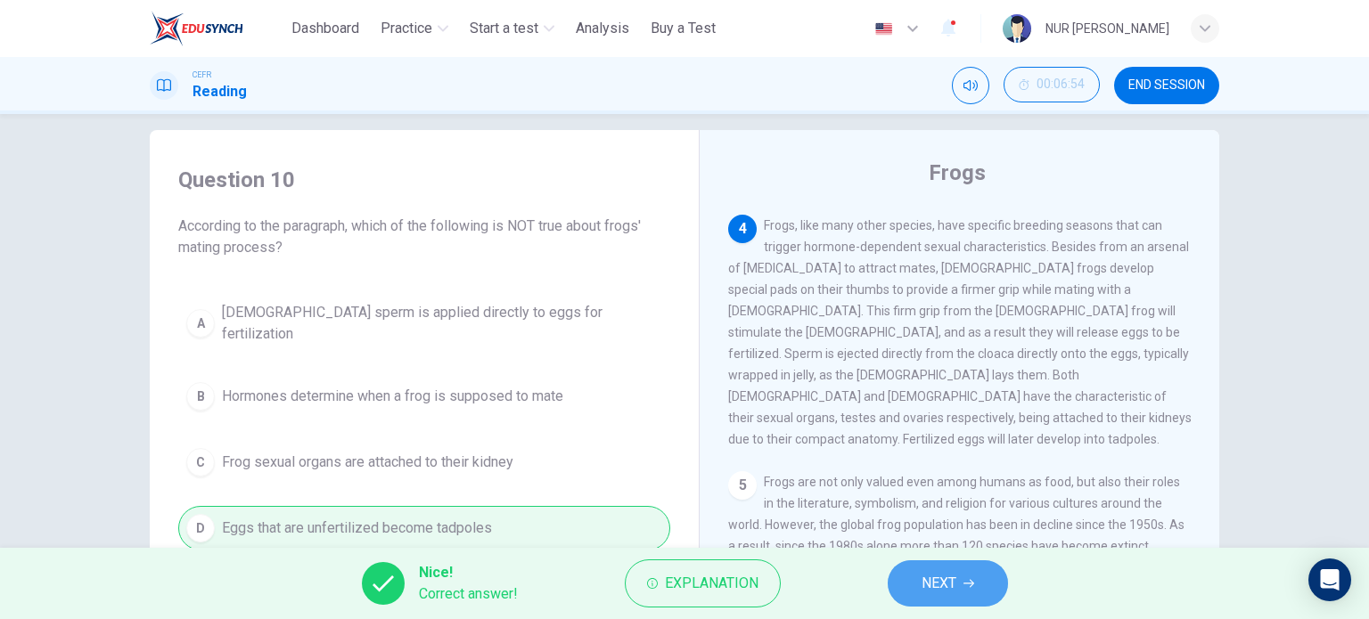
click at [909, 579] on button "NEXT" at bounding box center [948, 583] width 120 height 46
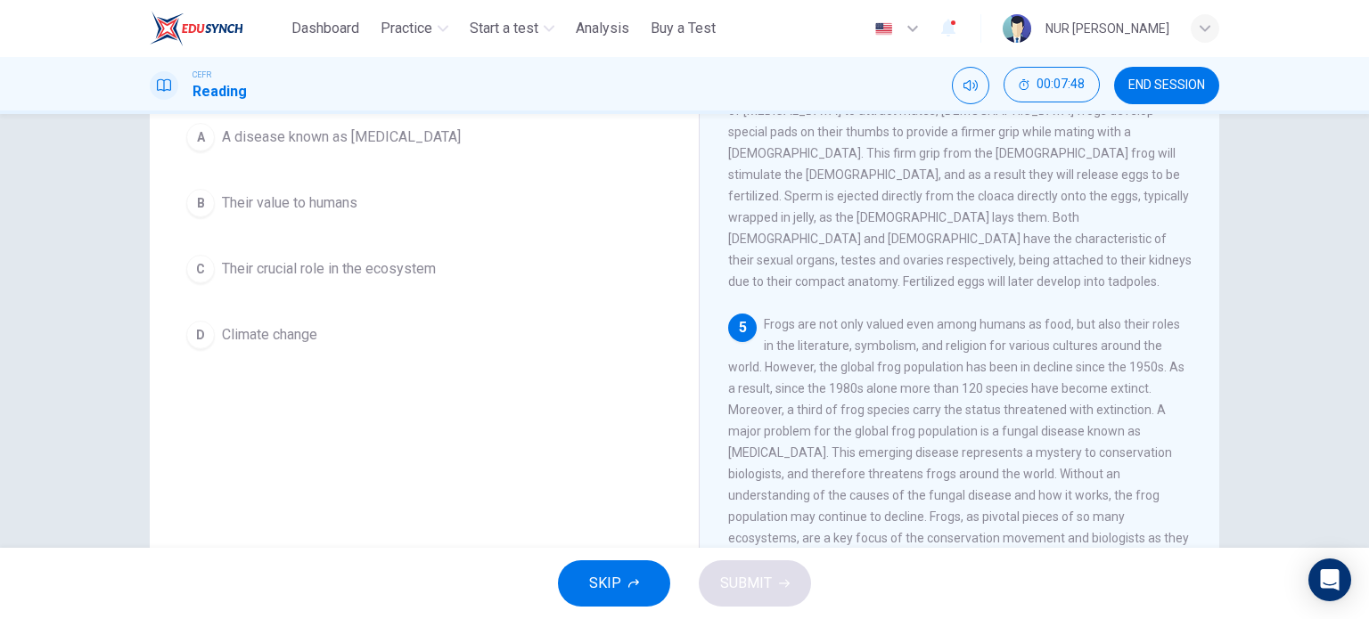
scroll to position [178, 0]
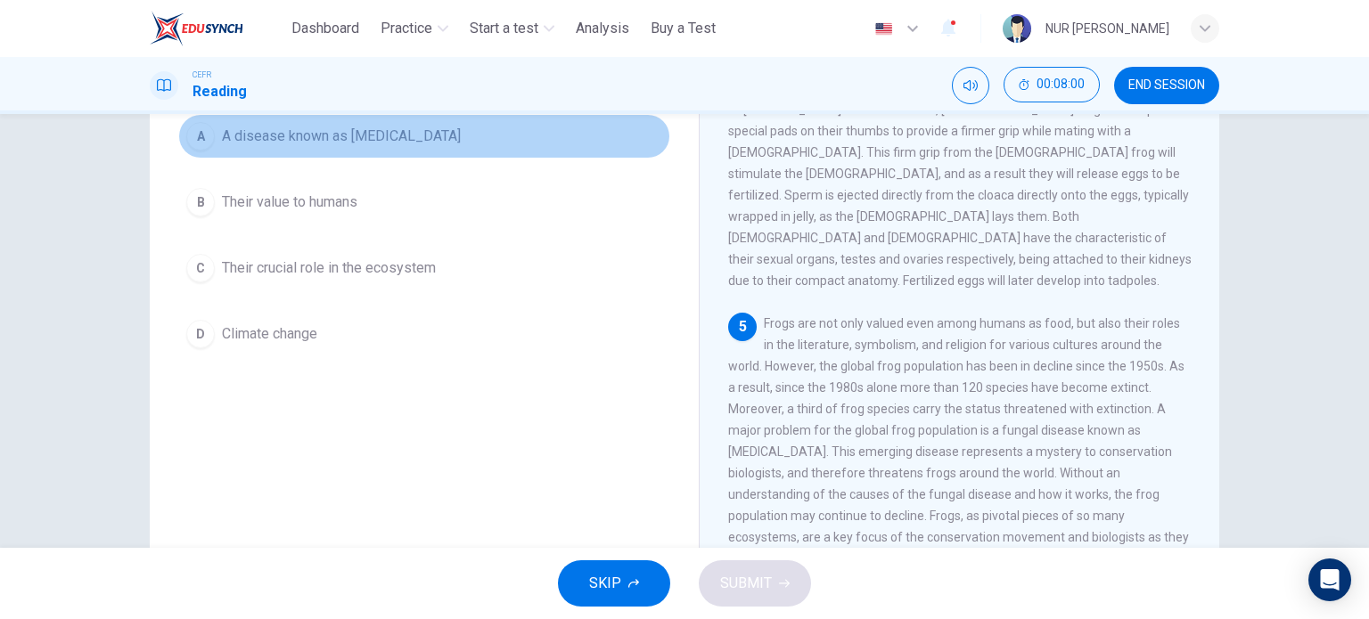
click at [432, 132] on span "A disease known as [MEDICAL_DATA]" at bounding box center [341, 136] width 239 height 21
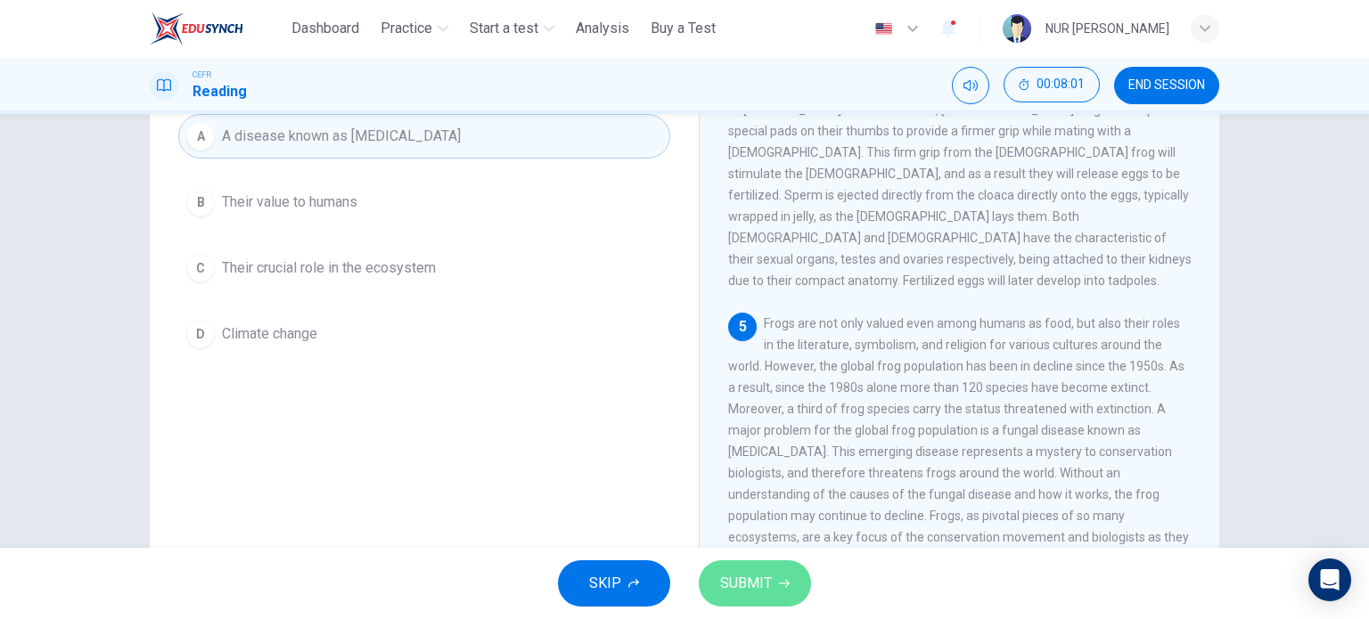
click at [771, 598] on button "SUBMIT" at bounding box center [755, 583] width 112 height 46
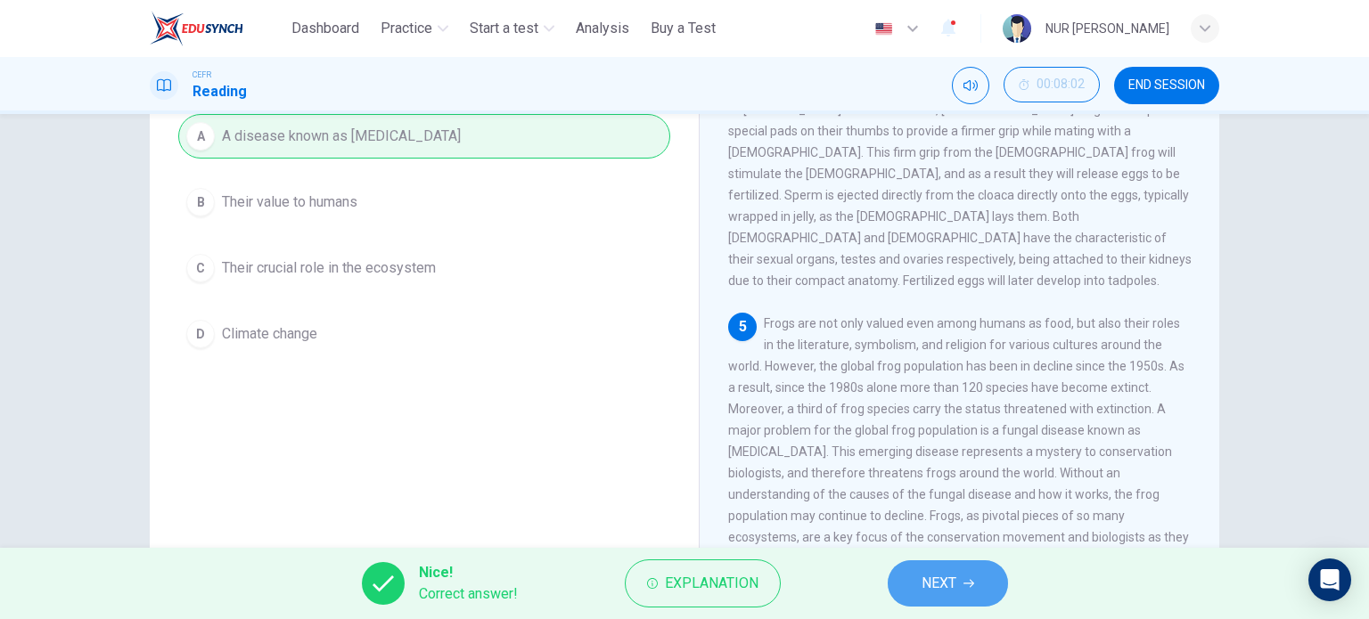
click at [895, 579] on button "NEXT" at bounding box center [948, 583] width 120 height 46
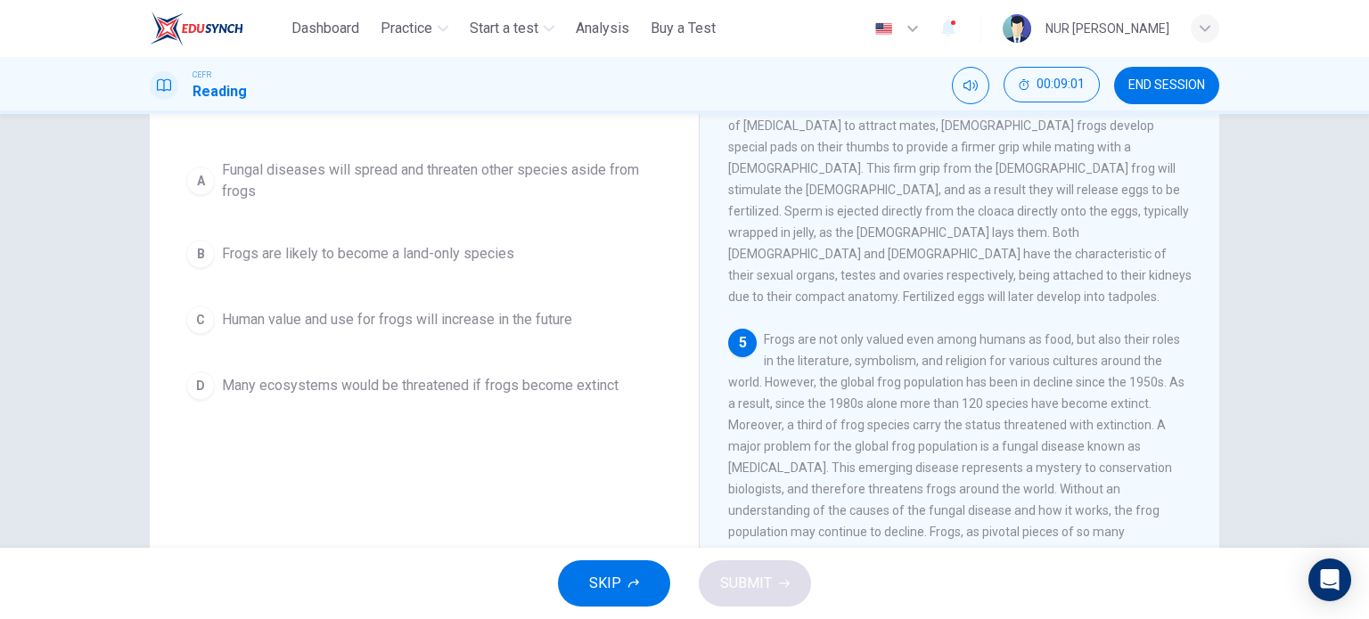
scroll to position [163, 0]
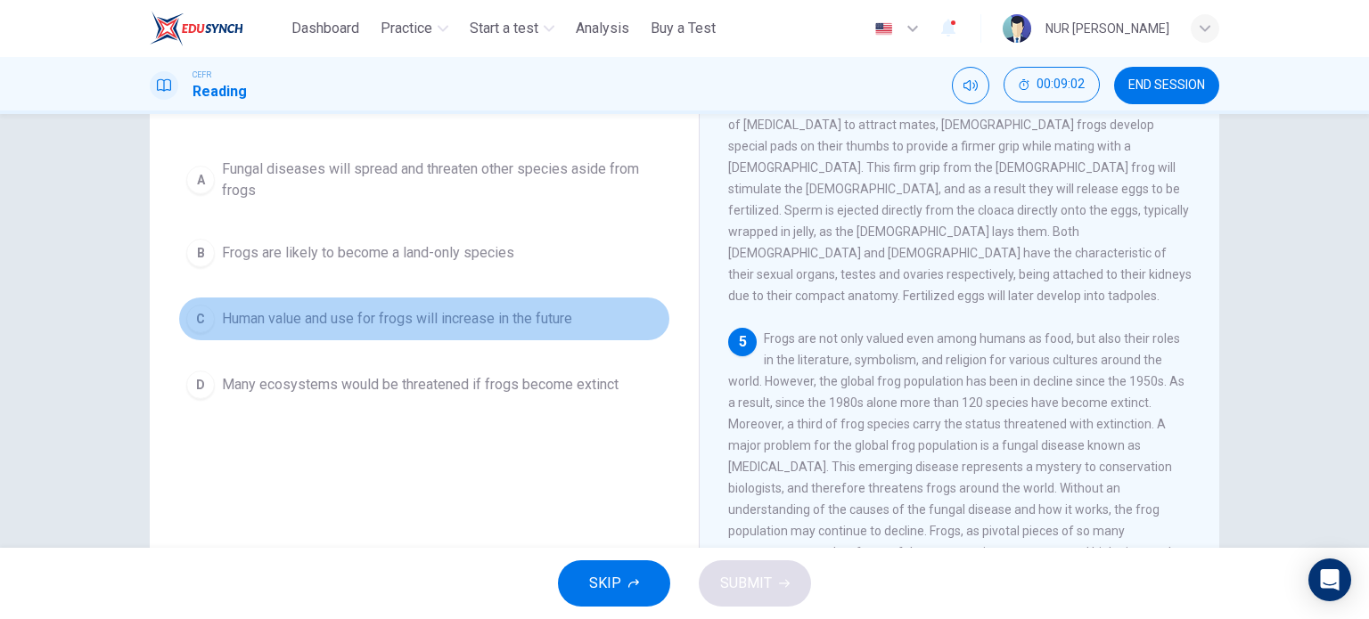
click at [577, 335] on button "C Human value and use for frogs will increase in the future" at bounding box center [424, 319] width 492 height 45
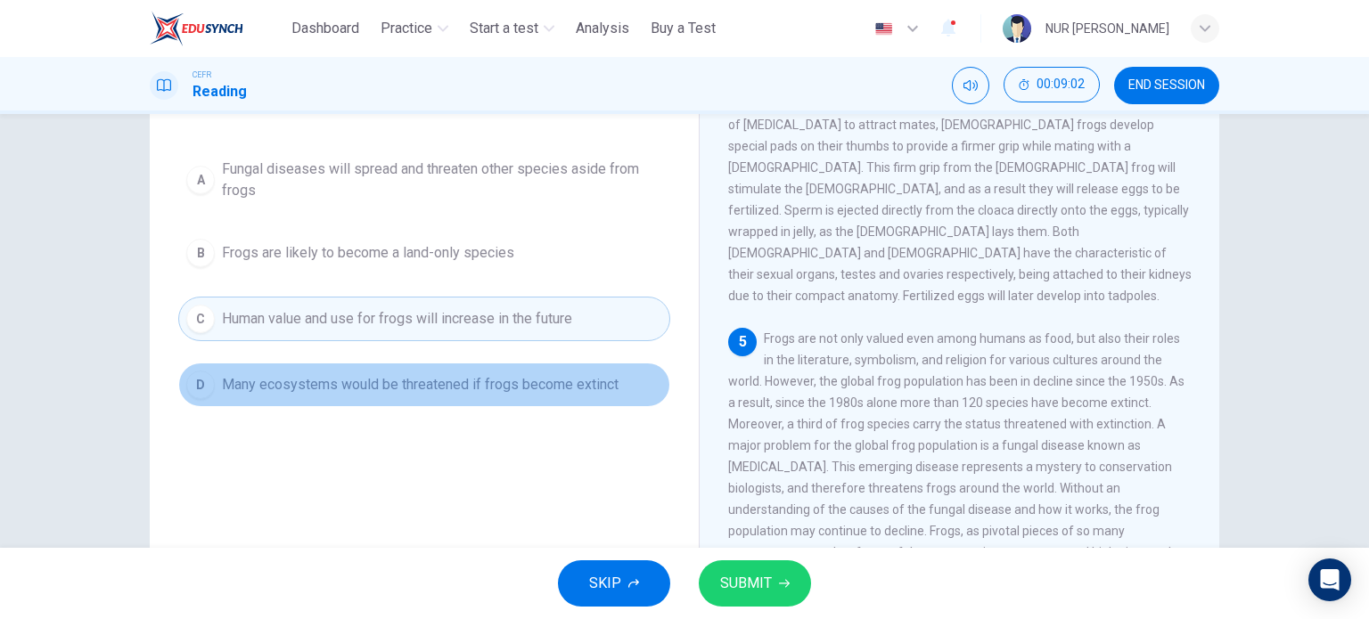
click at [577, 366] on button "D Many ecosystems would be threatened if frogs become extinct" at bounding box center [424, 385] width 492 height 45
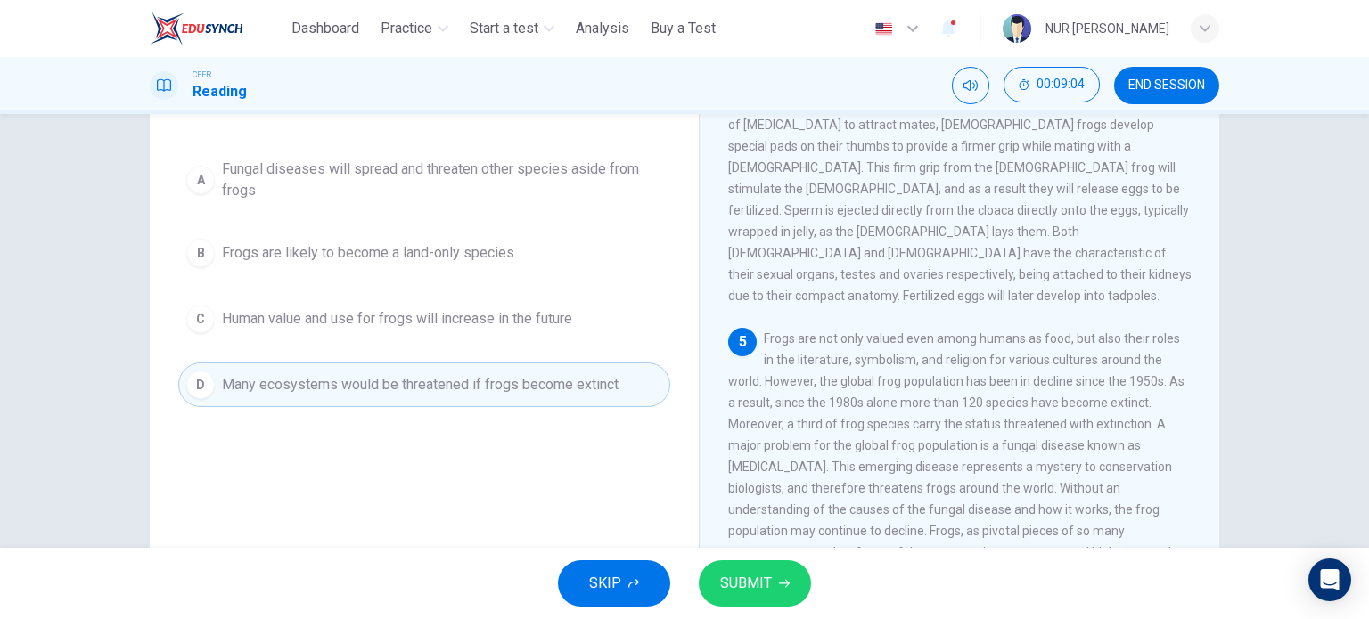
click at [801, 585] on button "SUBMIT" at bounding box center [755, 583] width 112 height 46
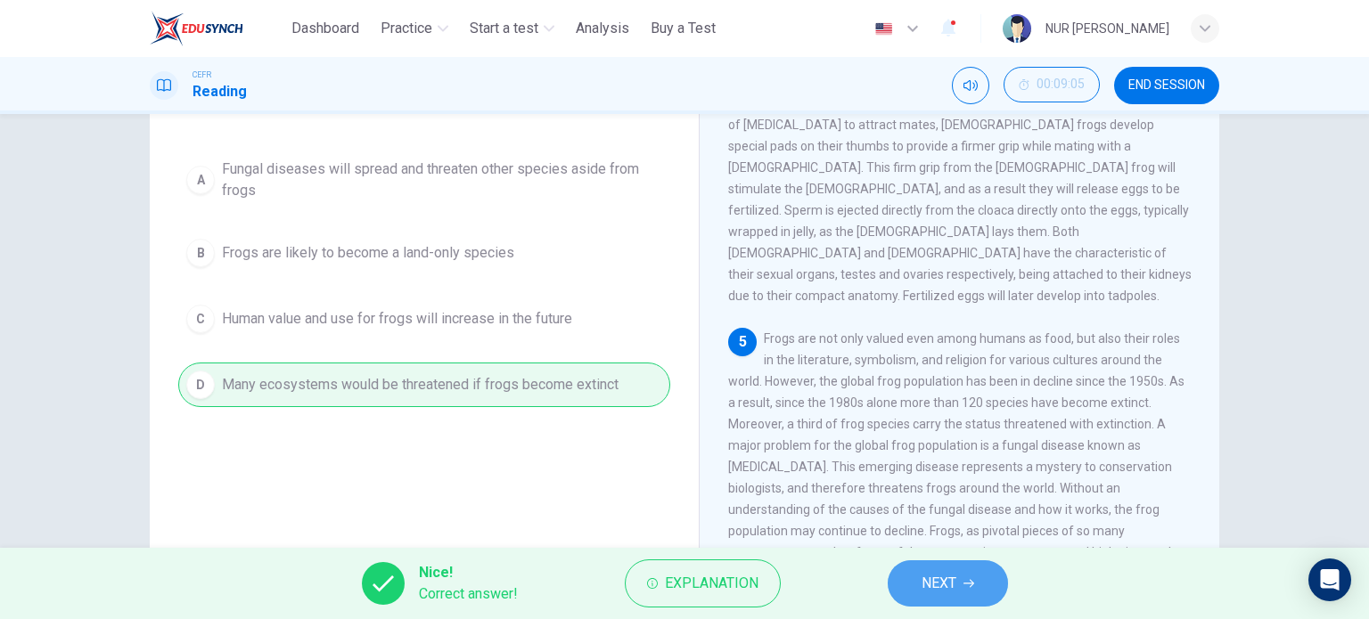
click at [934, 574] on span "NEXT" at bounding box center [938, 583] width 35 height 25
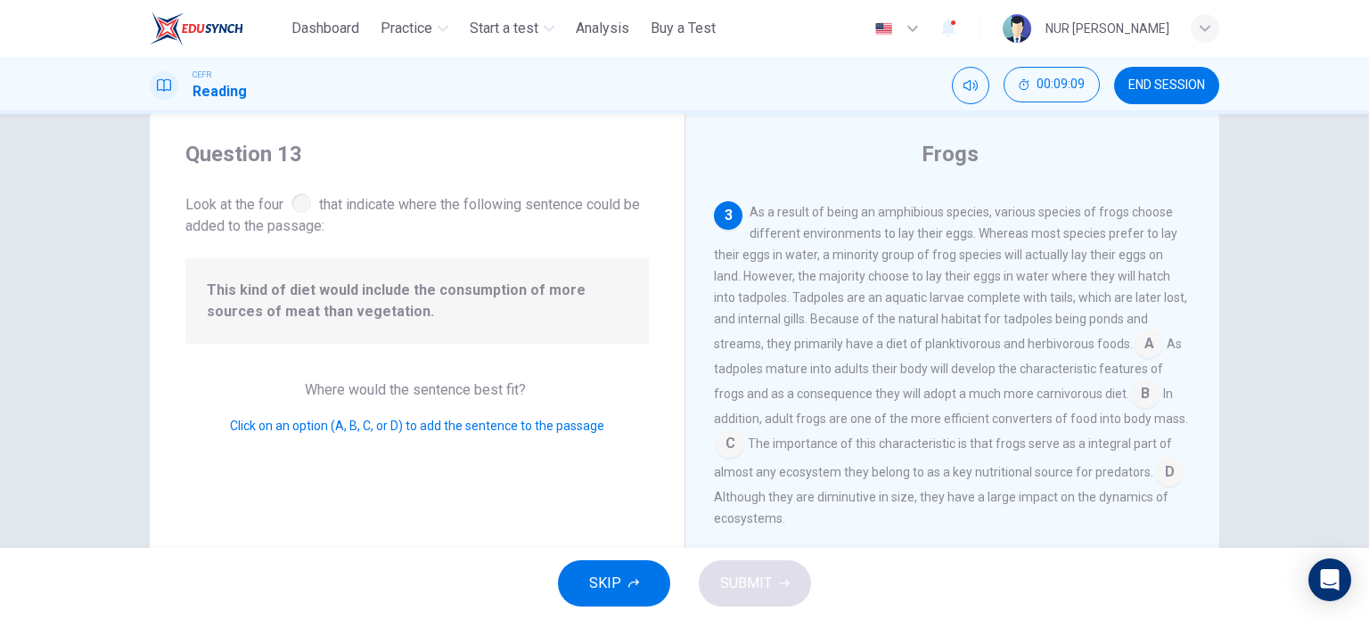
scroll to position [37, 0]
click at [1131, 389] on input at bounding box center [1145, 396] width 29 height 29
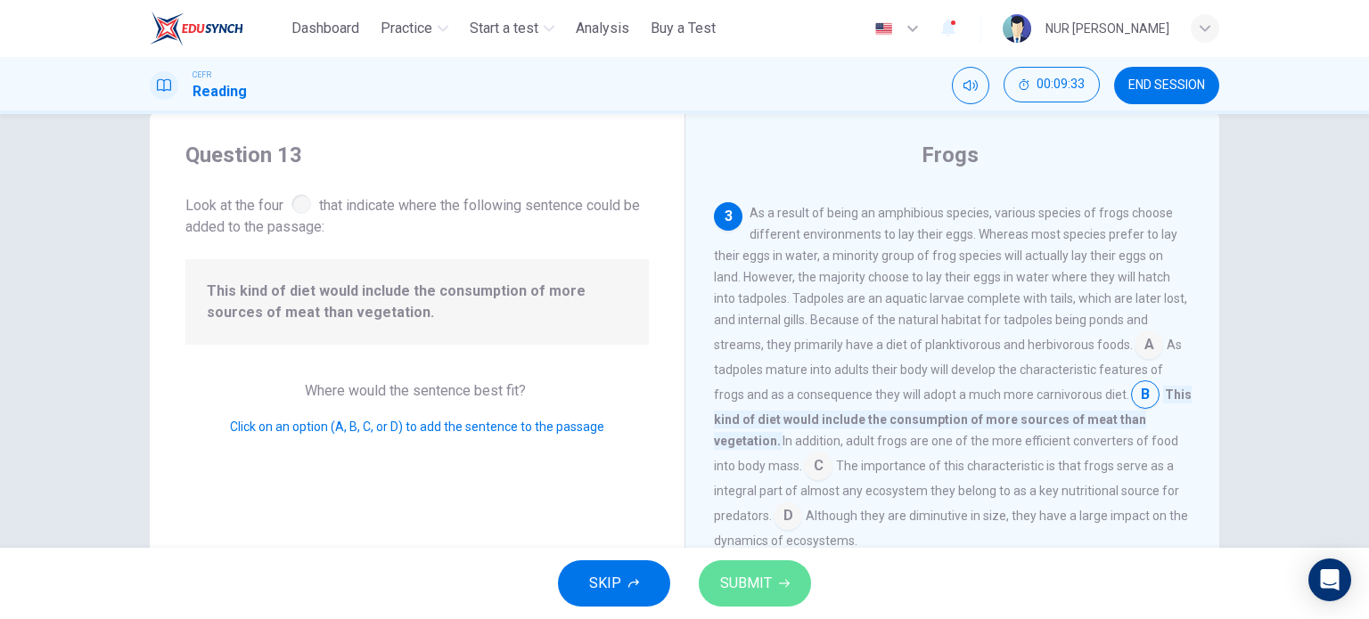
click at [789, 584] on button "SUBMIT" at bounding box center [755, 583] width 112 height 46
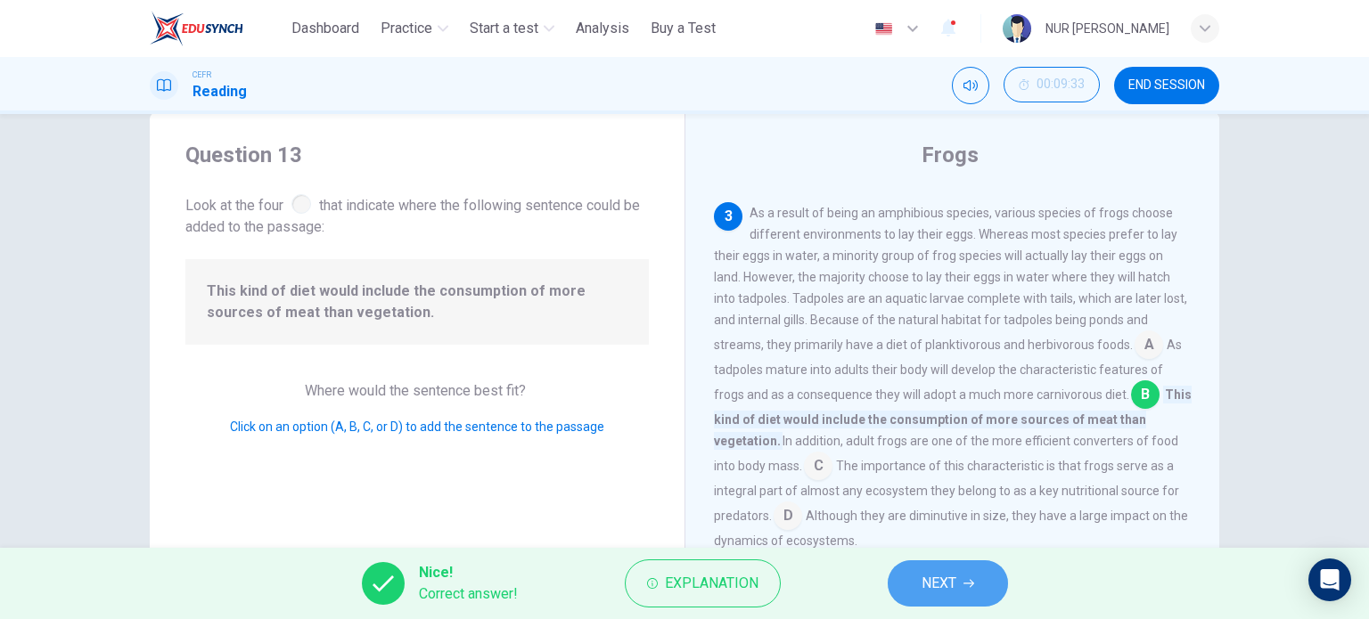
click at [927, 594] on span "NEXT" at bounding box center [938, 583] width 35 height 25
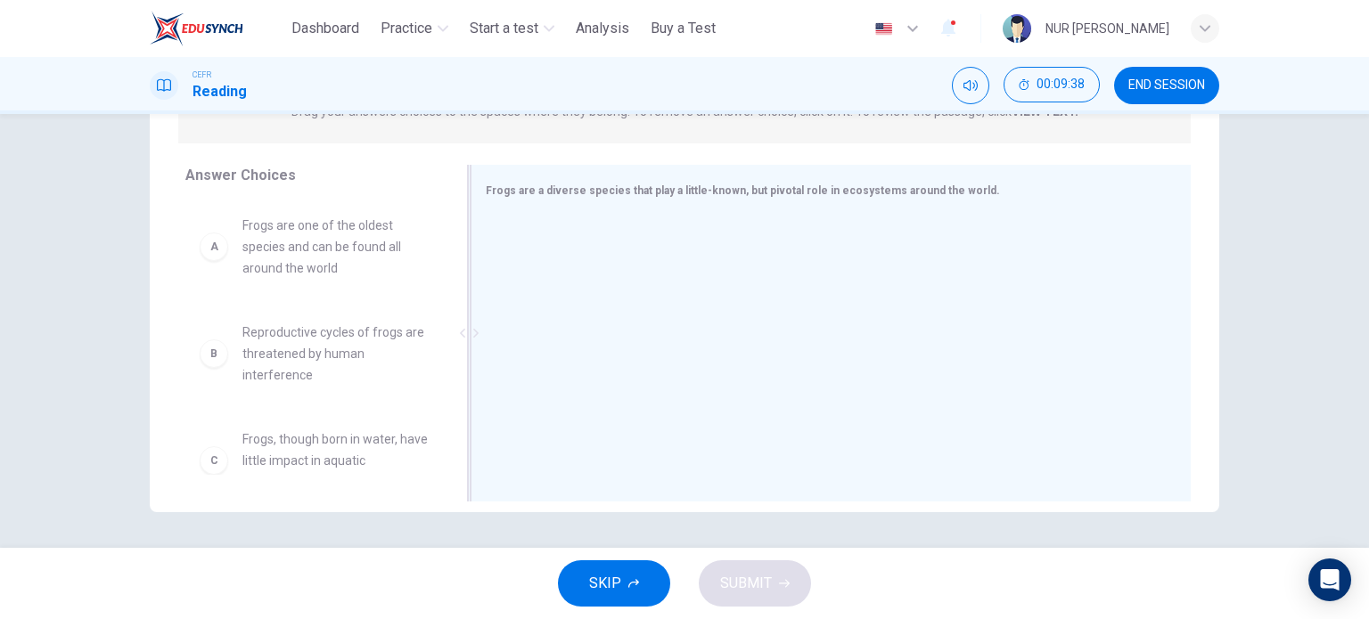
scroll to position [167, 0]
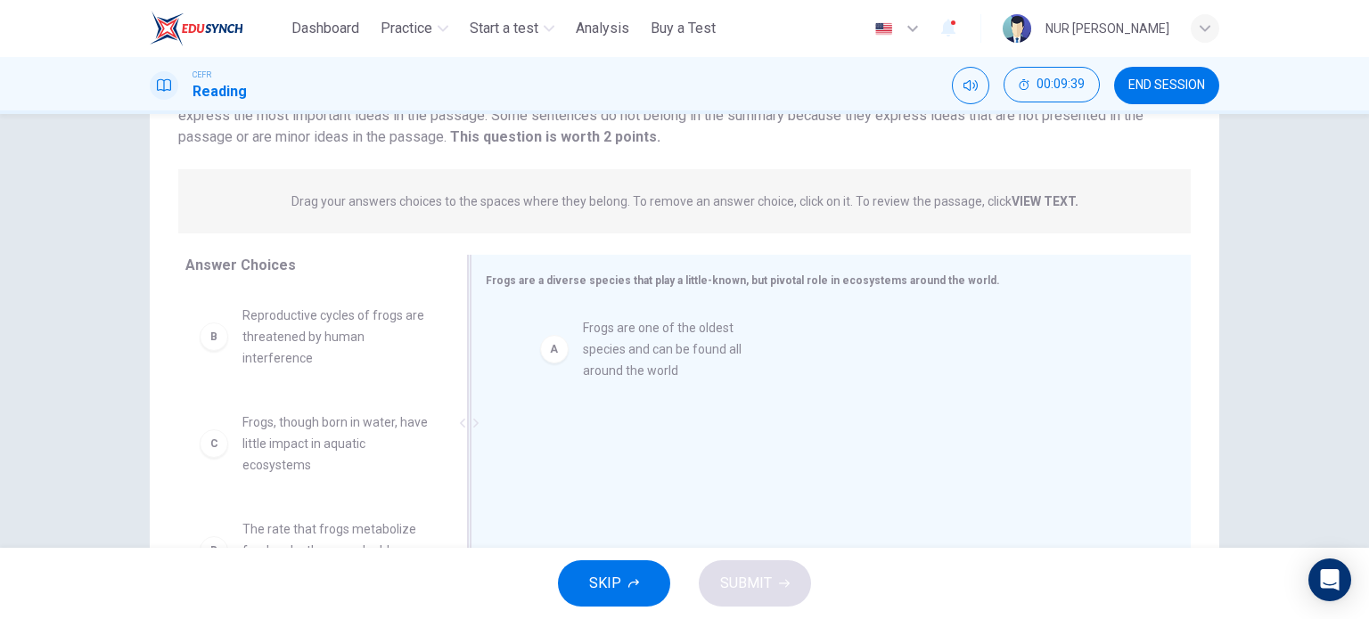
drag, startPoint x: 298, startPoint y: 352, endPoint x: 665, endPoint y: 366, distance: 367.4
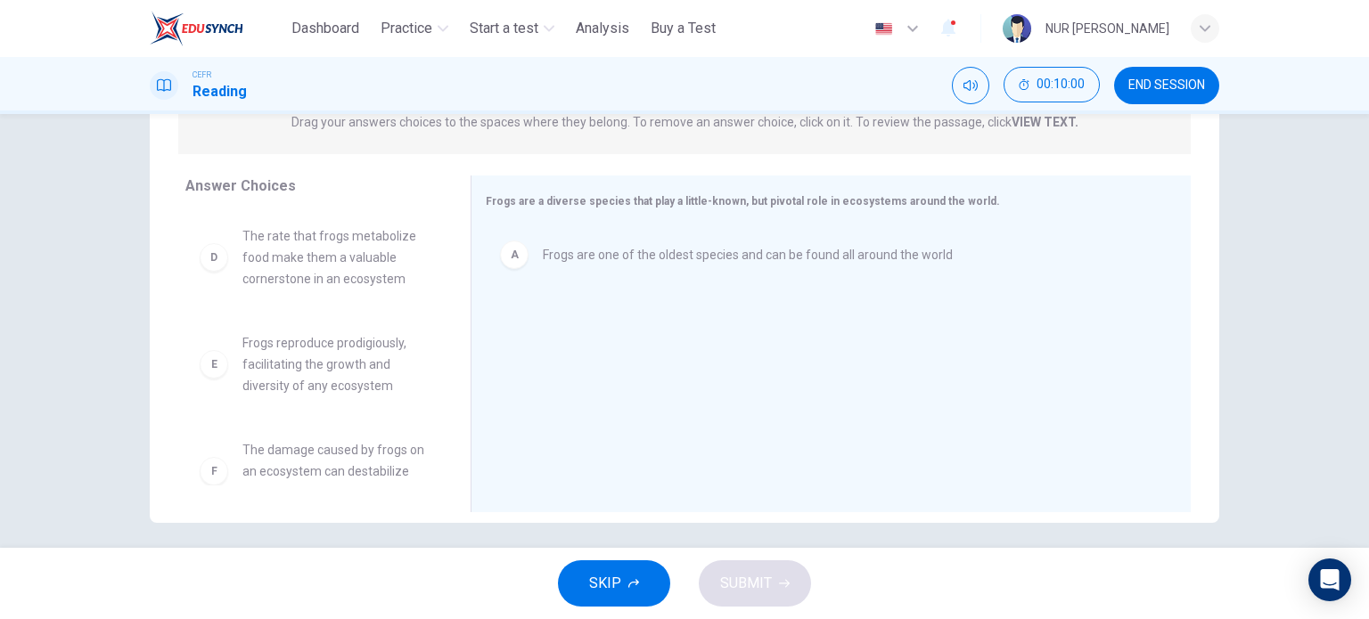
scroll to position [216, 0]
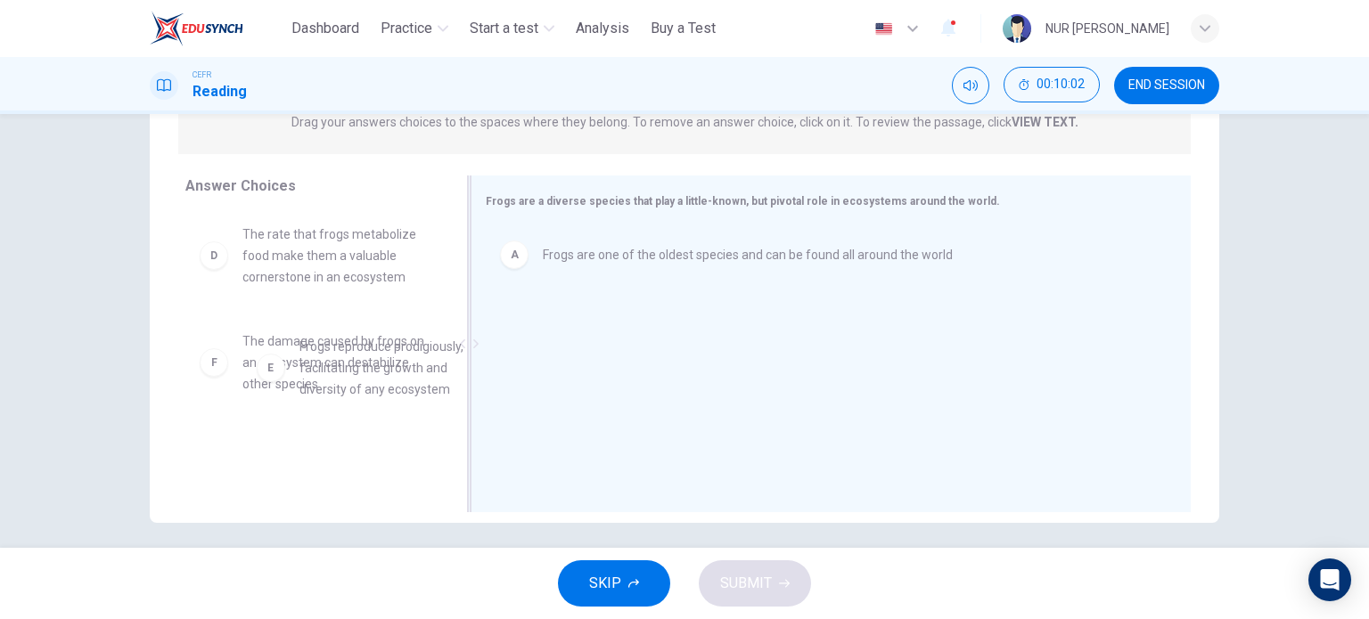
drag, startPoint x: 345, startPoint y: 369, endPoint x: 642, endPoint y: 389, distance: 297.4
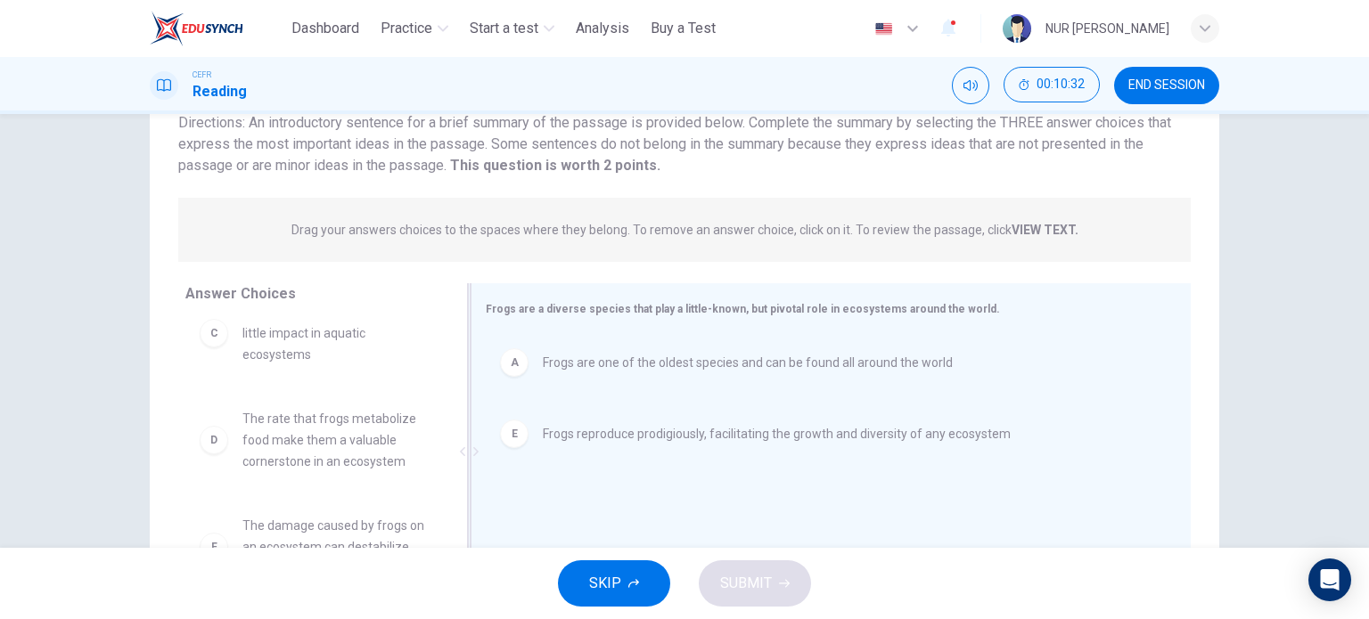
scroll to position [43, 0]
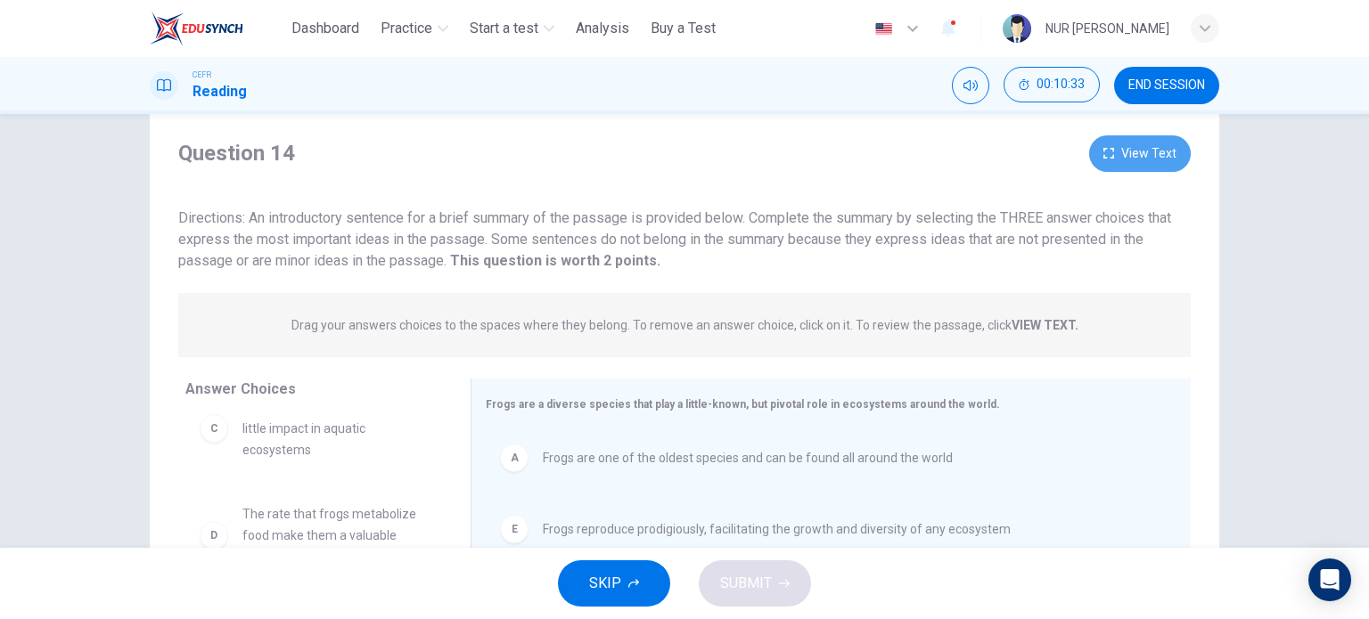
click at [1117, 149] on button "View Text" at bounding box center [1140, 153] width 102 height 37
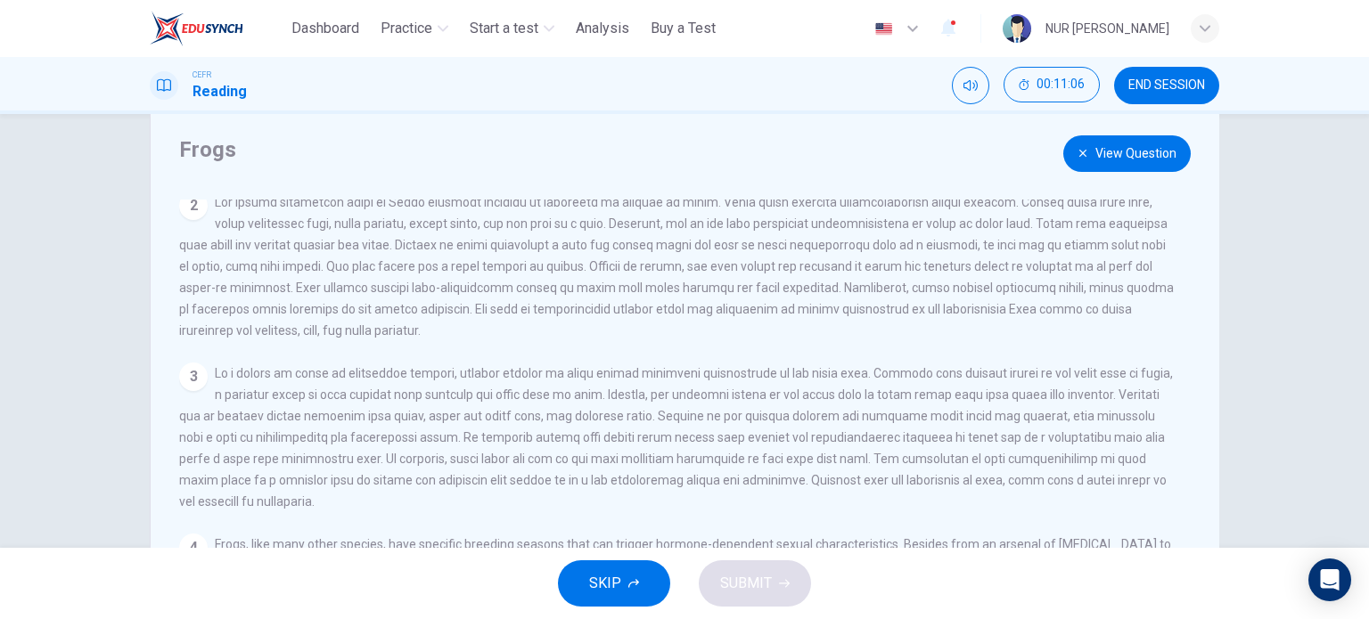
scroll to position [135, 0]
click at [1084, 152] on icon "button" at bounding box center [1082, 153] width 11 height 11
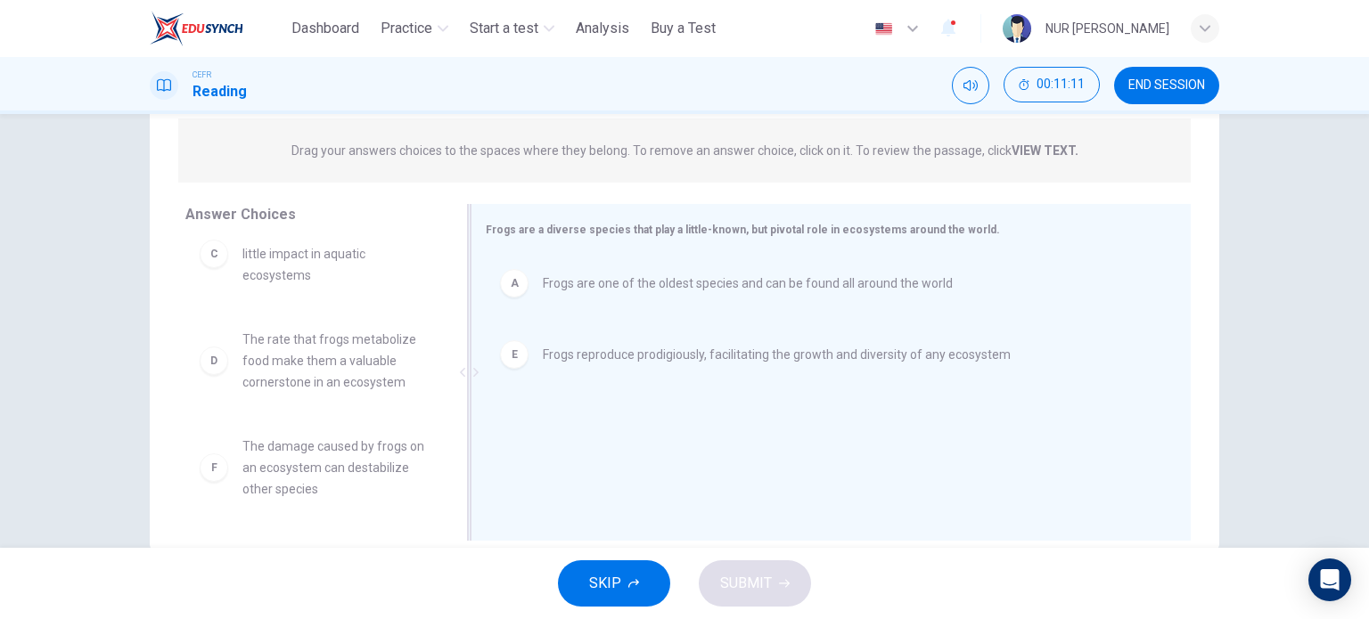
scroll to position [231, 0]
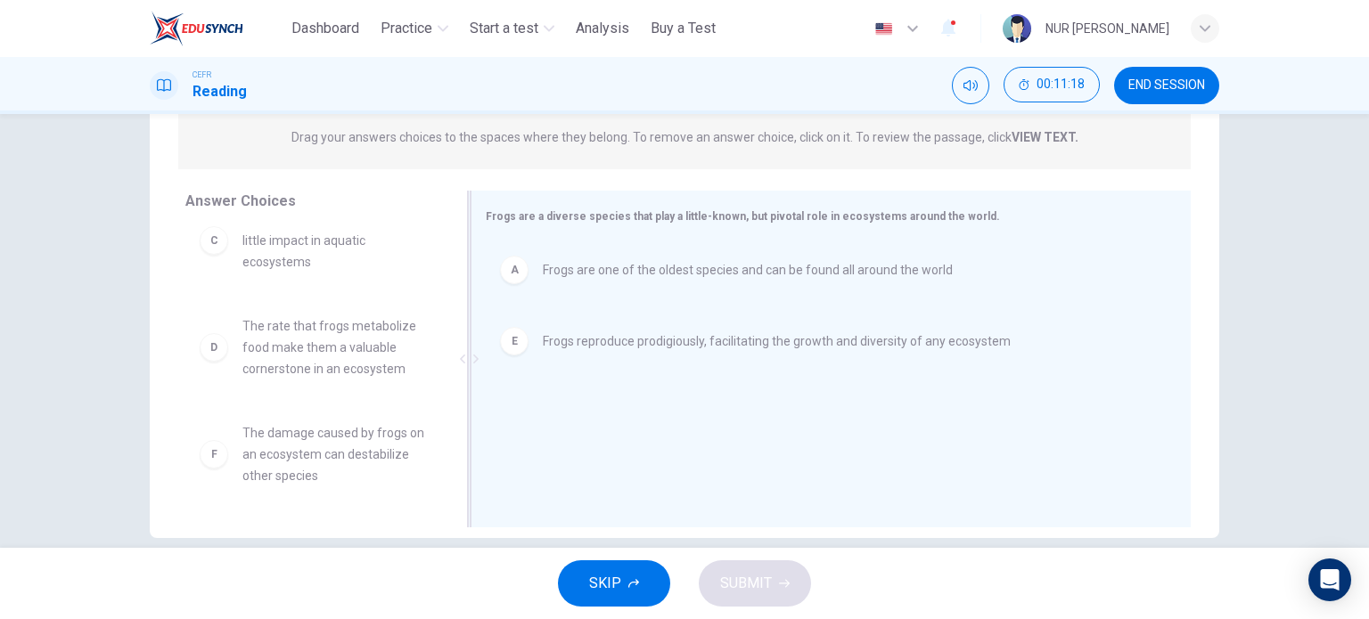
drag, startPoint x: 359, startPoint y: 351, endPoint x: 663, endPoint y: 418, distance: 311.1
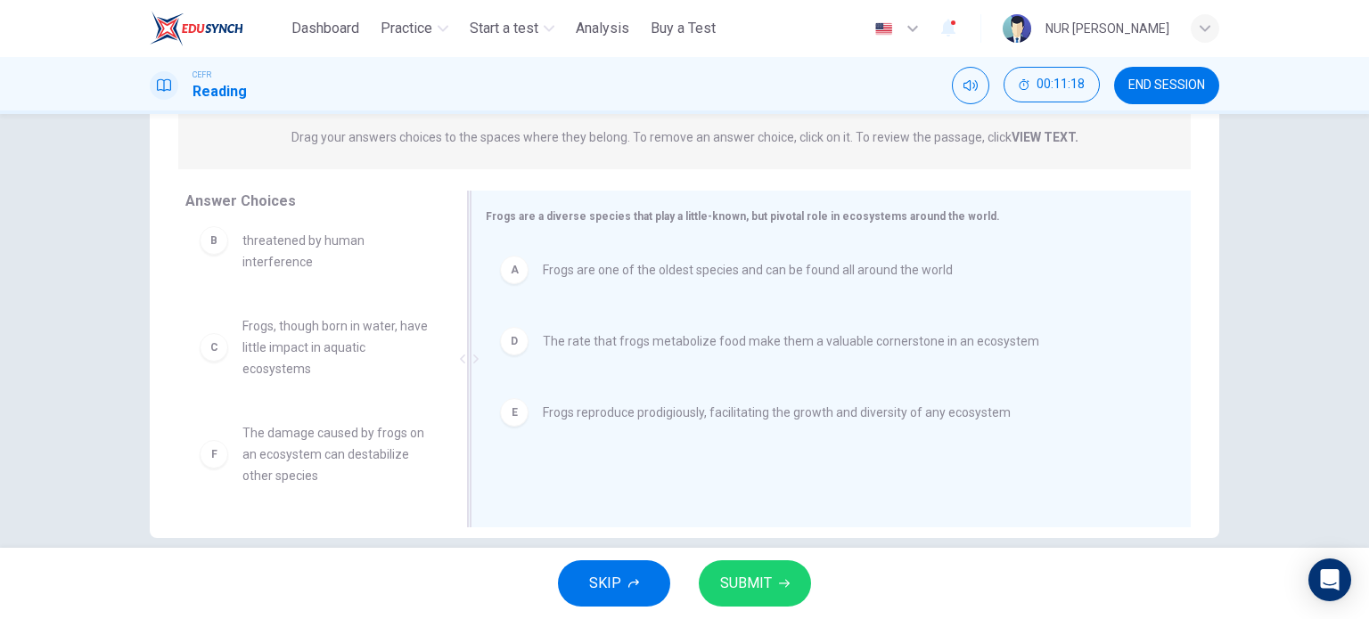
scroll to position [32, 0]
click at [784, 591] on button "SUBMIT" at bounding box center [755, 583] width 112 height 46
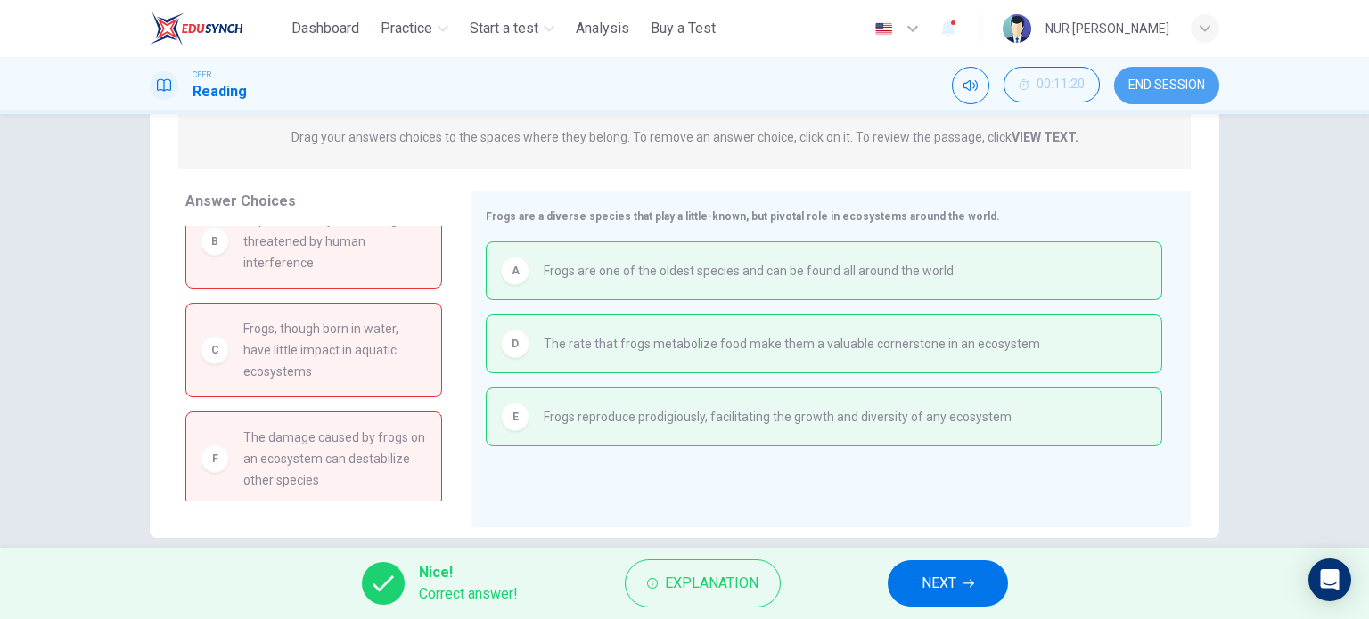
click at [1198, 86] on span "END SESSION" at bounding box center [1166, 85] width 77 height 14
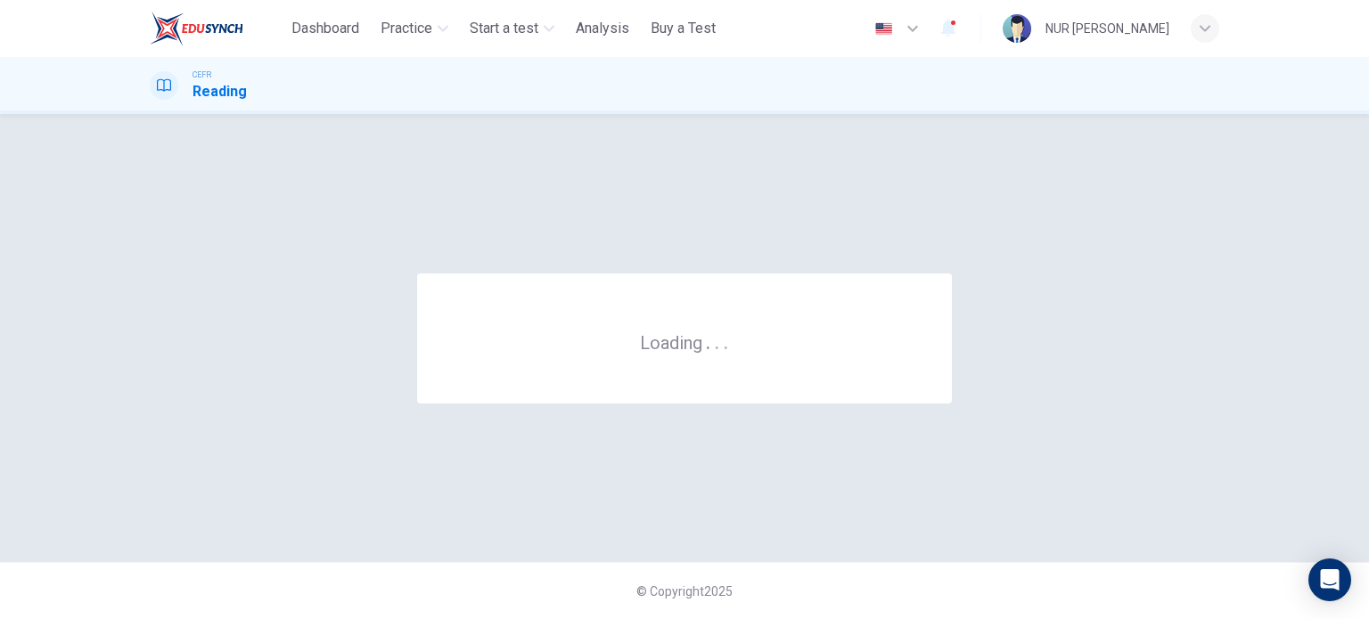
scroll to position [0, 0]
